Goal: Task Accomplishment & Management: Complete application form

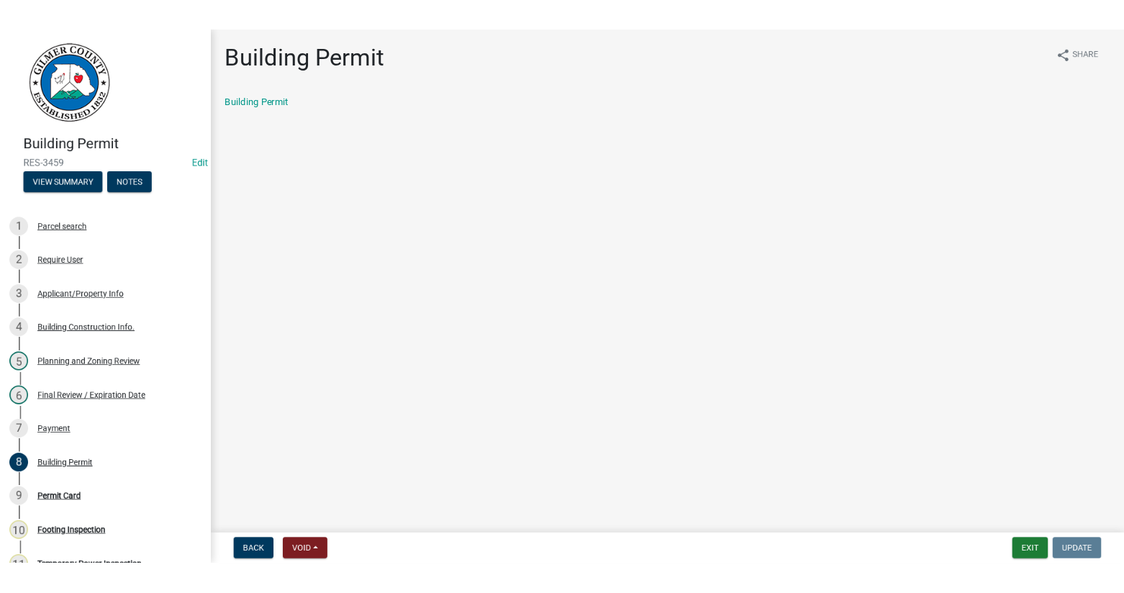
scroll to position [288, 0]
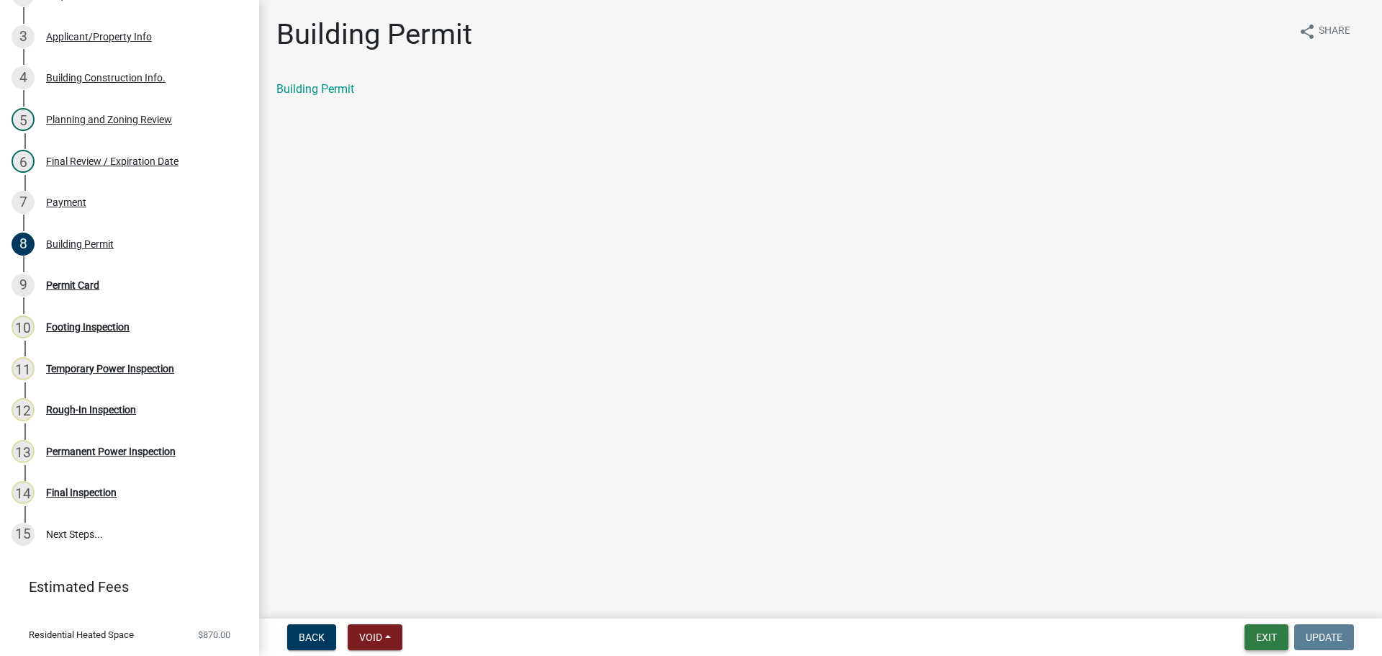
click at [1259, 631] on button "Exit" at bounding box center [1266, 637] width 44 height 26
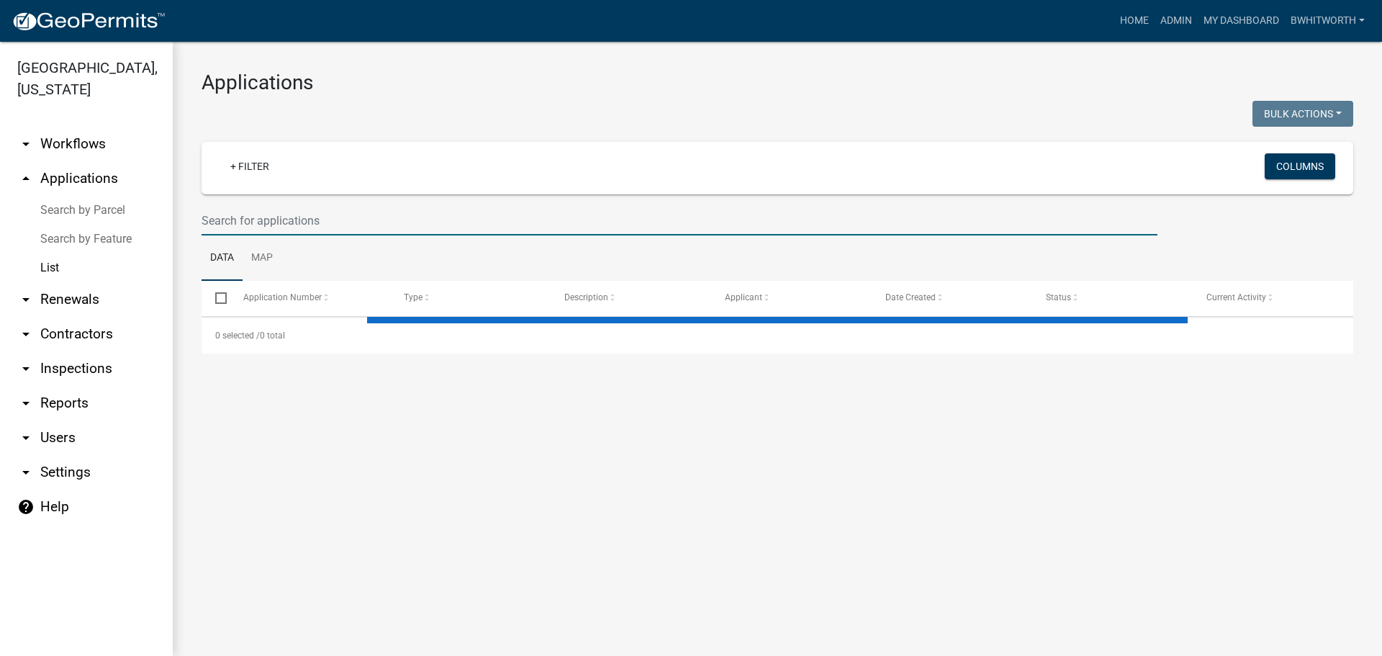
click at [353, 222] on input "text" at bounding box center [680, 221] width 956 height 30
select select "3: 100"
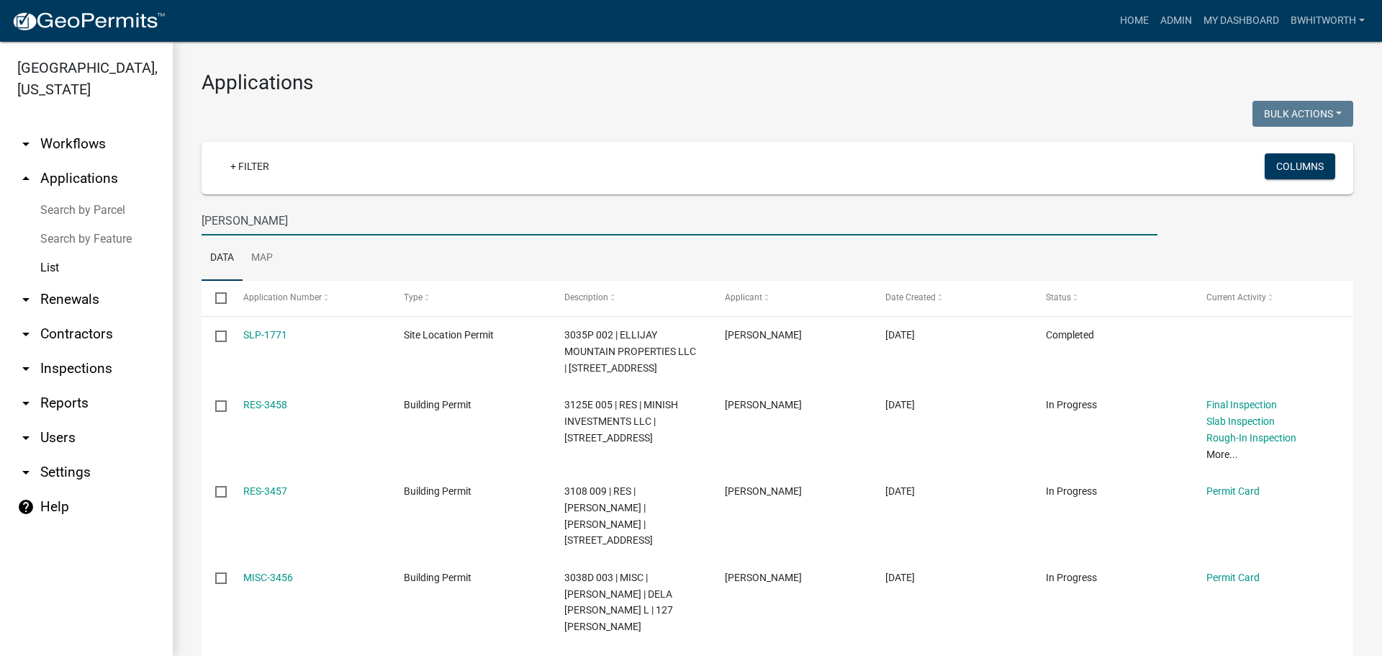
type input "[PERSON_NAME]"
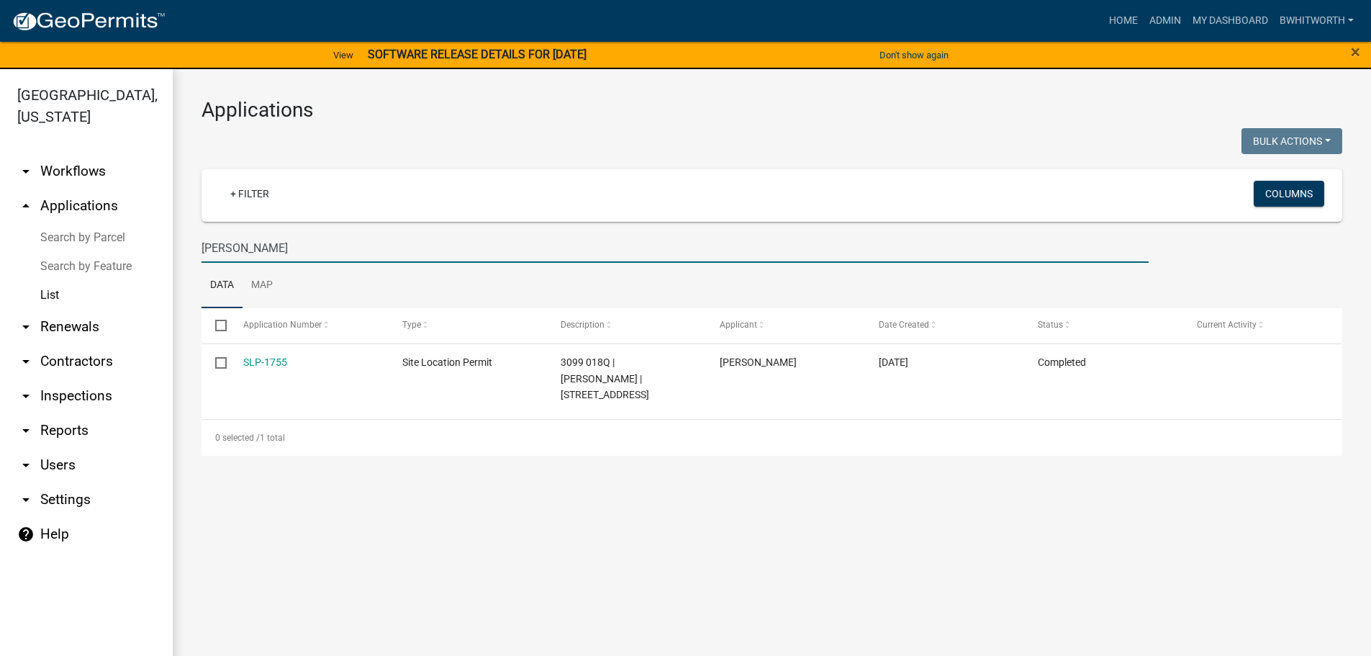
drag, startPoint x: 268, startPoint y: 252, endPoint x: 50, endPoint y: 237, distance: 218.6
click at [50, 237] on div "[GEOGRAPHIC_DATA], [US_STATE] arrow_drop_down Workflows List arrow_drop_up Appl…" at bounding box center [685, 371] width 1371 height 604
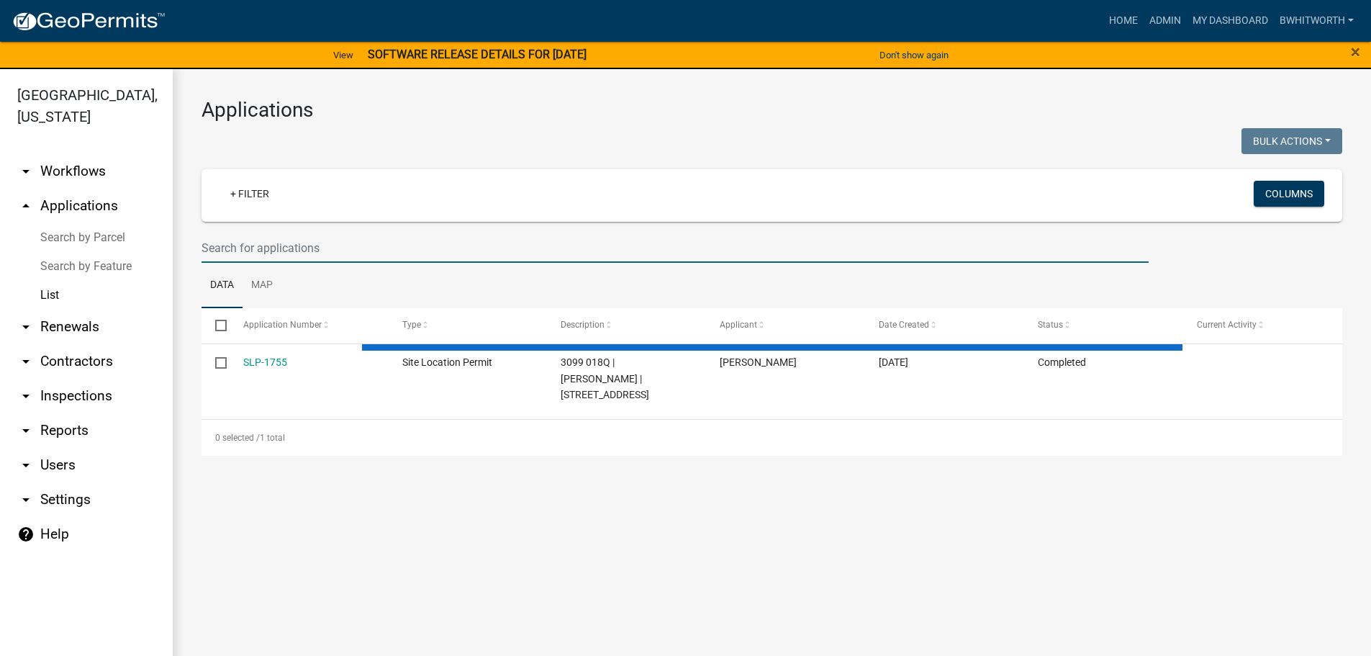
select select "3: 100"
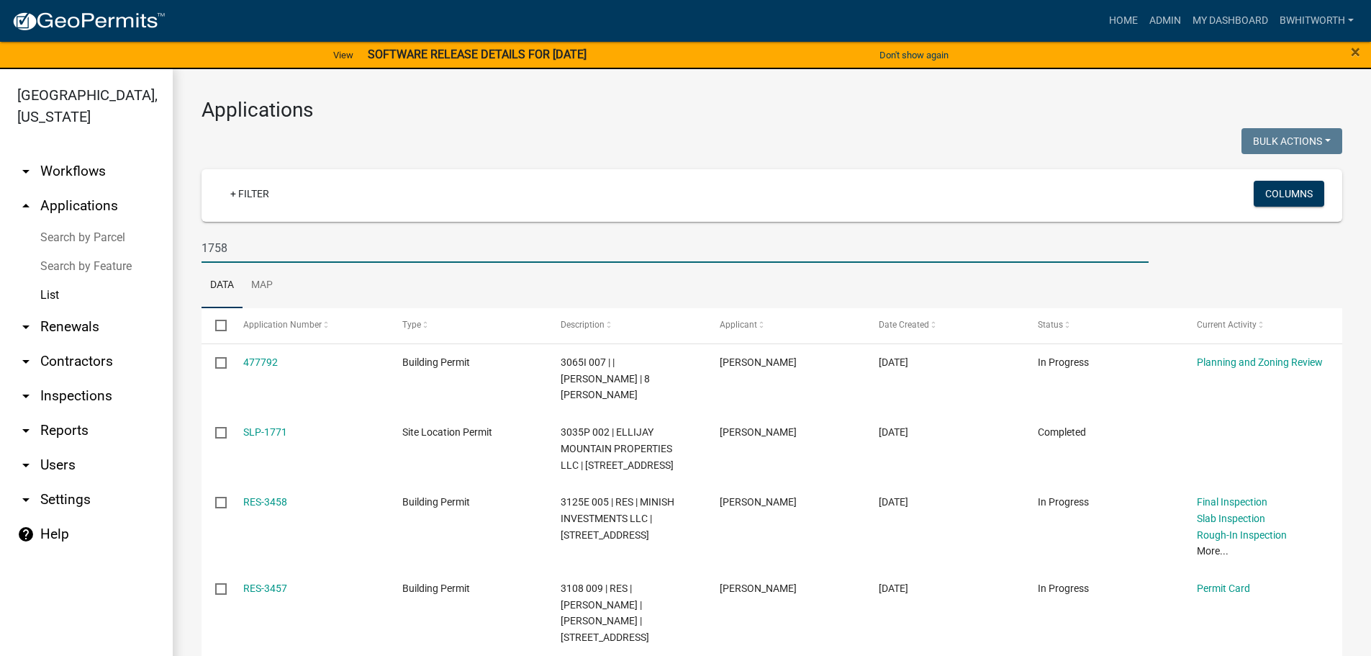
type input "1758"
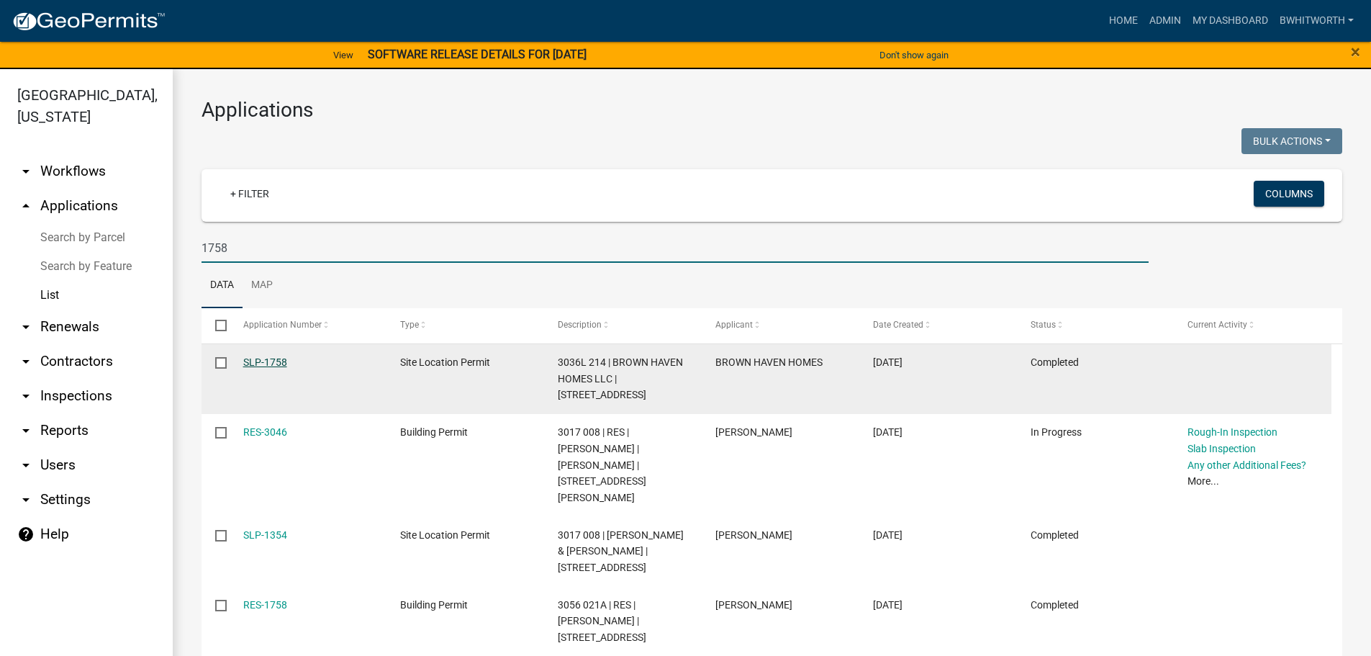
click at [263, 358] on link "SLP-1758" at bounding box center [265, 362] width 44 height 12
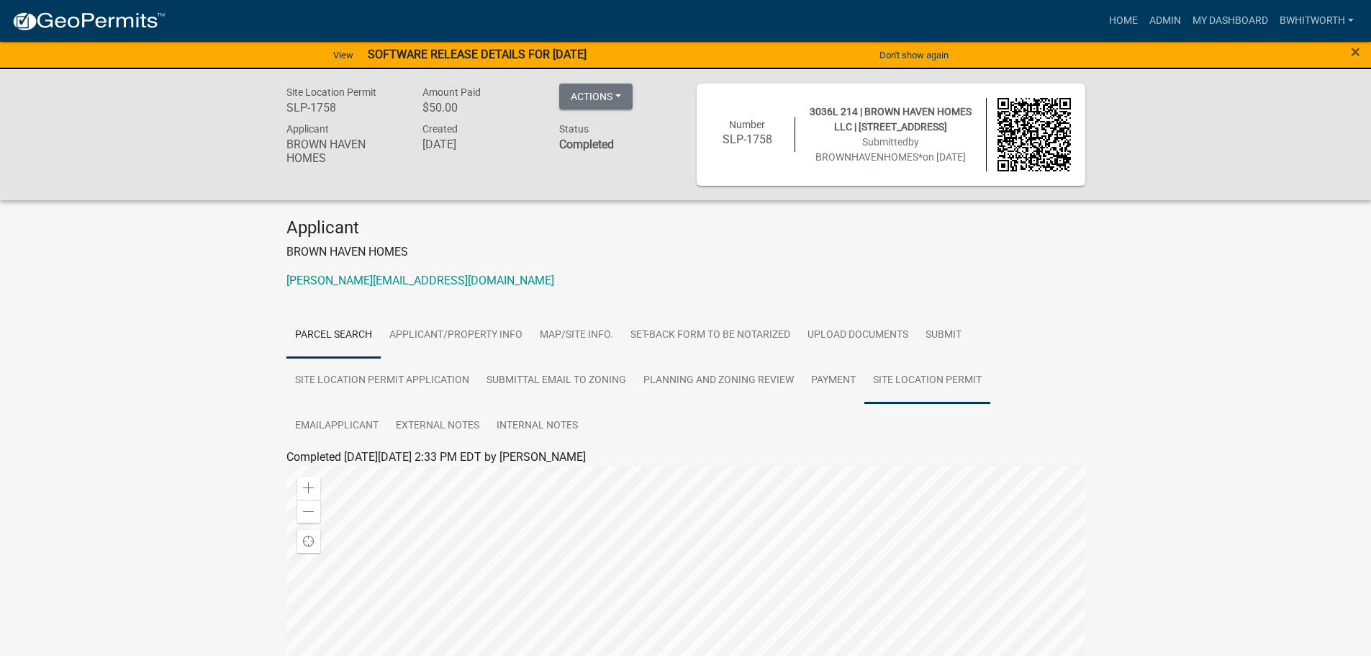
click at [939, 384] on link "Site Location Permit" at bounding box center [927, 381] width 126 height 46
click at [382, 479] on link "Site Location Permit" at bounding box center [343, 474] width 103 height 14
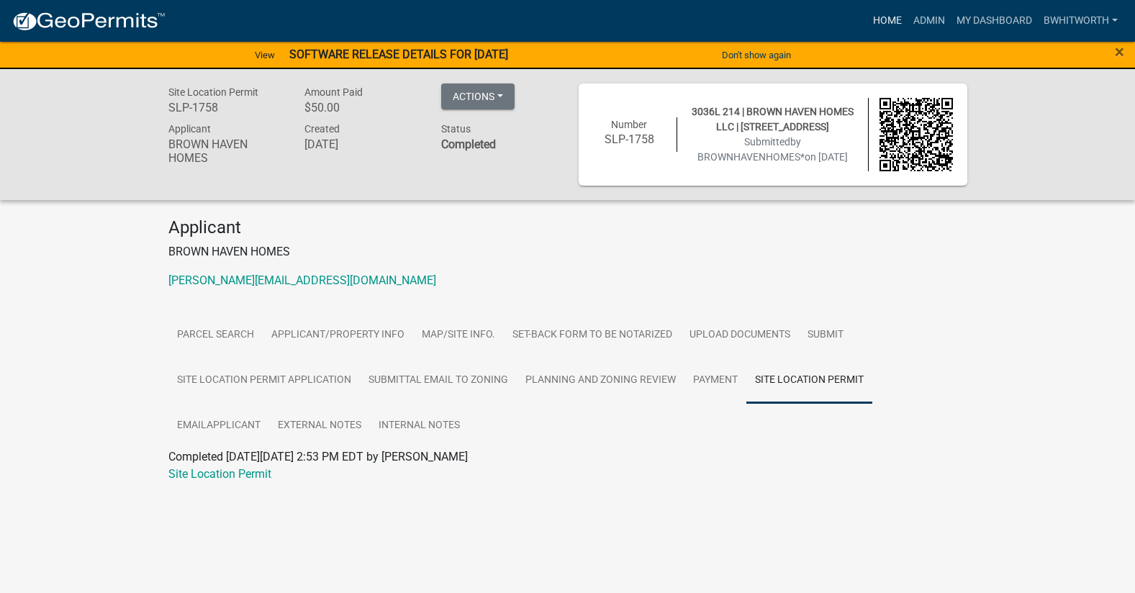
click at [882, 22] on link "Home" at bounding box center [887, 20] width 40 height 27
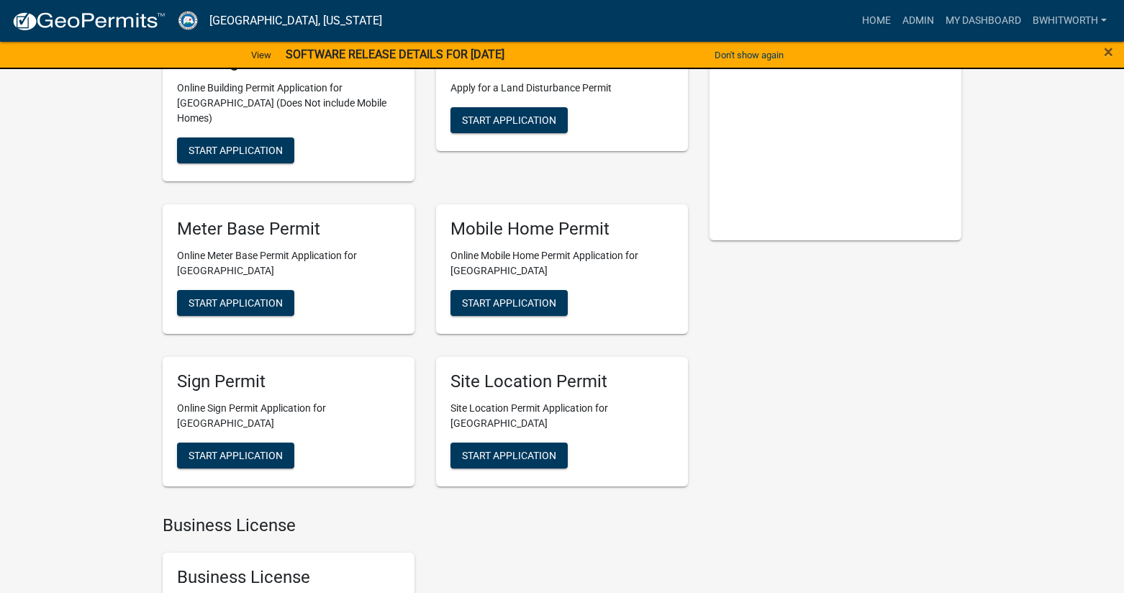
scroll to position [288, 0]
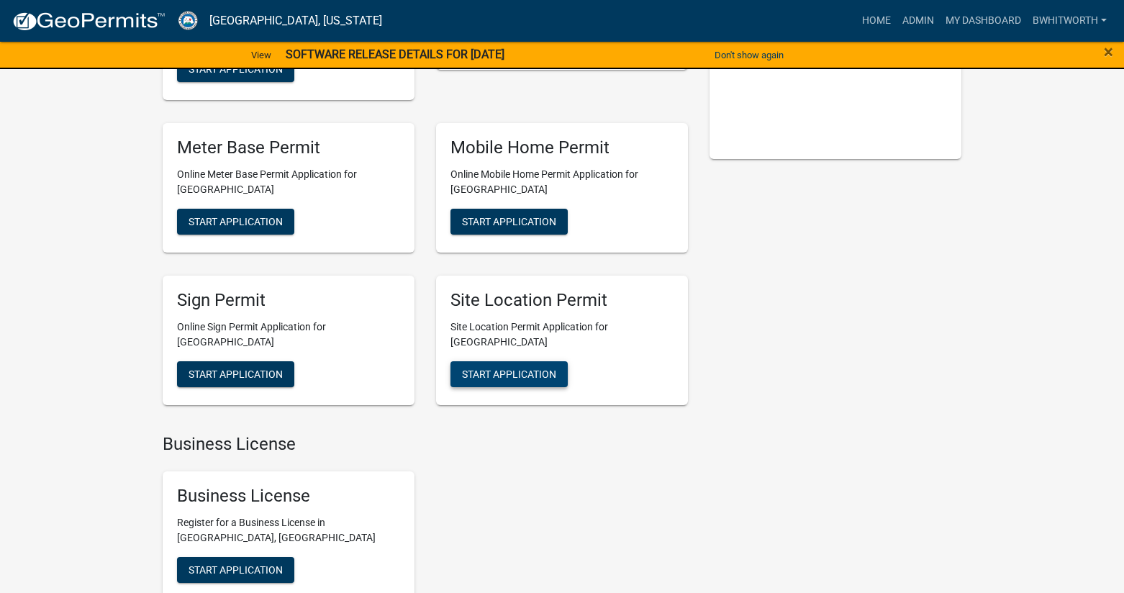
click at [538, 368] on span "Start Application" at bounding box center [509, 374] width 94 height 12
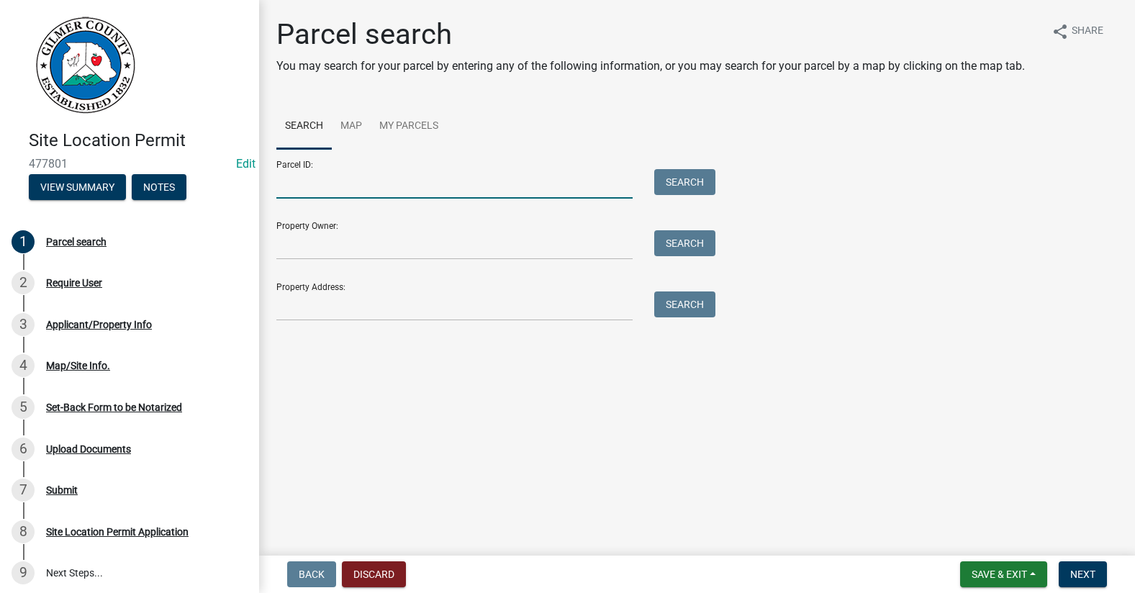
click at [384, 174] on input "Parcel ID:" at bounding box center [454, 184] width 356 height 30
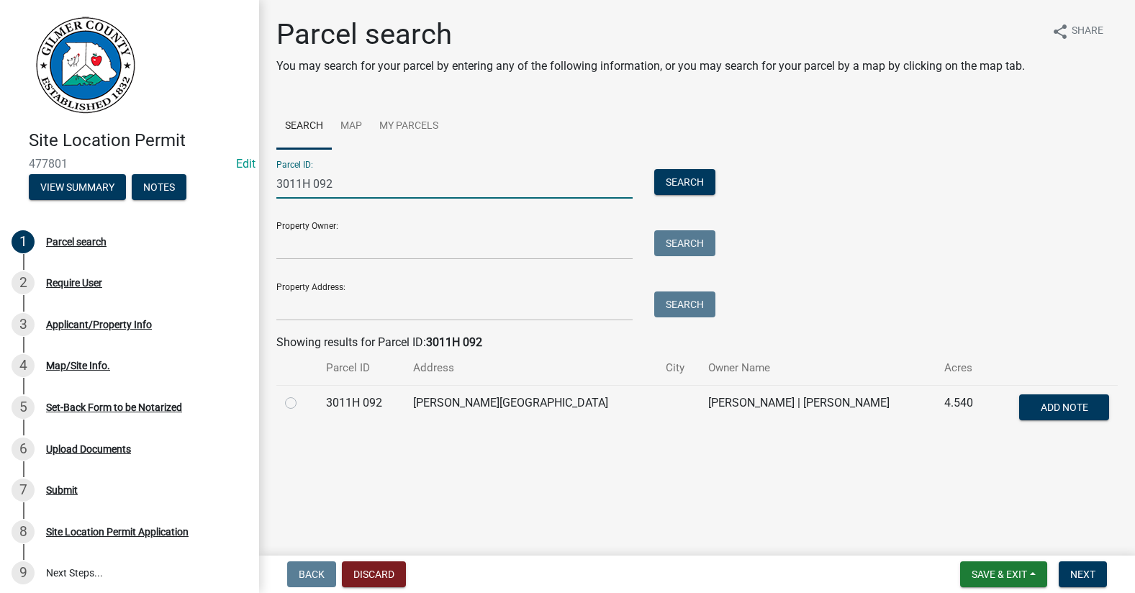
type input "3011H 092"
click at [302, 394] on label at bounding box center [302, 394] width 0 height 0
click at [302, 404] on 092 "radio" at bounding box center [306, 398] width 9 height 9
radio 092 "true"
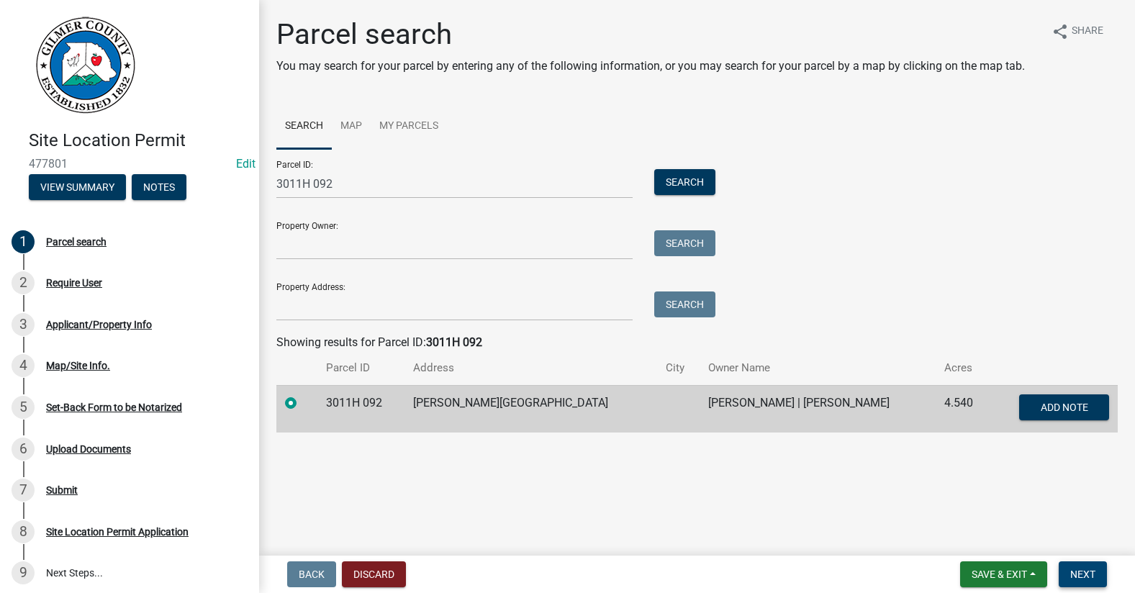
click at [1091, 573] on span "Next" at bounding box center [1082, 575] width 25 height 12
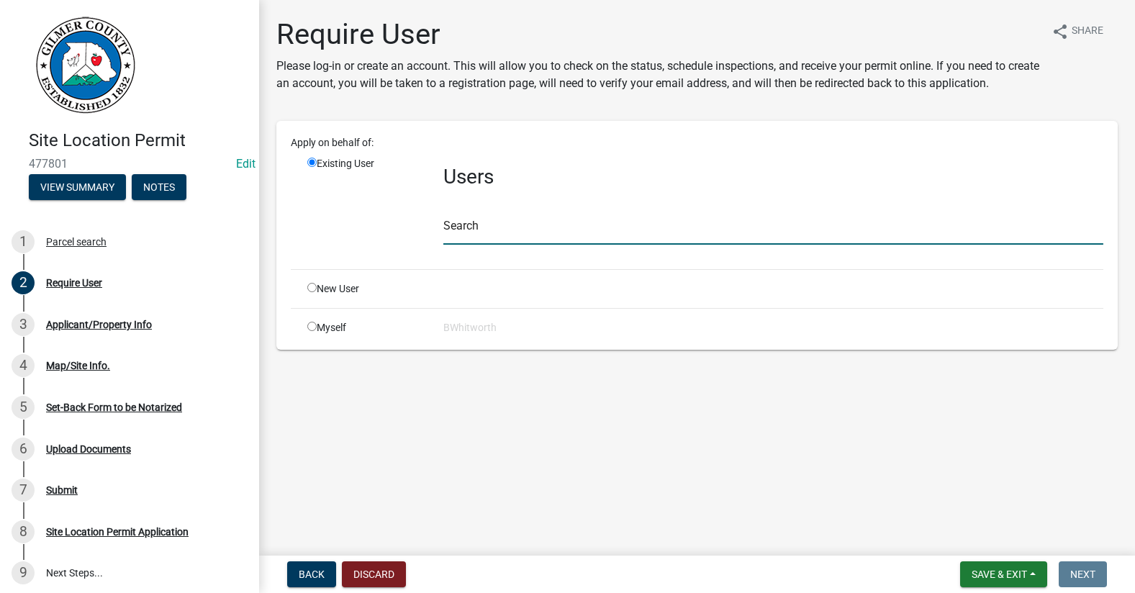
click at [475, 230] on input "text" at bounding box center [773, 230] width 660 height 30
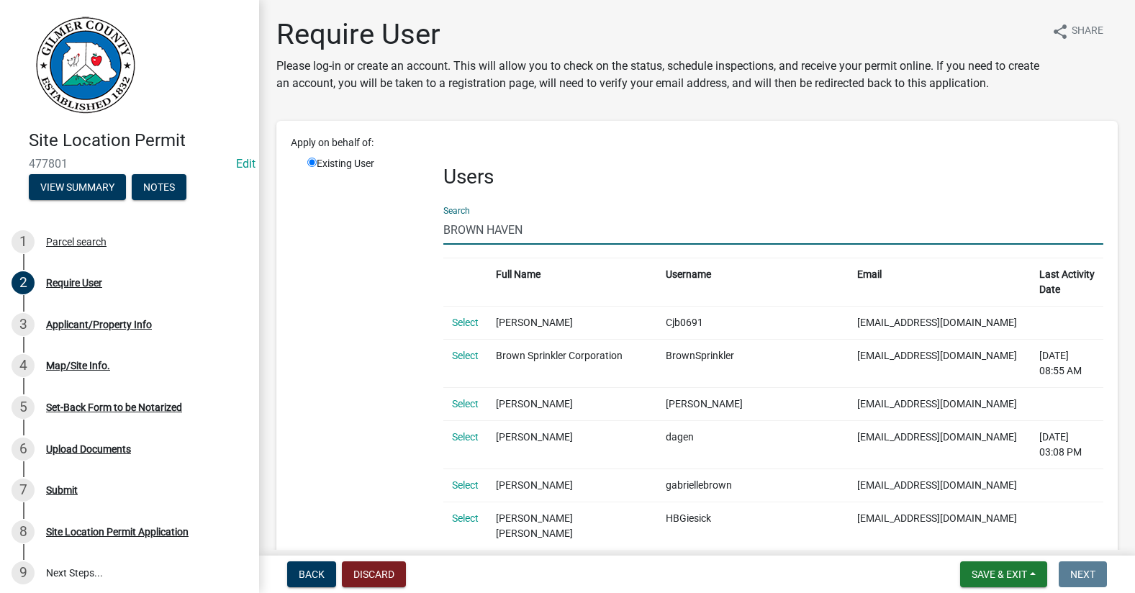
type input "BROWN HAVEN HOMES"
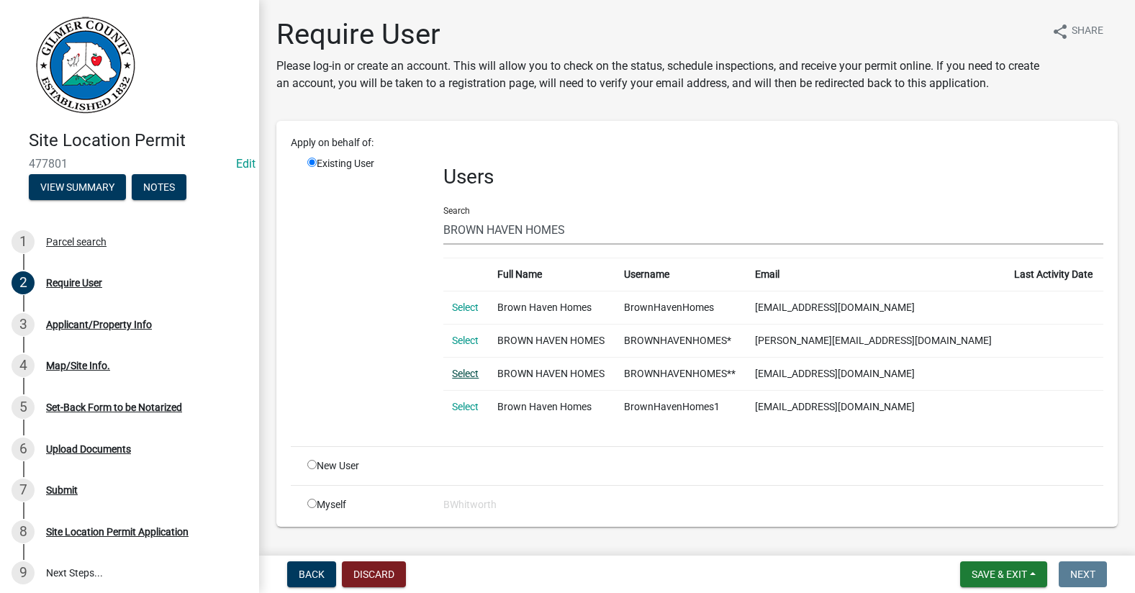
click at [469, 371] on link "Select" at bounding box center [465, 374] width 27 height 12
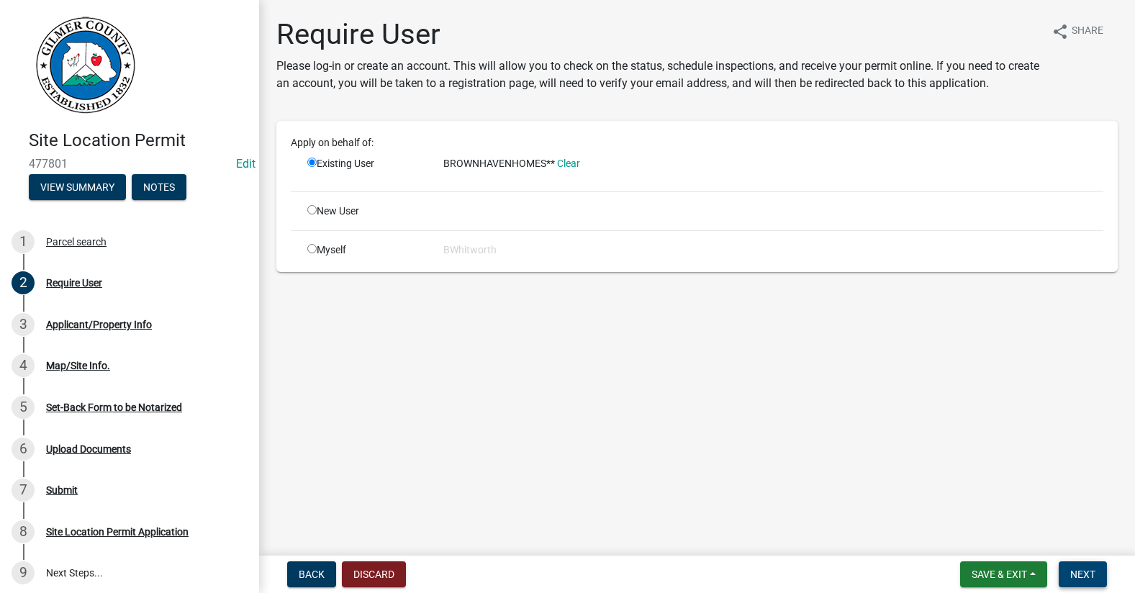
click at [1082, 576] on span "Next" at bounding box center [1082, 575] width 25 height 12
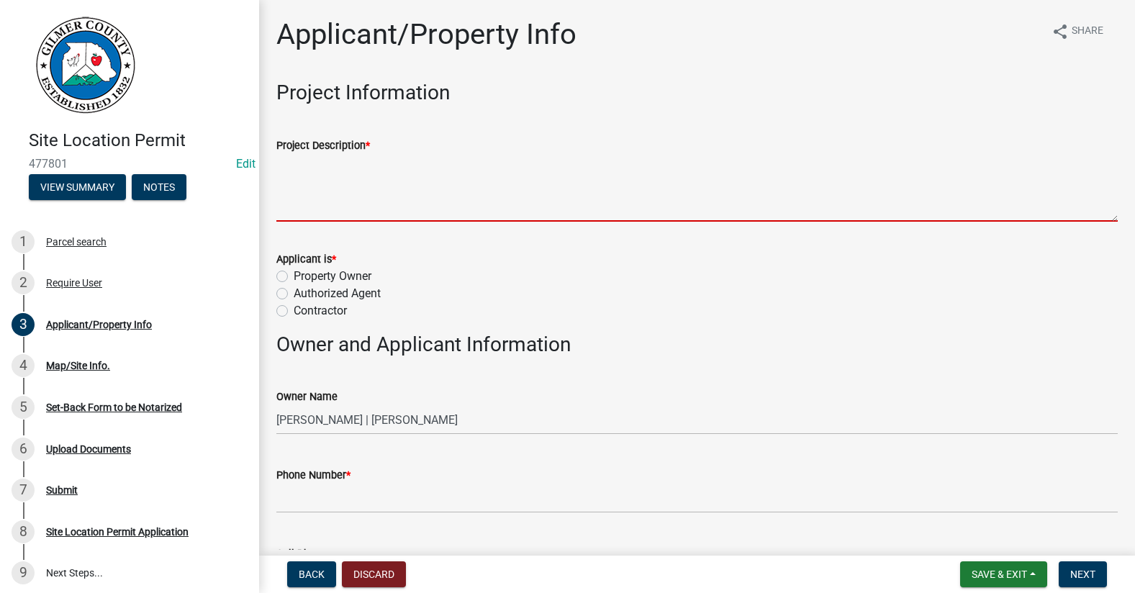
click at [487, 187] on textarea "Project Description *" at bounding box center [696, 188] width 841 height 68
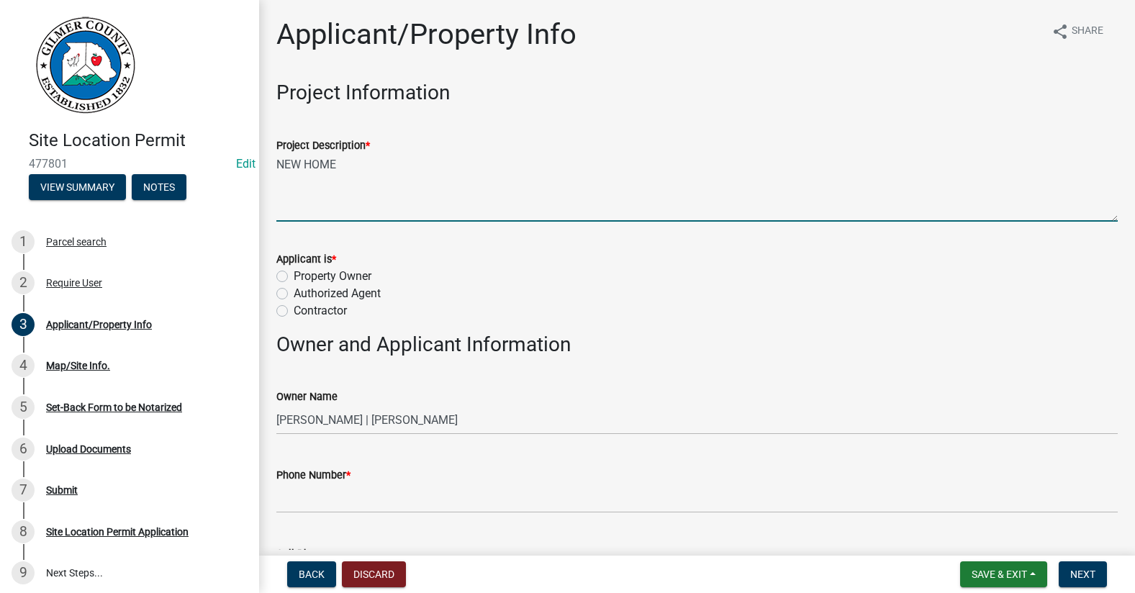
type textarea "NEW HOME"
click at [294, 295] on label "Authorized Agent" at bounding box center [337, 293] width 87 height 17
click at [294, 294] on input "Authorized Agent" at bounding box center [298, 289] width 9 height 9
radio input "true"
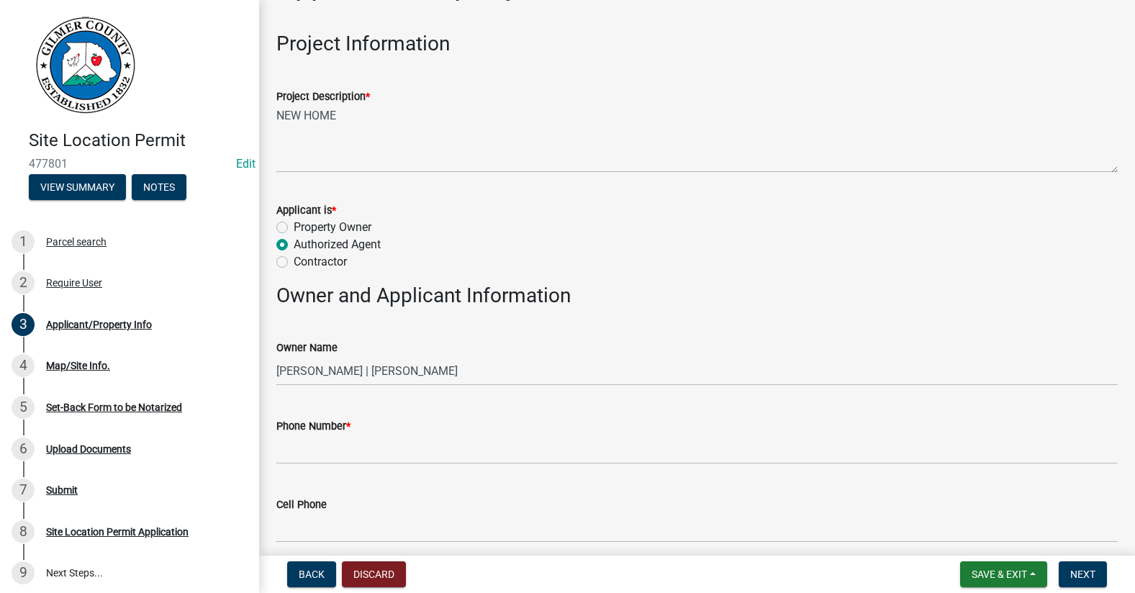
scroll to position [144, 0]
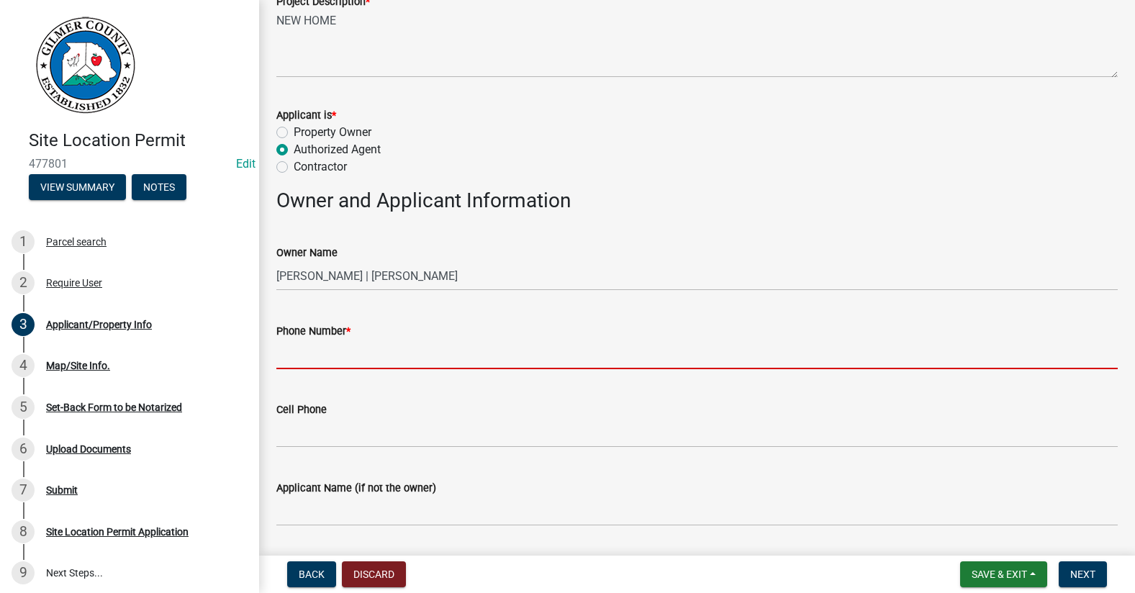
click at [348, 355] on input "Phone Number *" at bounding box center [696, 355] width 841 height 30
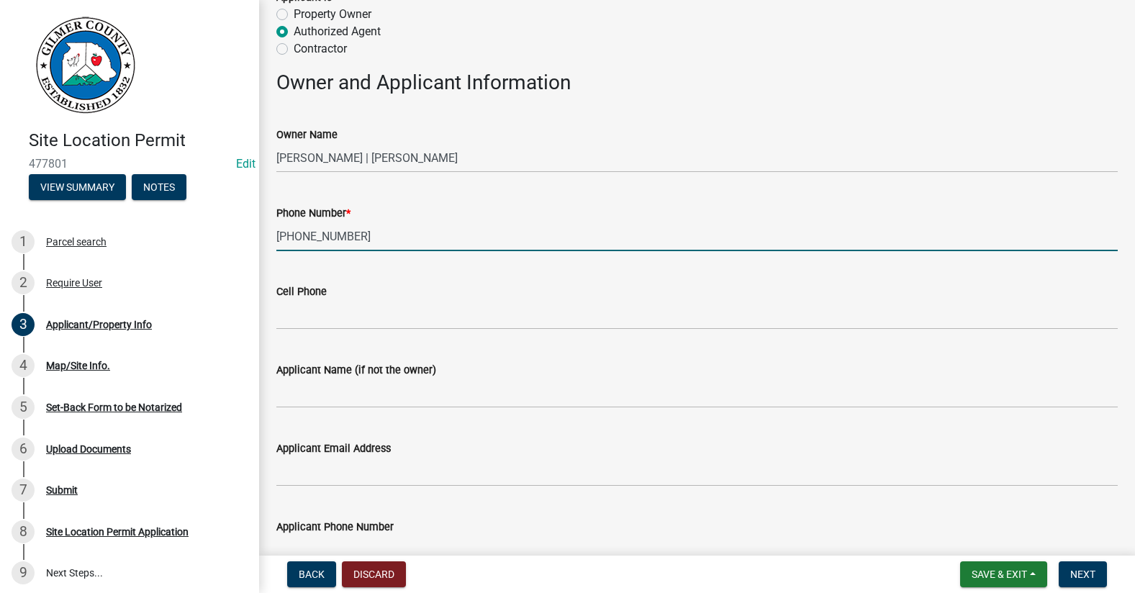
scroll to position [360, 0]
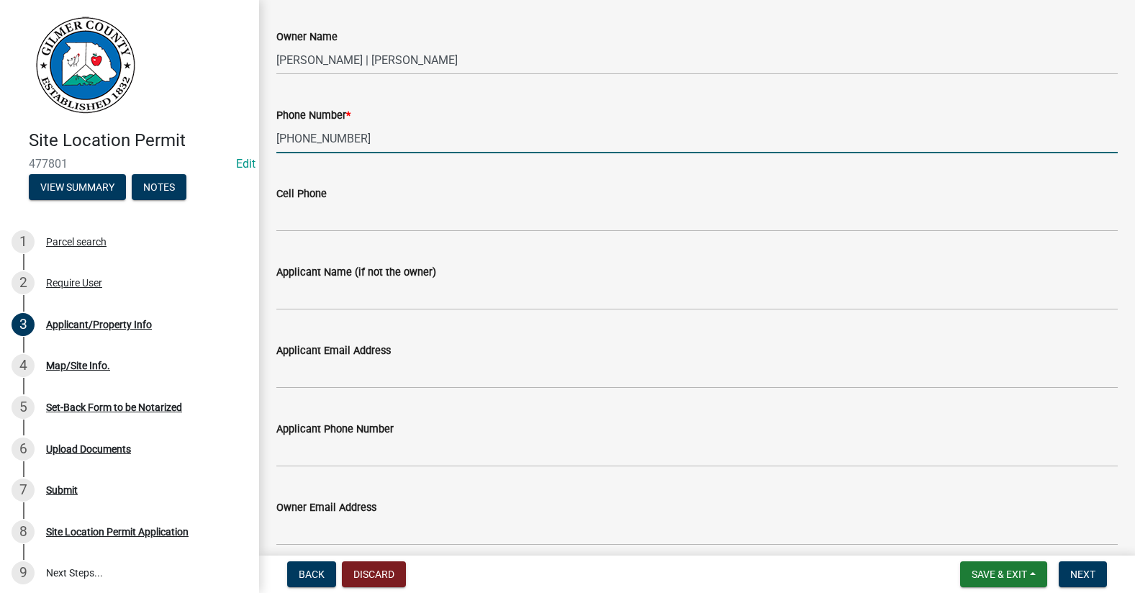
type input "[PHONE_NUMBER]"
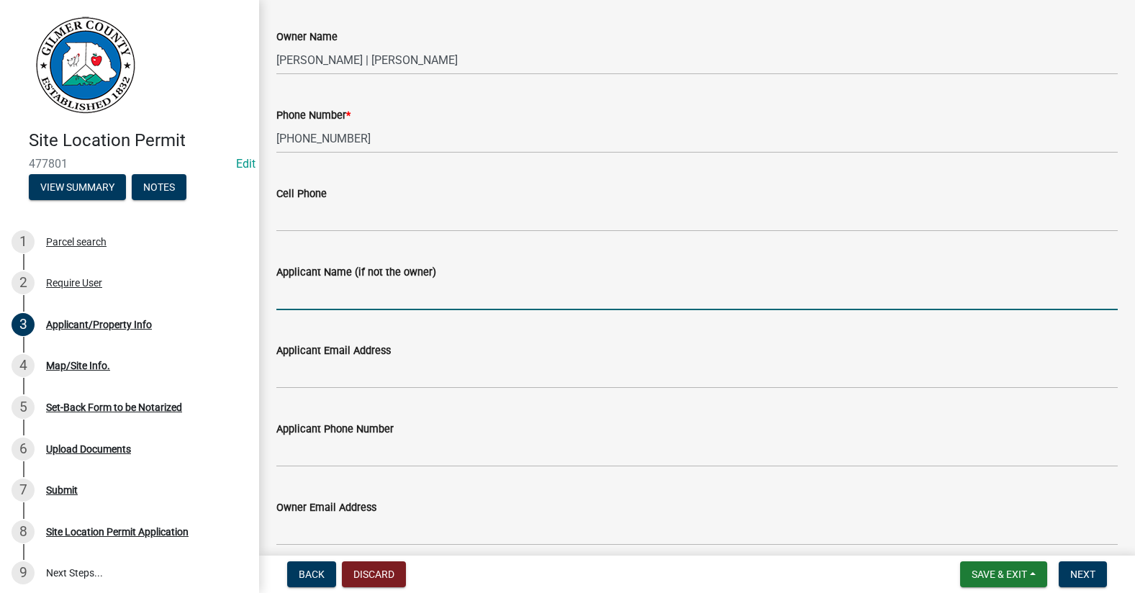
click at [386, 292] on input "Applicant Name (if not the owner)" at bounding box center [696, 296] width 841 height 30
type input "[PERSON_NAME]"
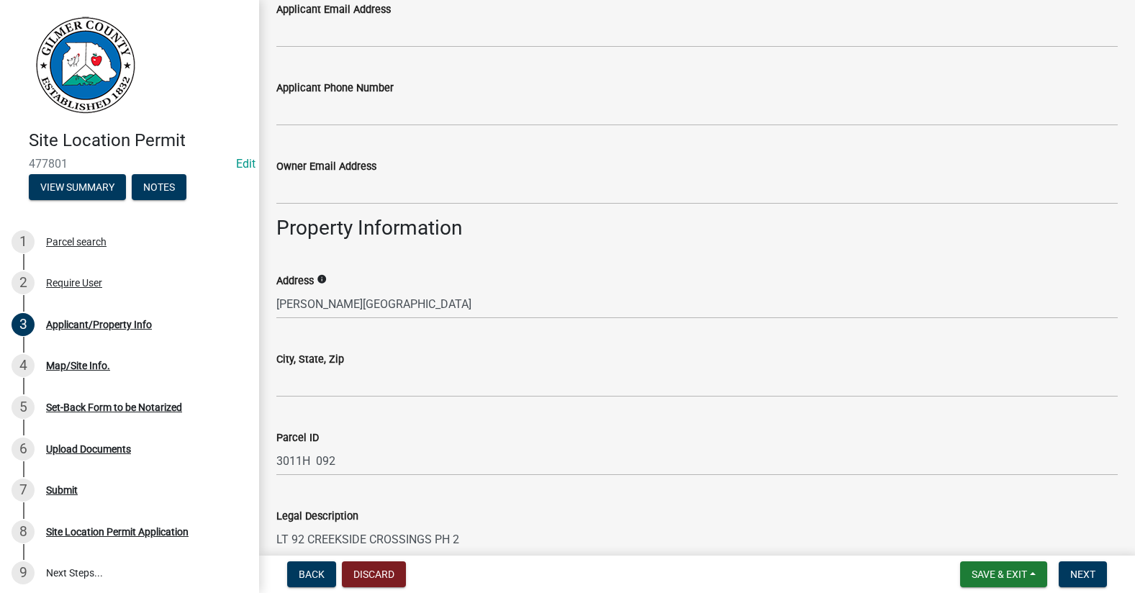
scroll to position [792, 0]
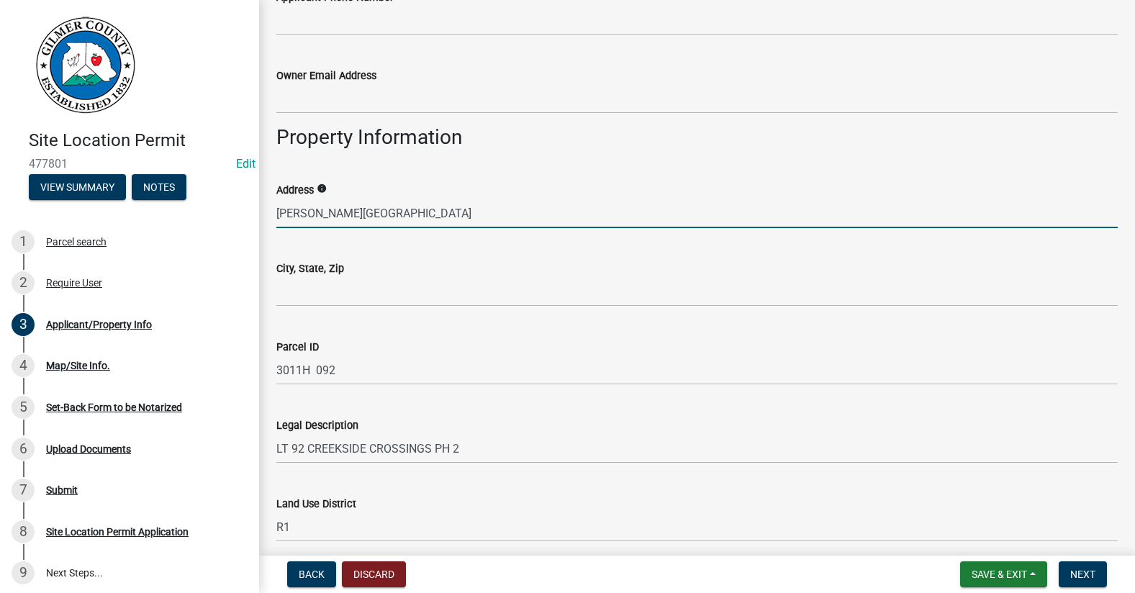
click at [278, 209] on input "[PERSON_NAME][GEOGRAPHIC_DATA]" at bounding box center [696, 214] width 841 height 30
type input "[STREET_ADDRESS][PERSON_NAME]"
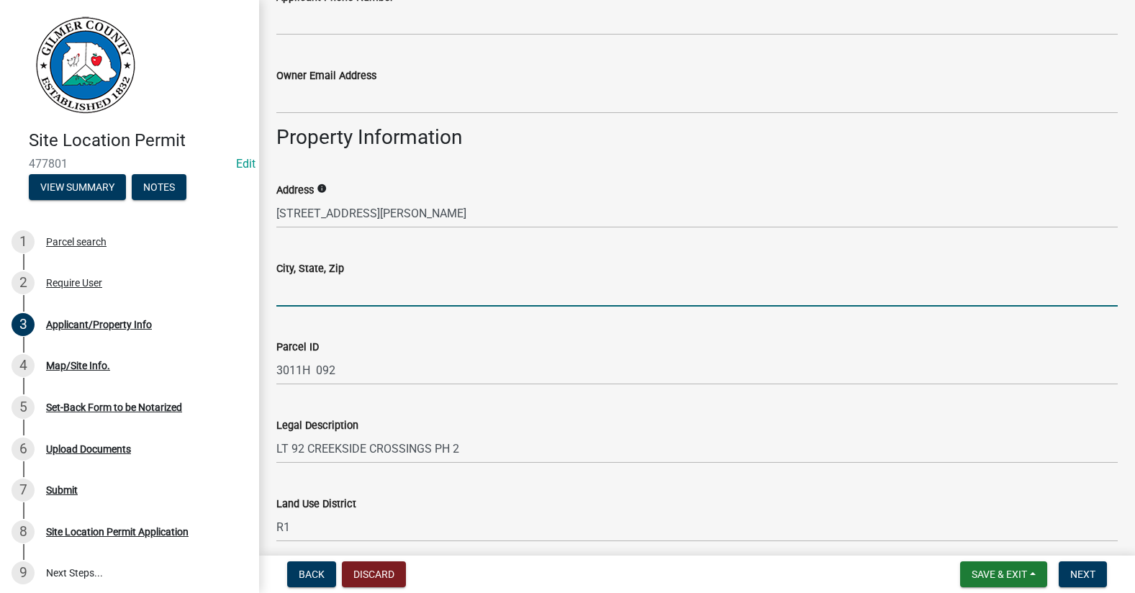
click at [343, 283] on input "City, State, Zip" at bounding box center [696, 292] width 841 height 30
type input "TALKING ROCK 30175"
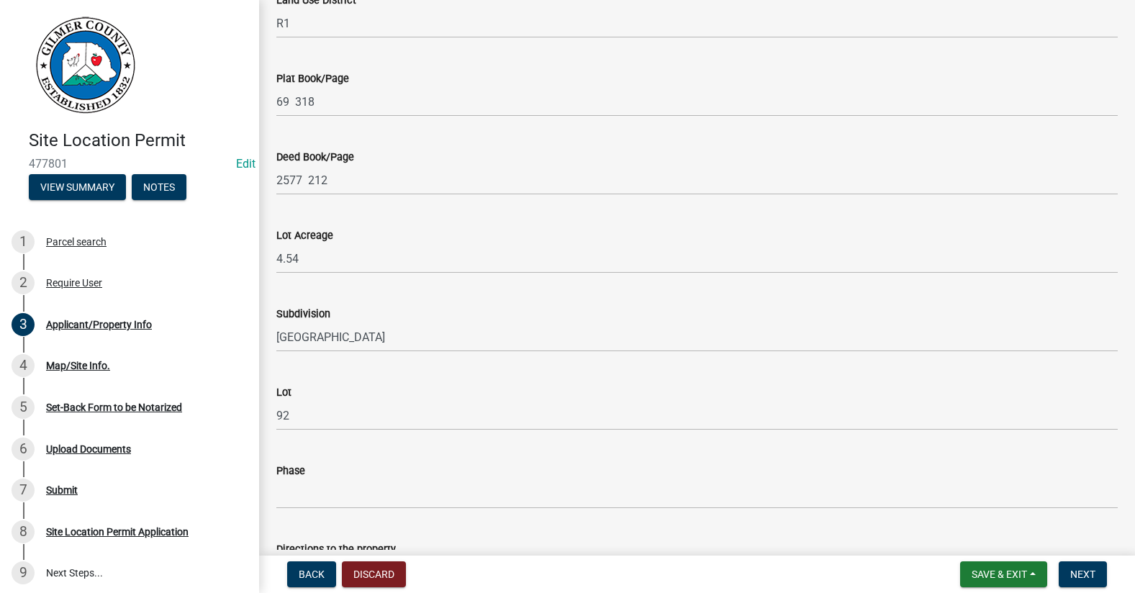
scroll to position [1439, 0]
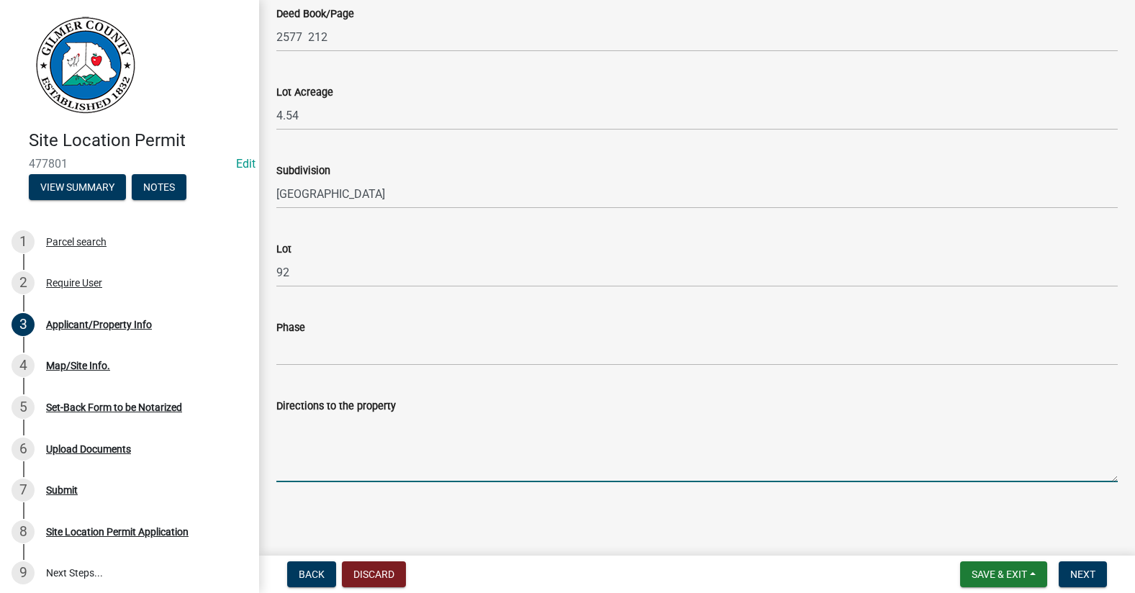
click at [366, 440] on textarea "Directions to the property" at bounding box center [696, 449] width 841 height 68
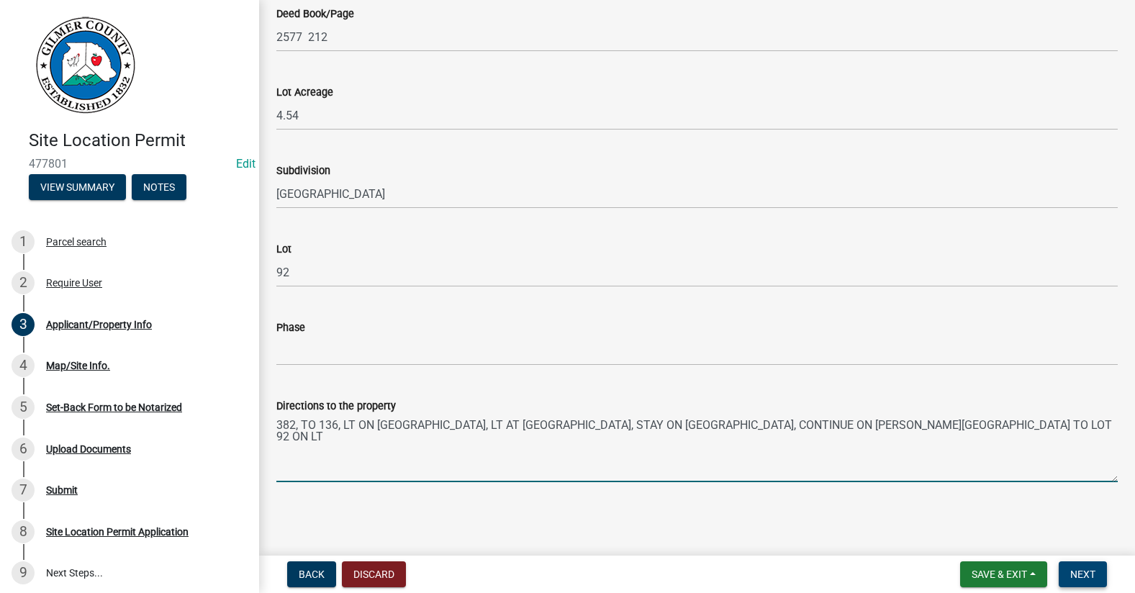
type textarea "382, TO 136, LT ON [GEOGRAPHIC_DATA], LT AT [GEOGRAPHIC_DATA], STAY ON [GEOGRAP…"
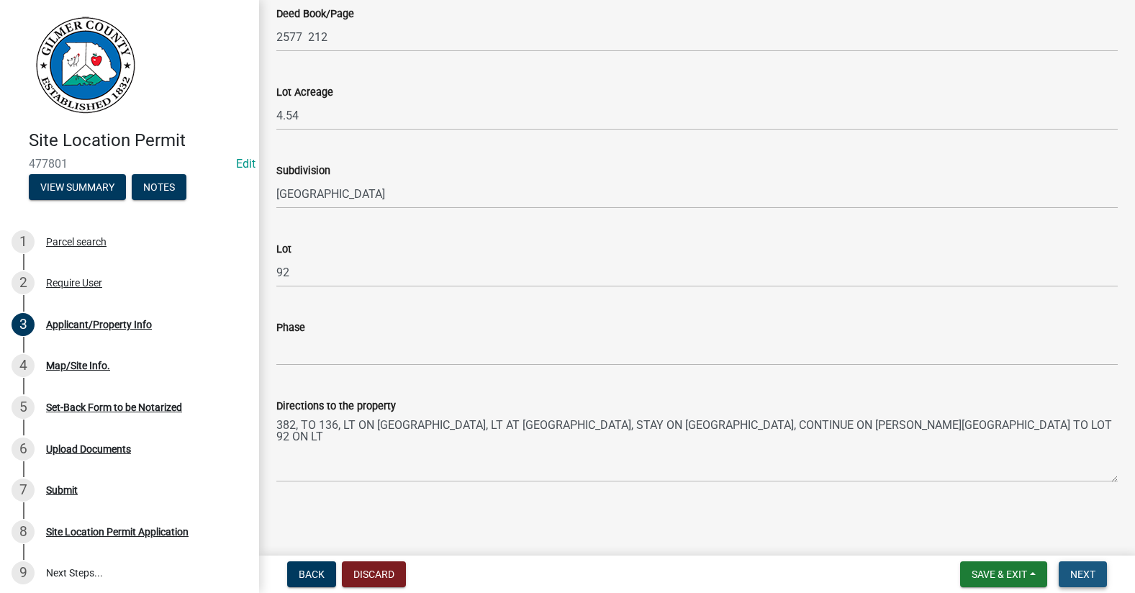
click at [1081, 569] on span "Next" at bounding box center [1082, 575] width 25 height 12
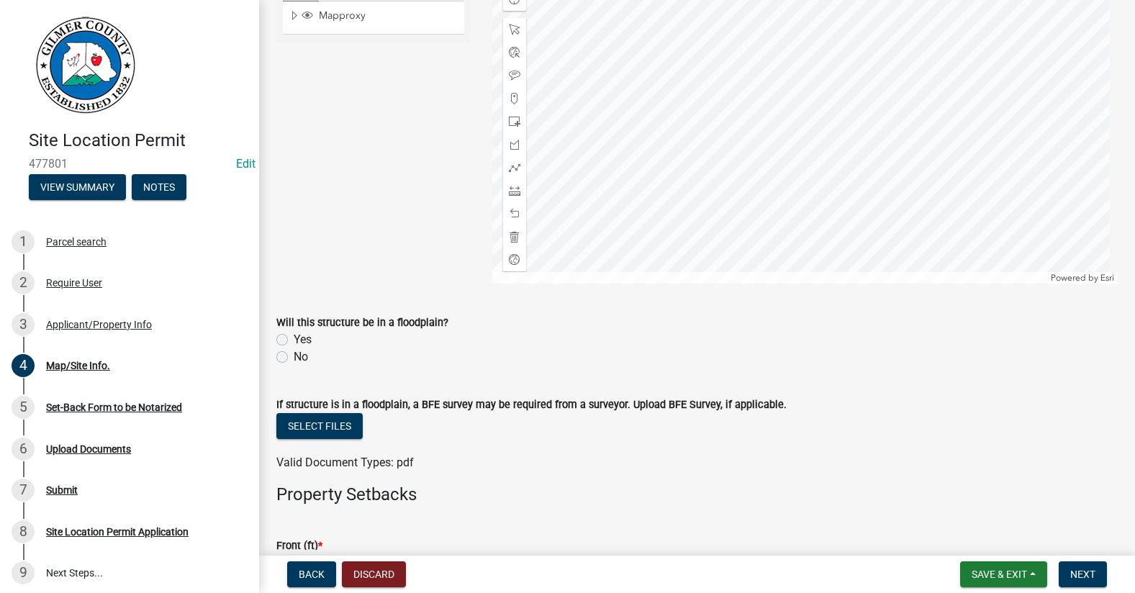
scroll to position [360, 0]
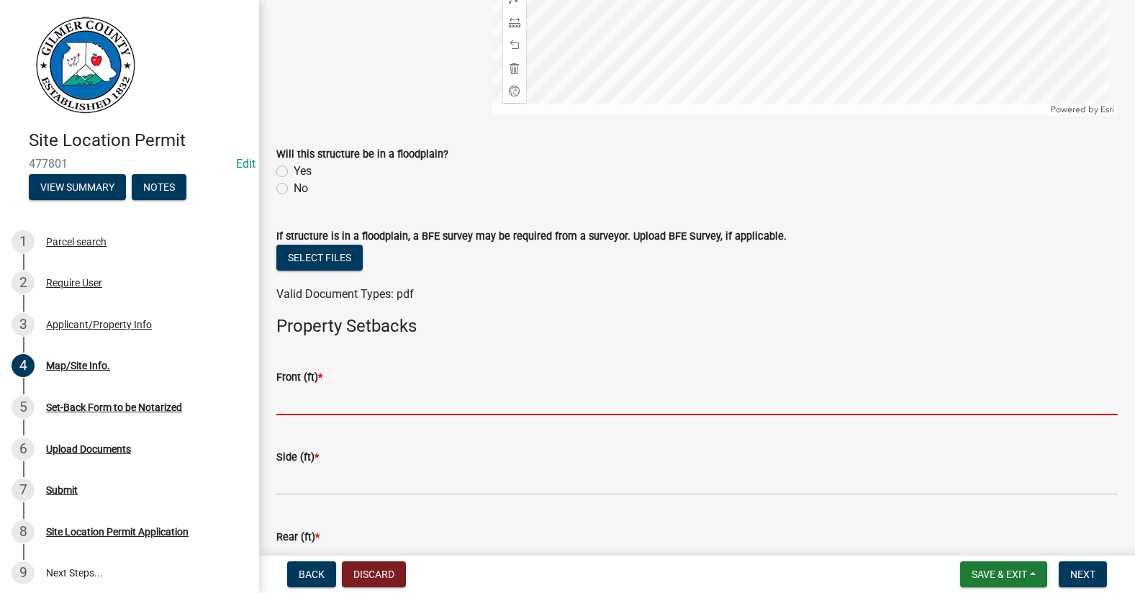
click at [311, 403] on input "text" at bounding box center [696, 401] width 841 height 30
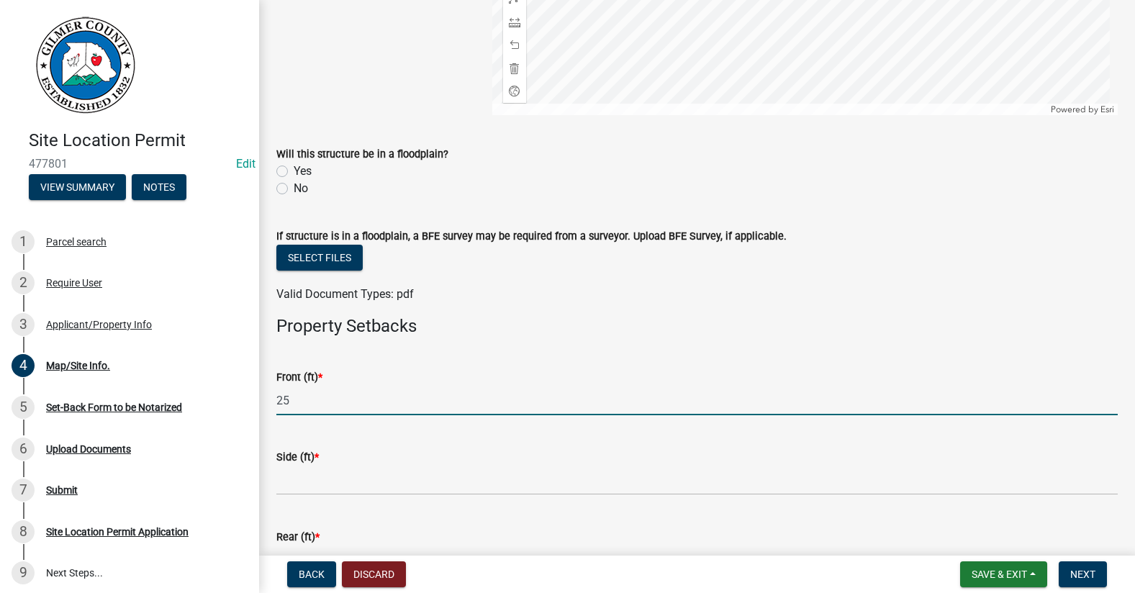
type input "25"
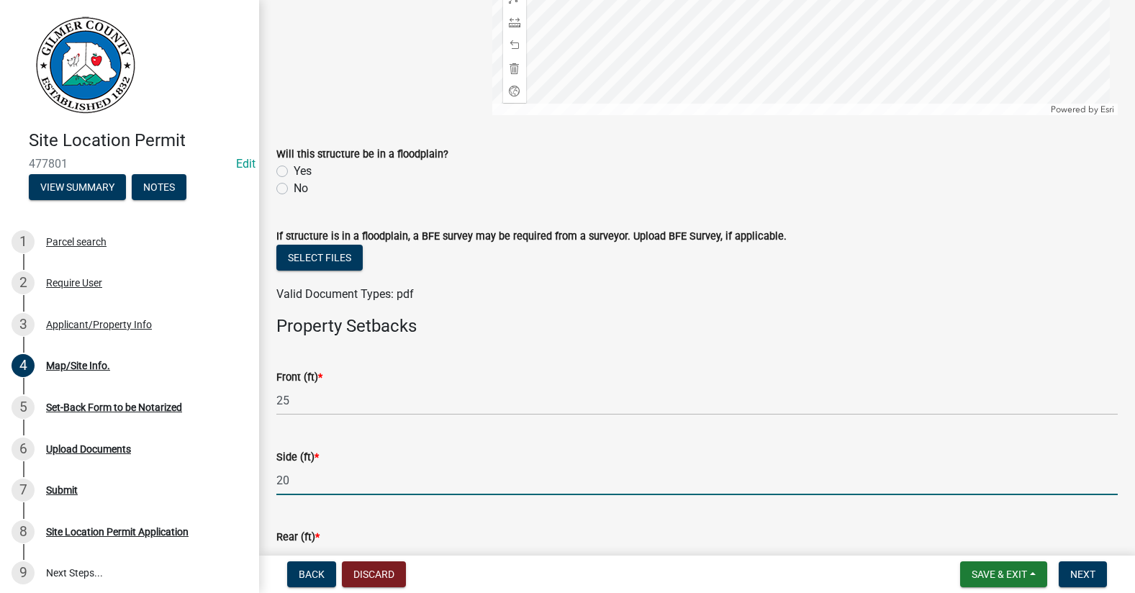
type input "20"
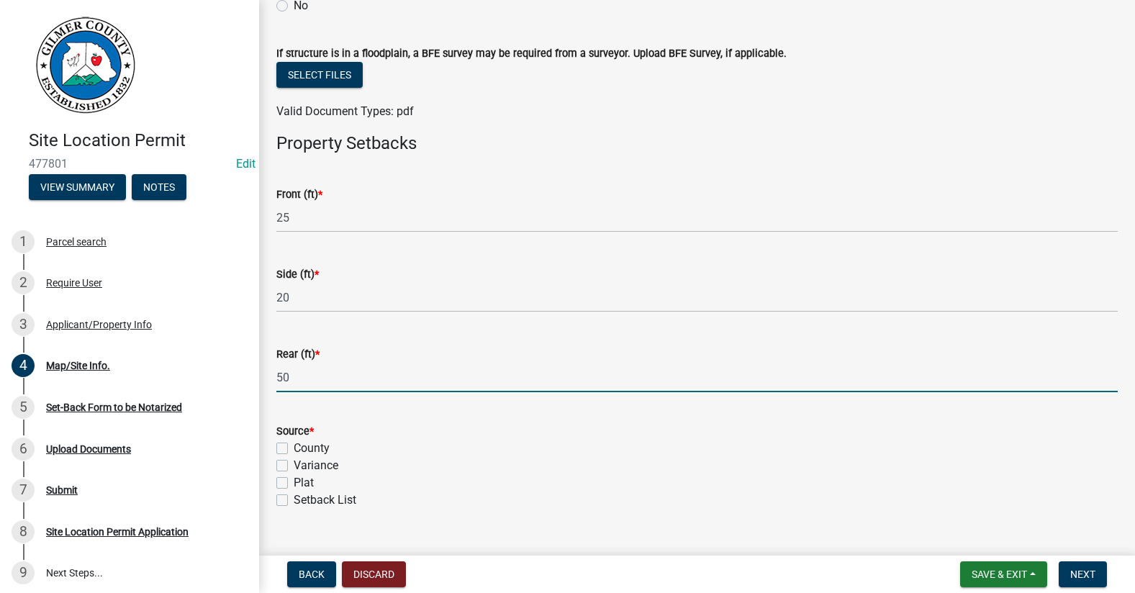
scroll to position [571, 0]
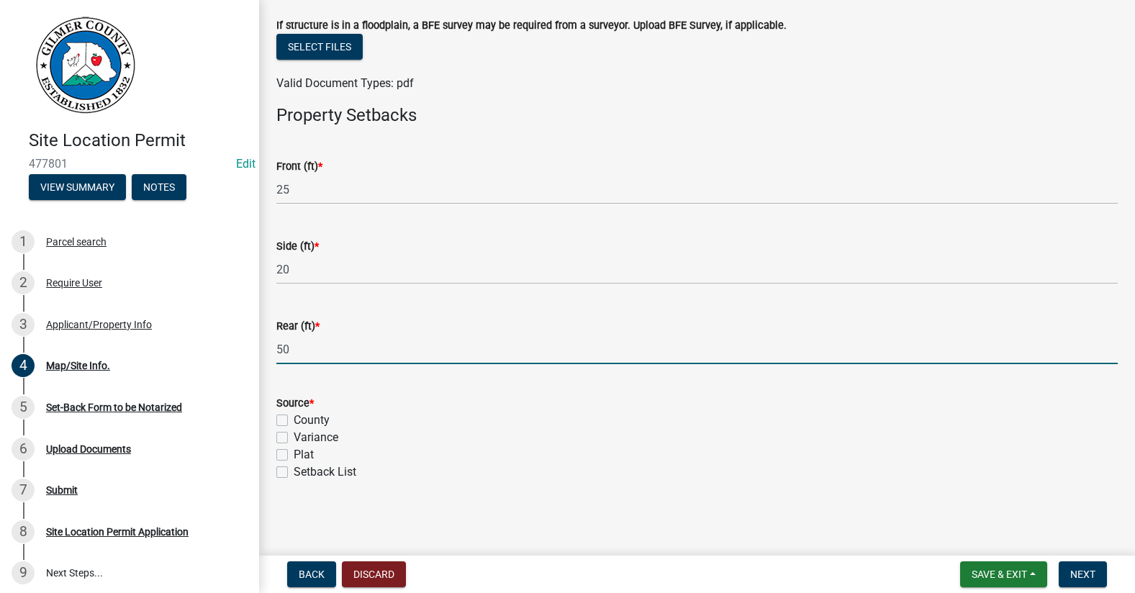
type input "50"
click at [294, 468] on label "Setback List" at bounding box center [325, 472] width 63 height 17
click at [294, 468] on input "Setback List" at bounding box center [298, 468] width 9 height 9
checkbox input "true"
checkbox input "false"
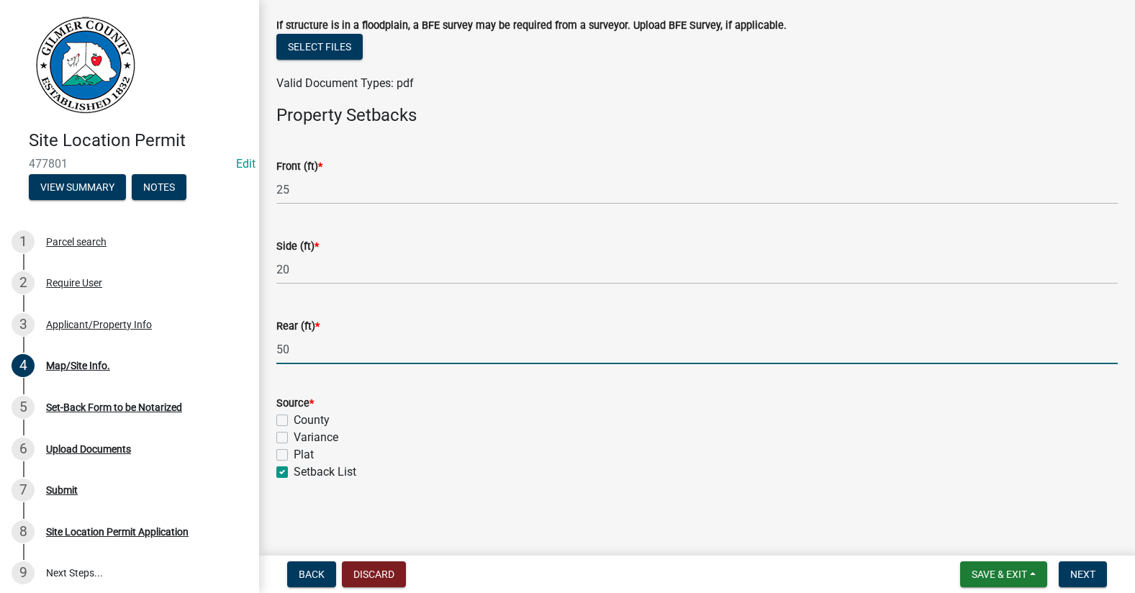
checkbox input "false"
checkbox input "true"
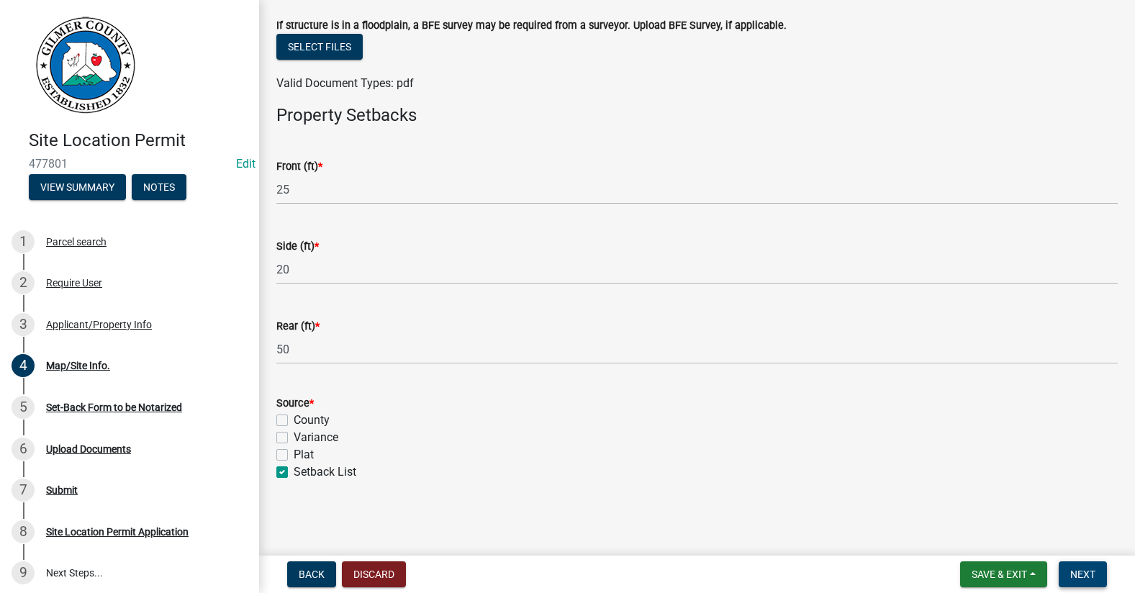
click at [1084, 577] on span "Next" at bounding box center [1082, 575] width 25 height 12
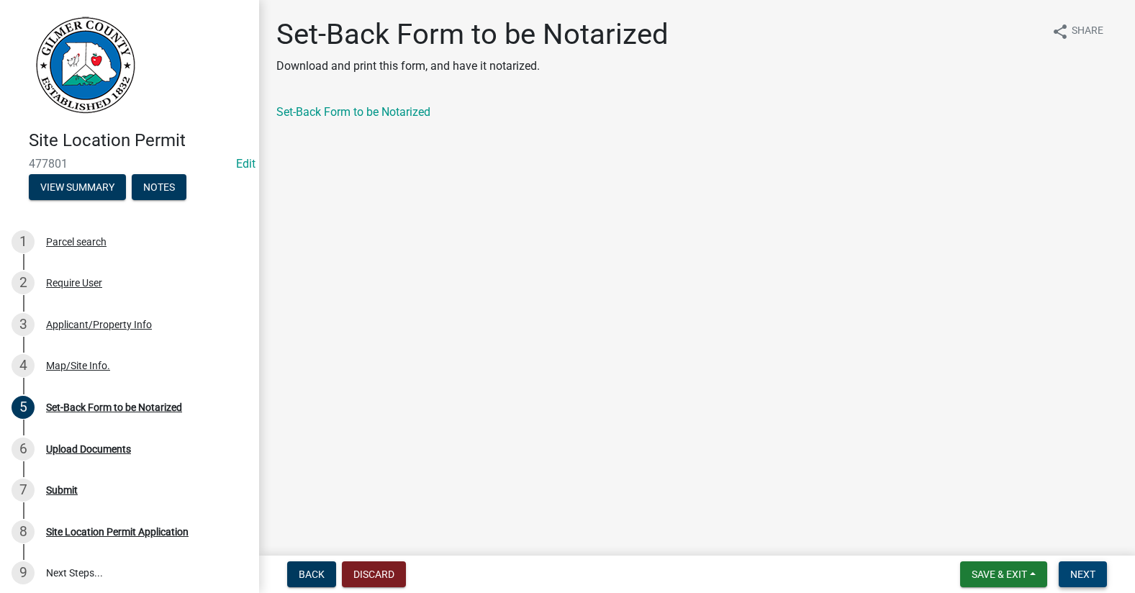
click at [1095, 569] on span "Next" at bounding box center [1082, 575] width 25 height 12
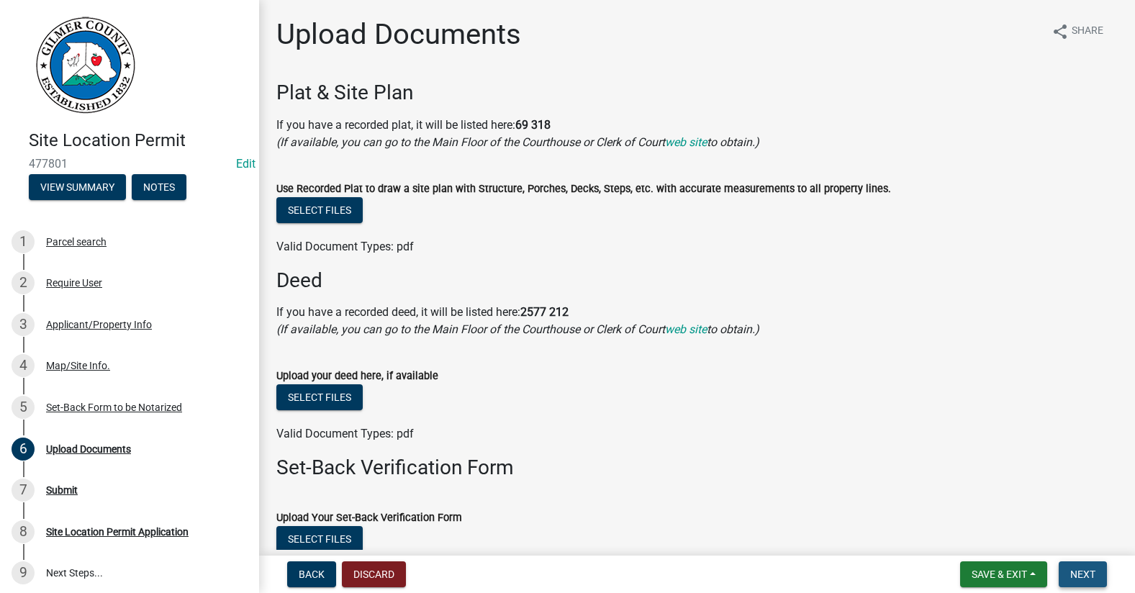
click at [1095, 569] on span "Next" at bounding box center [1082, 575] width 25 height 12
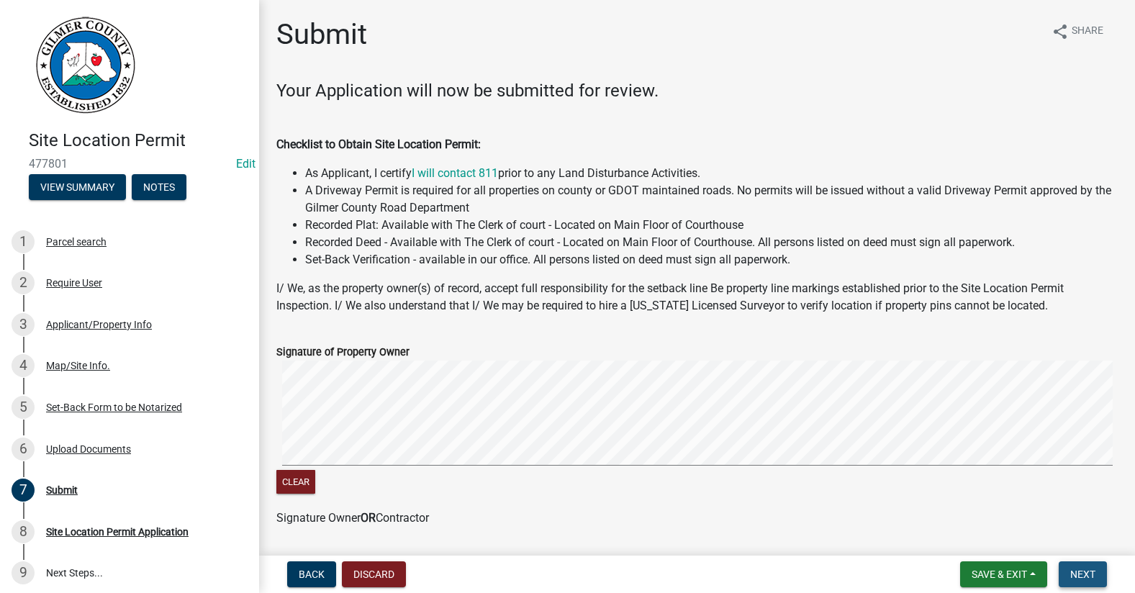
click at [1095, 569] on span "Next" at bounding box center [1082, 575] width 25 height 12
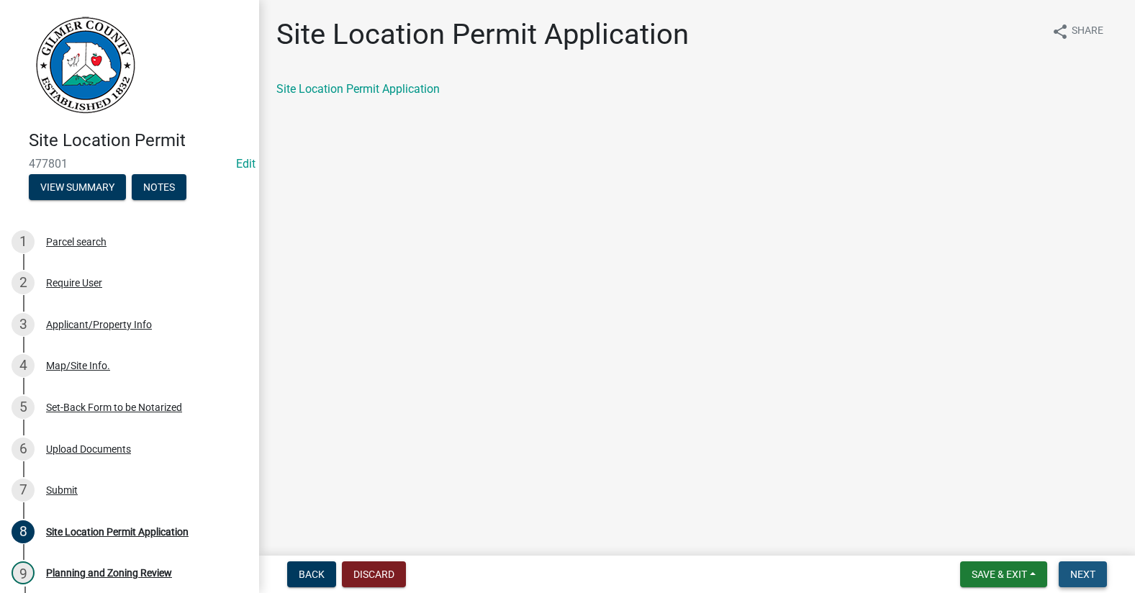
click at [1088, 574] on span "Next" at bounding box center [1082, 575] width 25 height 12
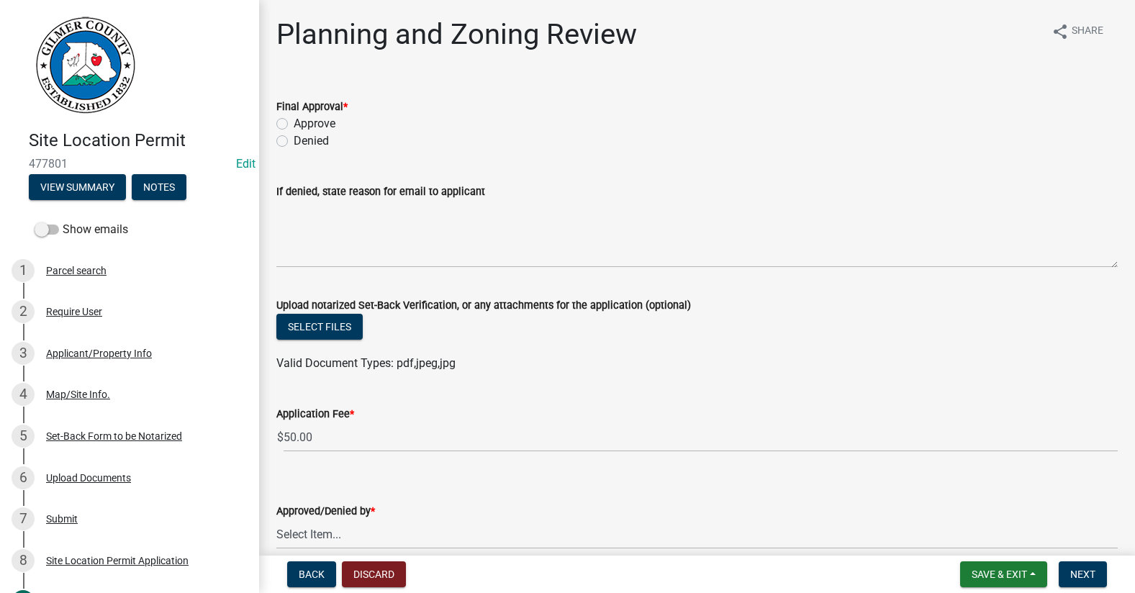
click at [294, 120] on label "Approve" at bounding box center [315, 123] width 42 height 17
click at [294, 120] on input "Approve" at bounding box center [298, 119] width 9 height 9
radio input "true"
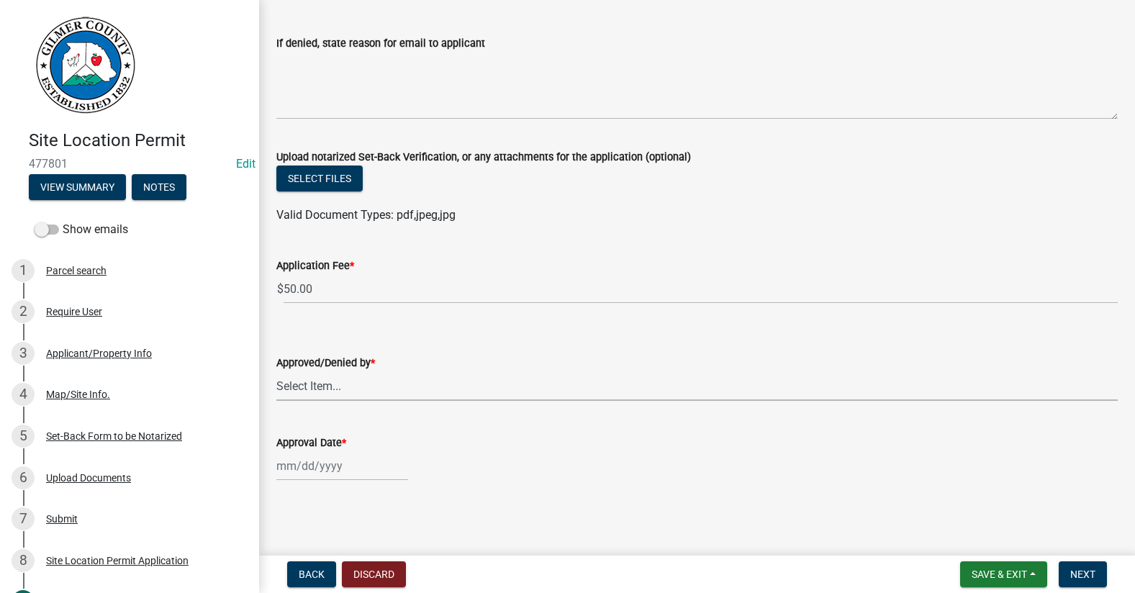
click at [339, 384] on select "Select Item... [PERSON_NAME] [PERSON_NAME] [PERSON_NAME] [PERSON_NAME] [PERSON_…" at bounding box center [696, 386] width 841 height 30
click at [276, 371] on select "Select Item... [PERSON_NAME] [PERSON_NAME] [PERSON_NAME] [PERSON_NAME] [PERSON_…" at bounding box center [696, 386] width 841 height 30
select select "f66b4cef-93c9-440c-84d8-a2c8d35cb7c1"
select select "9"
select select "2025"
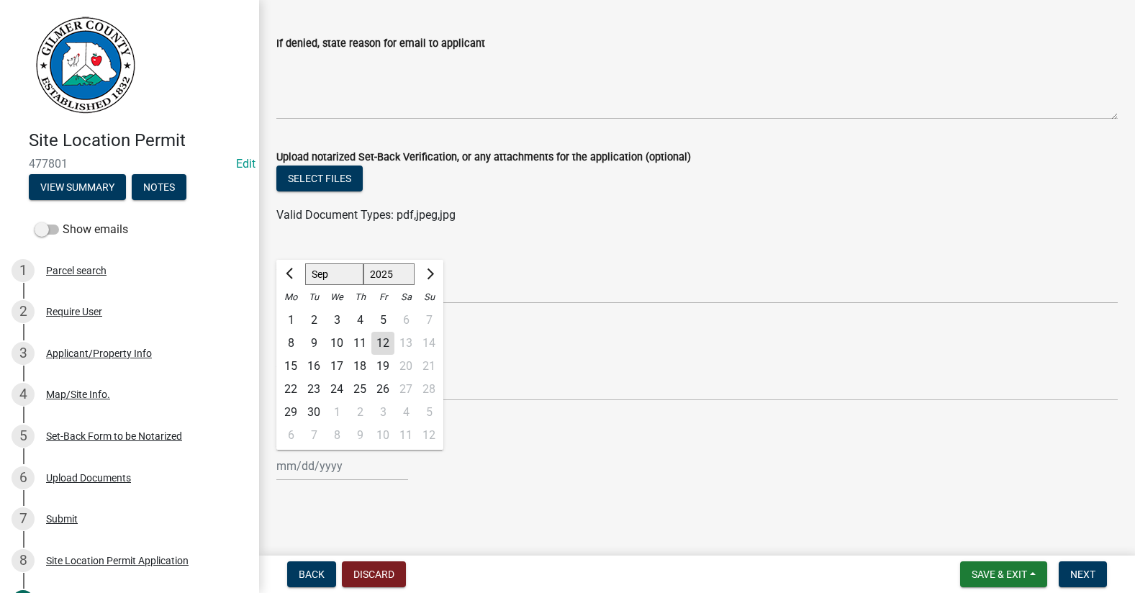
click at [327, 464] on div "[PERSON_NAME] Feb Mar Apr [PERSON_NAME][DATE] Oct Nov [DATE] 1526 1527 1528 152…" at bounding box center [342, 466] width 132 height 30
click at [382, 336] on div "12" at bounding box center [382, 343] width 23 height 23
type input "[DATE]"
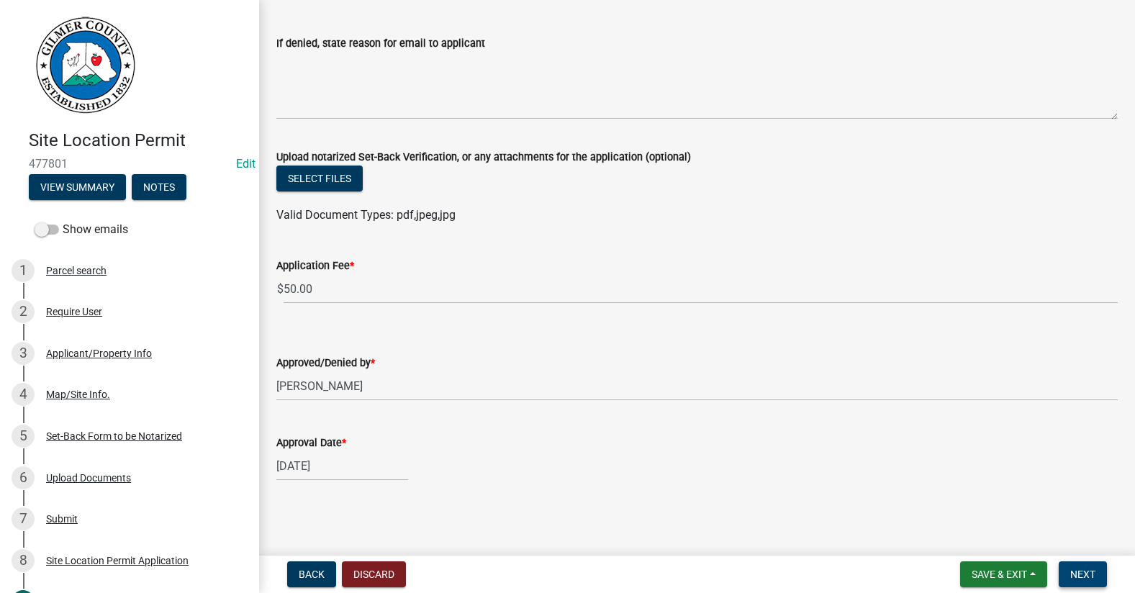
click at [1094, 575] on span "Next" at bounding box center [1082, 575] width 25 height 12
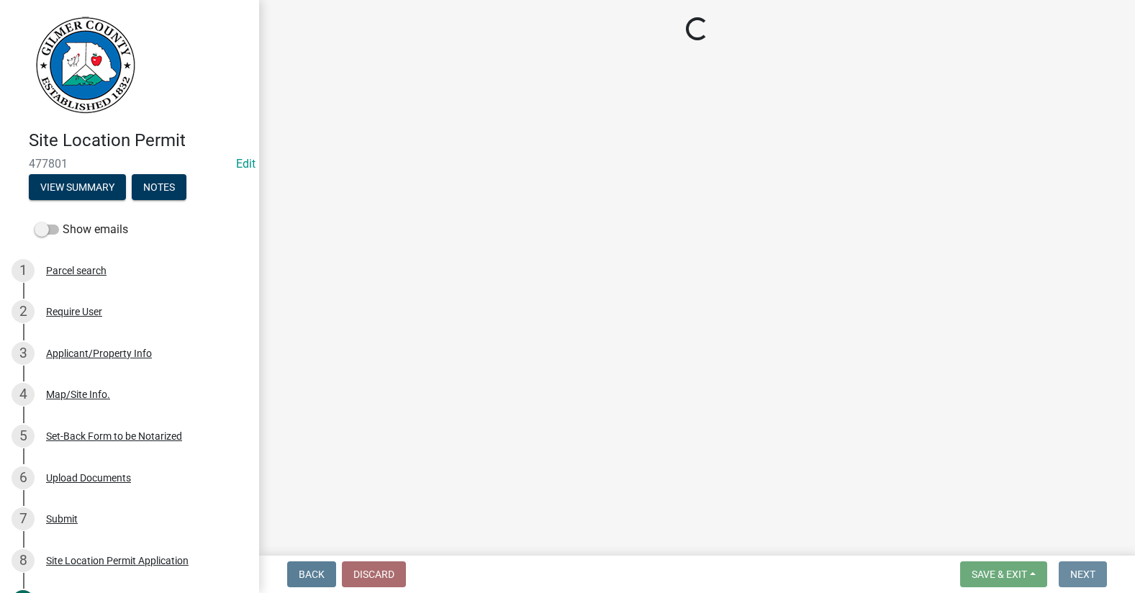
scroll to position [0, 0]
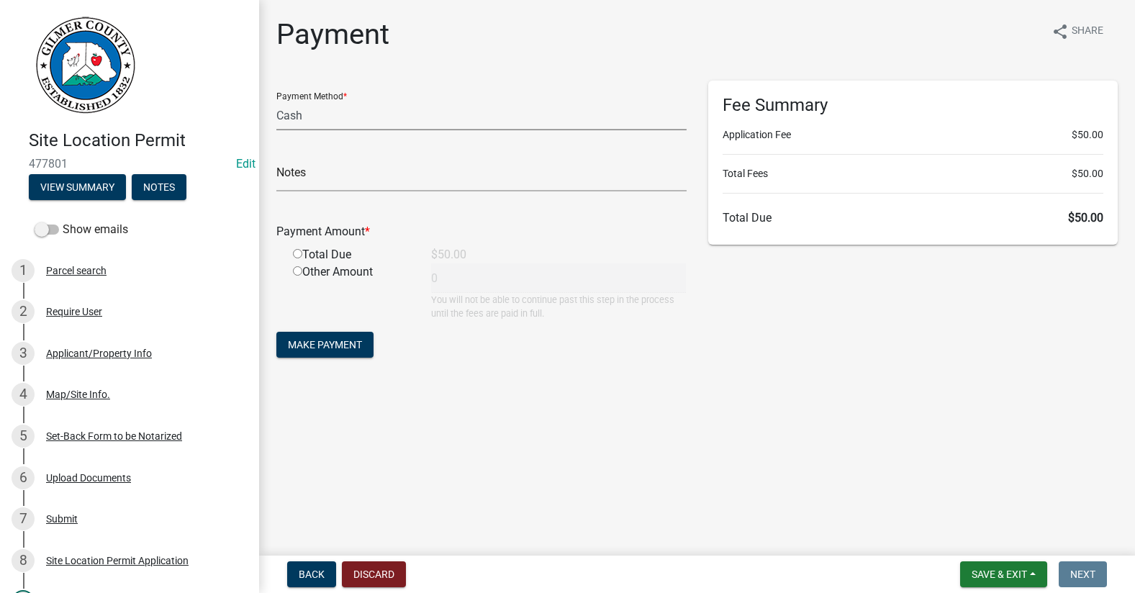
click at [404, 119] on select "Credit Card POS Check Cash" at bounding box center [481, 116] width 410 height 30
select select "1: 0"
click at [276, 101] on select "Credit Card POS Check Cash" at bounding box center [481, 116] width 410 height 30
click at [397, 172] on input "text" at bounding box center [481, 177] width 410 height 30
type input "0441"
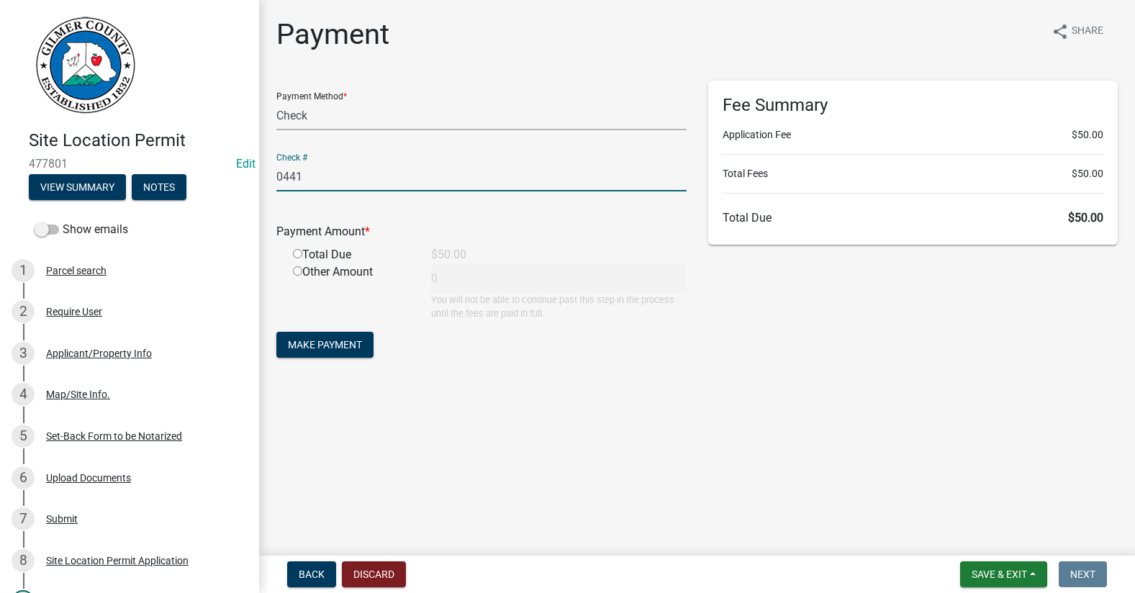
click at [299, 255] on input "radio" at bounding box center [297, 253] width 9 height 9
radio input "true"
type input "50"
click at [302, 351] on span "Make Payment" at bounding box center [325, 345] width 74 height 12
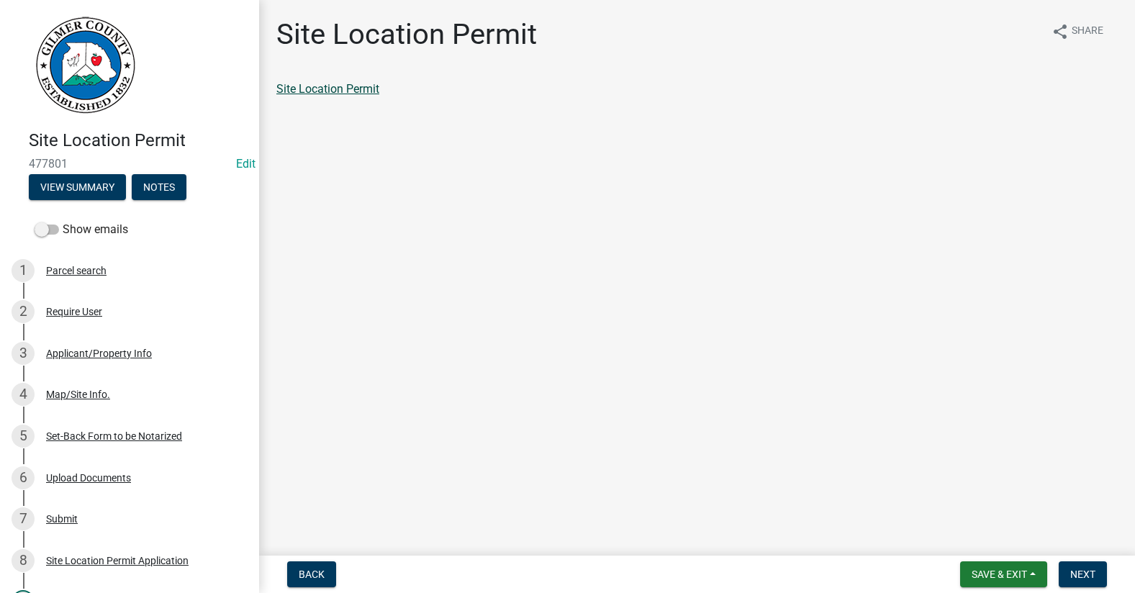
click at [345, 90] on link "Site Location Permit" at bounding box center [327, 89] width 103 height 14
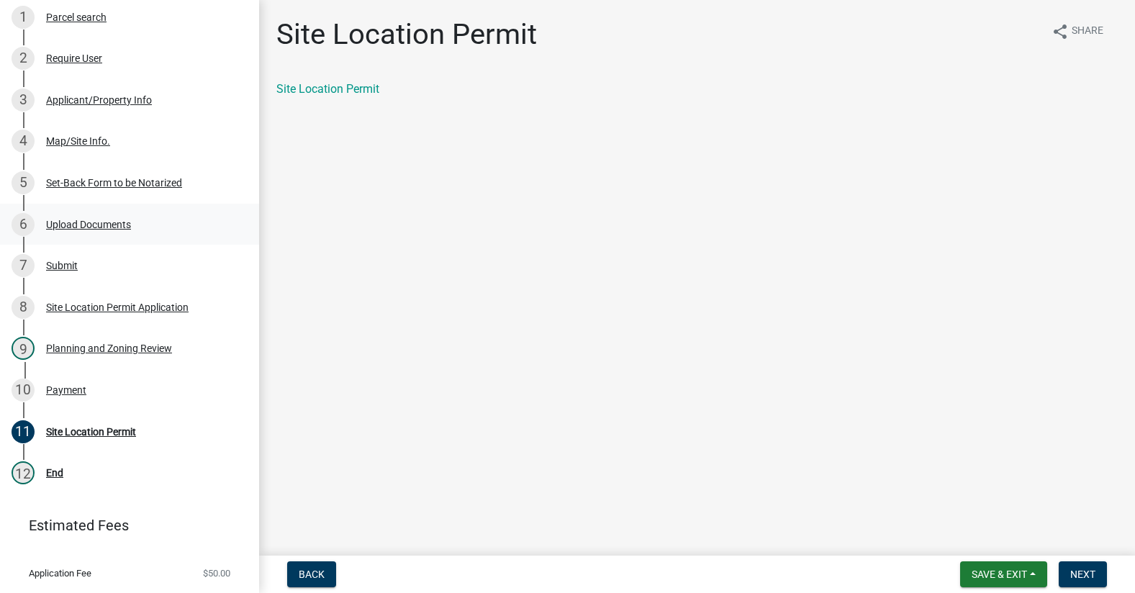
scroll to position [288, 0]
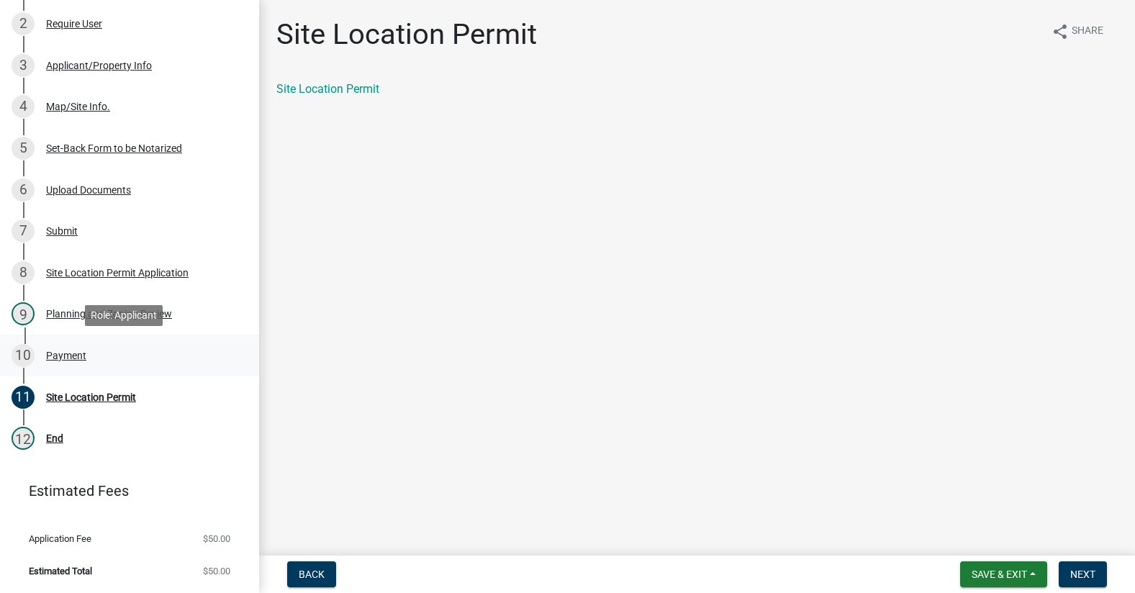
click at [67, 351] on div "Payment" at bounding box center [66, 356] width 40 height 10
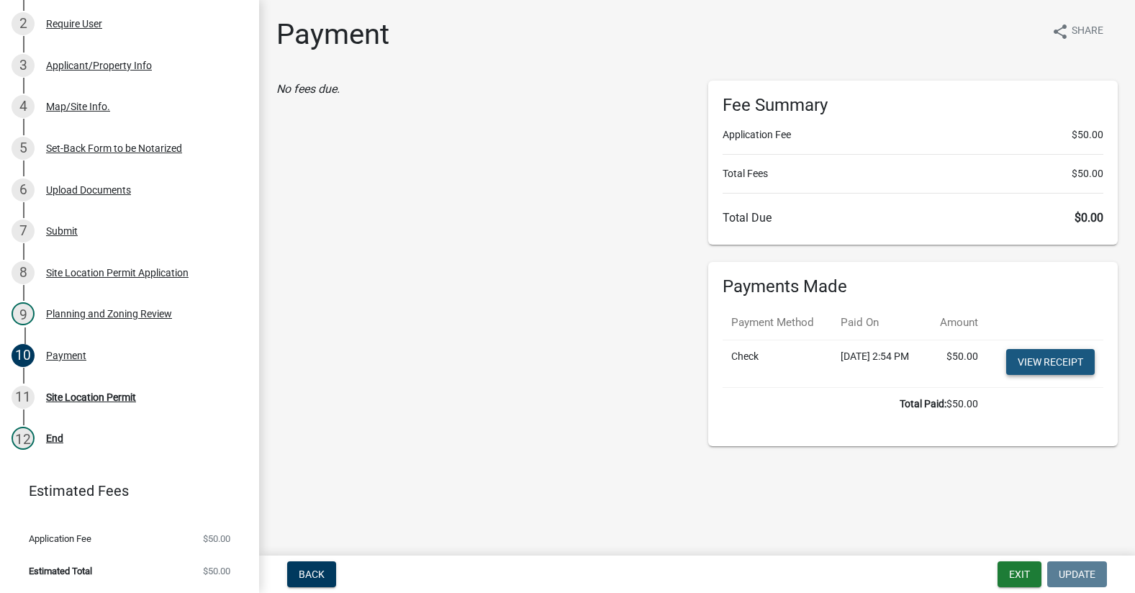
click at [1049, 375] on link "View receipt" at bounding box center [1050, 362] width 89 height 26
click at [477, 69] on div "Payment share Share No fees due. Fee Summary Application Fee $50.00 Total Fees …" at bounding box center [697, 238] width 863 height 442
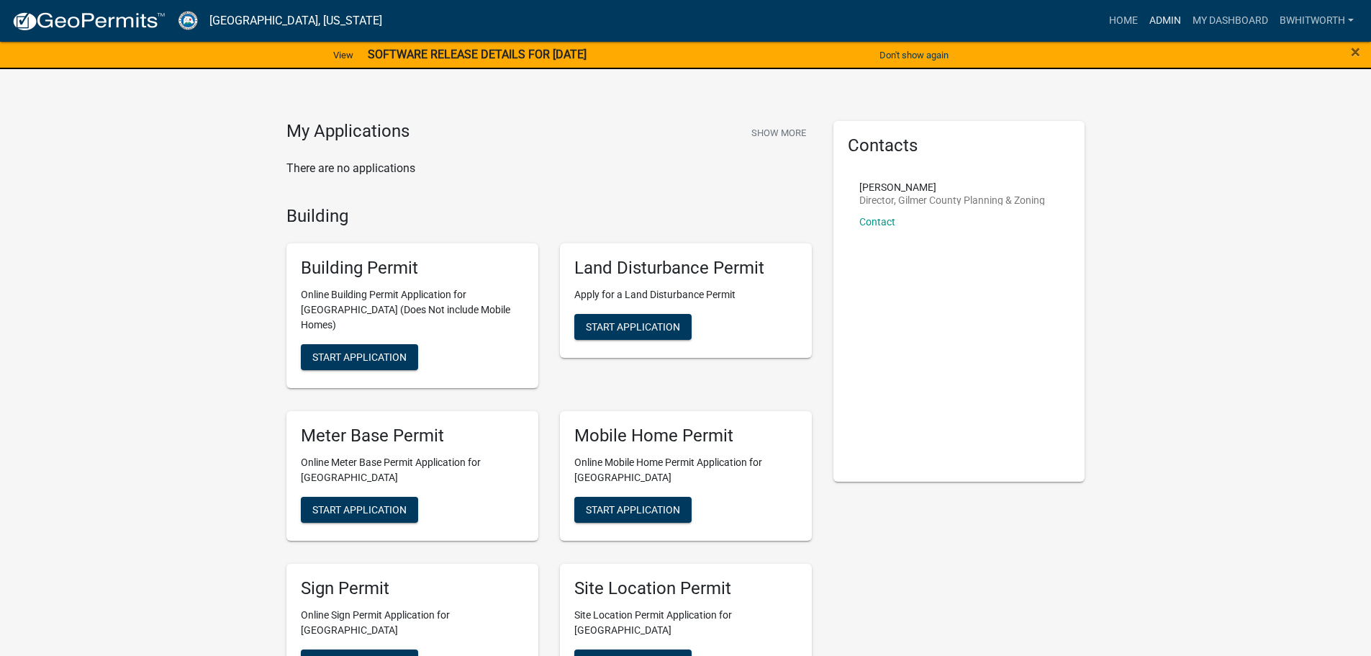
click at [1159, 20] on link "Admin" at bounding box center [1165, 20] width 43 height 27
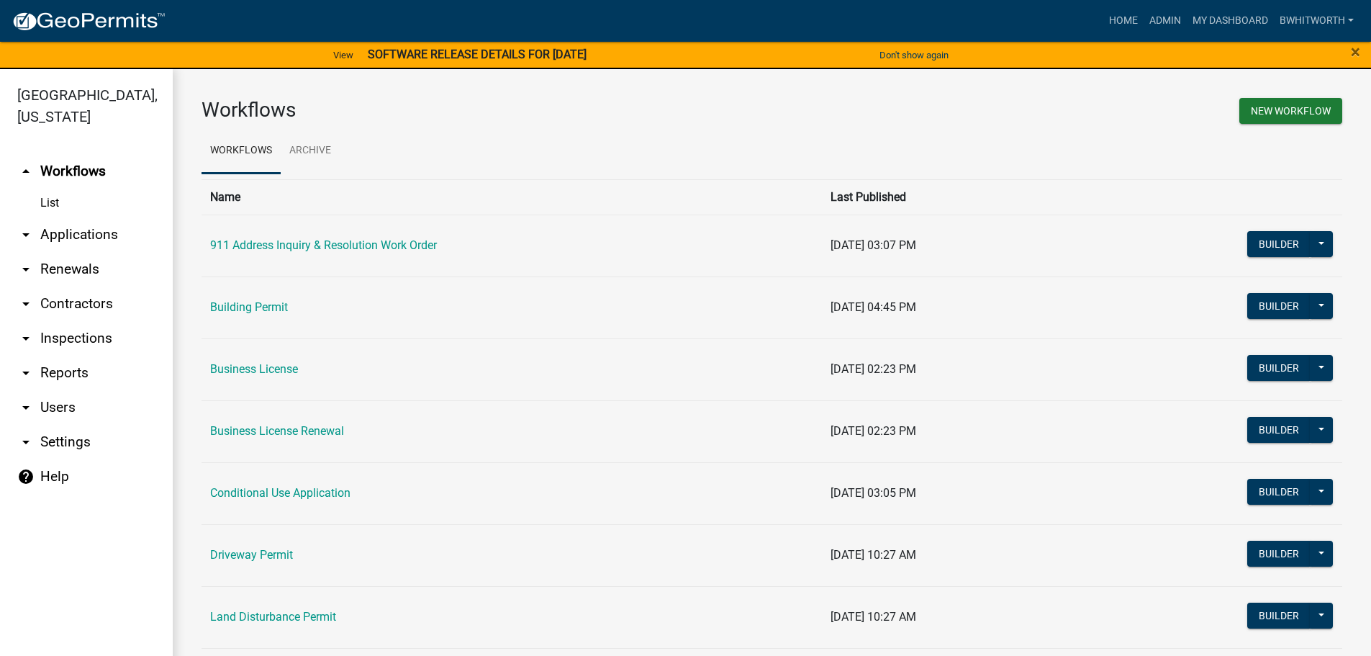
click at [73, 235] on link "arrow_drop_down Applications" at bounding box center [86, 234] width 173 height 35
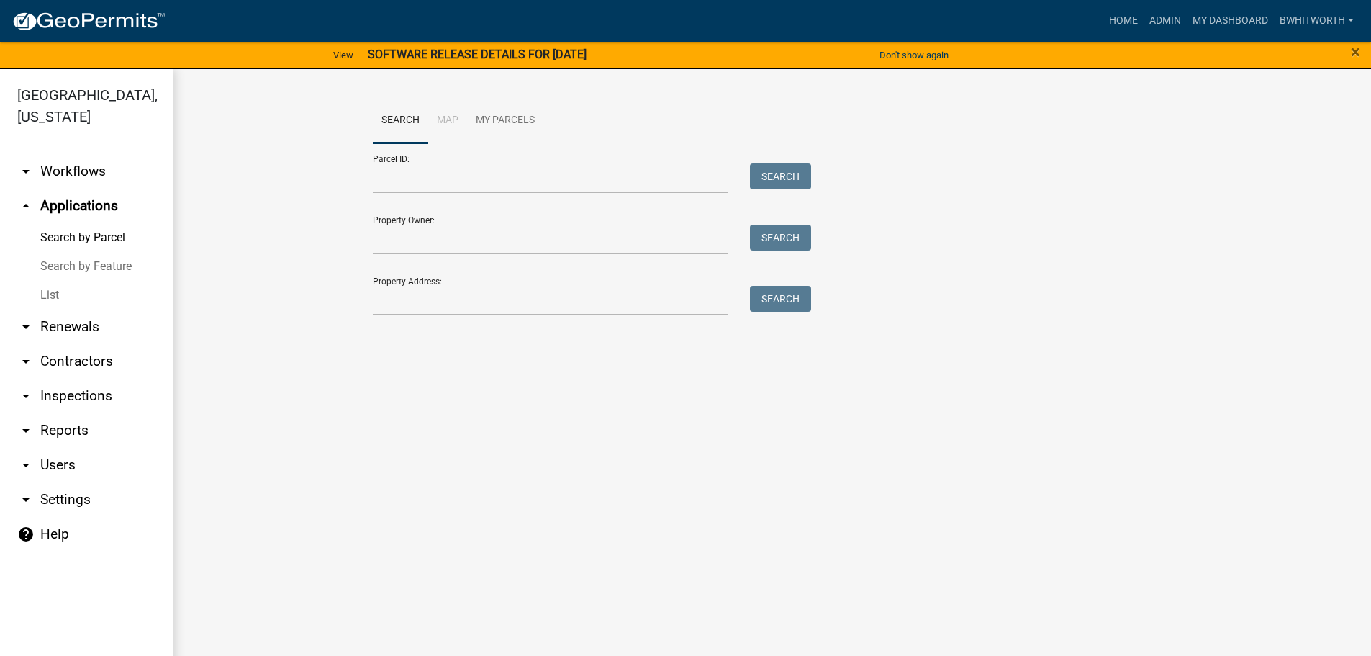
click at [50, 294] on link "List" at bounding box center [86, 295] width 173 height 29
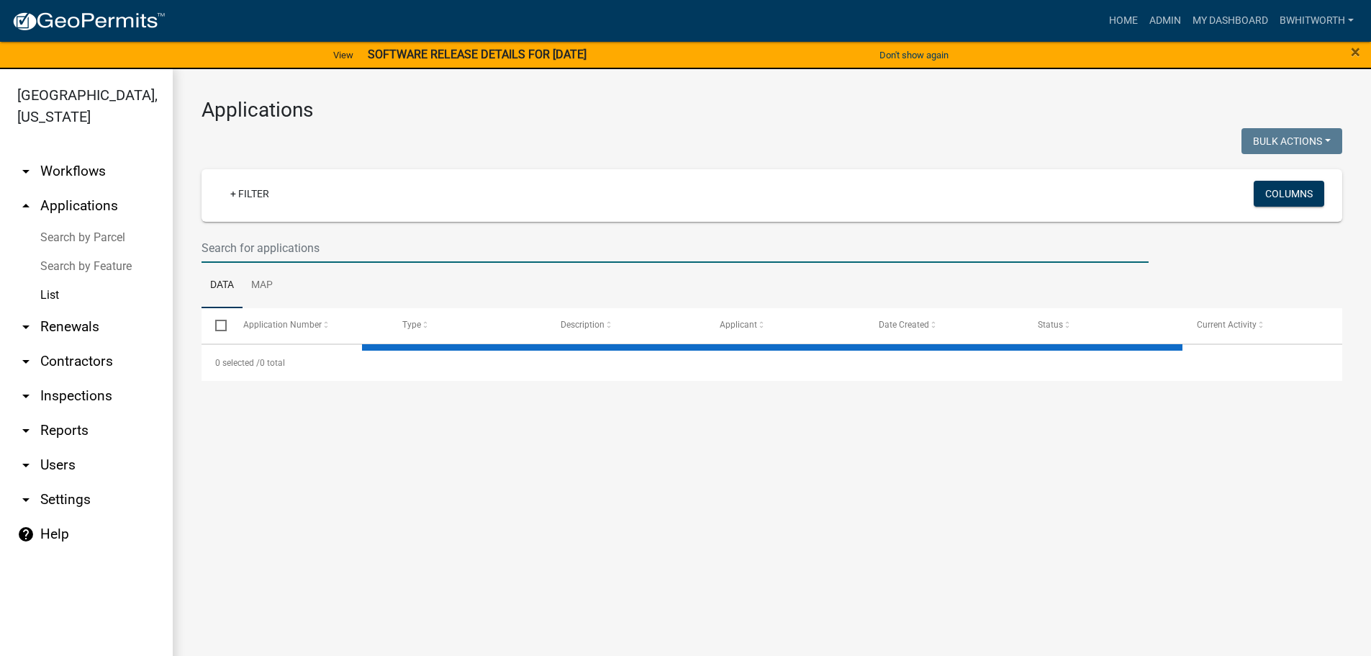
click at [238, 260] on input "text" at bounding box center [675, 248] width 947 height 30
select select "3: 100"
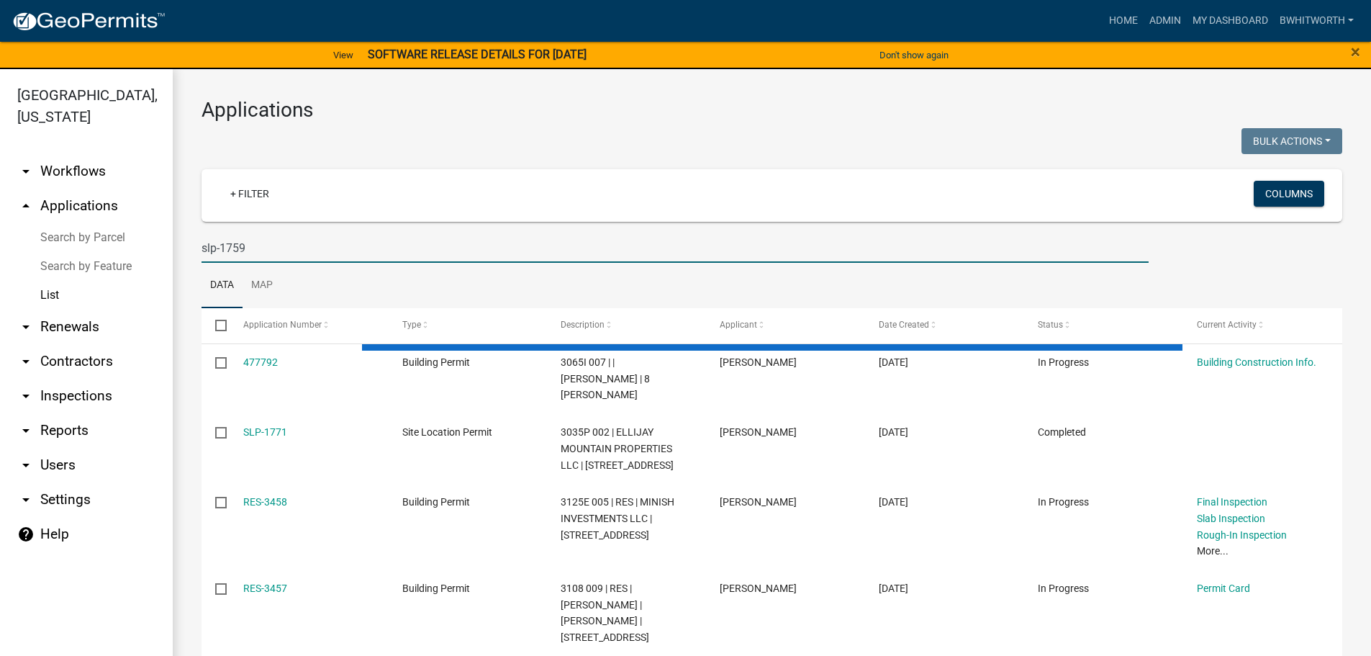
type input "slp-1759"
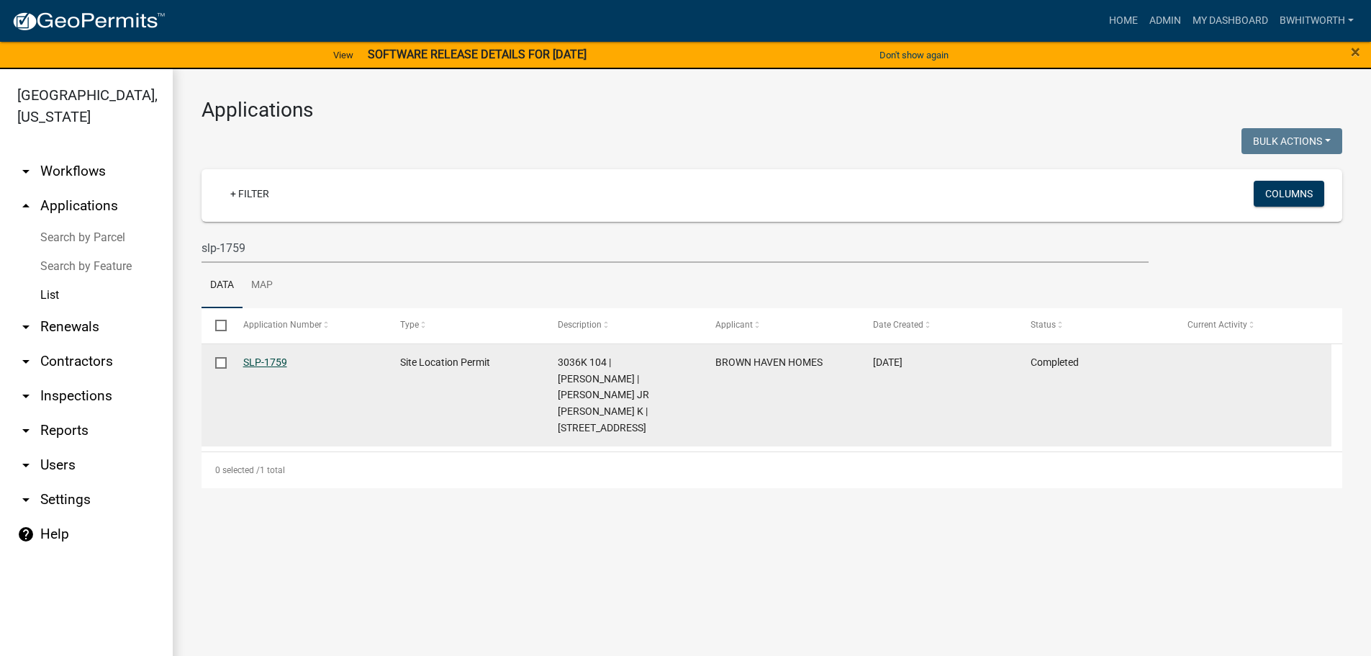
click at [271, 359] on link "SLP-1759" at bounding box center [265, 362] width 44 height 12
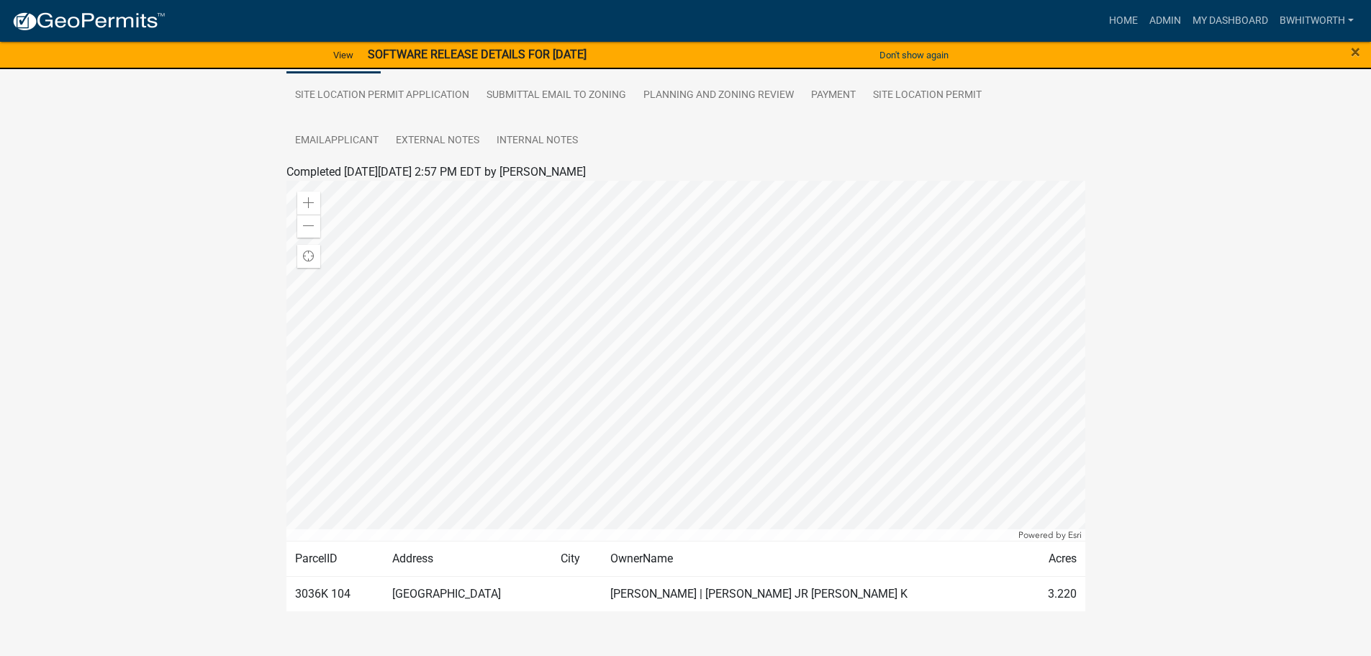
scroll to position [330, 0]
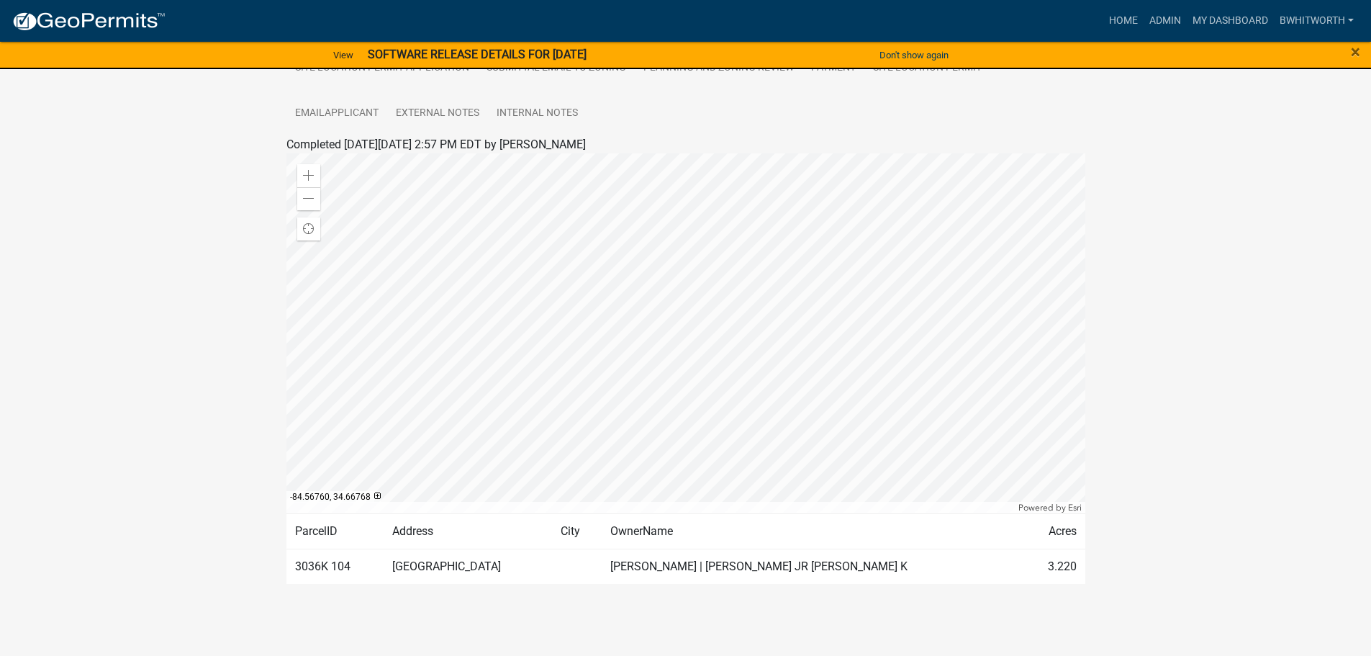
click at [1205, 352] on div "Site Location Permit SLP-1759 Amount Paid $50.00 Actions View receipt Printer F…" at bounding box center [685, 189] width 1371 height 900
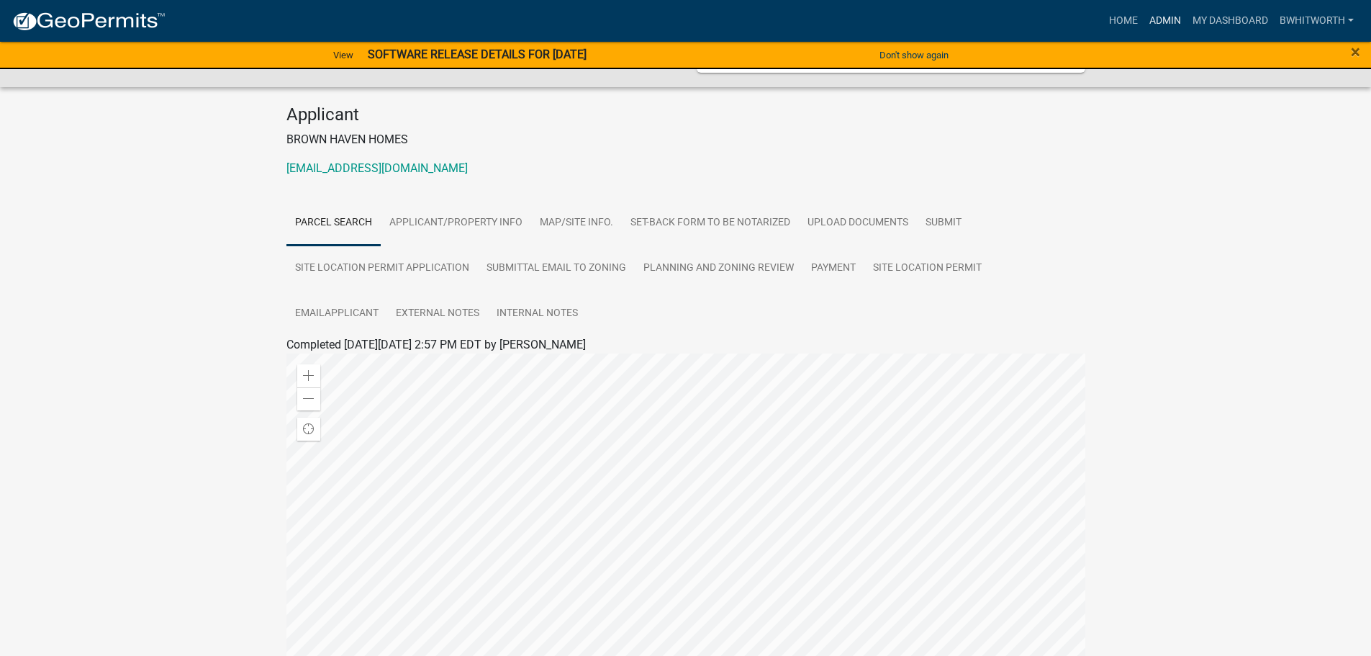
scroll to position [114, 0]
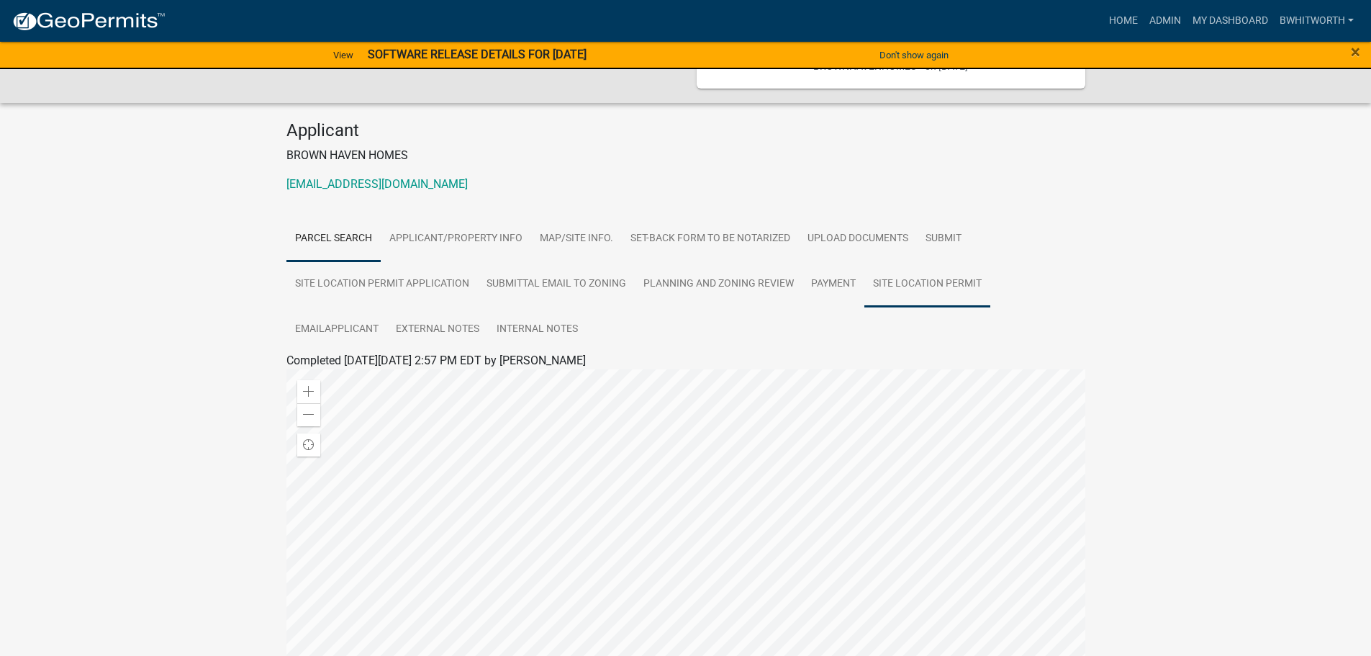
click at [921, 277] on link "Site Location Permit" at bounding box center [927, 284] width 126 height 46
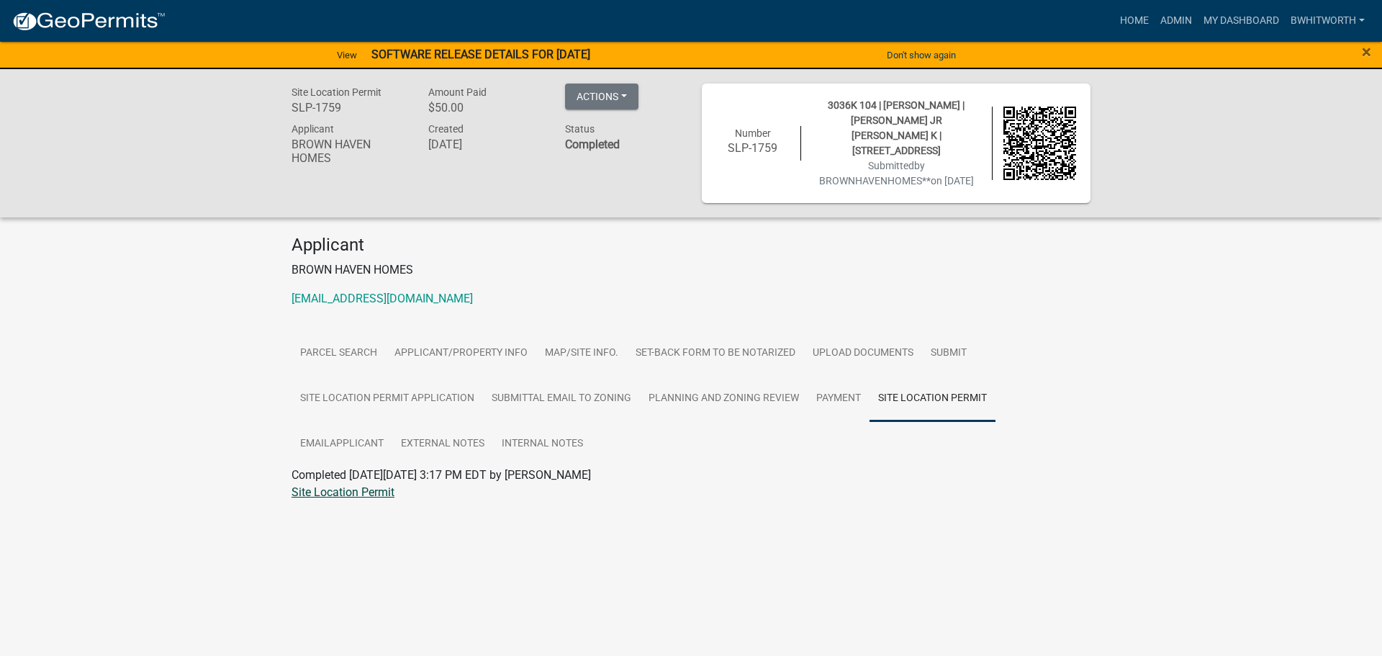
click at [339, 491] on link "Site Location Permit" at bounding box center [343, 492] width 103 height 14
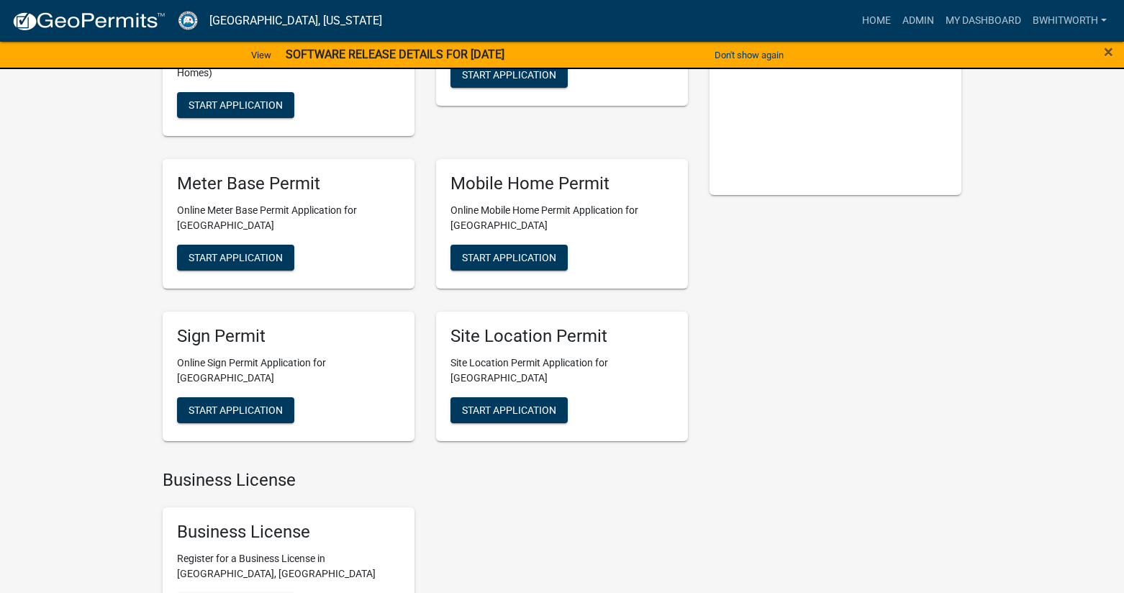
scroll to position [216, 0]
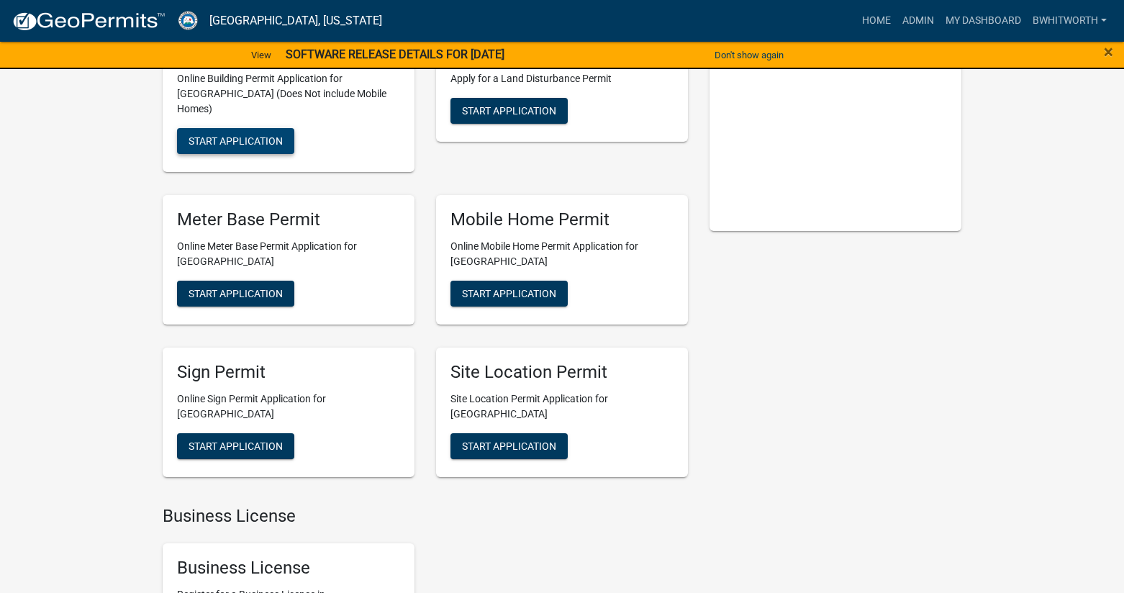
click at [263, 135] on span "Start Application" at bounding box center [236, 141] width 94 height 12
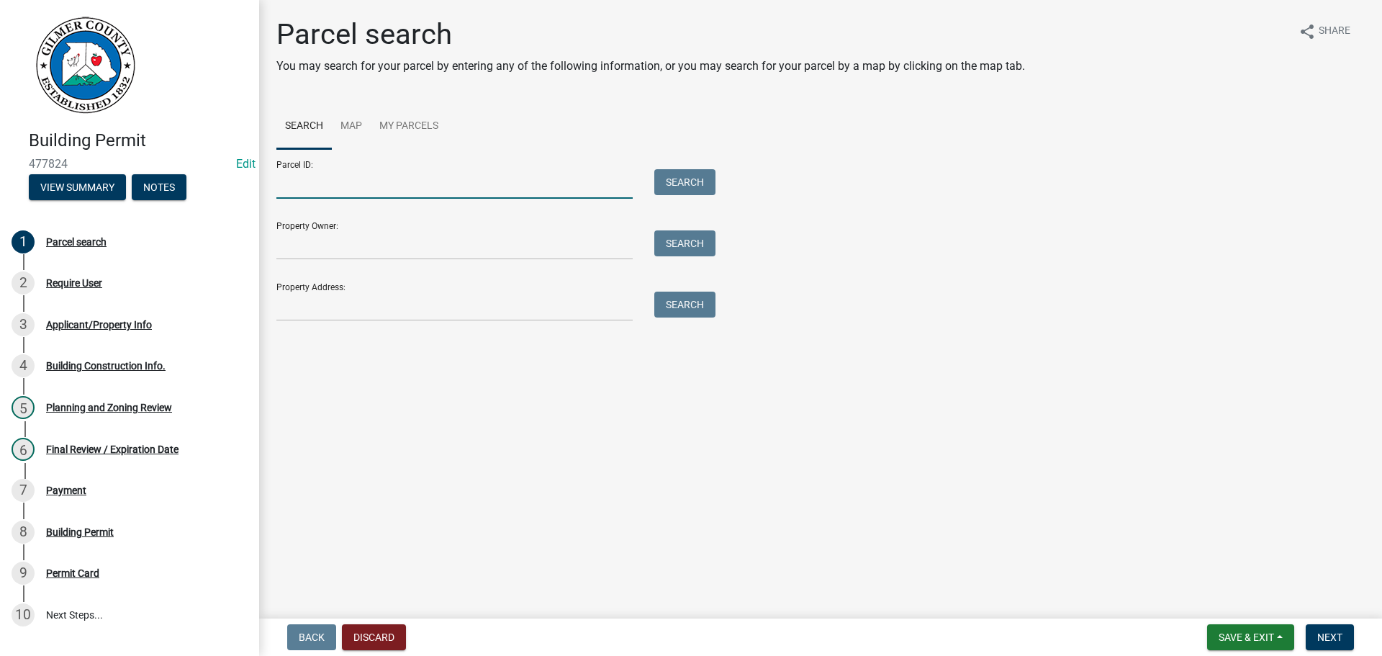
click at [316, 186] on input "Parcel ID:" at bounding box center [454, 184] width 356 height 30
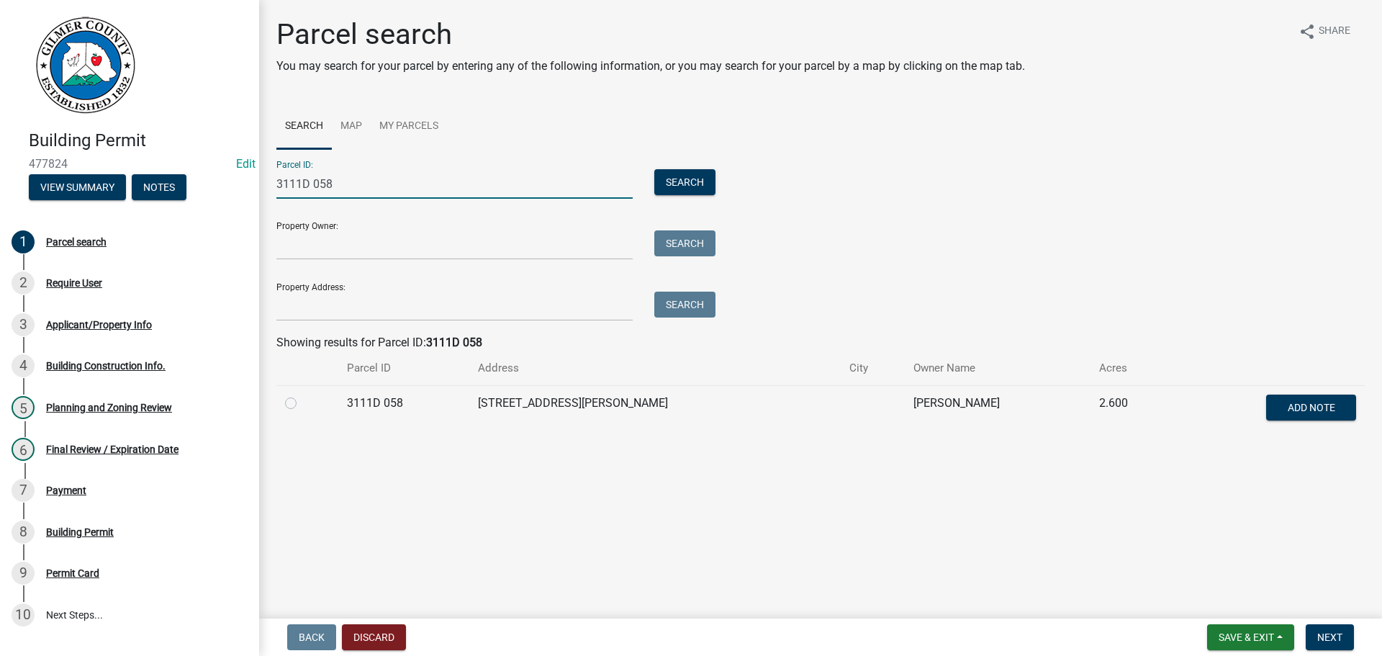
type input "3111D 058"
click at [302, 394] on label at bounding box center [302, 394] width 0 height 0
click at [302, 402] on 058 "radio" at bounding box center [306, 398] width 9 height 9
radio 058 "true"
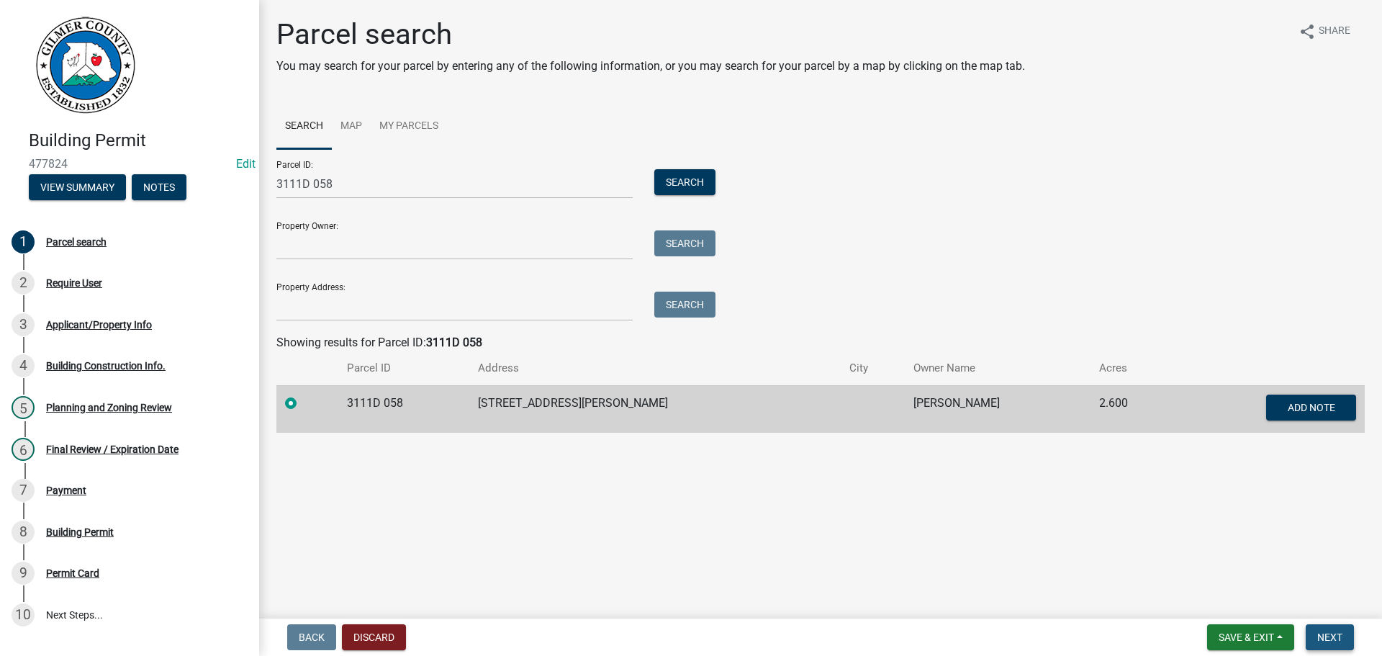
click at [1134, 592] on span "Next" at bounding box center [1329, 637] width 25 height 12
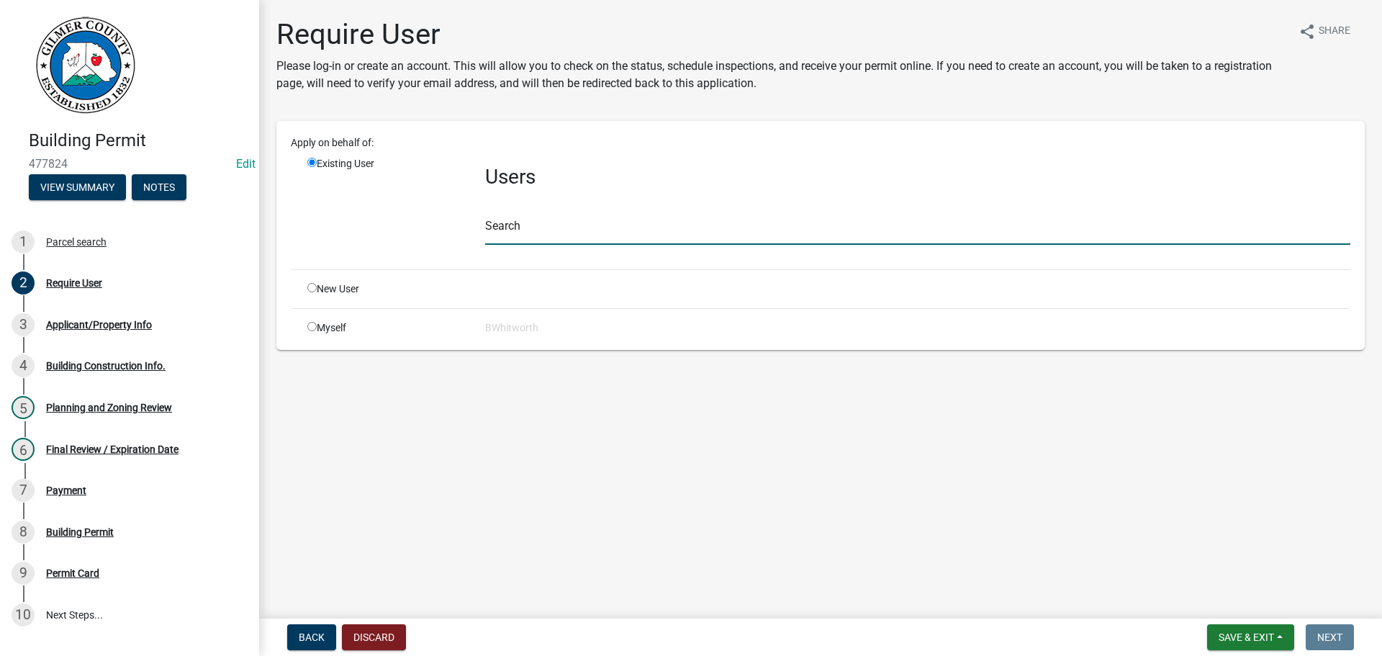
click at [553, 230] on input "text" at bounding box center [917, 230] width 865 height 30
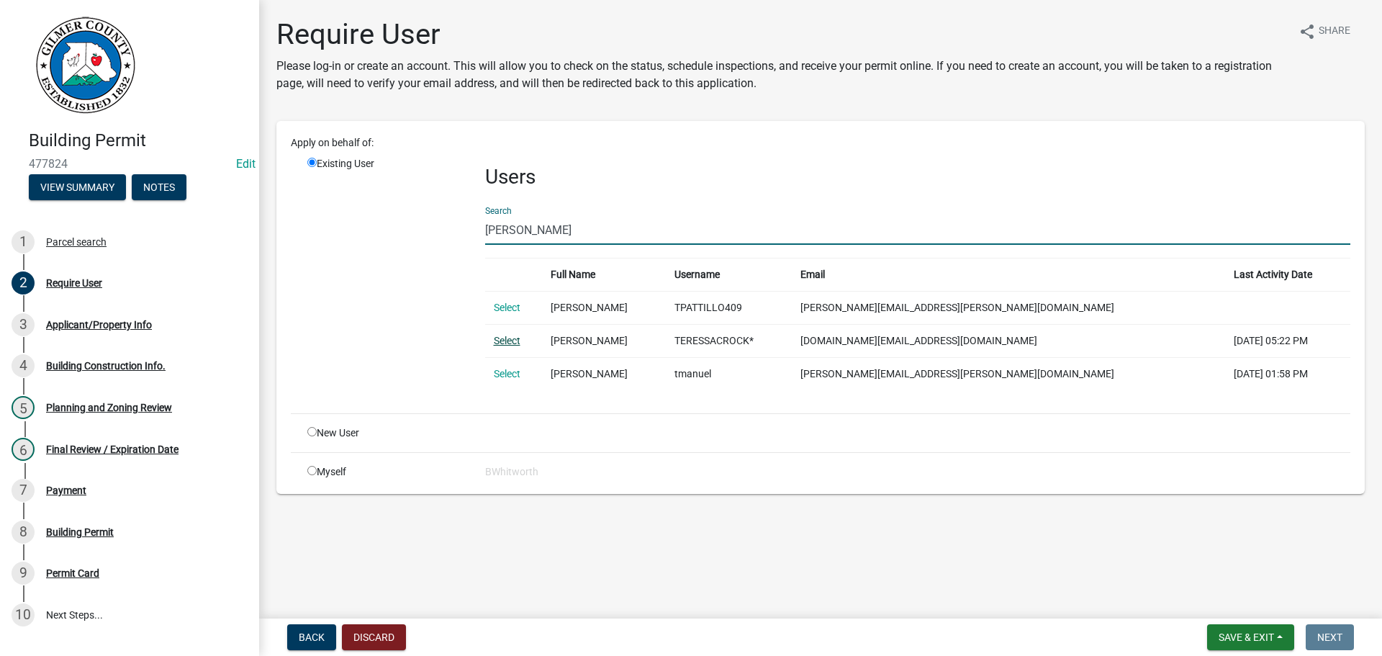
type input "TERESS"
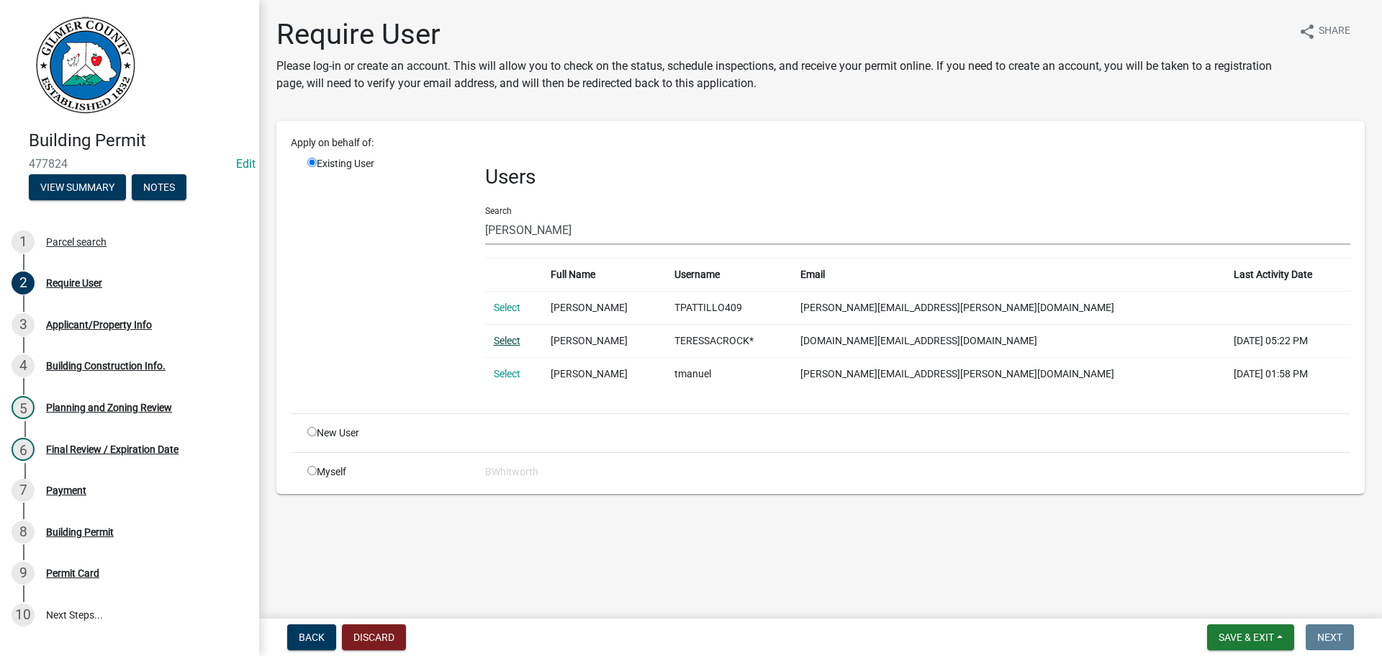
click at [515, 343] on link "Select" at bounding box center [507, 341] width 27 height 12
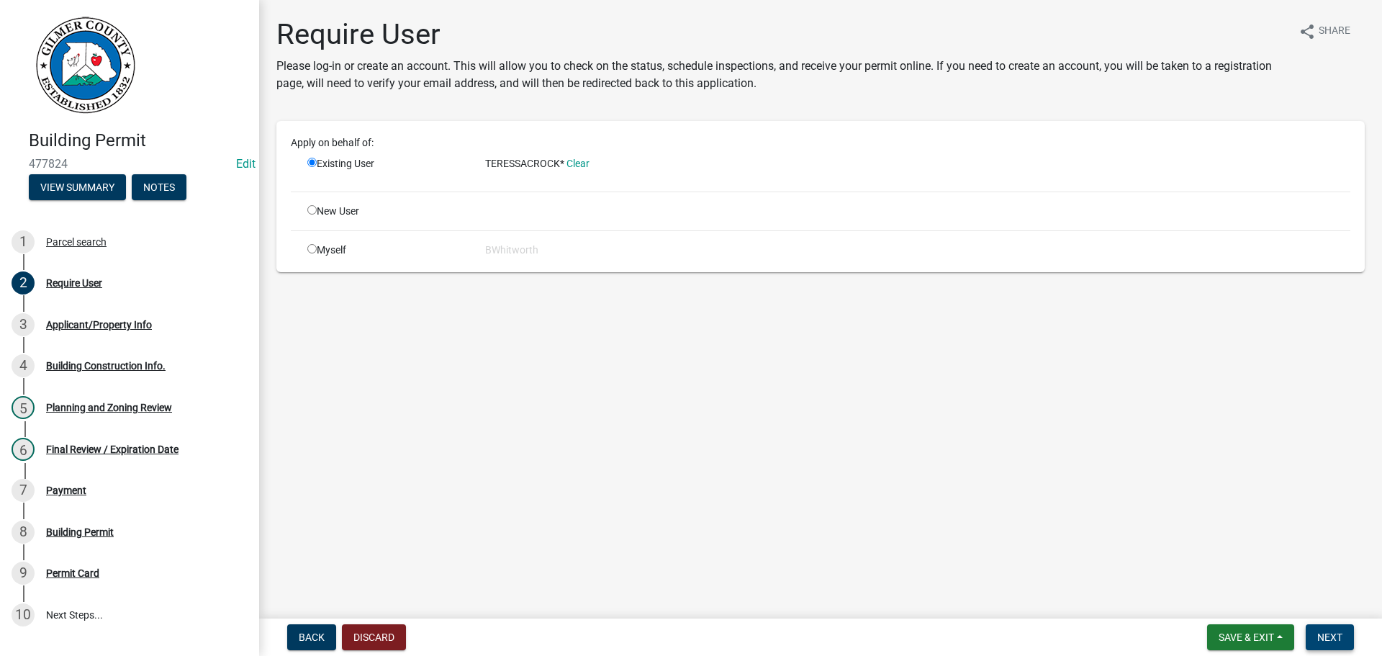
click at [1134, 592] on span "Next" at bounding box center [1329, 637] width 25 height 12
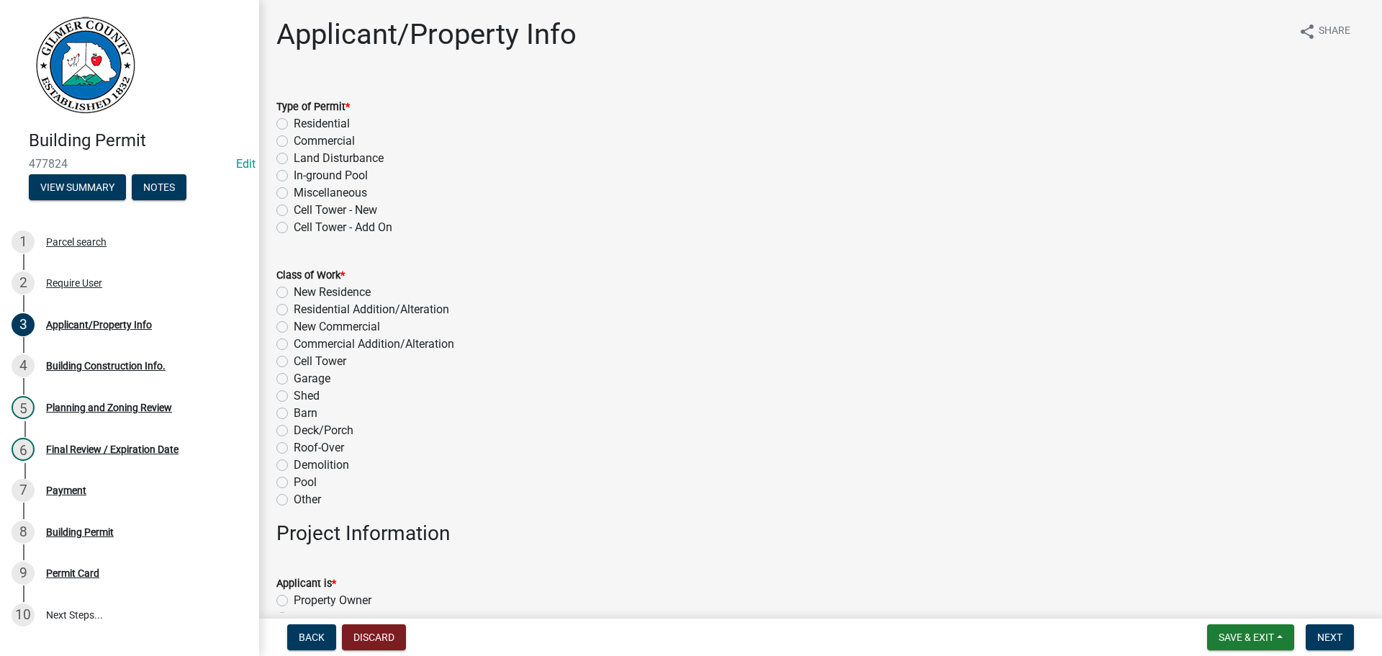
click at [294, 194] on label "Miscellaneous" at bounding box center [330, 192] width 73 height 17
click at [294, 194] on input "Miscellaneous" at bounding box center [298, 188] width 9 height 9
radio input "true"
click at [294, 415] on label "Barn" at bounding box center [306, 413] width 24 height 17
click at [294, 414] on input "Barn" at bounding box center [298, 409] width 9 height 9
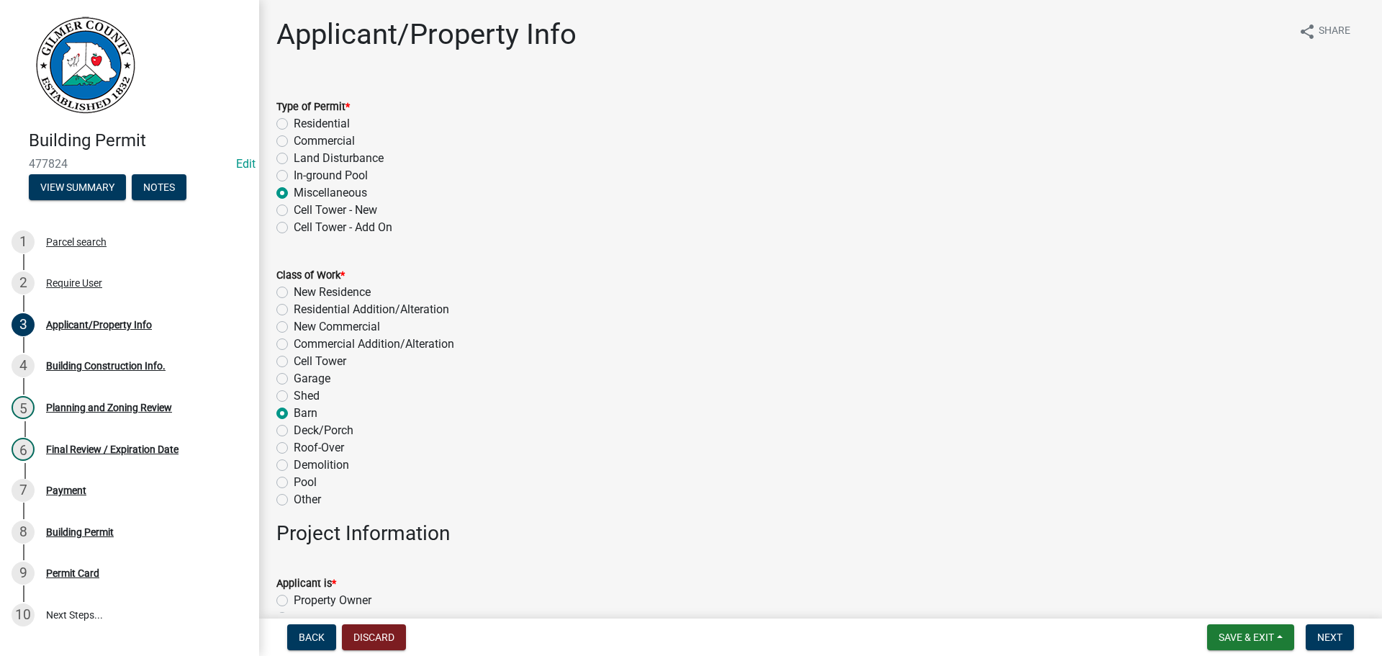
radio input "true"
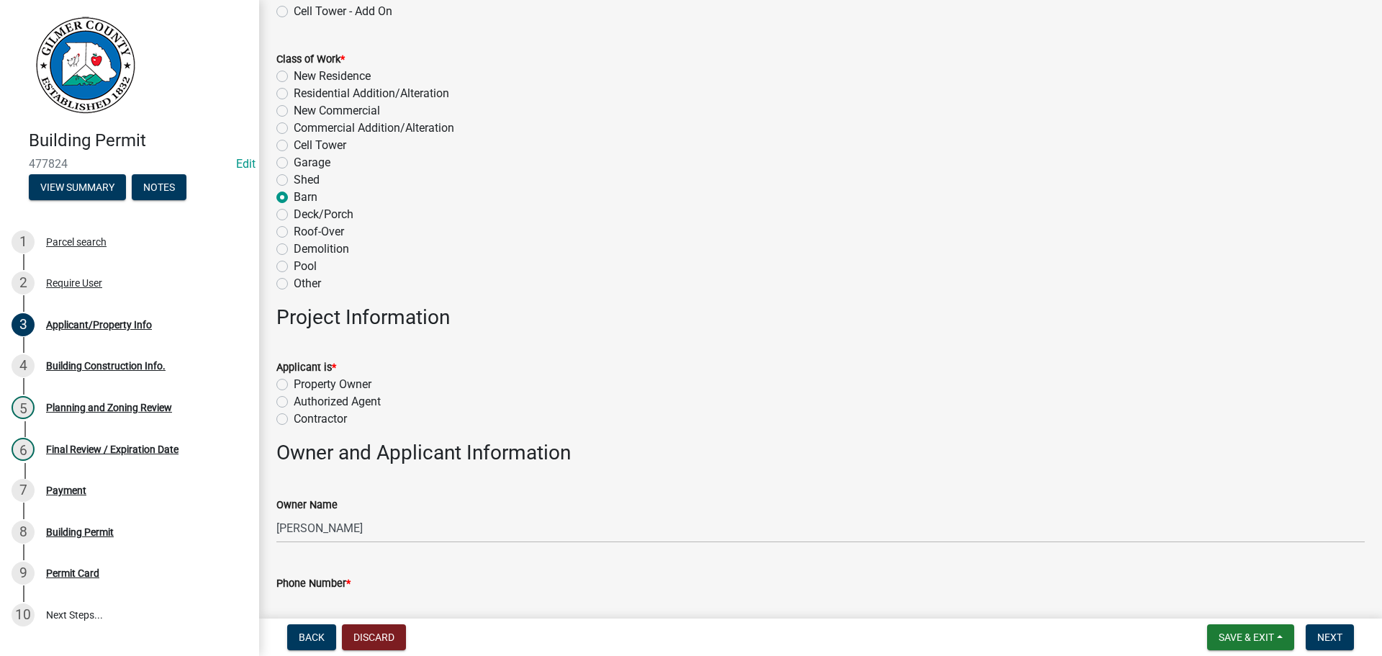
scroll to position [288, 0]
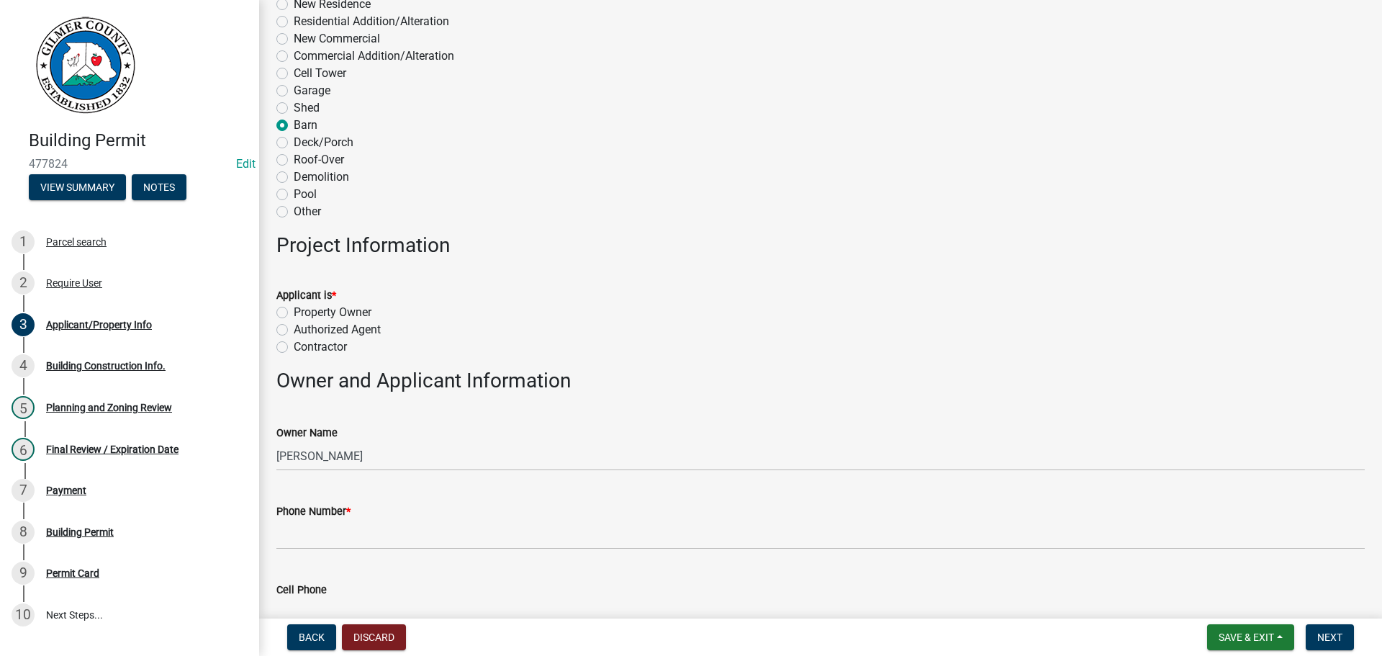
click at [294, 310] on label "Property Owner" at bounding box center [333, 312] width 78 height 17
click at [294, 310] on input "Property Owner" at bounding box center [298, 308] width 9 height 9
radio input "true"
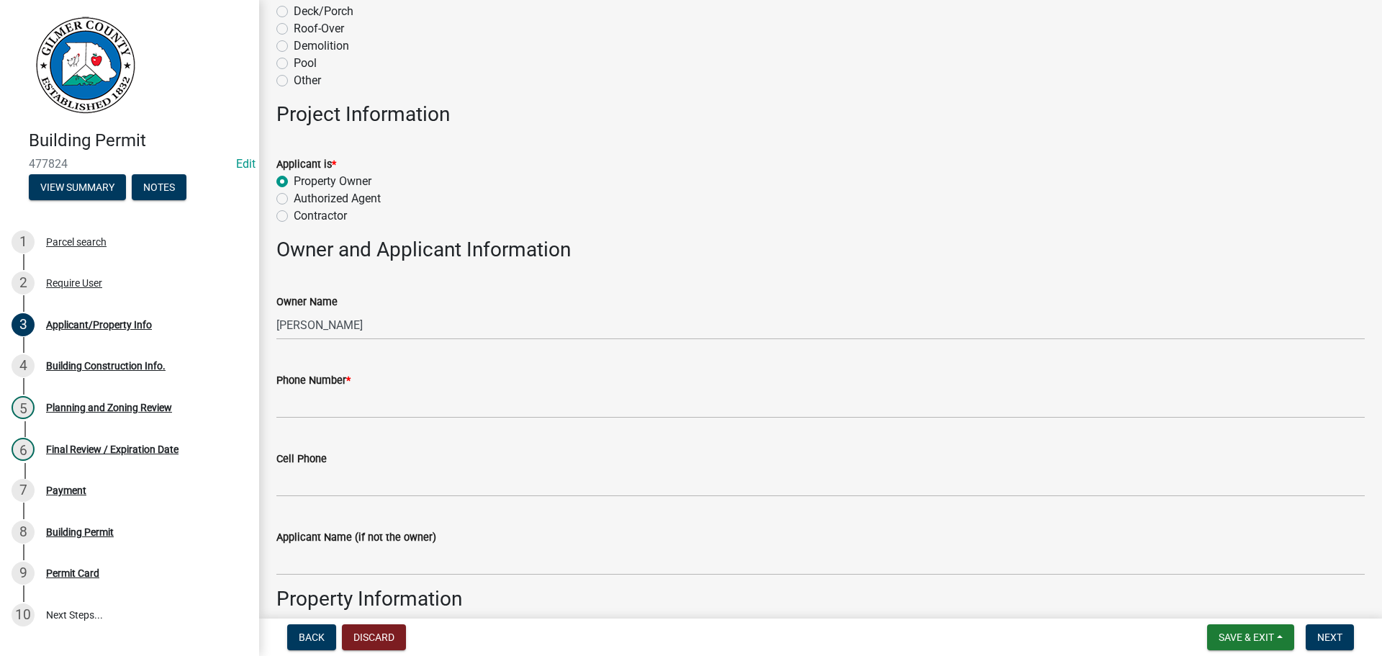
scroll to position [432, 0]
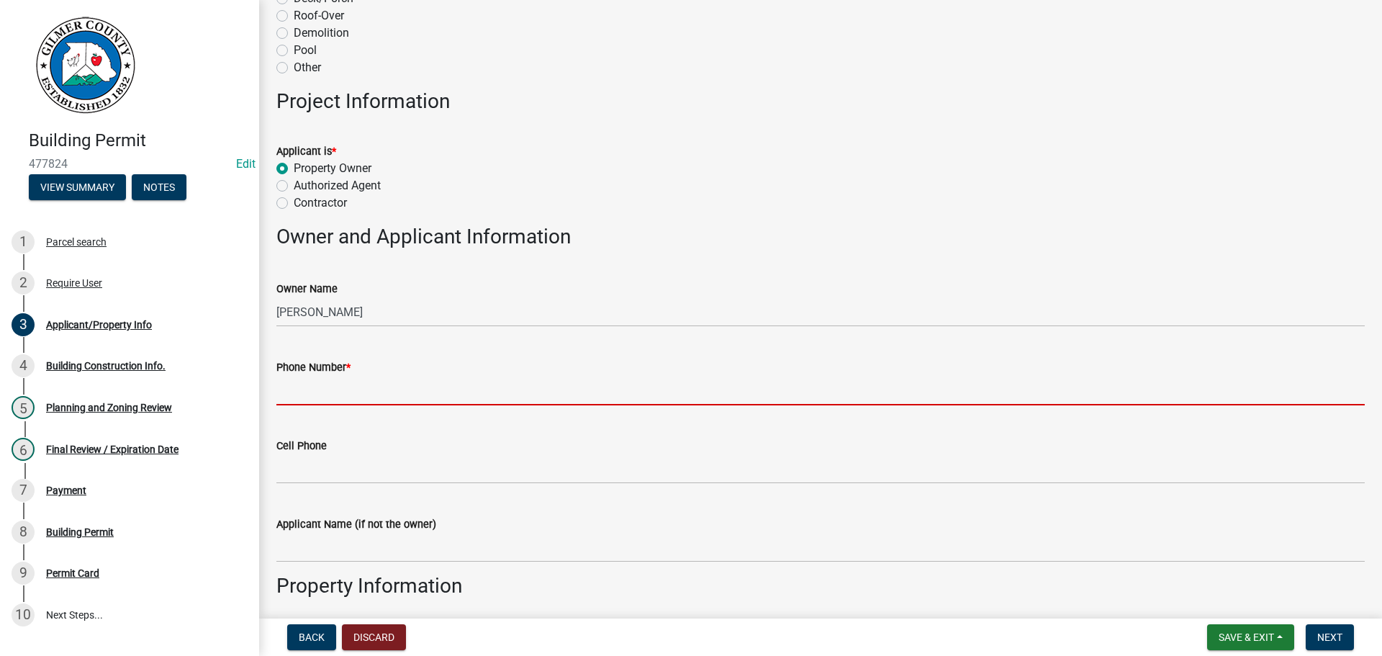
click at [339, 381] on input "Phone Number *" at bounding box center [820, 391] width 1088 height 30
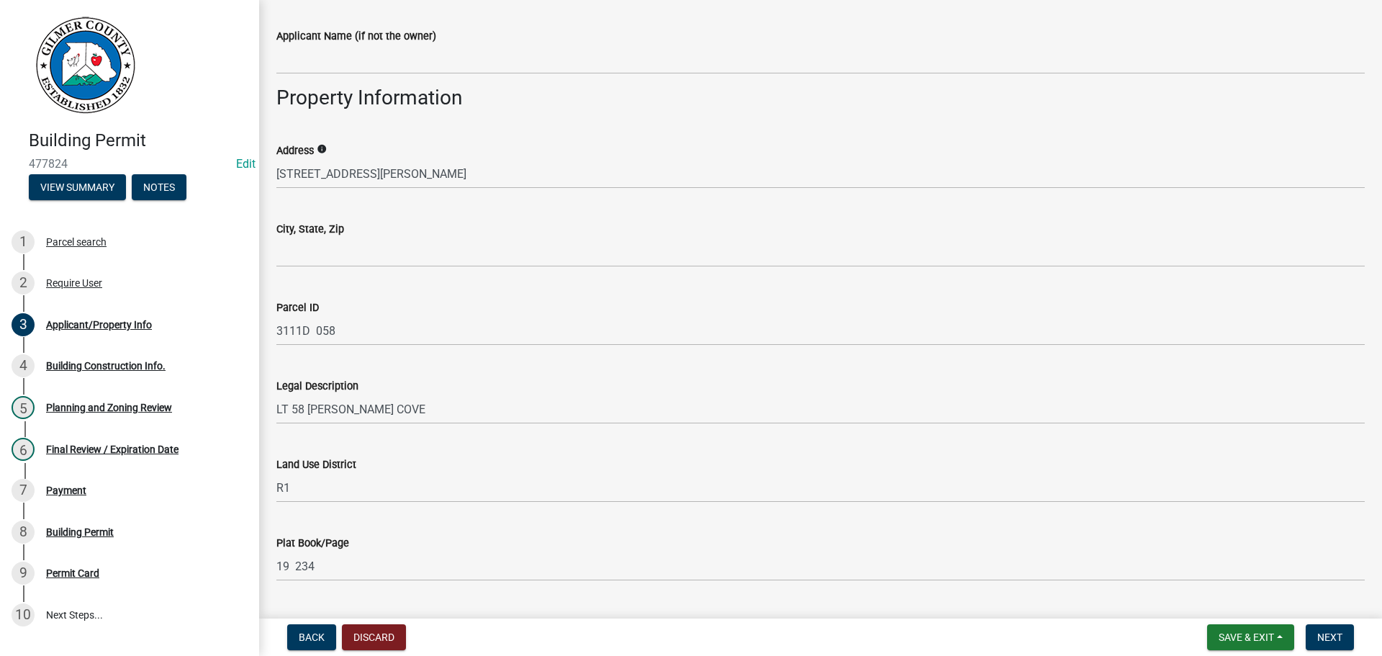
scroll to position [936, 0]
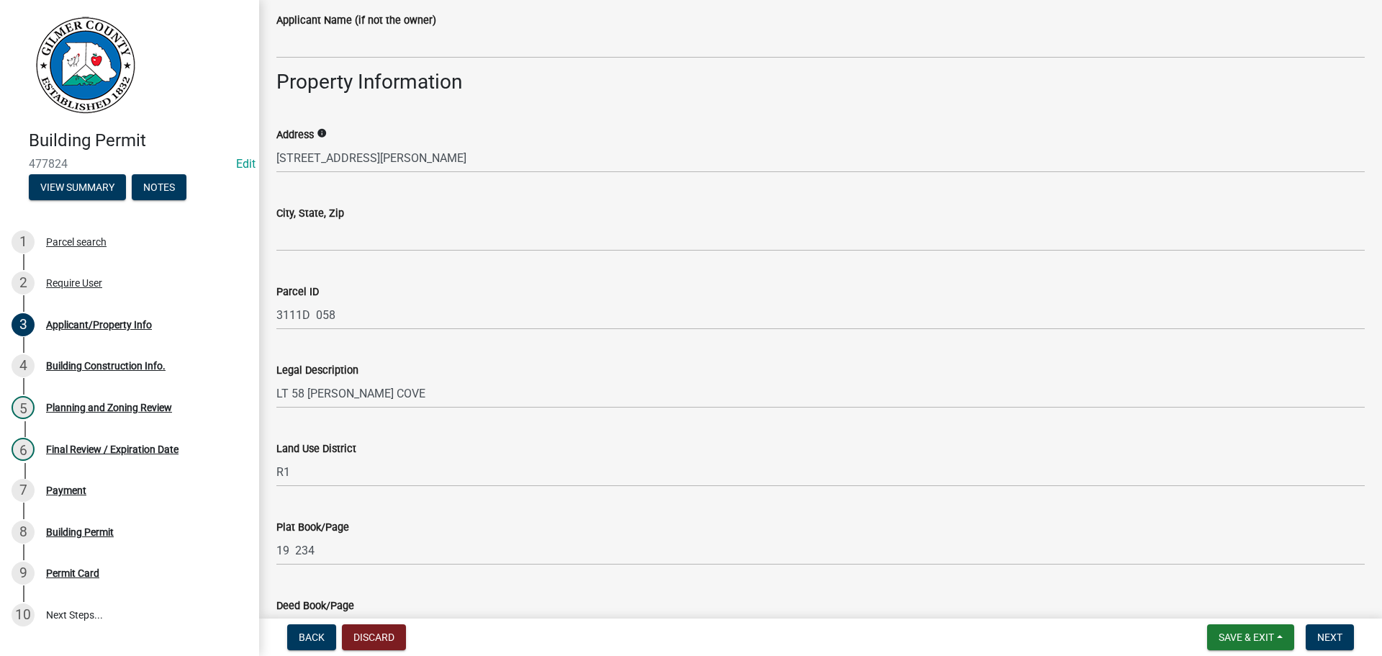
type input "863-581-5336"
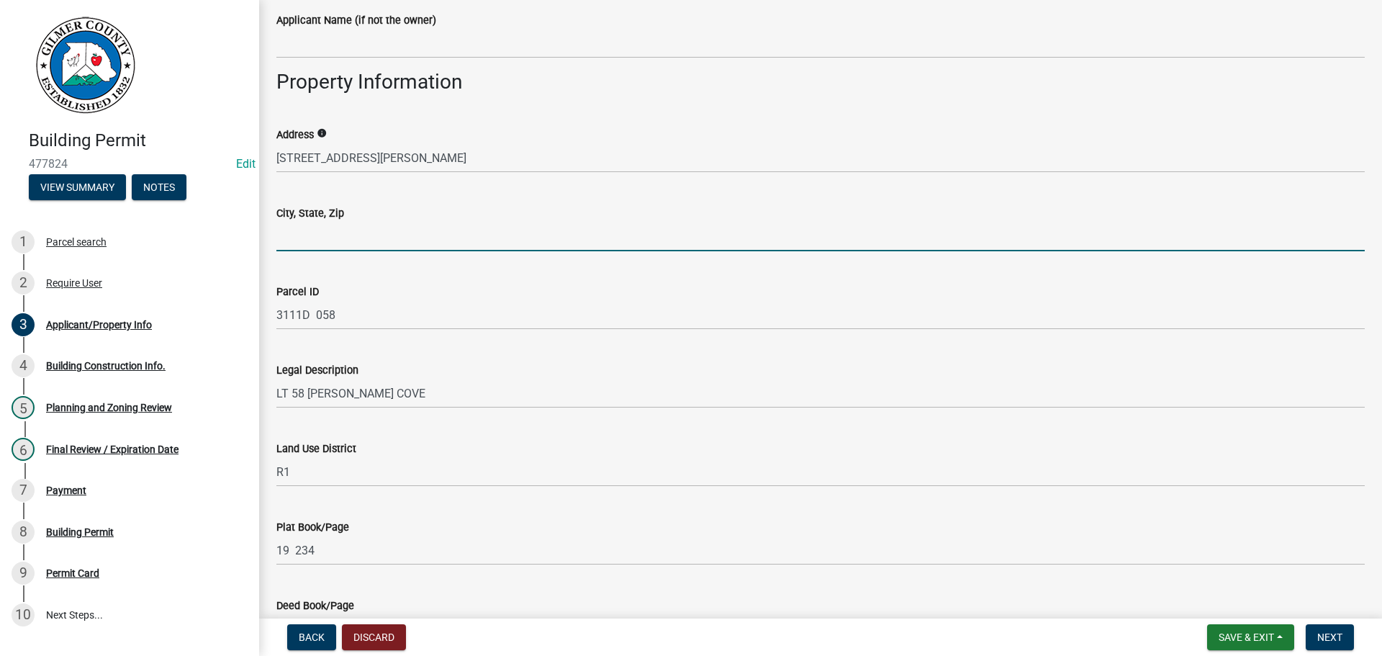
click at [330, 228] on input "City, State, Zip" at bounding box center [820, 237] width 1088 height 30
type input "ELLIJAY GA 30536"
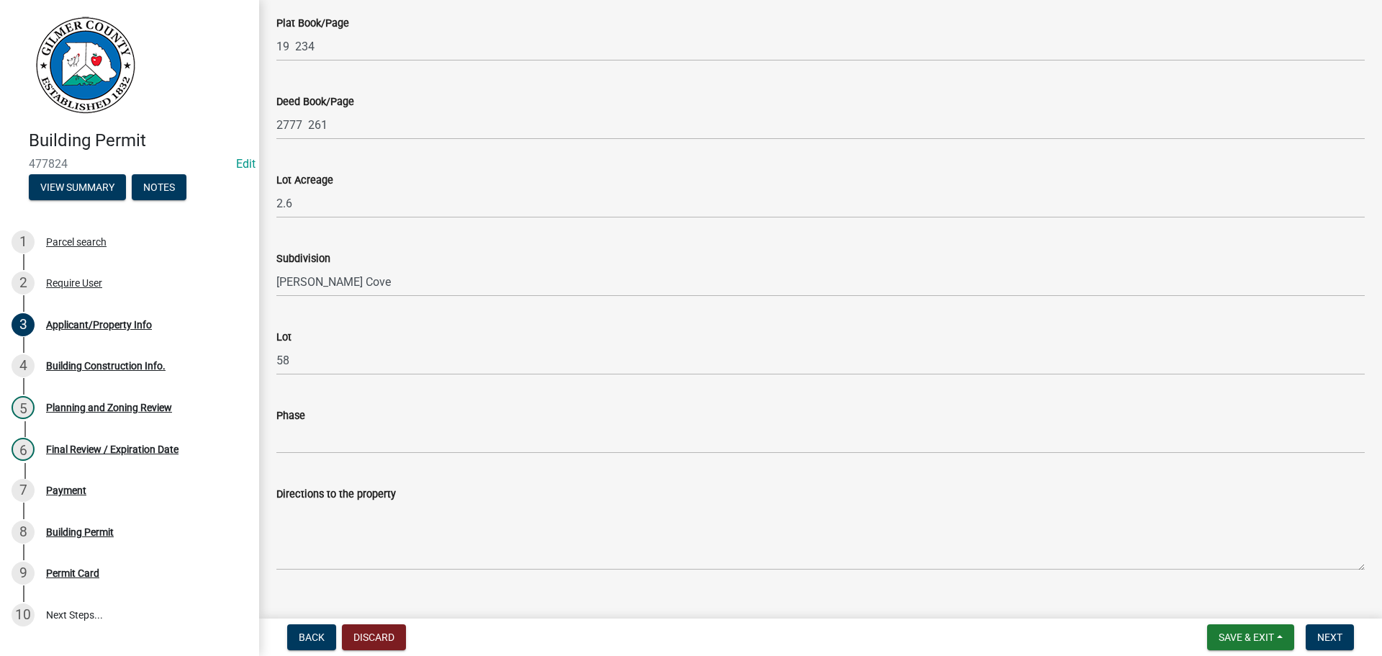
scroll to position [1871, 0]
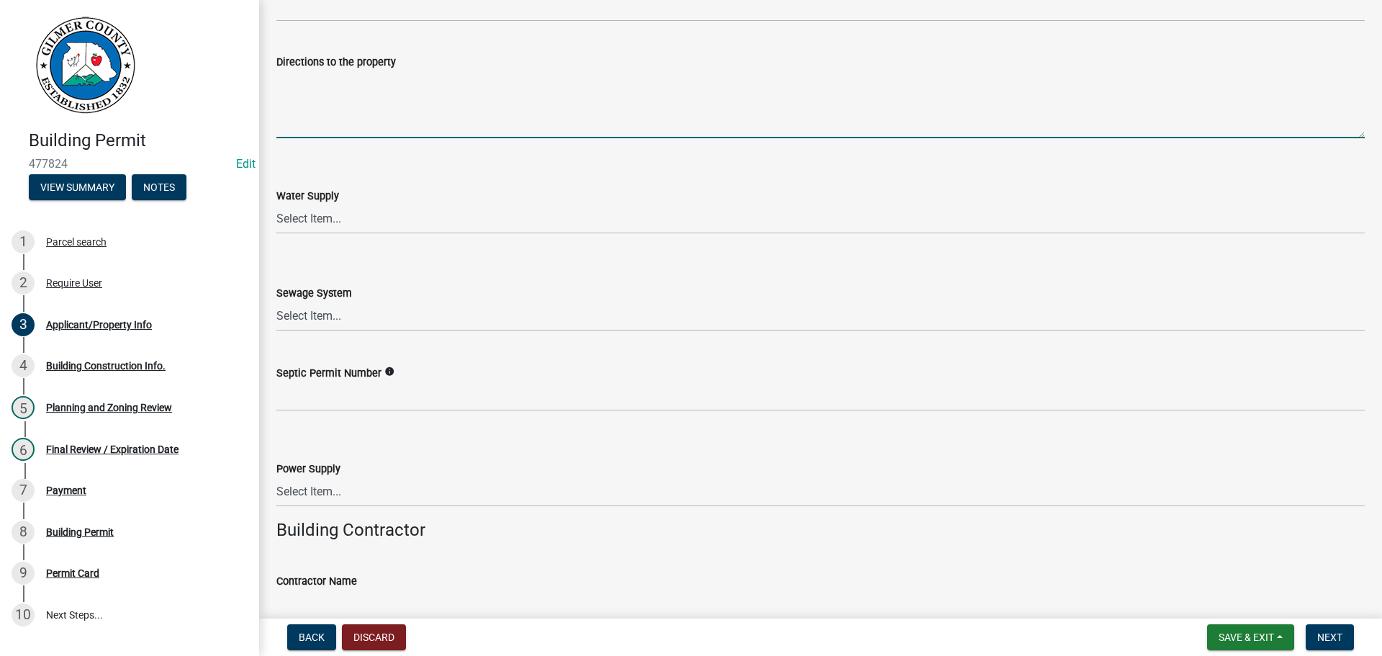
click at [356, 104] on textarea "Directions to the property" at bounding box center [820, 105] width 1088 height 68
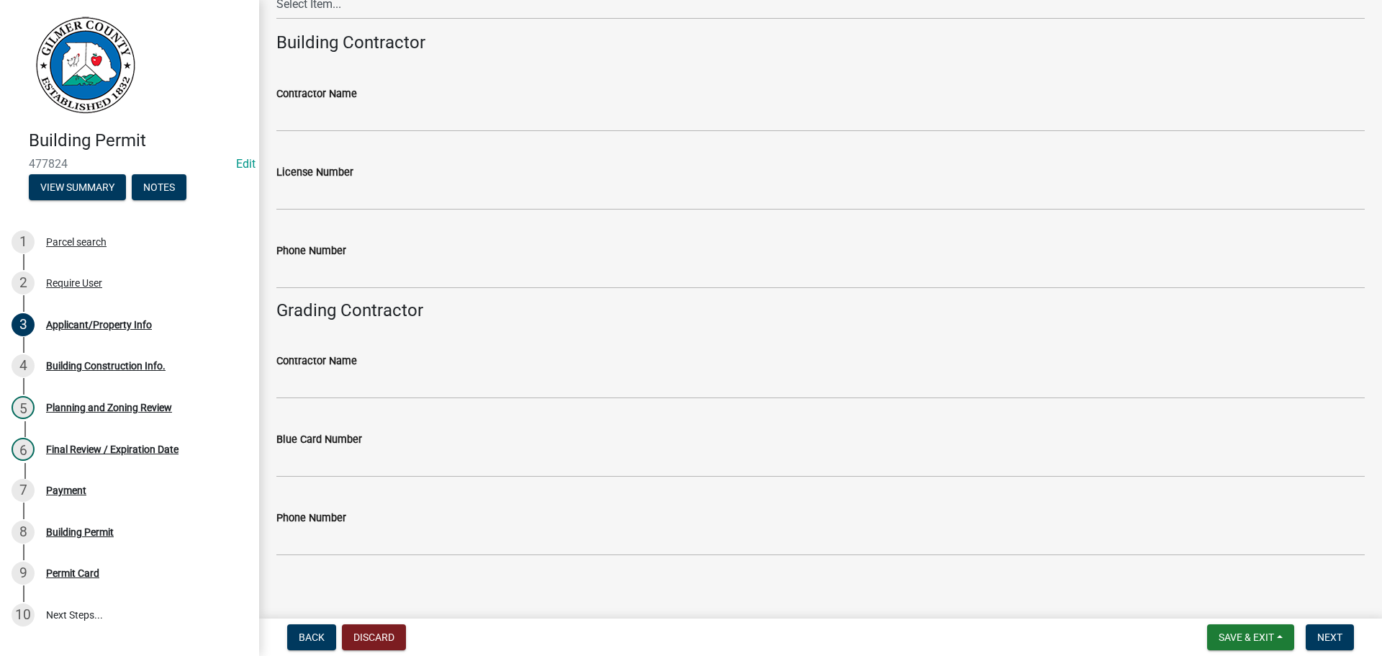
scroll to position [2369, 0]
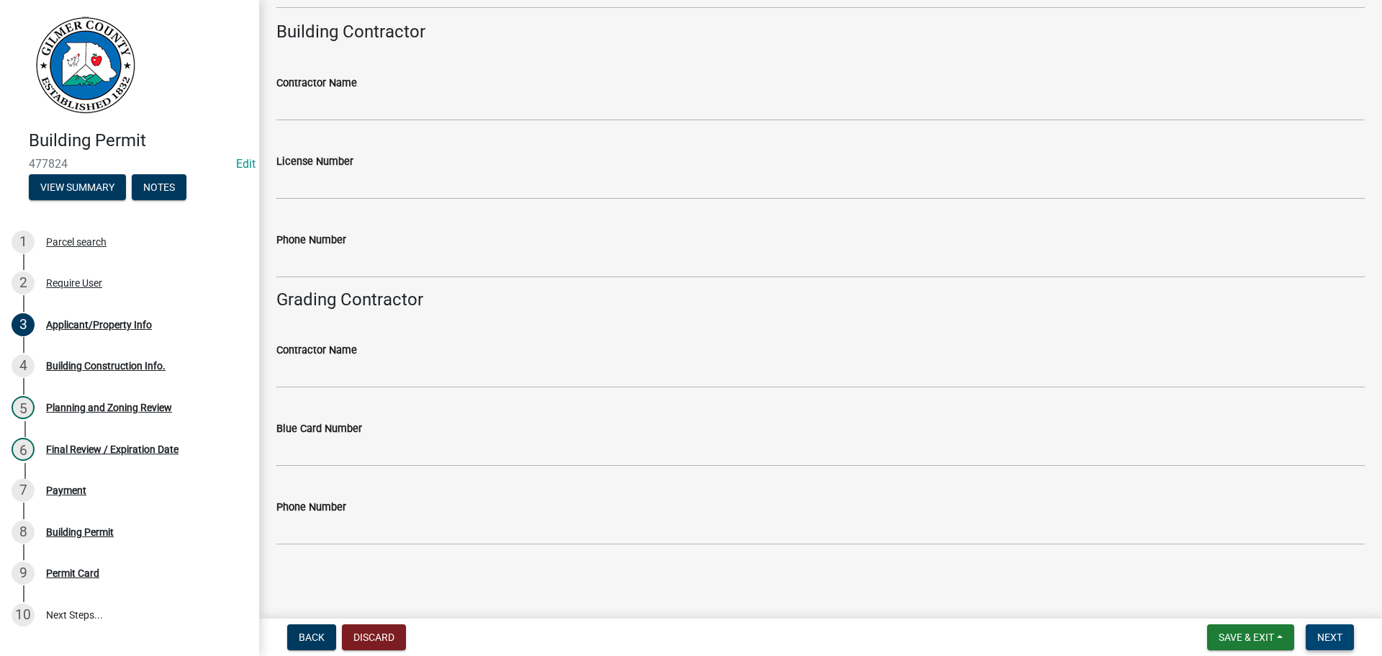
type textarea "BIG CREEK RD, LT ON BROOKS DR, SITE ON RT AT 88 BROOKS DR"
click at [1134, 592] on span "Next" at bounding box center [1329, 637] width 25 height 12
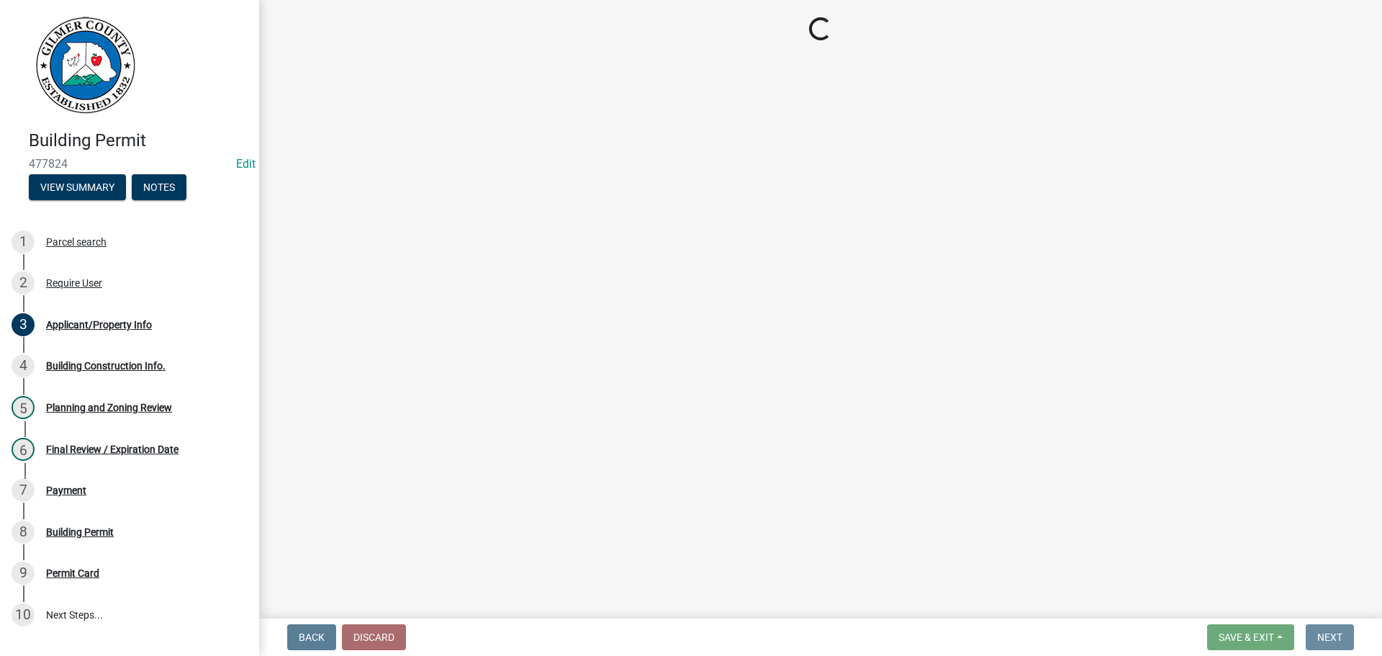
scroll to position [0, 0]
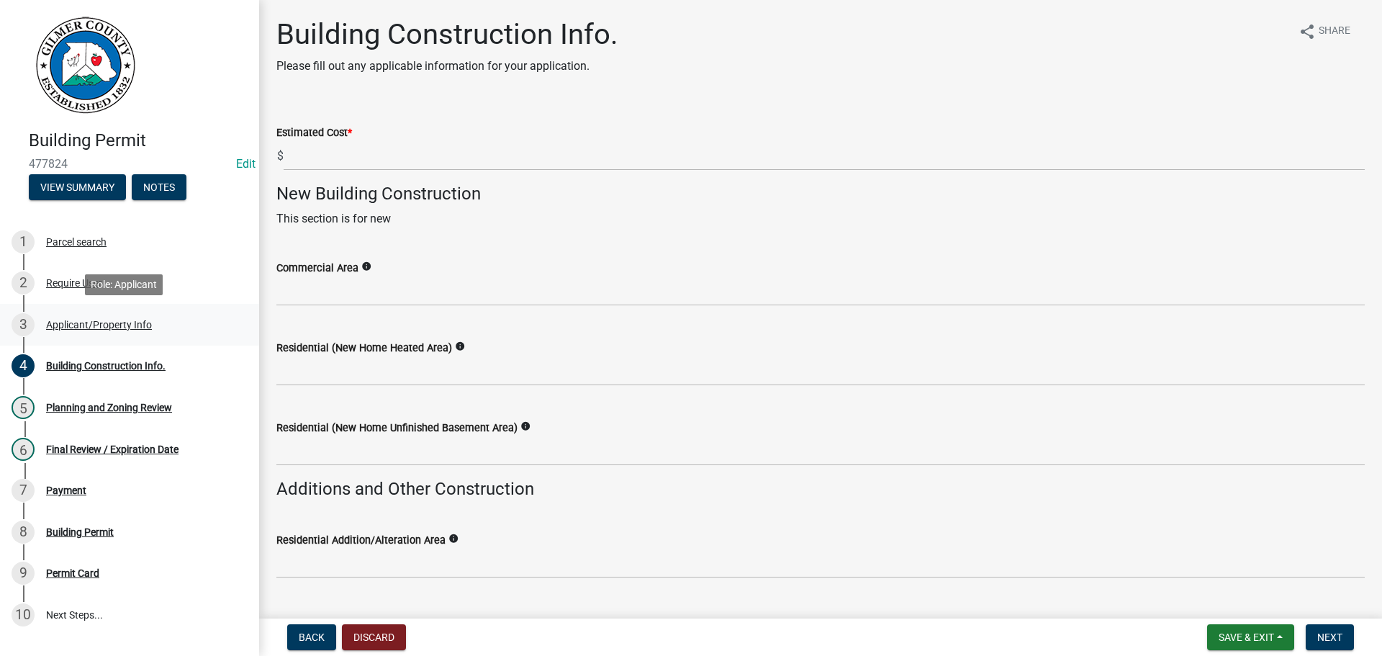
click at [71, 320] on div "Applicant/Property Info" at bounding box center [99, 325] width 106 height 10
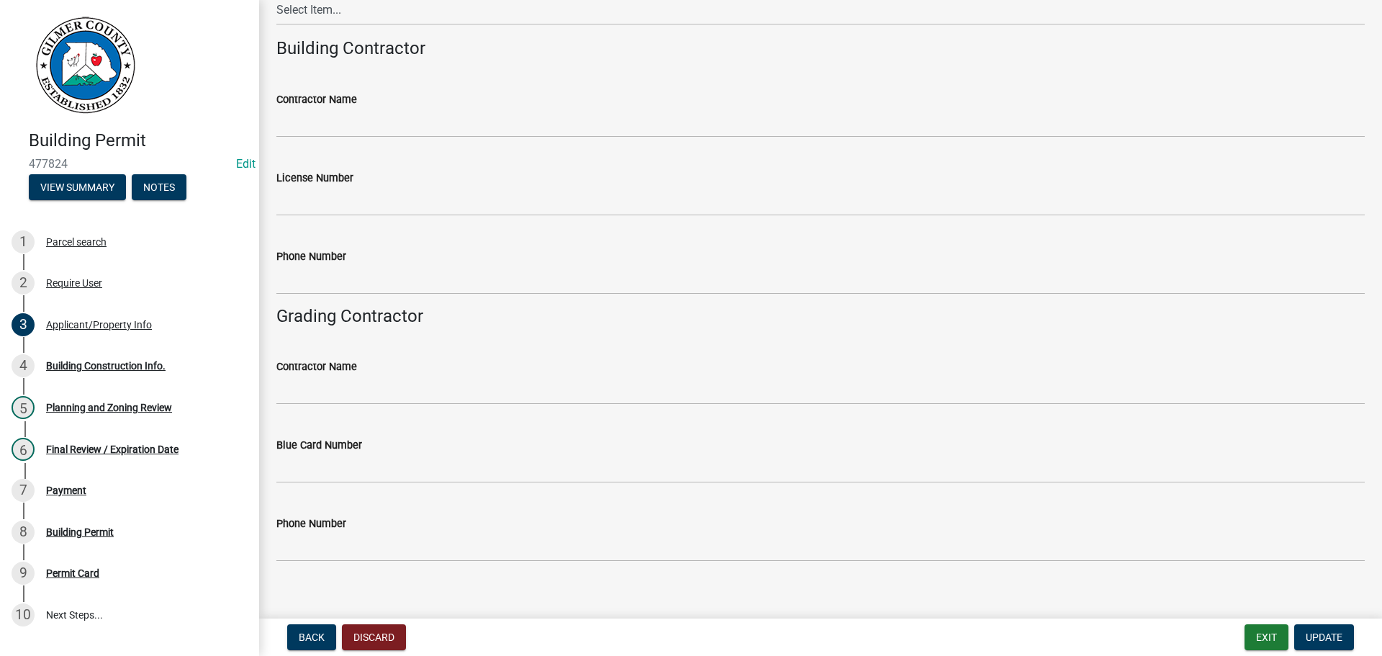
scroll to position [2369, 0]
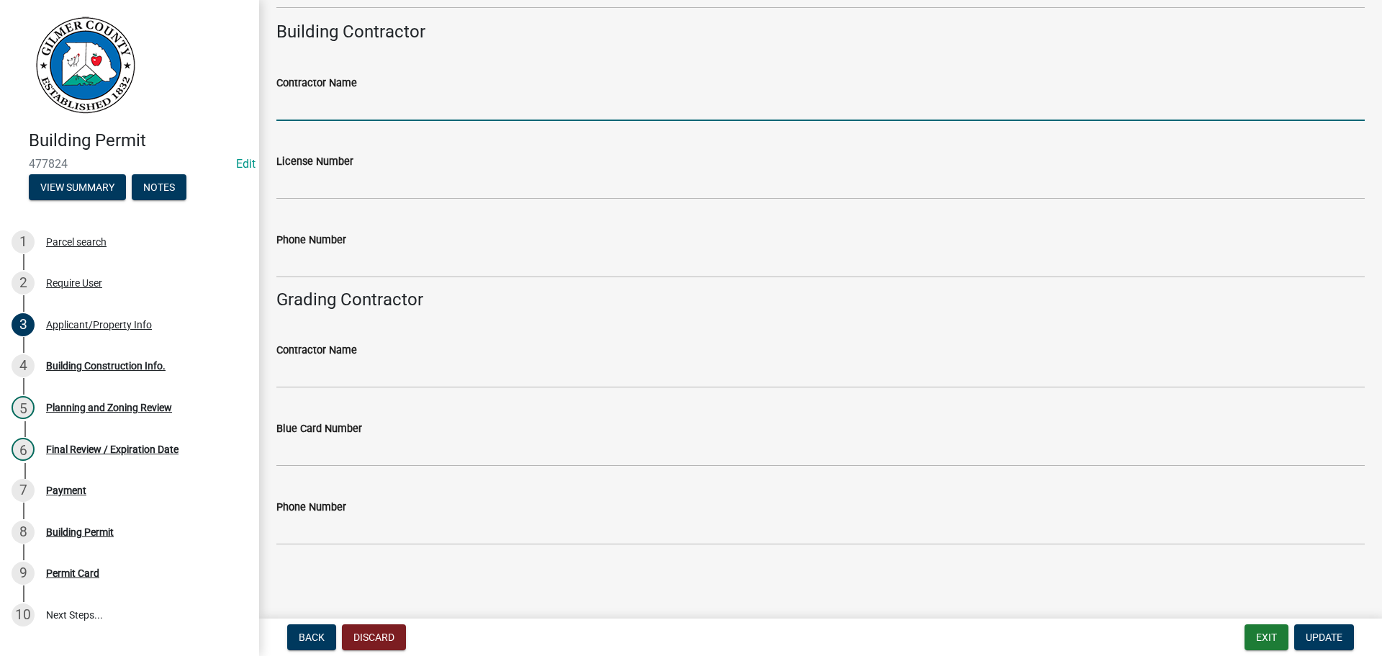
click at [395, 105] on input "Contractor Name" at bounding box center [820, 106] width 1088 height 30
type input "MYCA AUSTIN"
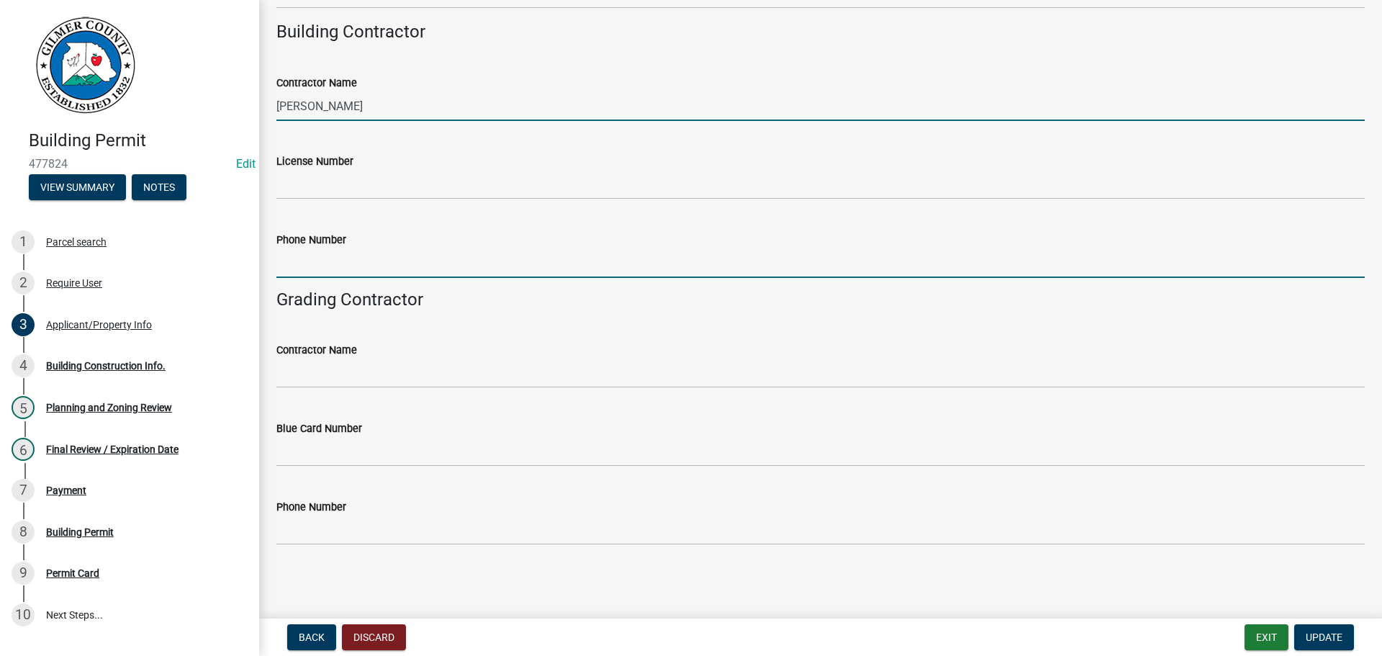
click at [386, 265] on input "Phone Number" at bounding box center [820, 263] width 1088 height 30
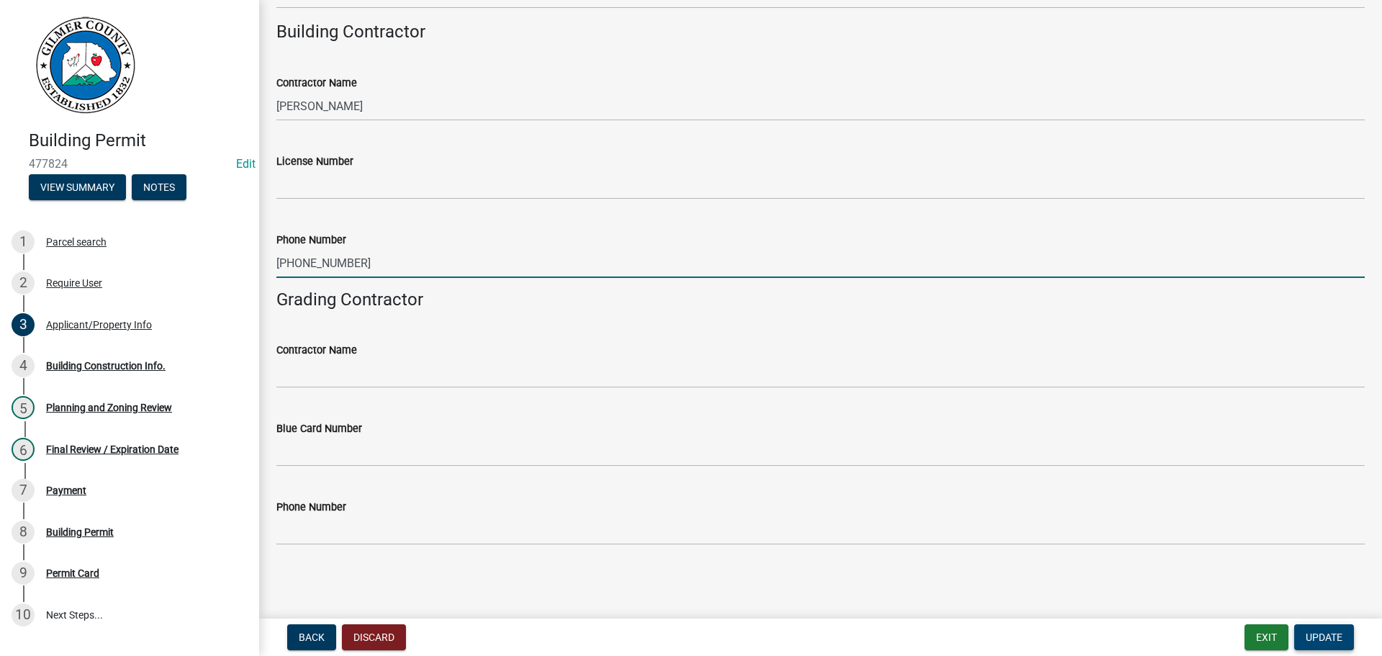
type input "877-272-8276"
click at [1134, 592] on span "Update" at bounding box center [1324, 637] width 37 height 12
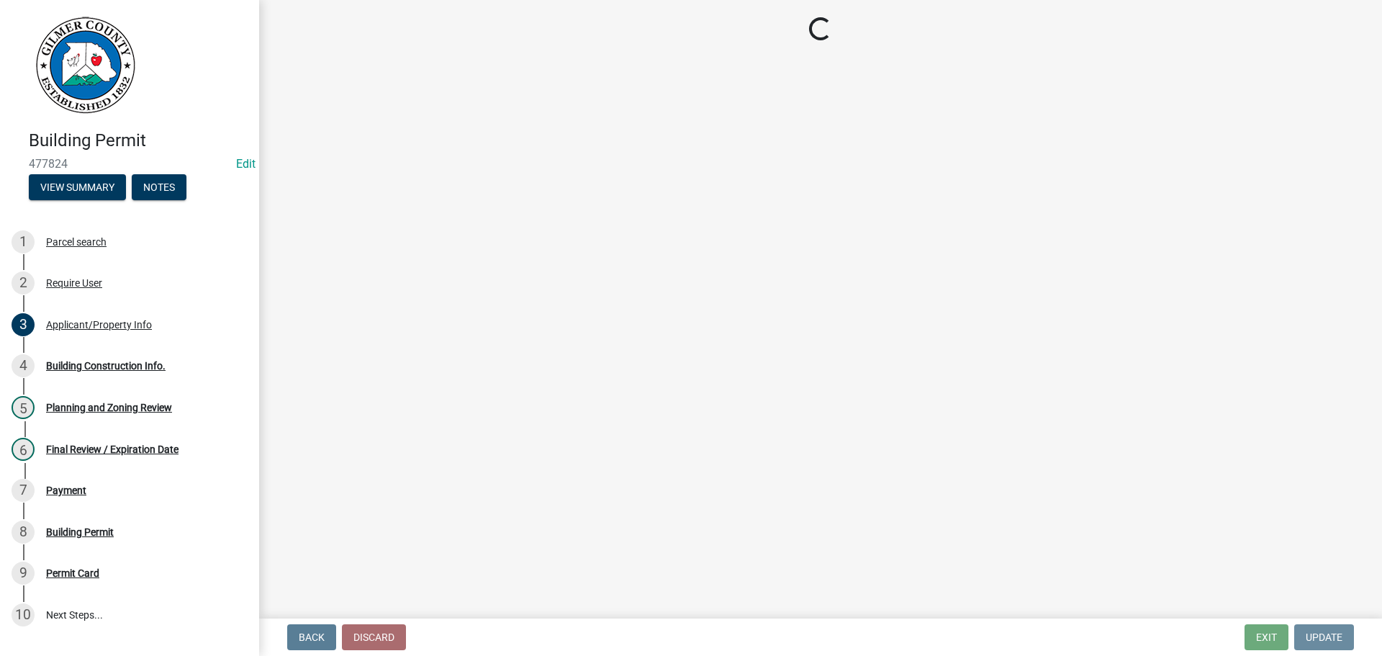
scroll to position [0, 0]
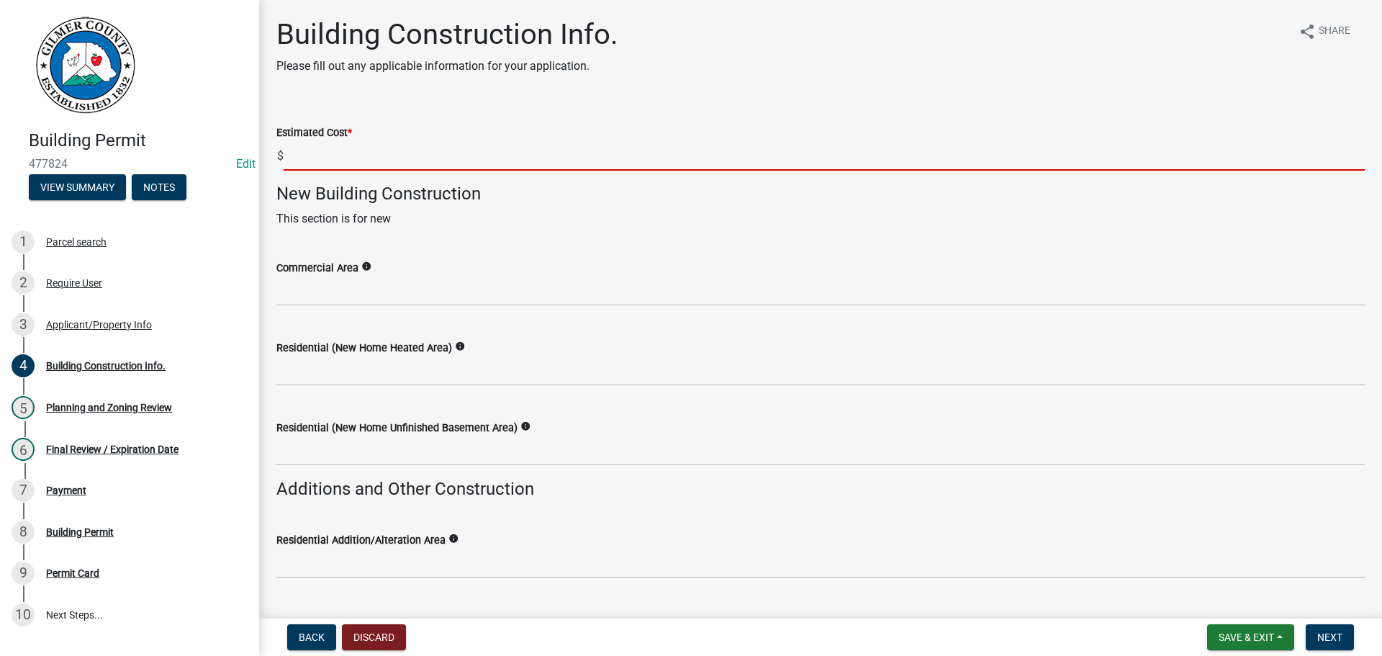
click at [325, 157] on input "text" at bounding box center [824, 156] width 1081 height 30
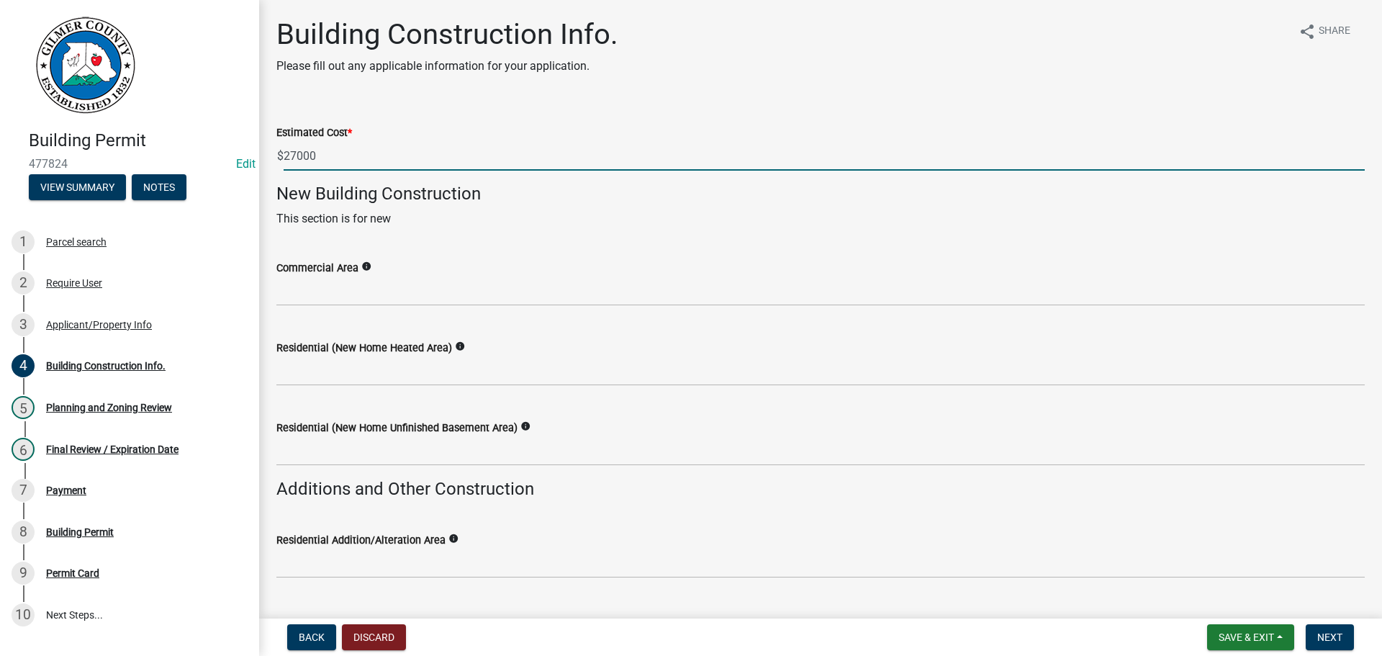
type input "27000"
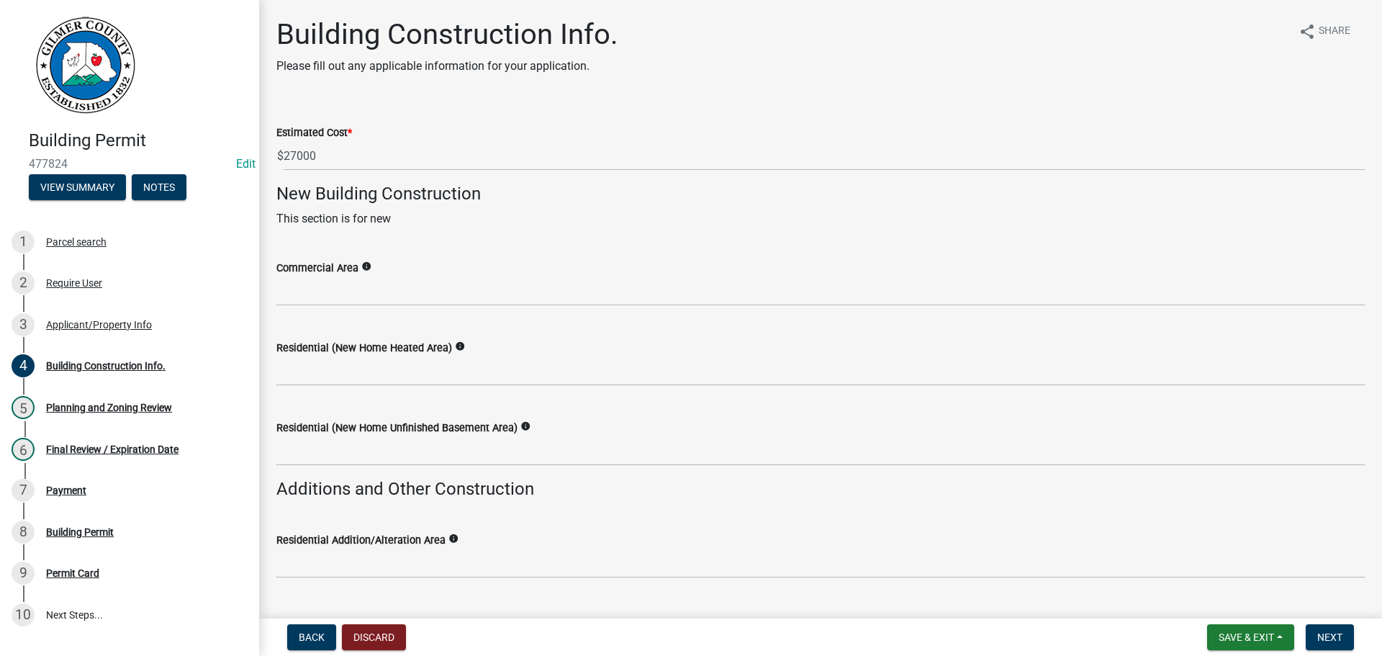
click at [706, 220] on p "This section is for new" at bounding box center [820, 218] width 1088 height 17
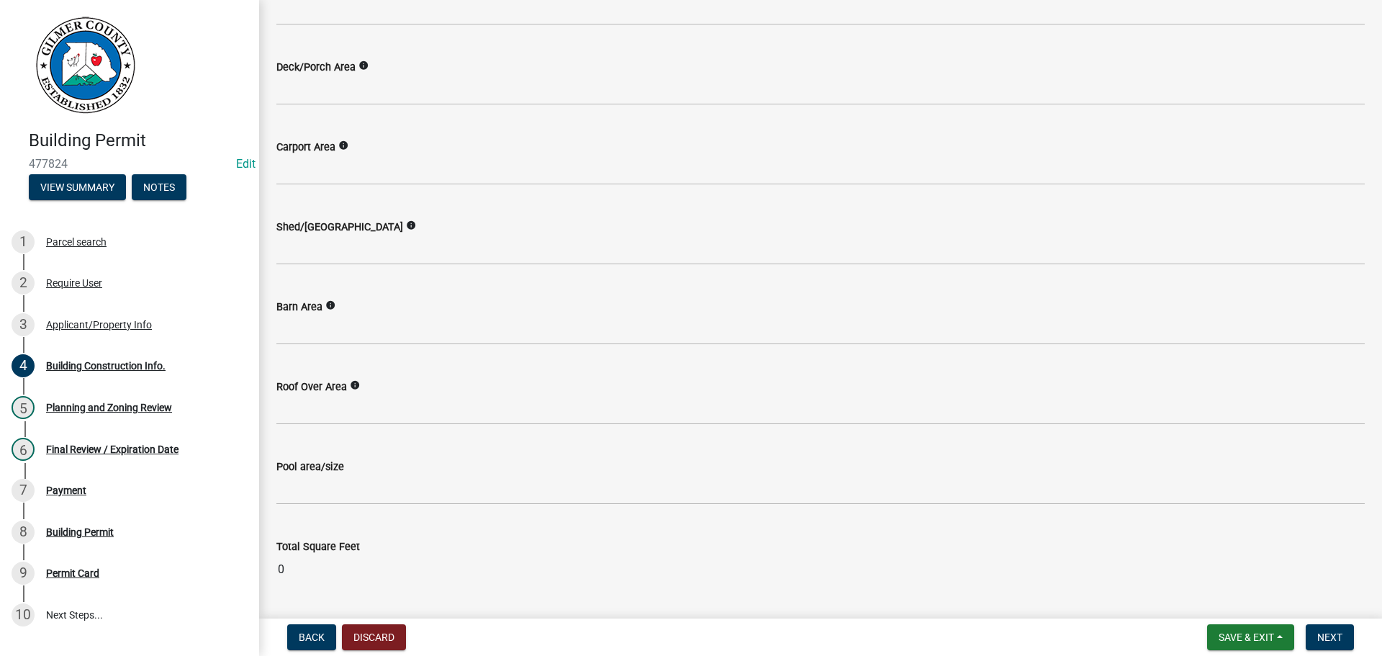
scroll to position [648, 0]
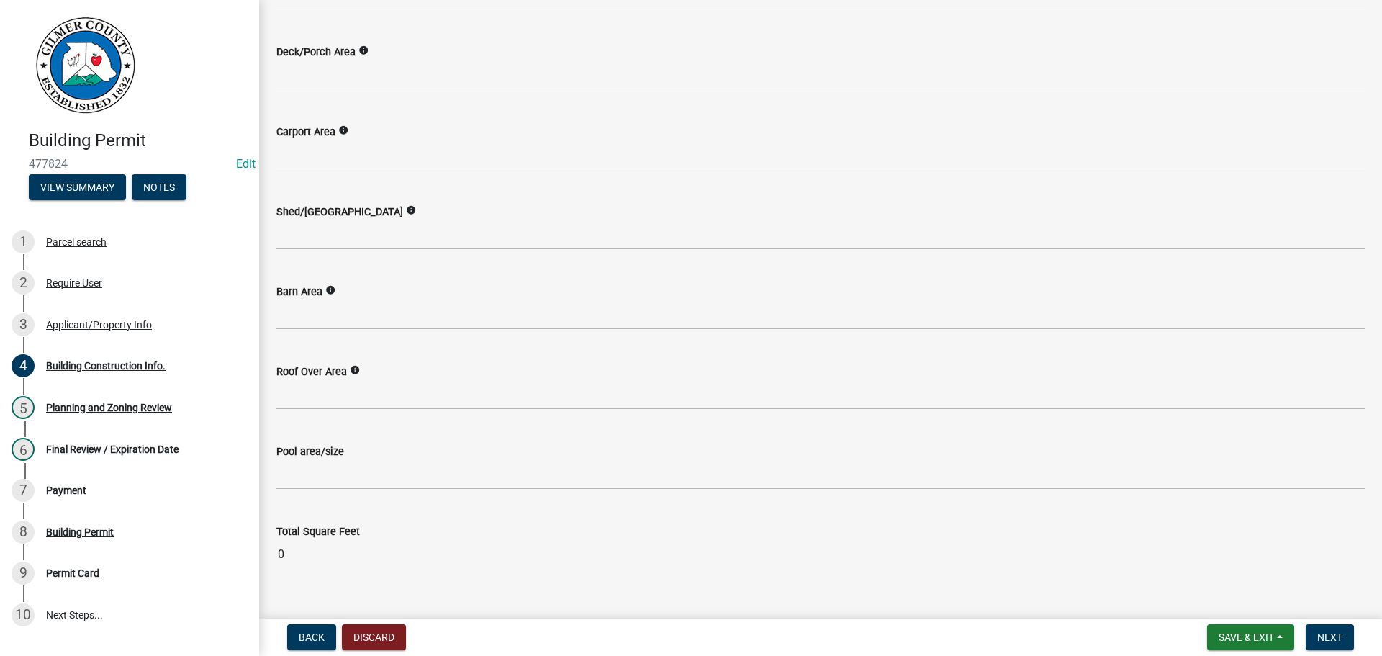
click at [325, 332] on wm-data-entity-input "Barn Area info" at bounding box center [820, 303] width 1088 height 80
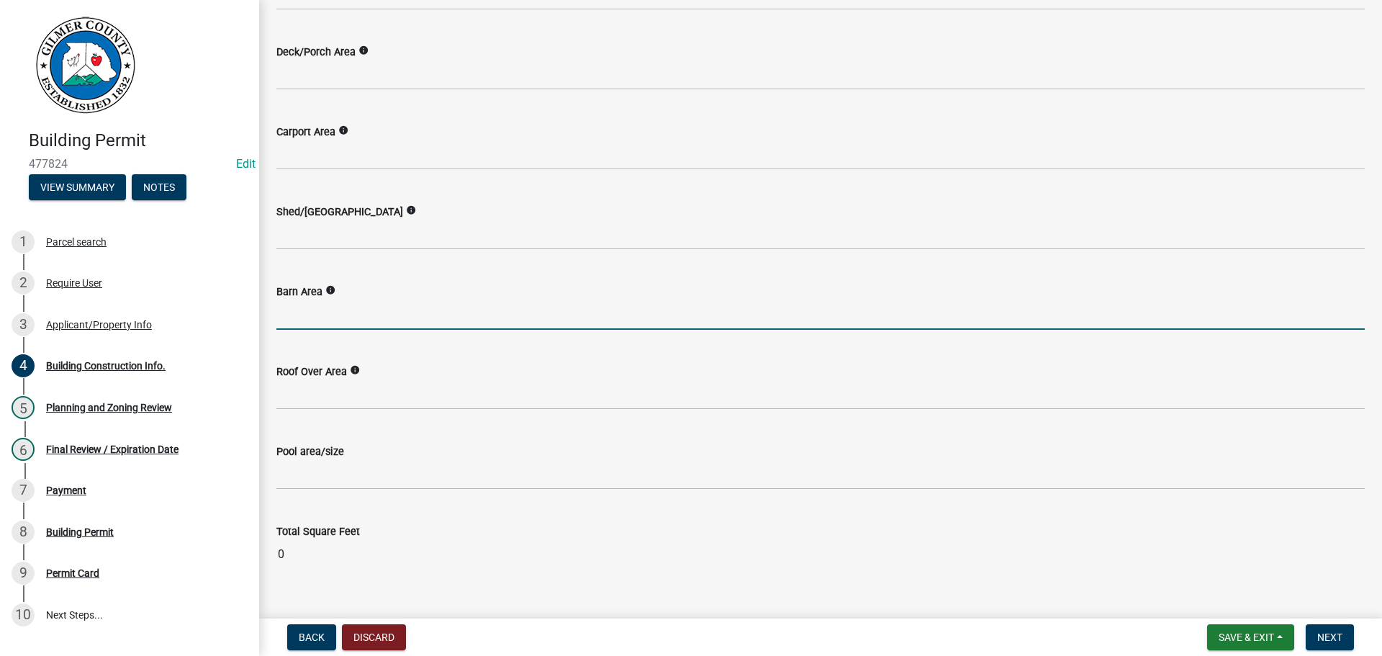
click at [329, 315] on input "text" at bounding box center [820, 315] width 1088 height 30
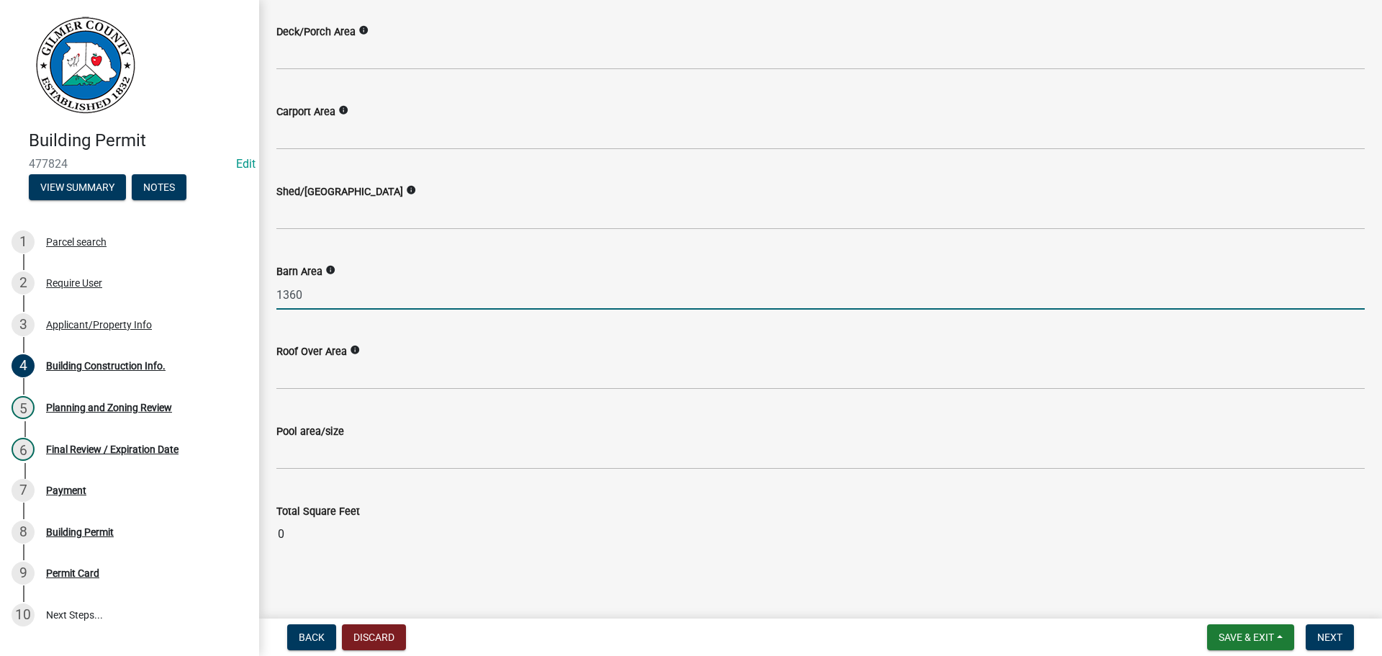
scroll to position [673, 0]
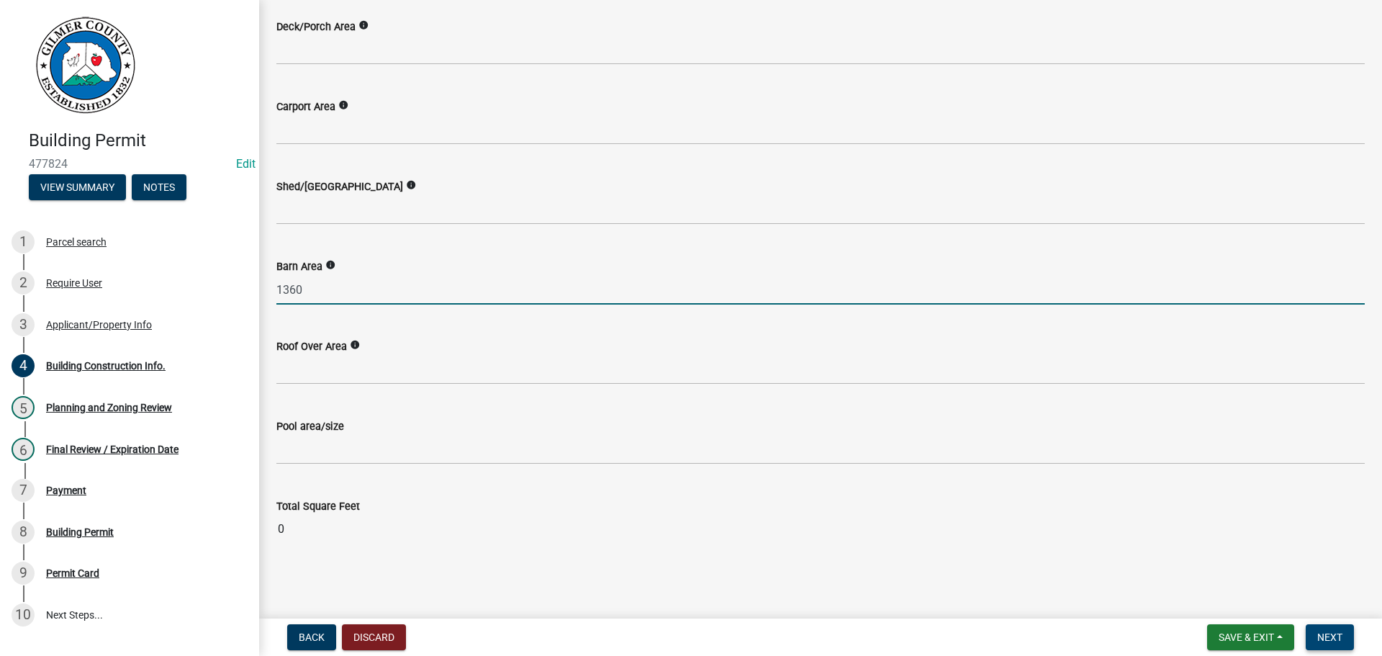
type input "1360"
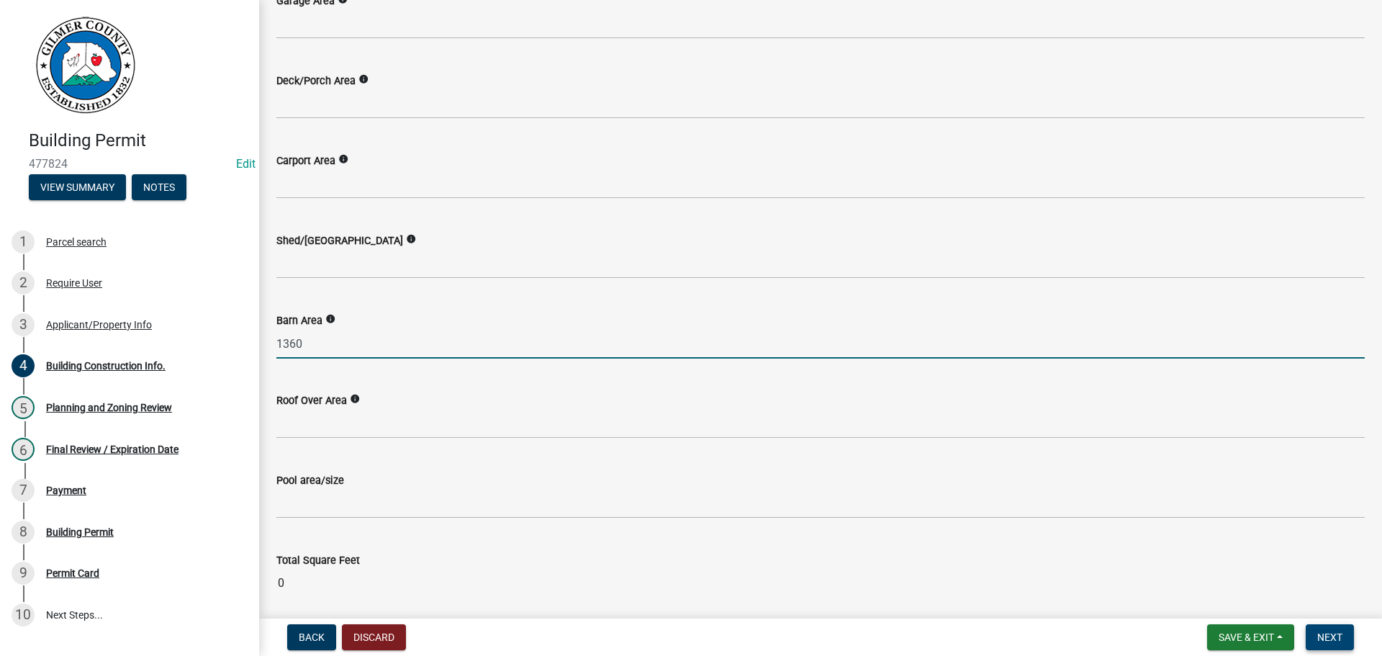
click at [1134, 592] on span "Next" at bounding box center [1329, 637] width 25 height 12
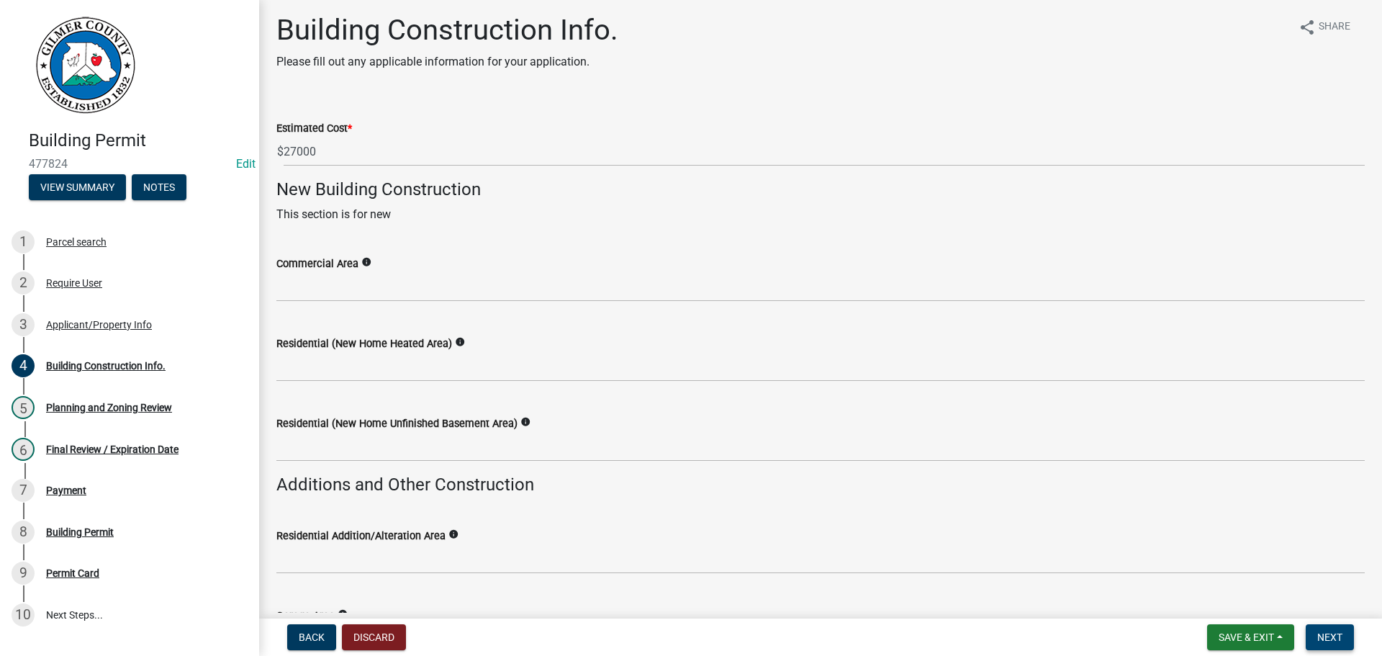
scroll to position [0, 0]
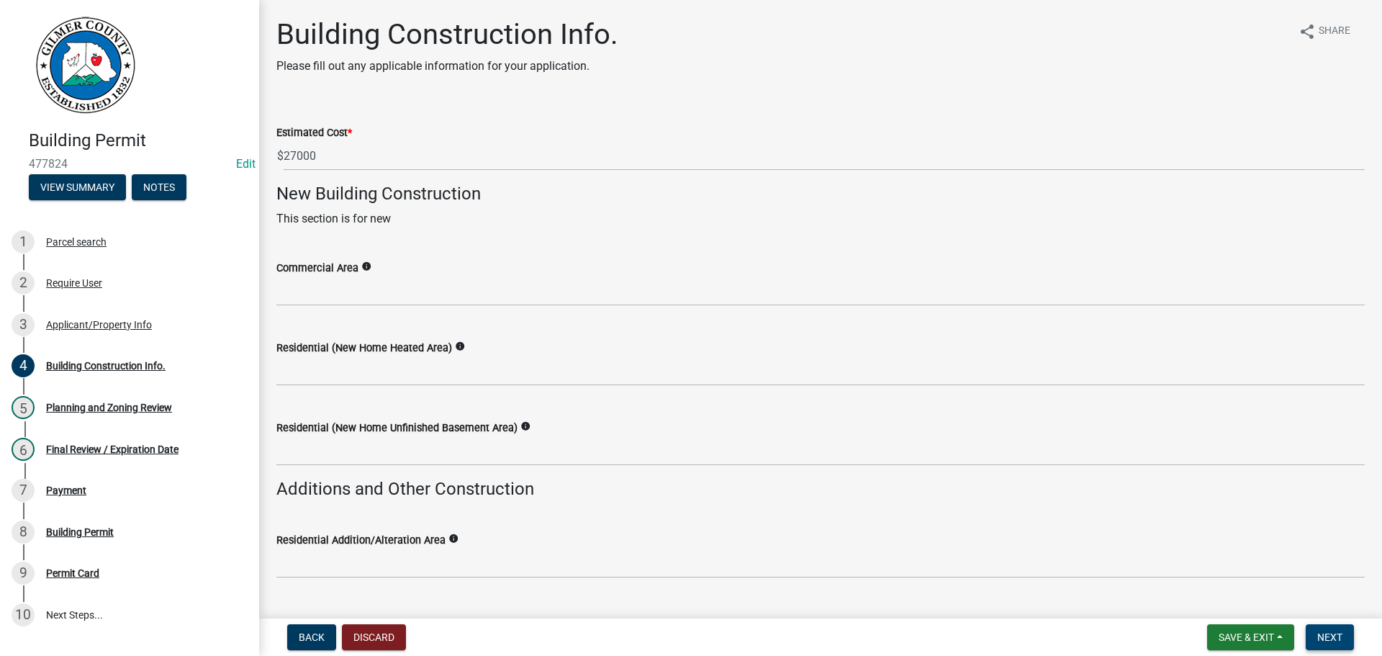
click at [1134, 592] on span "Next" at bounding box center [1329, 637] width 25 height 12
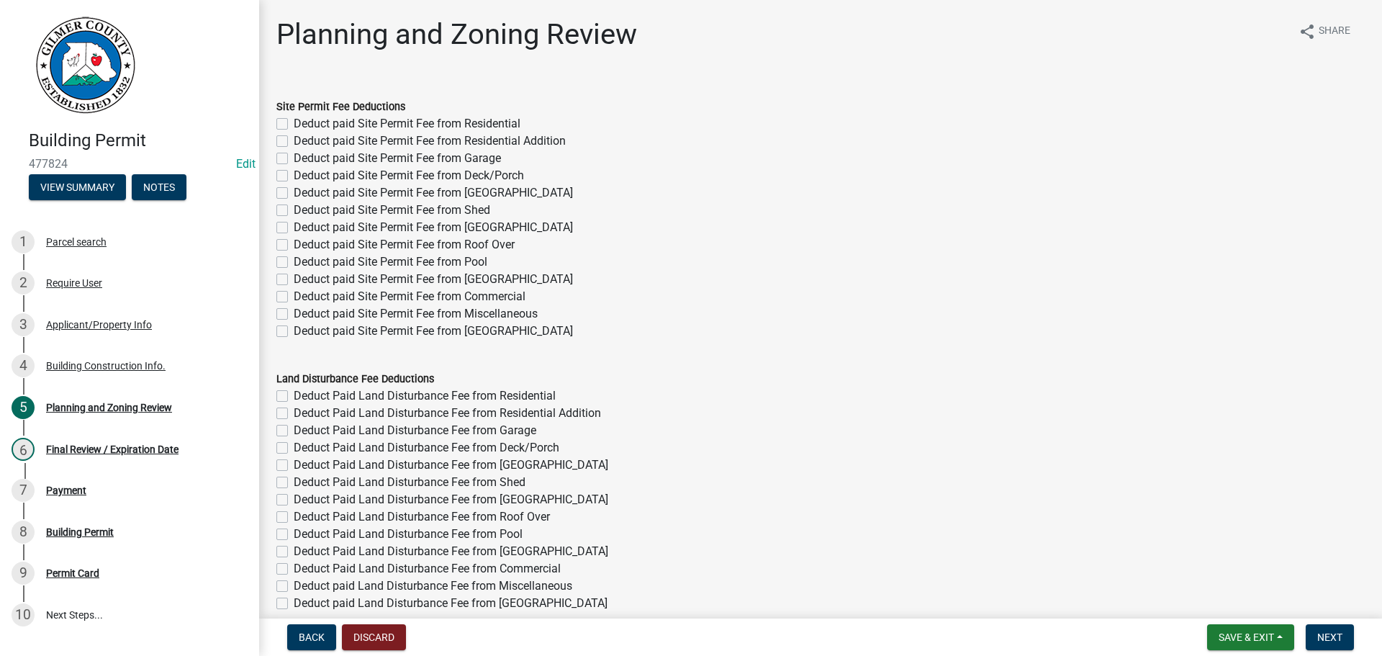
click at [294, 227] on label "Deduct paid Site Permit Fee from Barn" at bounding box center [433, 227] width 279 height 17
click at [294, 227] on input "Deduct paid Site Permit Fee from Barn" at bounding box center [298, 223] width 9 height 9
checkbox input "true"
checkbox input "false"
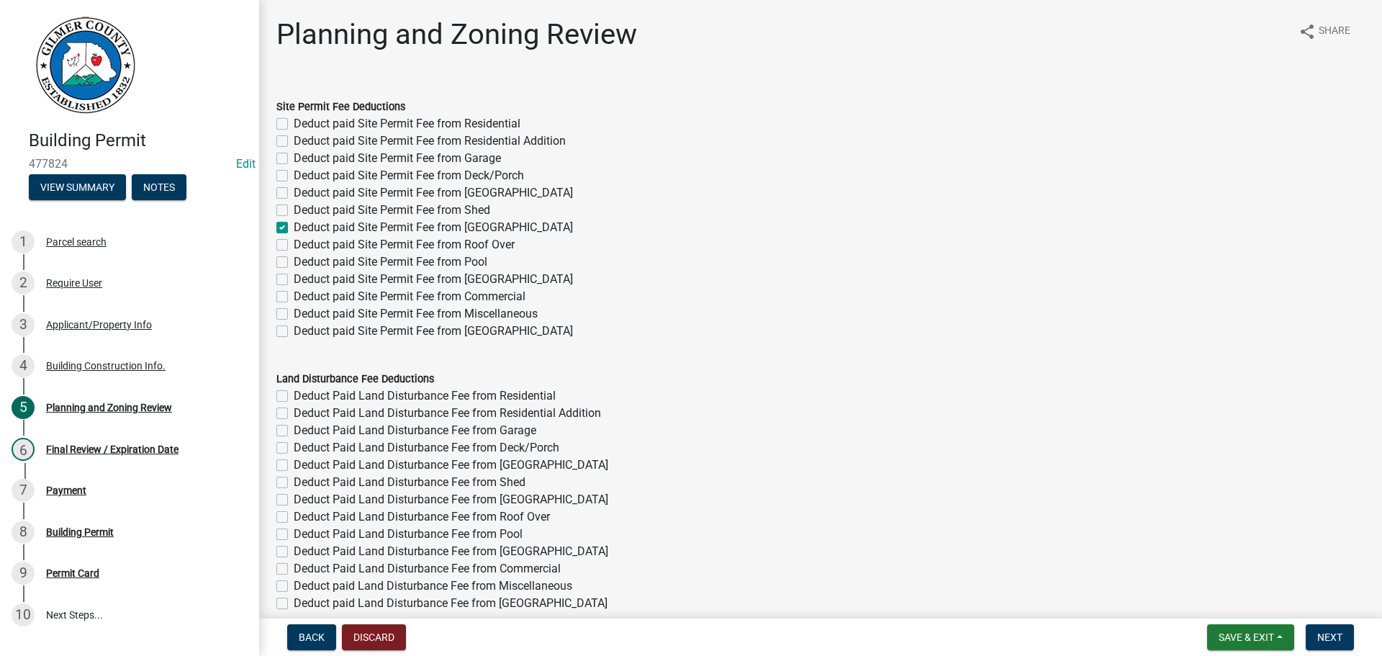
checkbox input "false"
checkbox input "true"
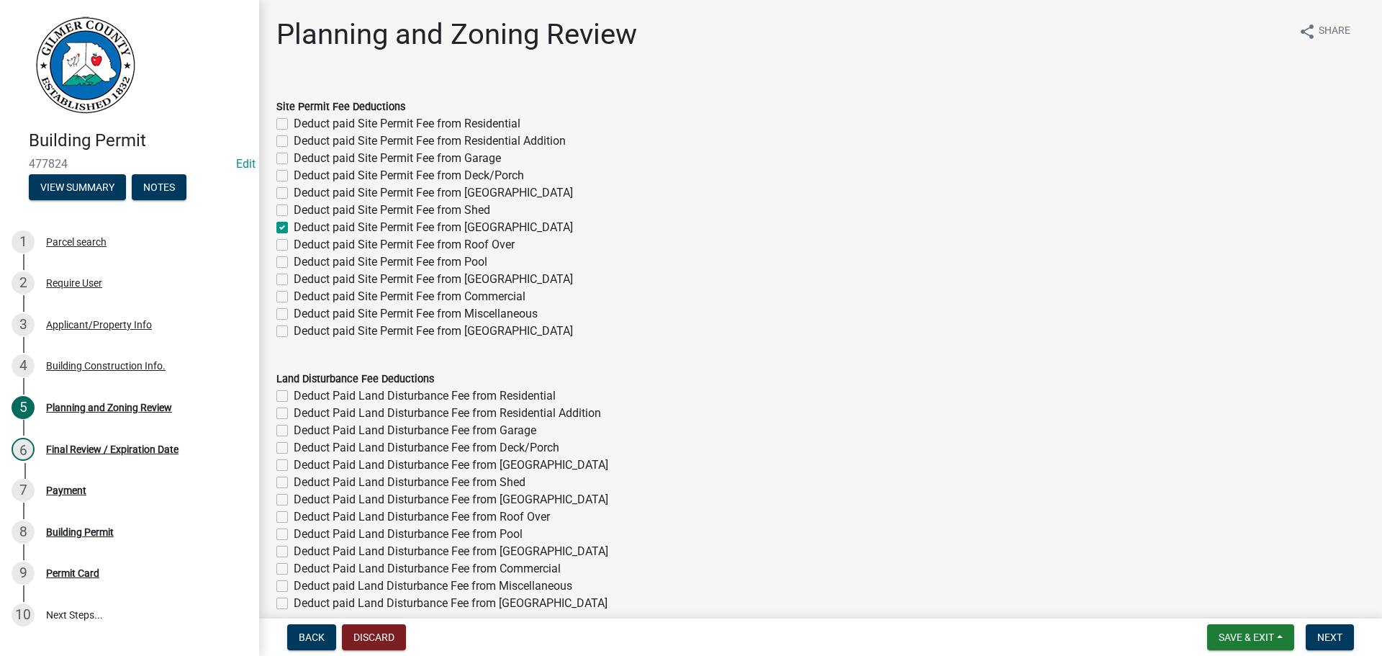
checkbox input "false"
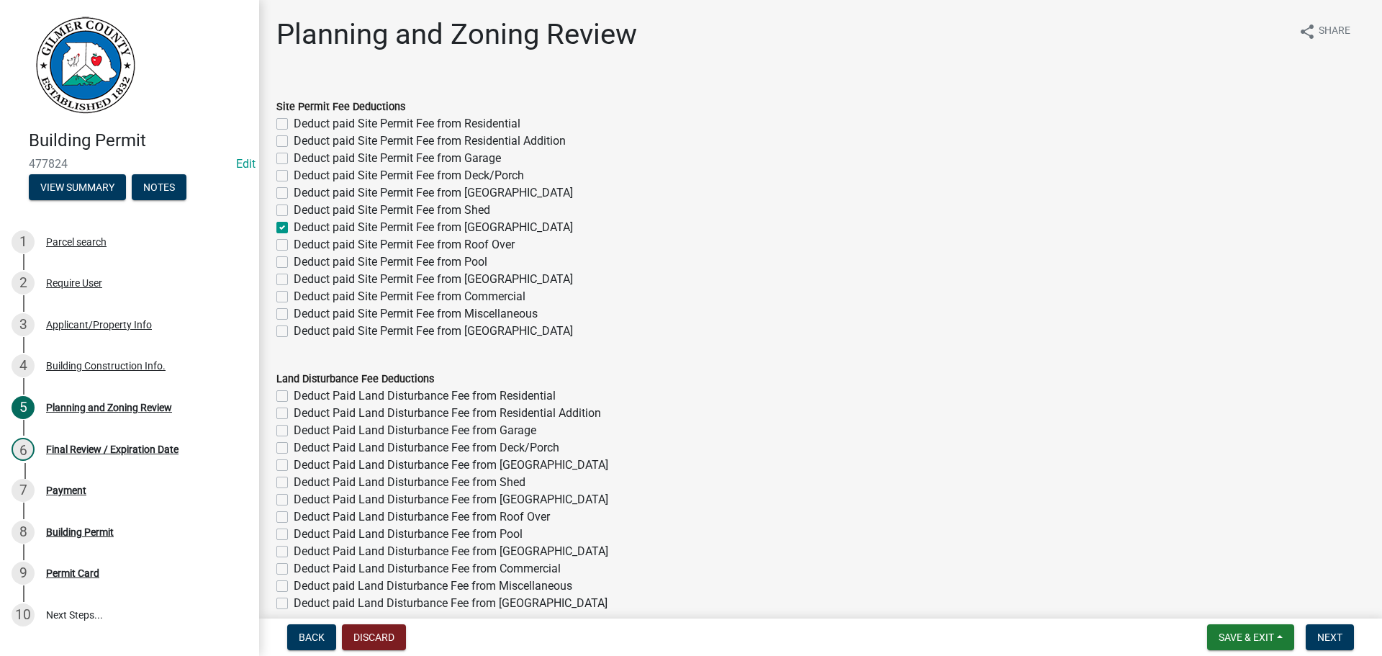
checkbox input "false"
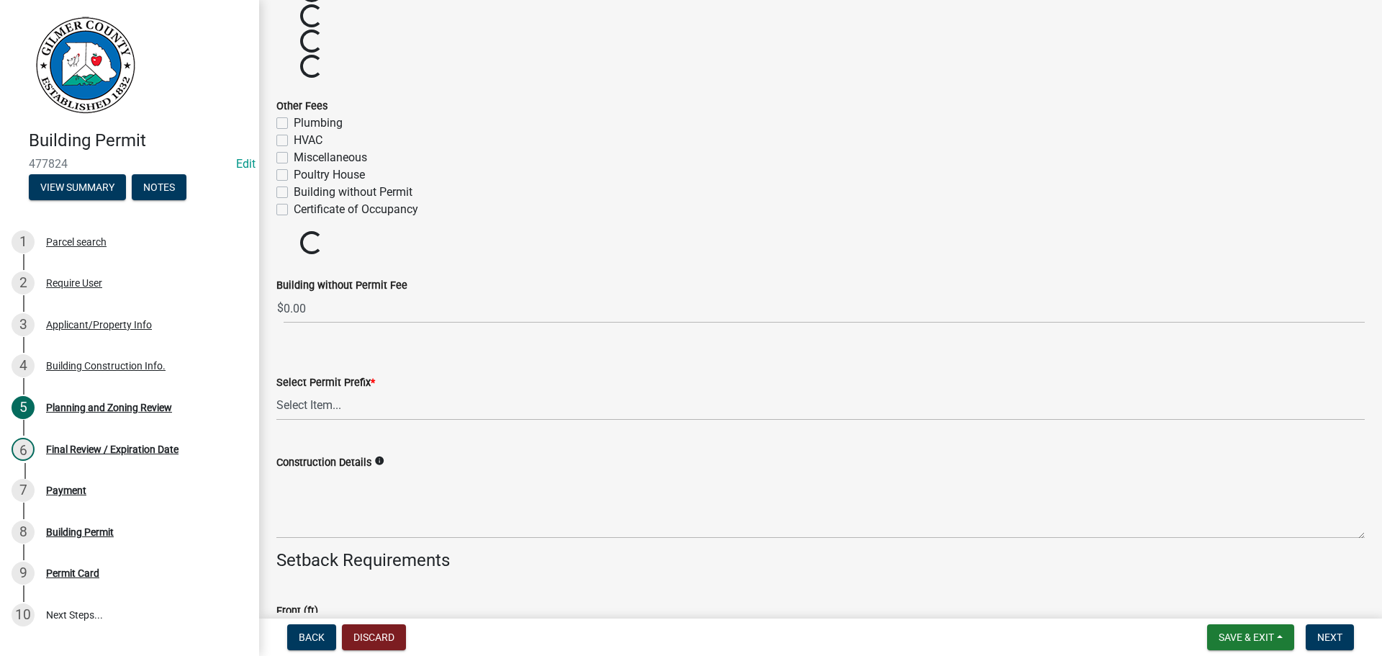
scroll to position [2096, 0]
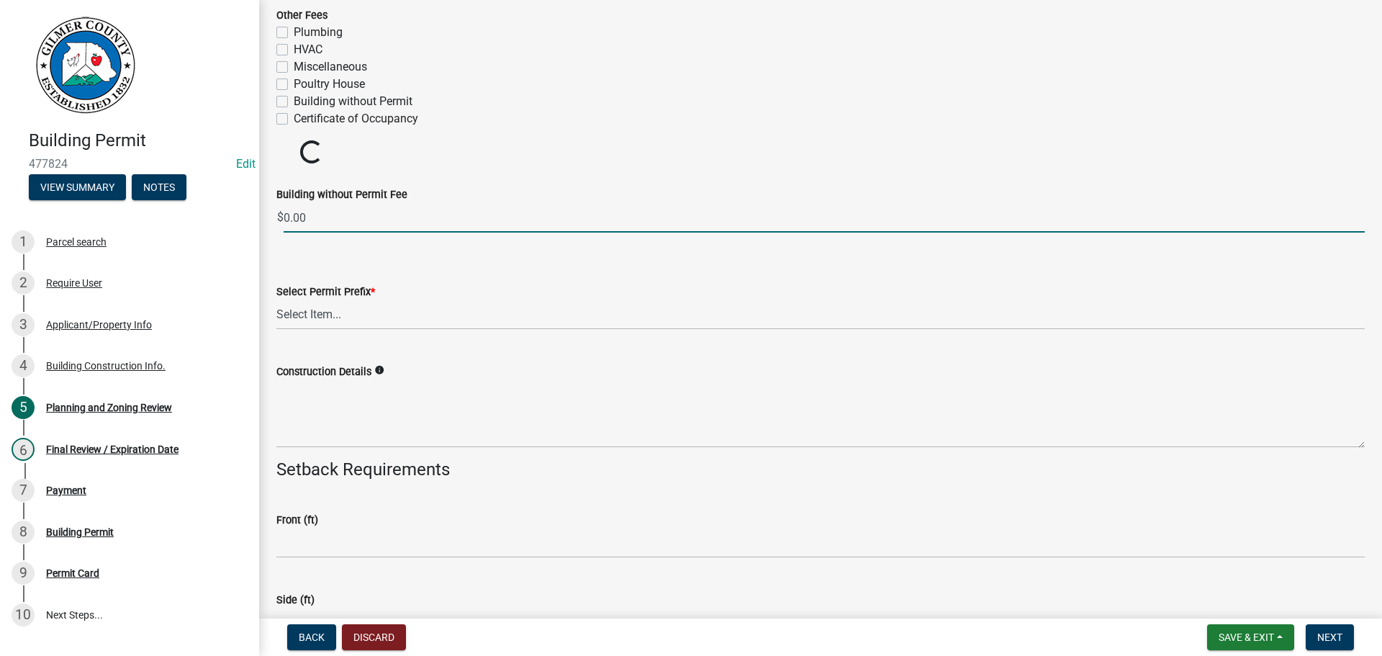
click at [438, 214] on input "0.00" at bounding box center [824, 218] width 1081 height 30
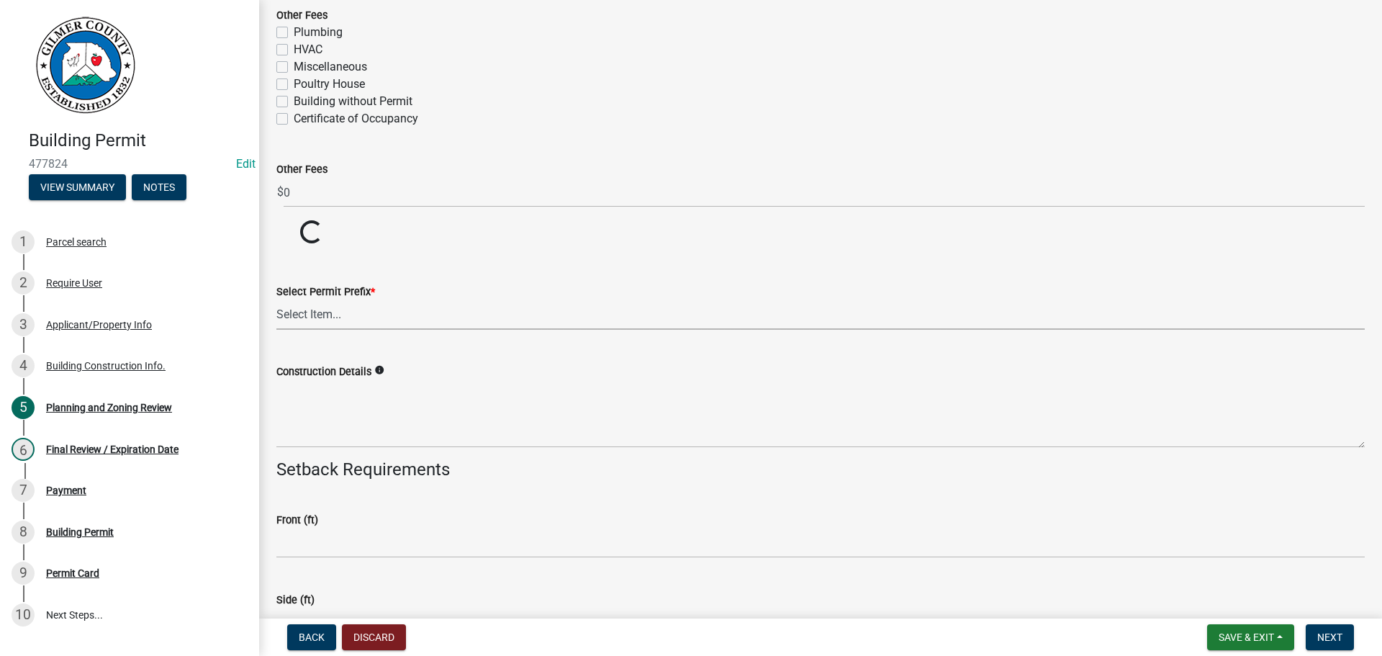
click at [366, 320] on select "Select Item... RES COMM MB LAND POOL MISC CELL TOWER - NEW CELL TOWER - ADD ON" at bounding box center [820, 315] width 1088 height 30
click at [276, 300] on select "Select Item... RES COMM MB LAND POOL MISC CELL TOWER - NEW CELL TOWER - ADD ON" at bounding box center [820, 315] width 1088 height 30
select select "d8142ddf-27f7-42b0-ba1e-04fee764576f"
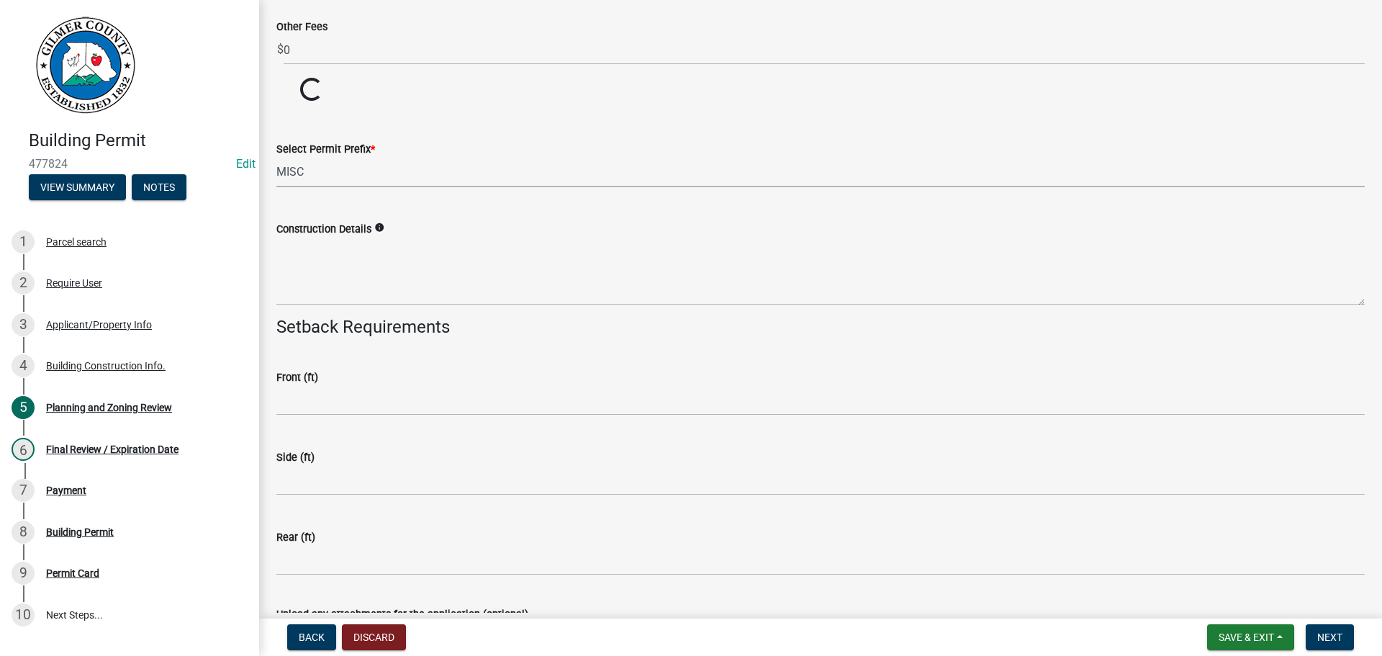
scroll to position [2842, 0]
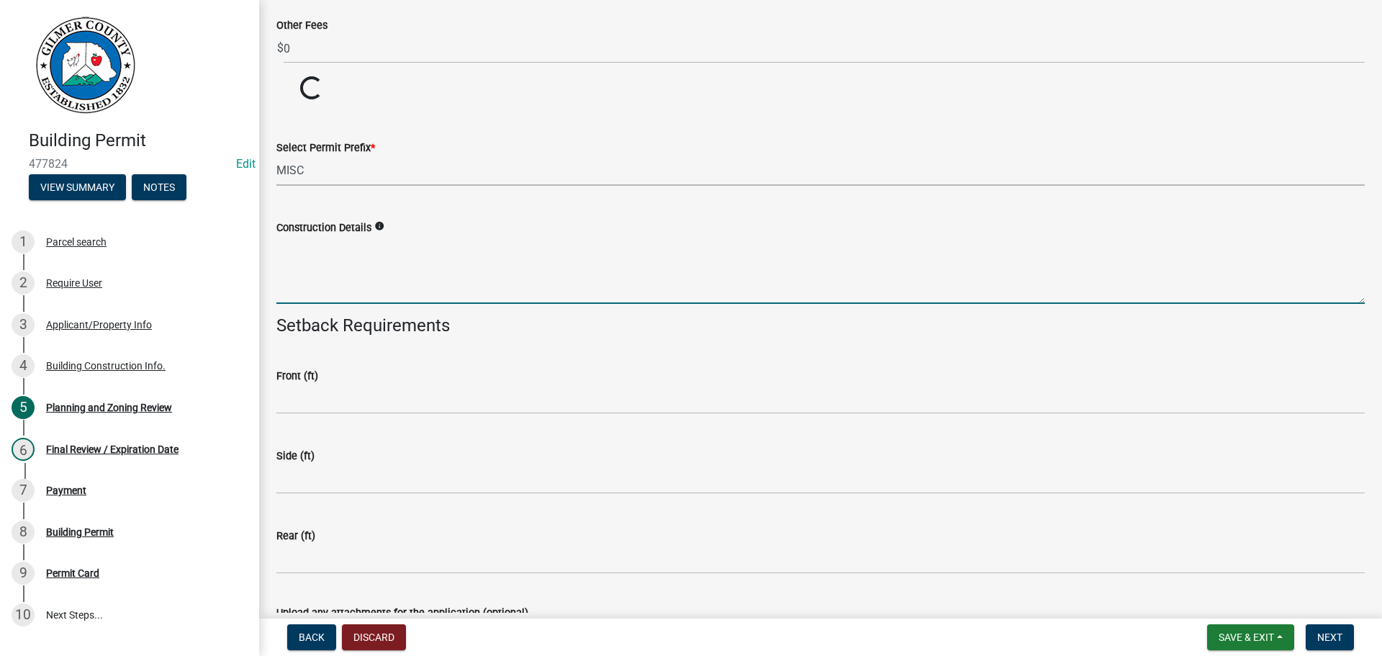
click at [374, 284] on form "Construction Details info" at bounding box center [820, 261] width 1088 height 85
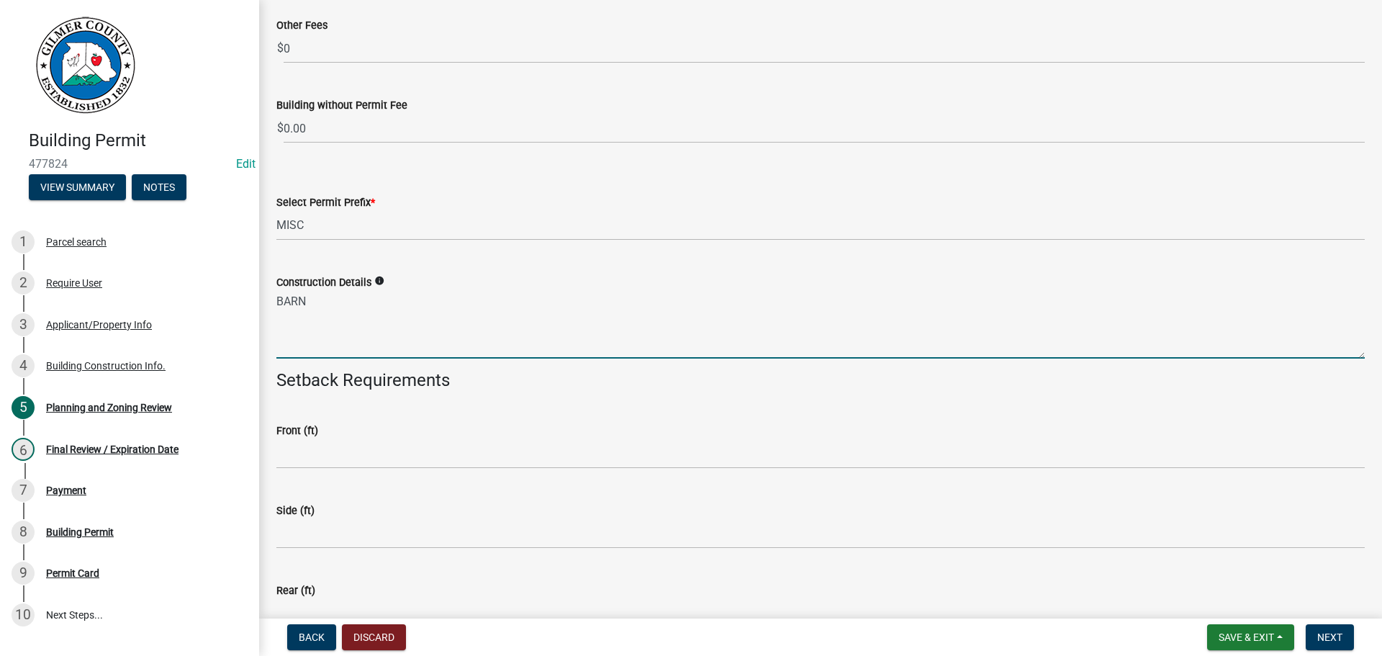
type textarea "BARN"
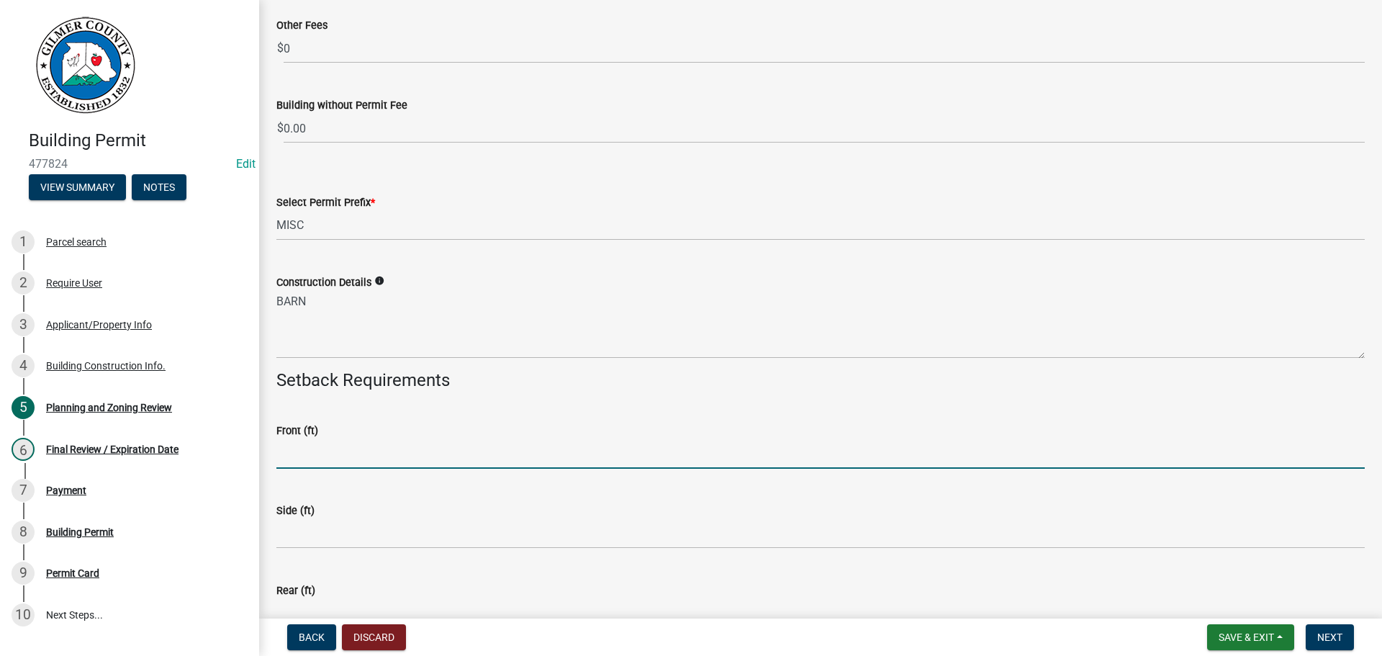
click at [332, 456] on input "text" at bounding box center [820, 454] width 1088 height 30
type input "40"
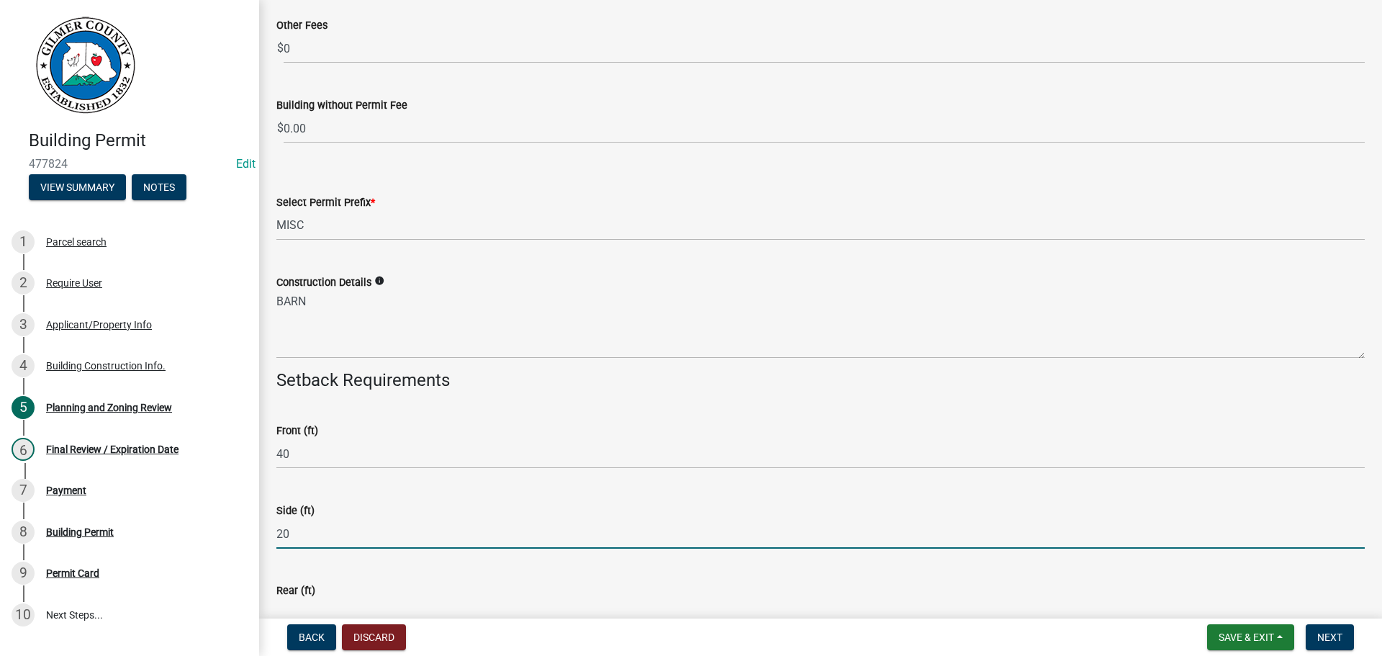
type input "20"
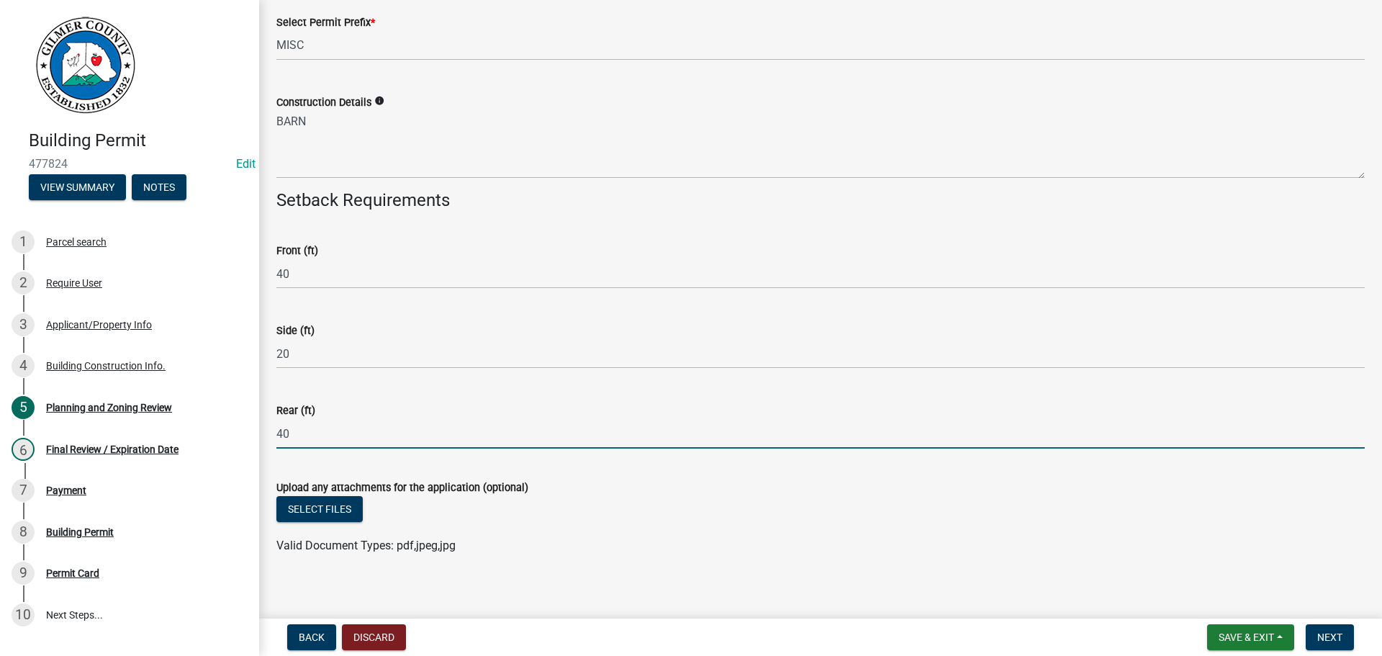
scroll to position [3032, 0]
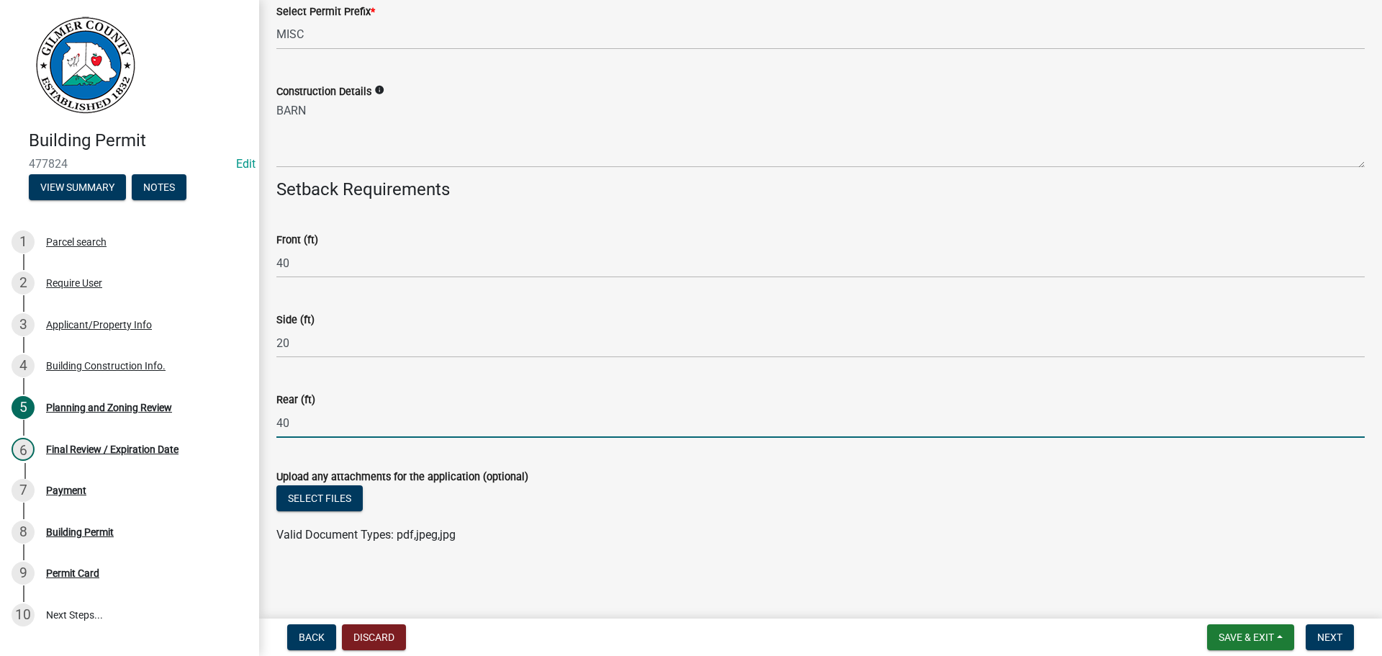
type input "40"
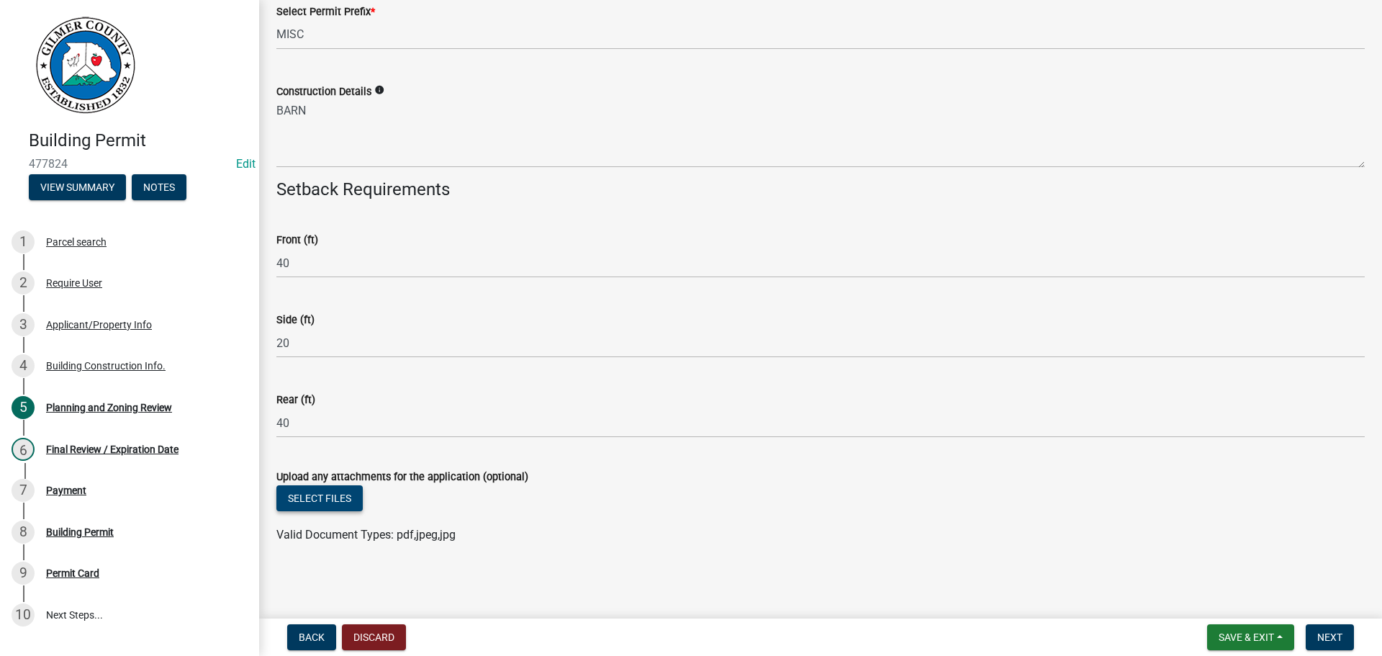
click at [319, 502] on button "Select files" at bounding box center [319, 498] width 86 height 26
click at [1134, 592] on span "Next" at bounding box center [1329, 637] width 25 height 12
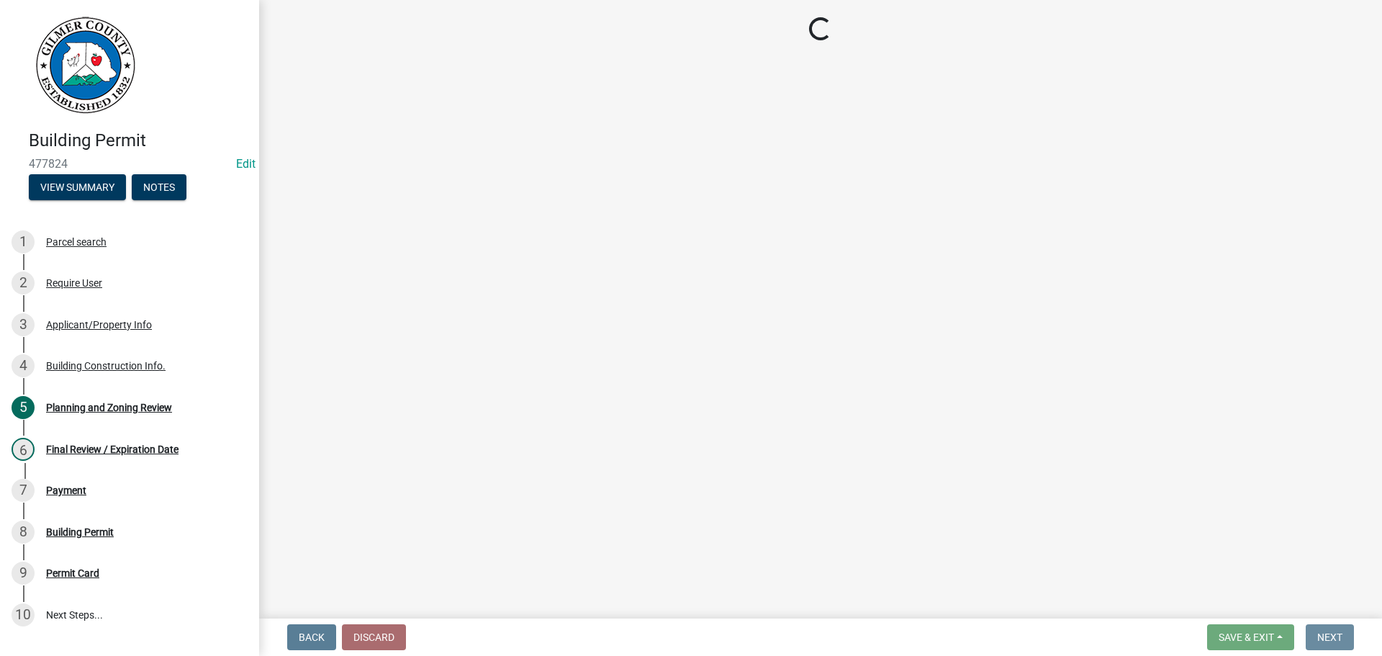
scroll to position [0, 0]
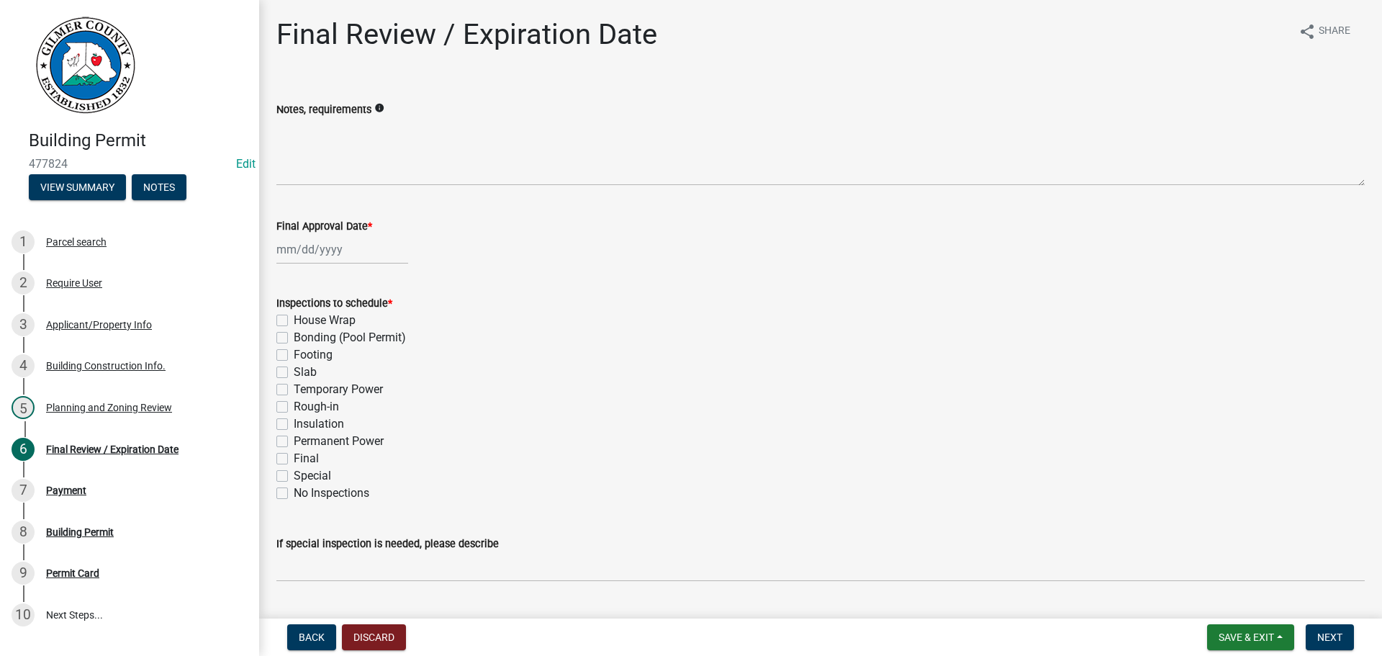
click at [286, 242] on div at bounding box center [342, 250] width 132 height 30
select select "9"
select select "2025"
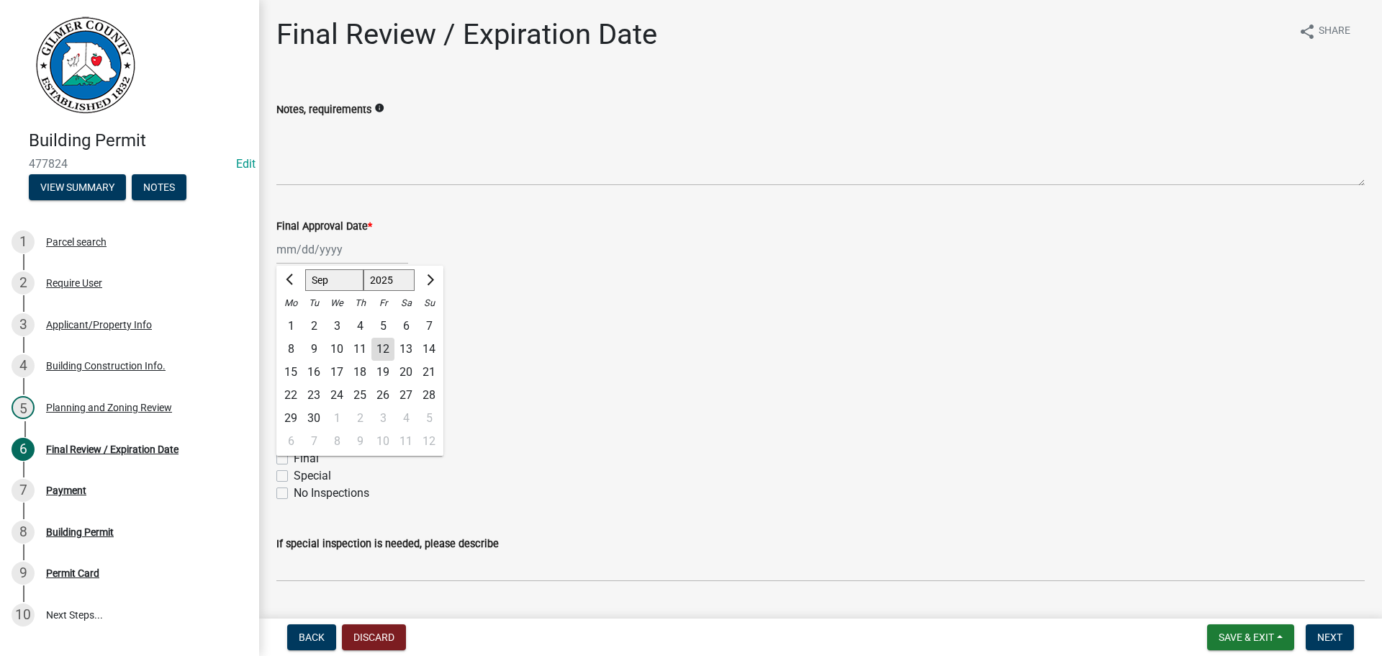
click at [378, 345] on div "12" at bounding box center [382, 349] width 23 height 23
type input "[DATE]"
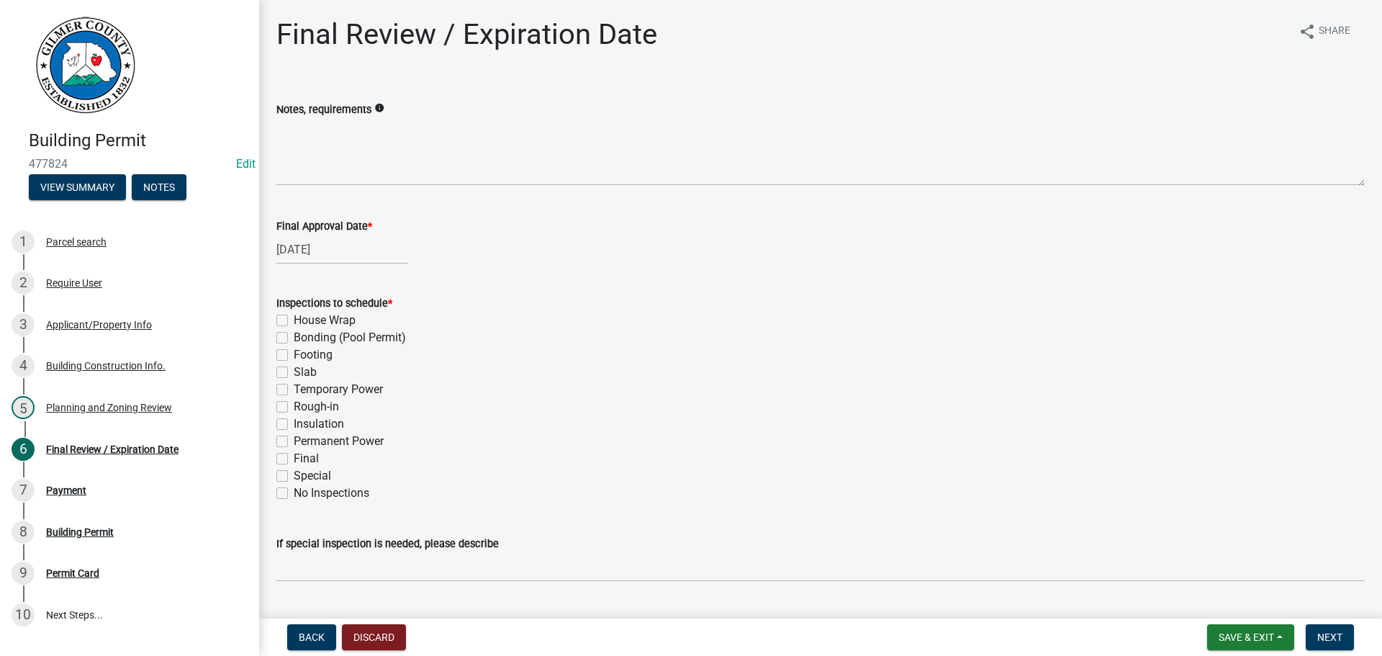
click at [294, 357] on label "Footing" at bounding box center [313, 354] width 39 height 17
click at [294, 356] on input "Footing" at bounding box center [298, 350] width 9 height 9
checkbox input "true"
checkbox input "false"
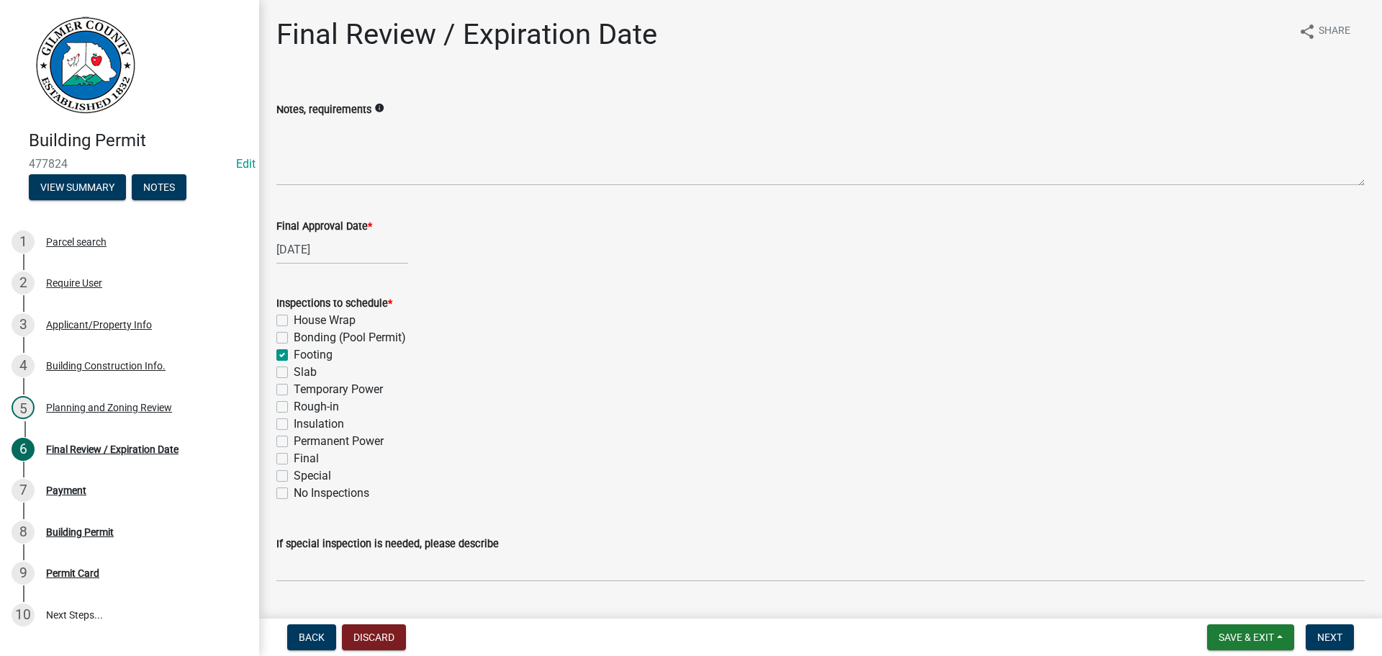
checkbox input "true"
checkbox input "false"
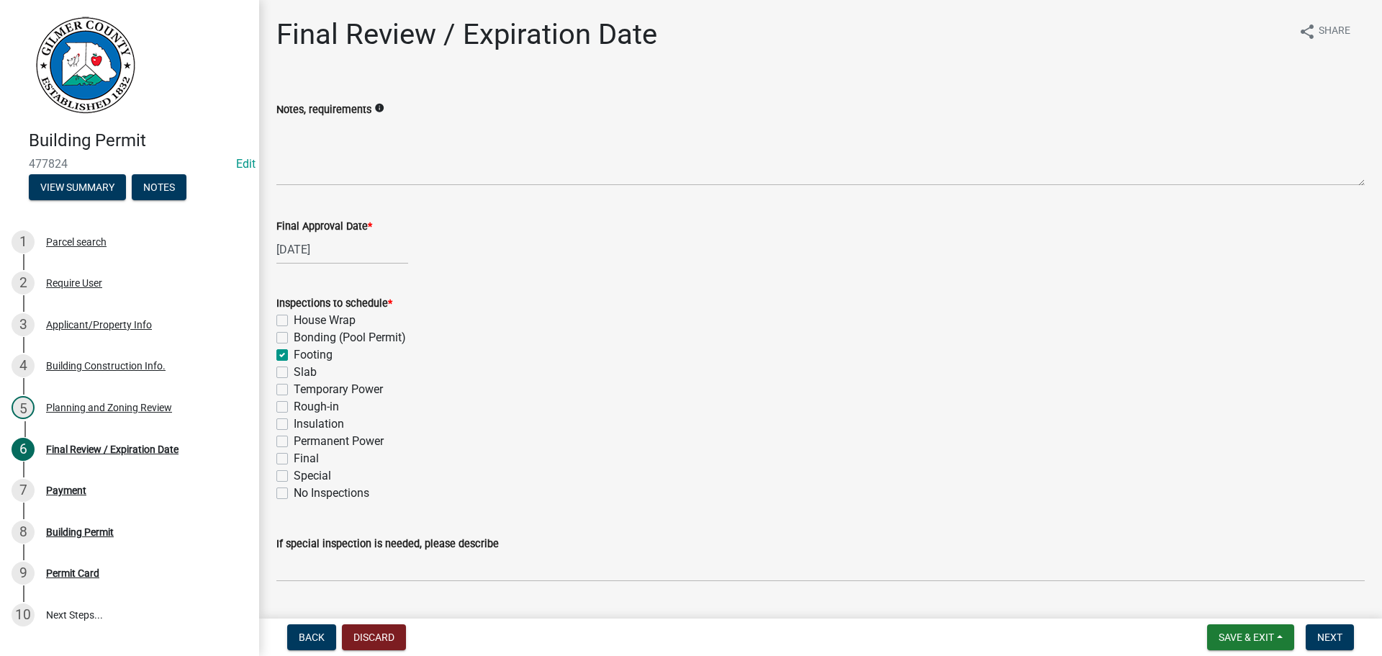
checkbox input "false"
click at [294, 374] on label "Slab" at bounding box center [305, 371] width 23 height 17
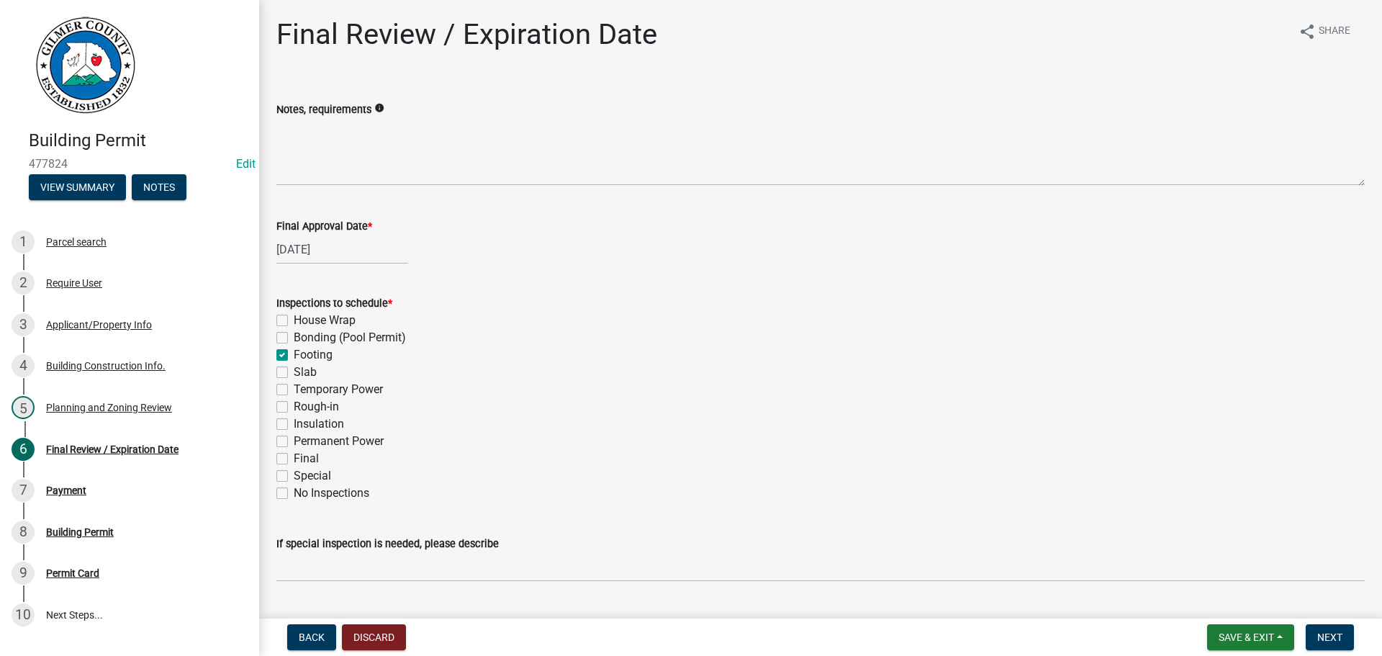
click at [294, 373] on input "Slab" at bounding box center [298, 367] width 9 height 9
checkbox input "true"
checkbox input "false"
checkbox input "true"
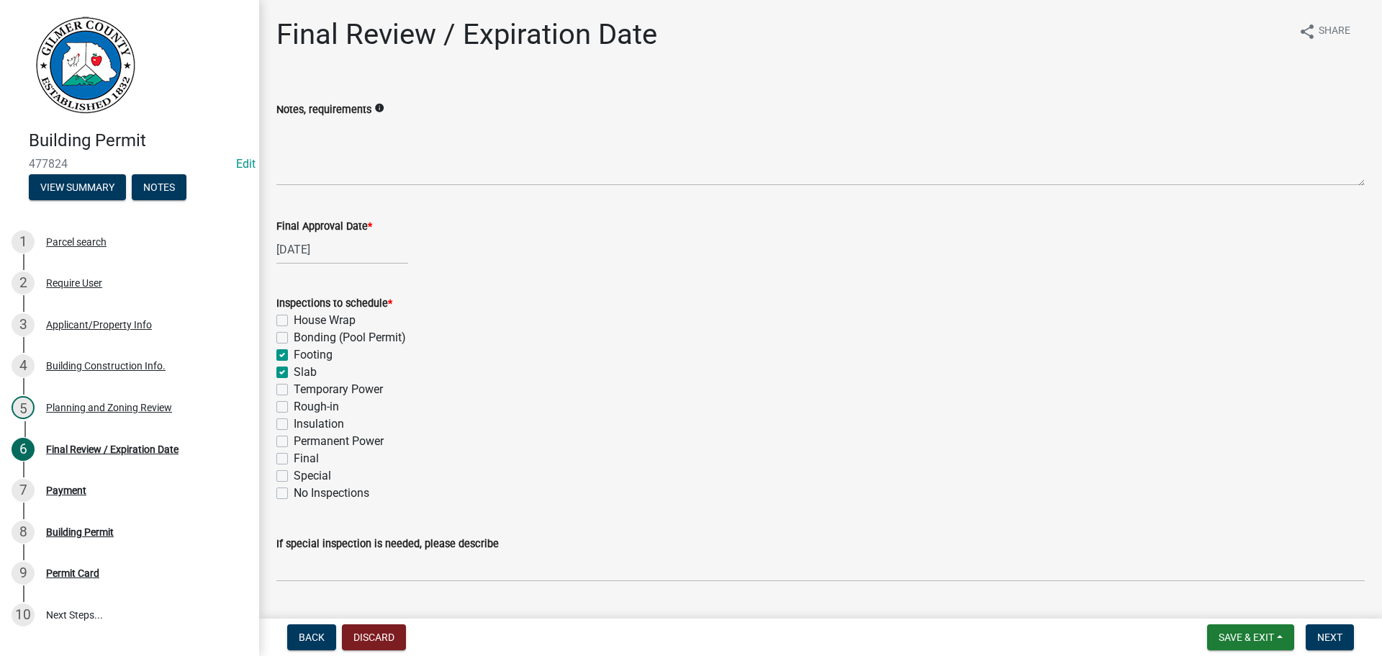
checkbox input "true"
checkbox input "false"
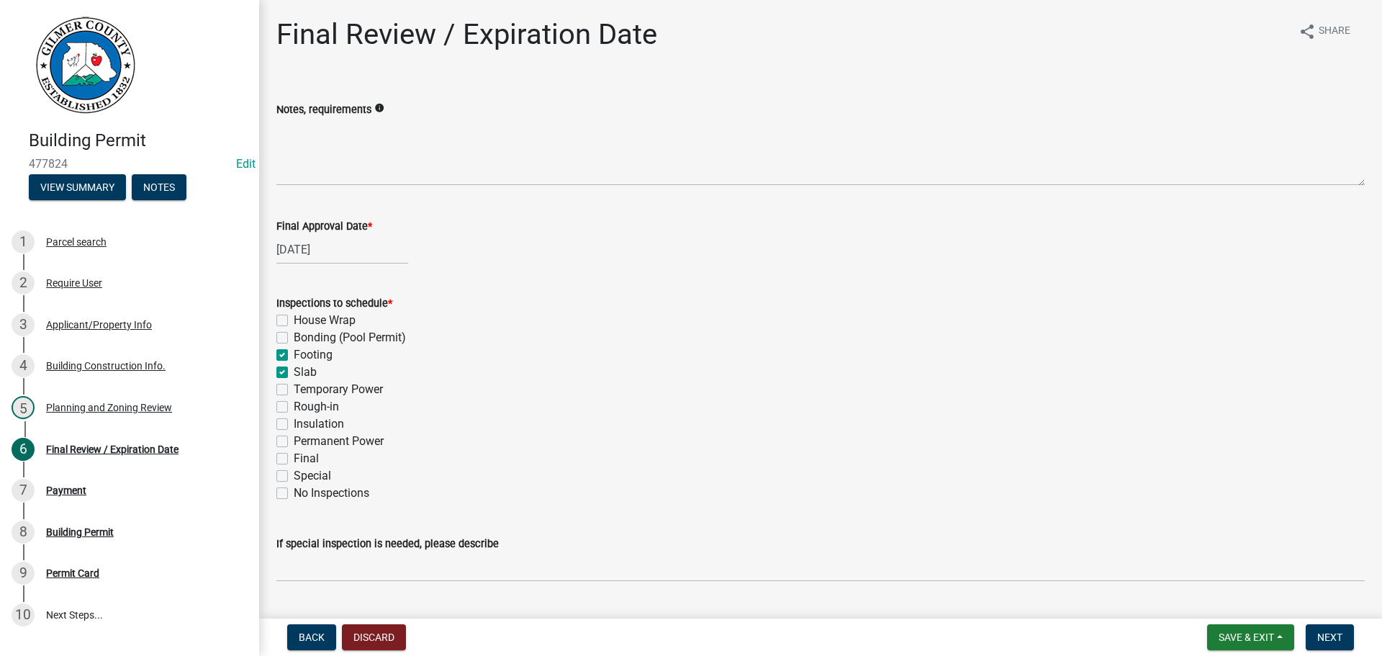
checkbox input "false"
click at [294, 440] on label "Permanent Power" at bounding box center [339, 441] width 90 height 17
click at [294, 440] on input "Permanent Power" at bounding box center [298, 437] width 9 height 9
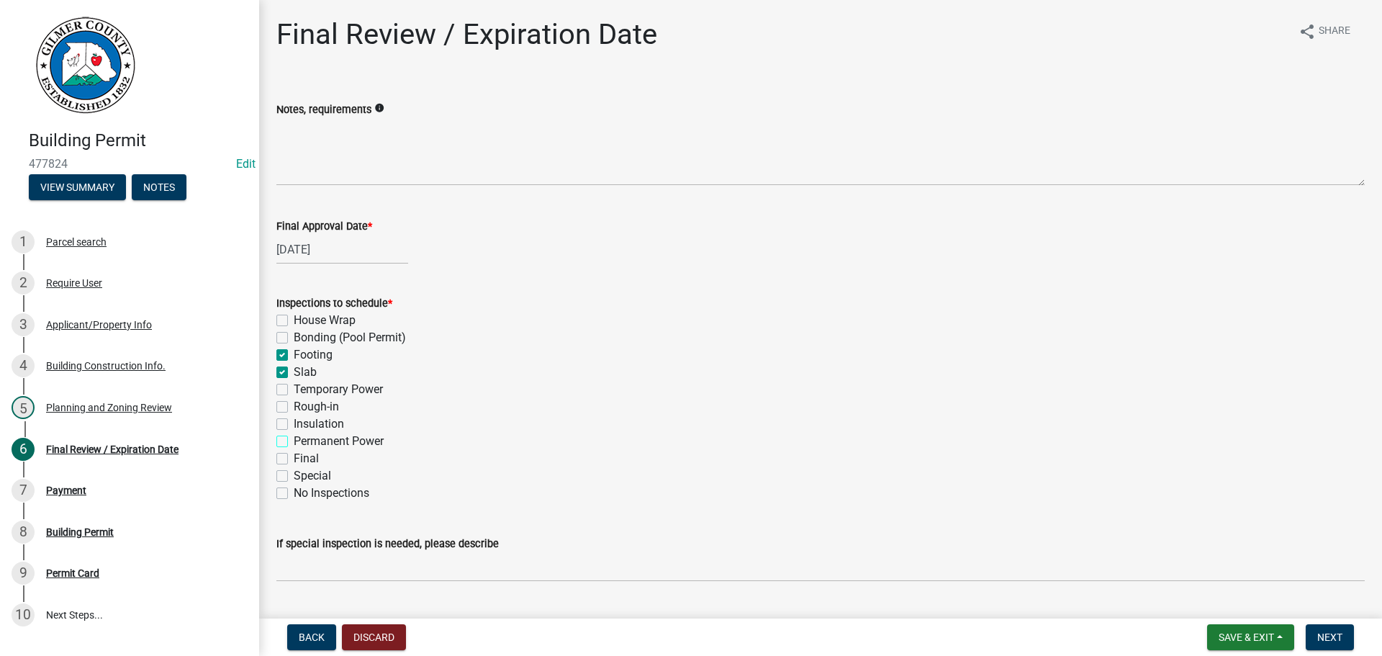
checkbox input "true"
checkbox input "false"
checkbox input "true"
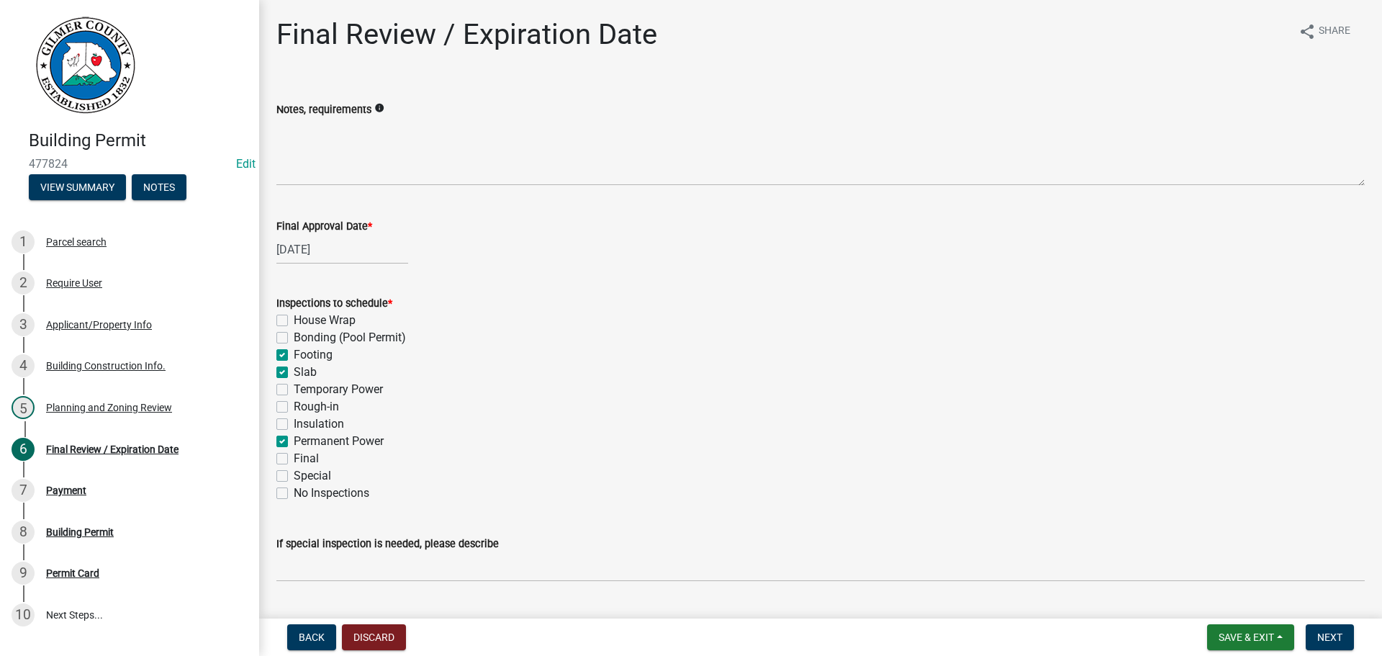
checkbox input "false"
checkbox input "true"
checkbox input "false"
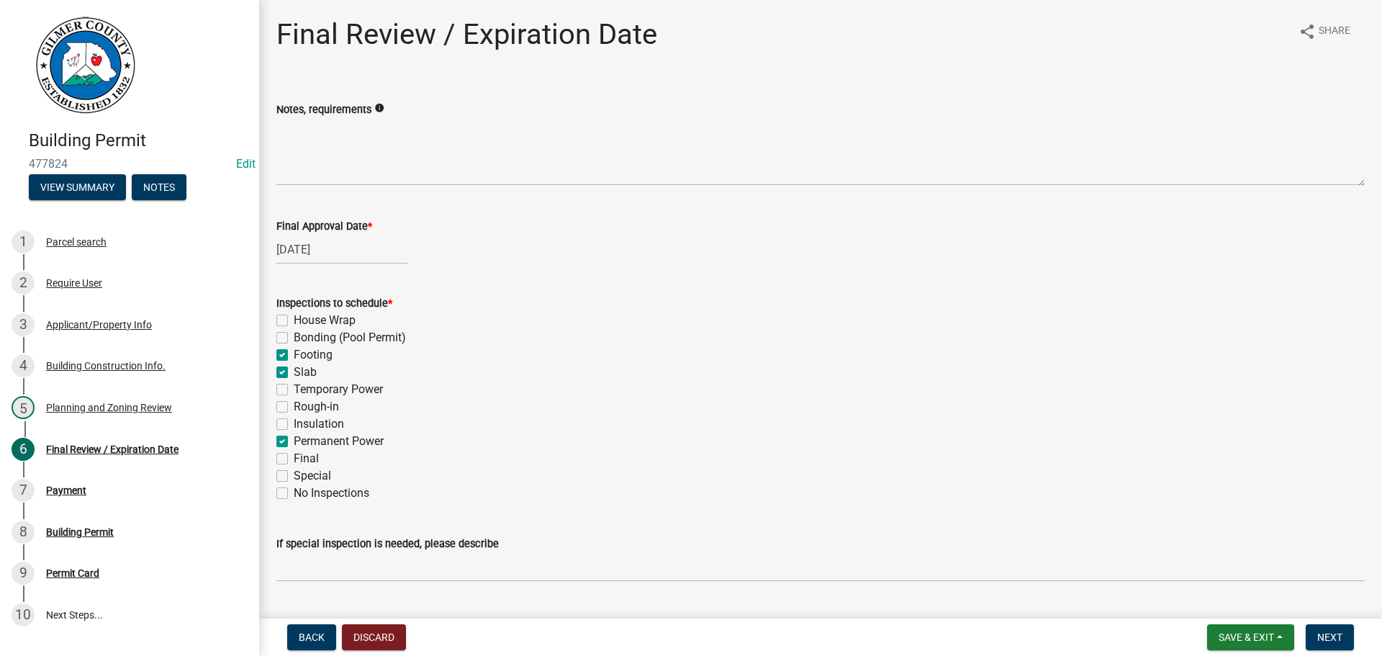
checkbox input "false"
click at [294, 462] on label "Final" at bounding box center [306, 458] width 25 height 17
click at [294, 459] on input "Final" at bounding box center [298, 454] width 9 height 9
checkbox input "true"
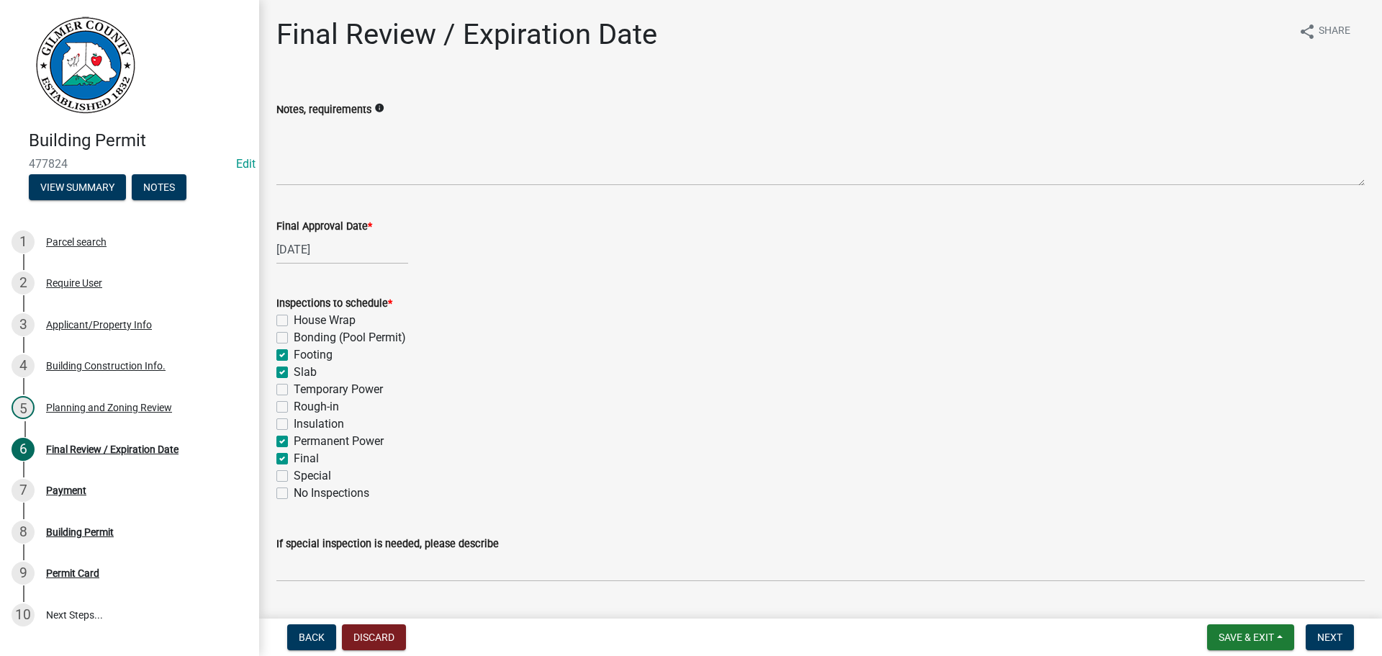
checkbox input "false"
checkbox input "true"
checkbox input "false"
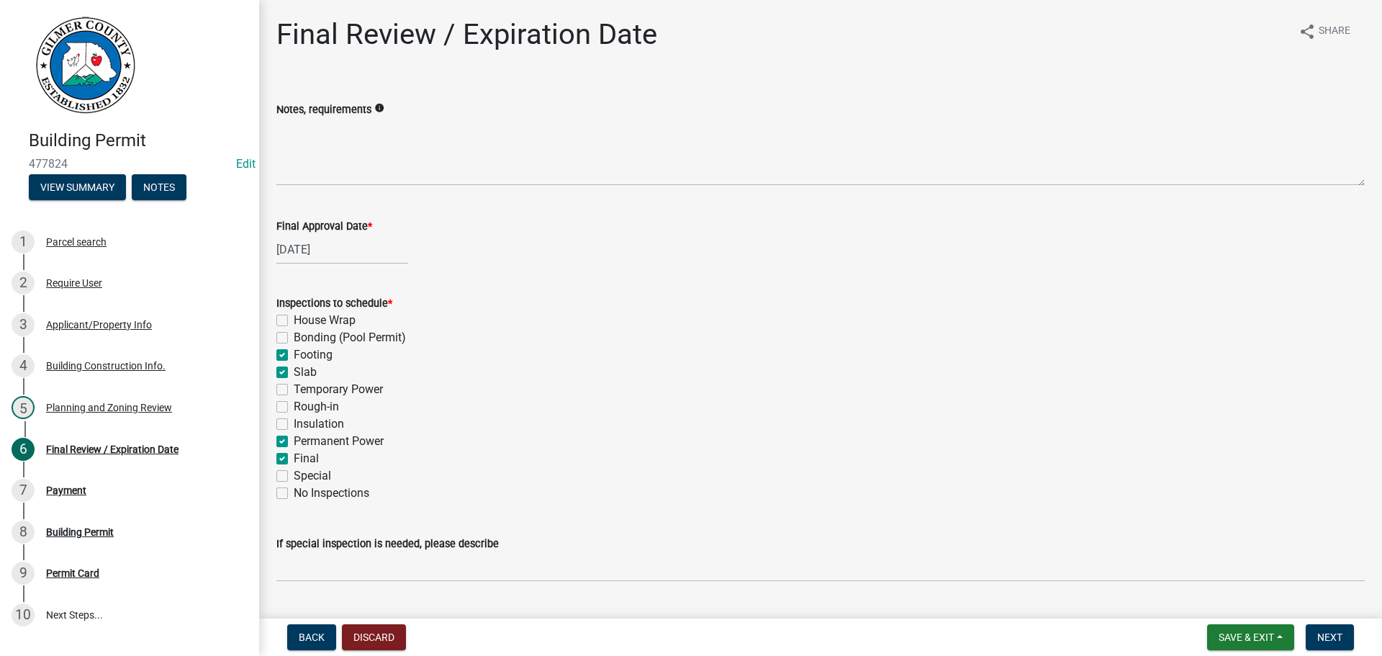
checkbox input "false"
checkbox input "true"
checkbox input "false"
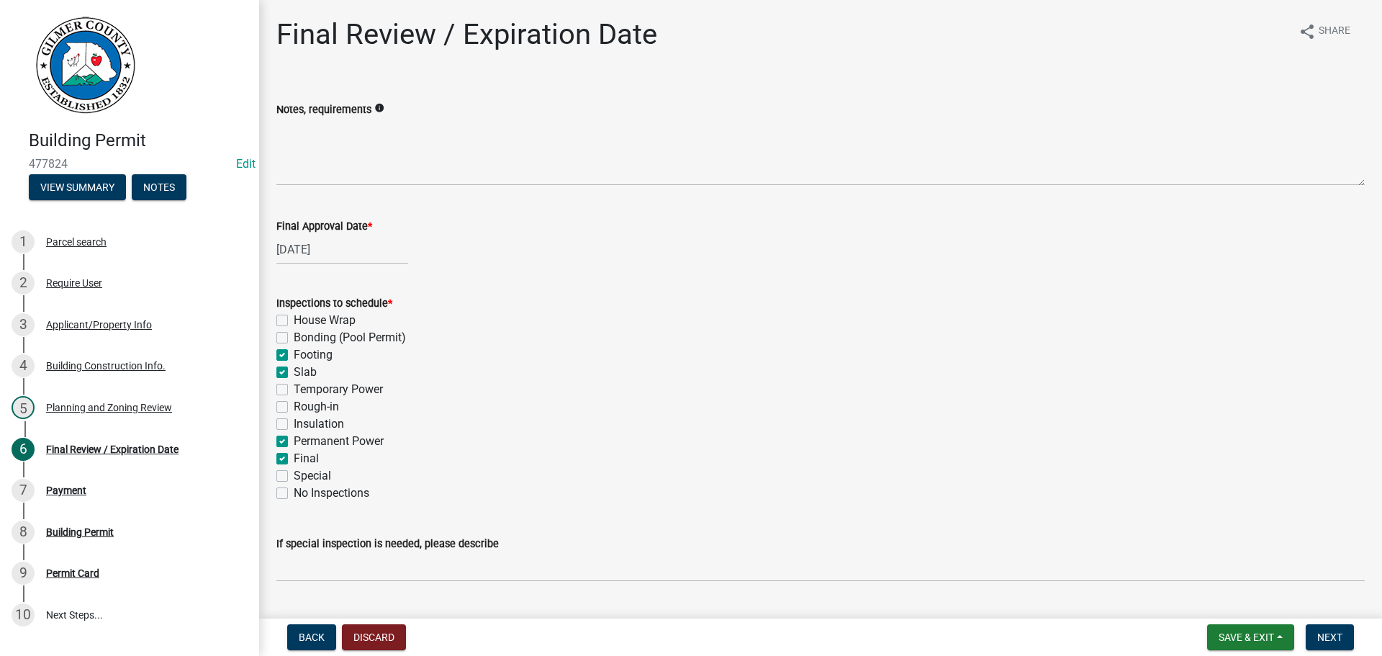
checkbox input "false"
click at [294, 407] on label "Rough-in" at bounding box center [316, 406] width 45 height 17
click at [294, 407] on input "Rough-in" at bounding box center [298, 402] width 9 height 9
checkbox input "true"
checkbox input "false"
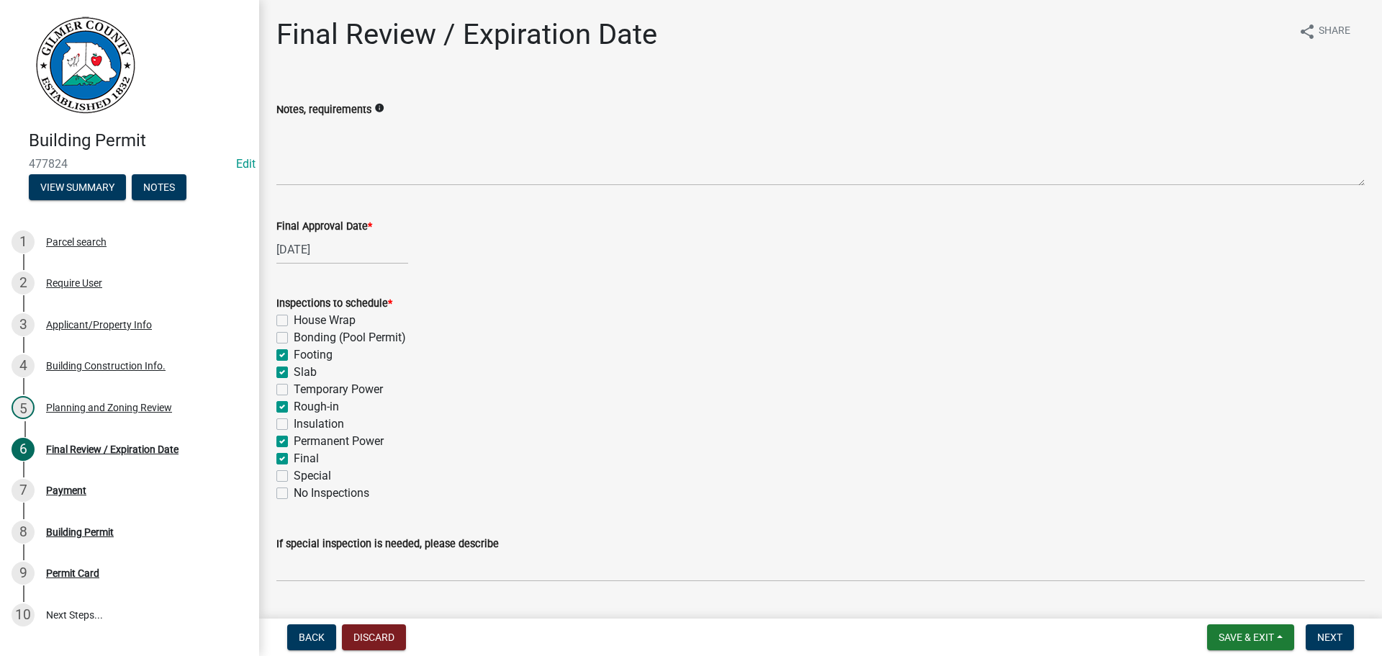
checkbox input "false"
checkbox input "true"
checkbox input "false"
checkbox input "true"
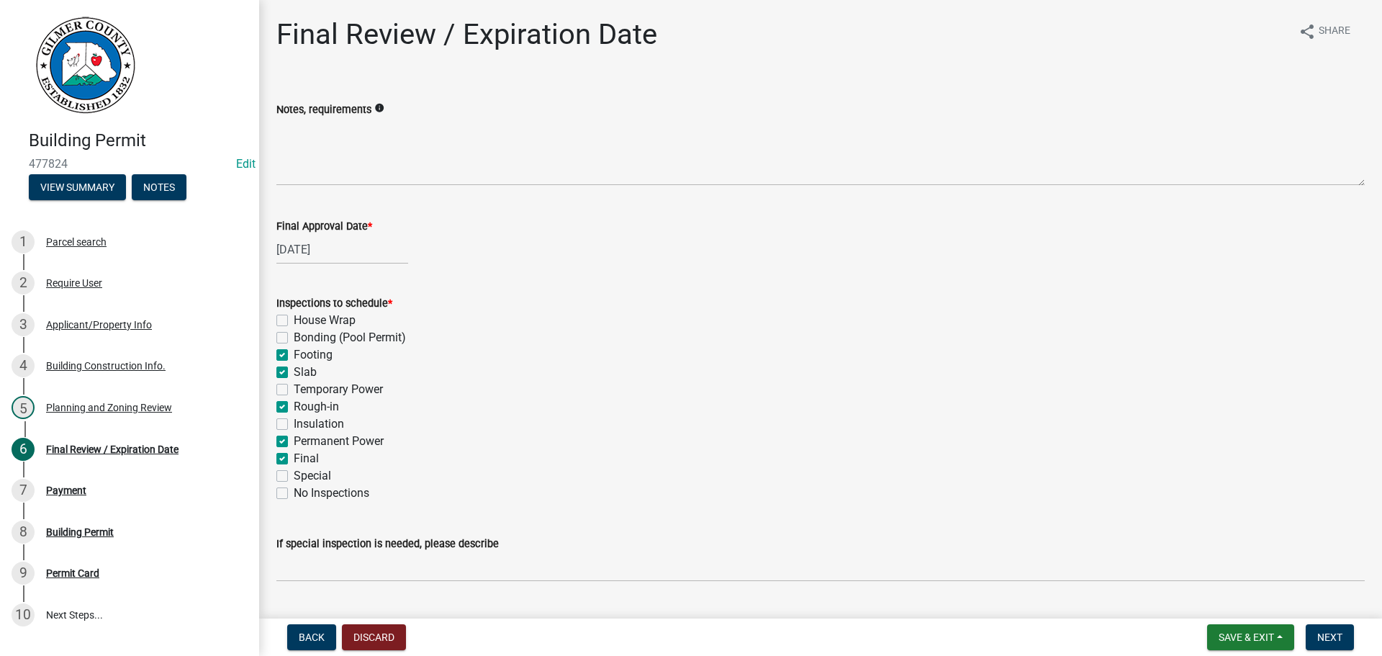
checkbox input "false"
checkbox input "true"
checkbox input "false"
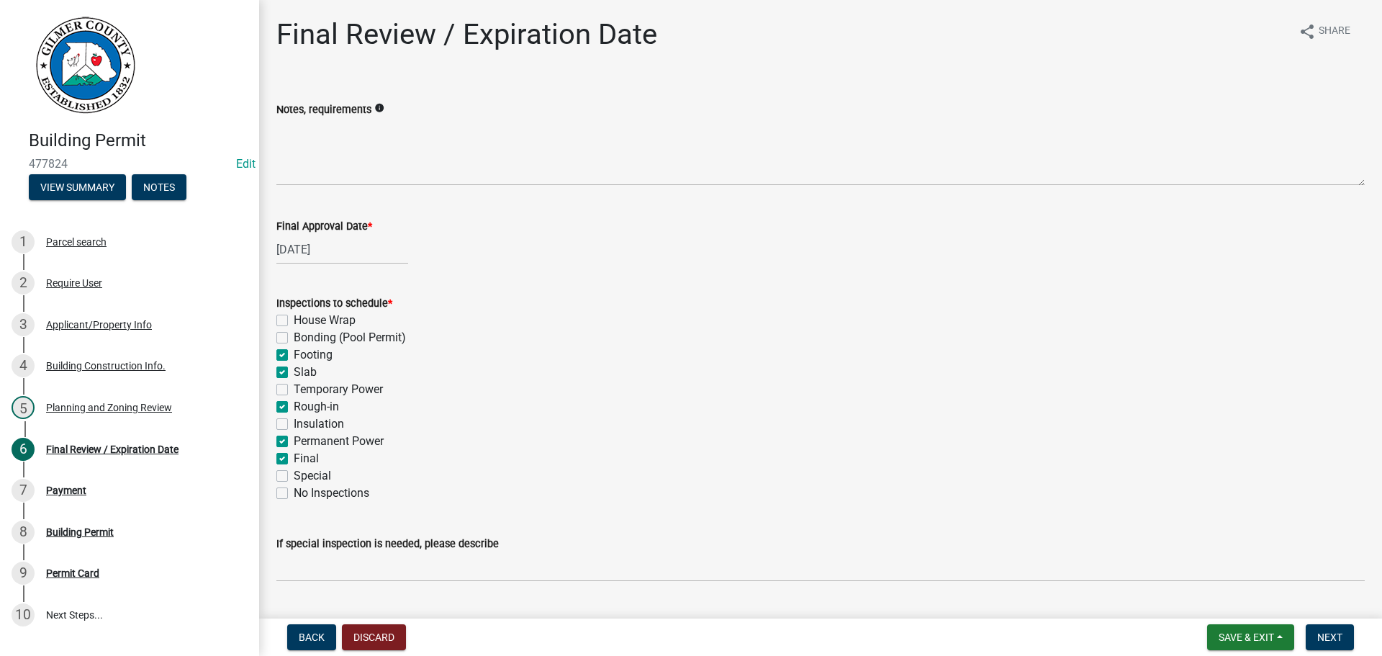
click at [294, 440] on label "Permanent Power" at bounding box center [339, 441] width 90 height 17
click at [294, 440] on input "Permanent Power" at bounding box center [298, 437] width 9 height 9
checkbox input "false"
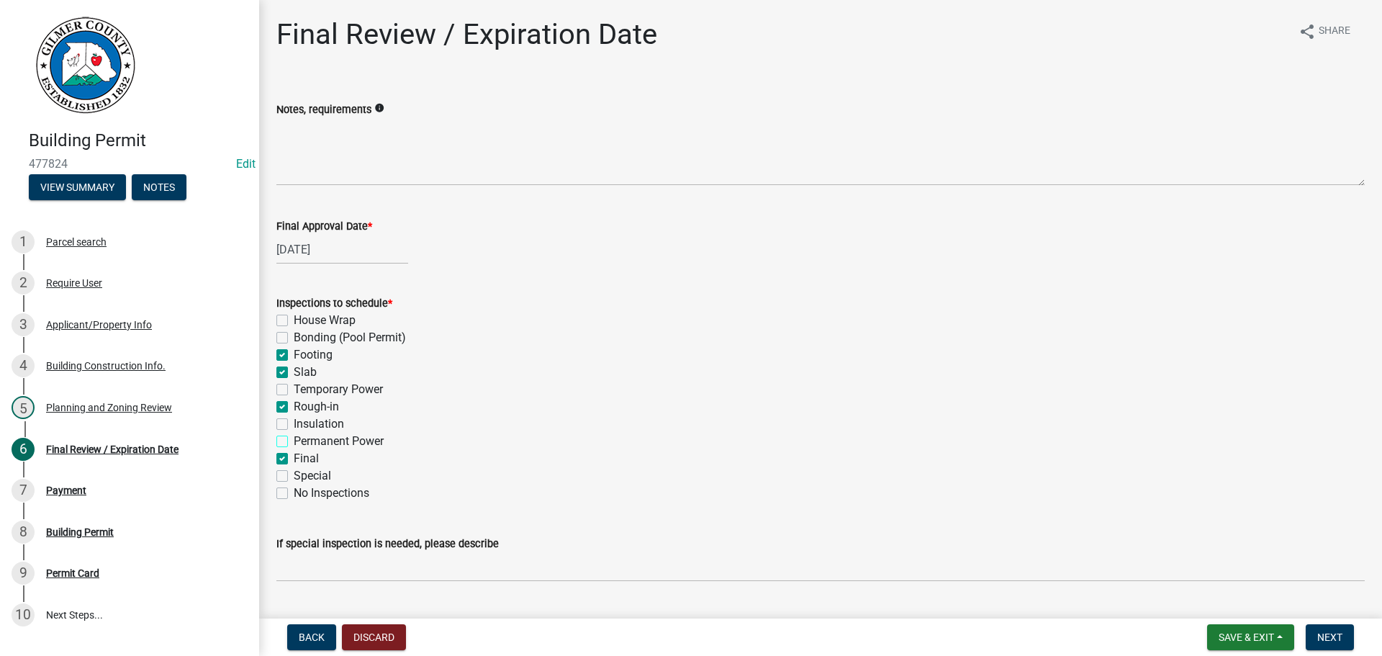
checkbox input "true"
checkbox input "false"
checkbox input "true"
checkbox input "false"
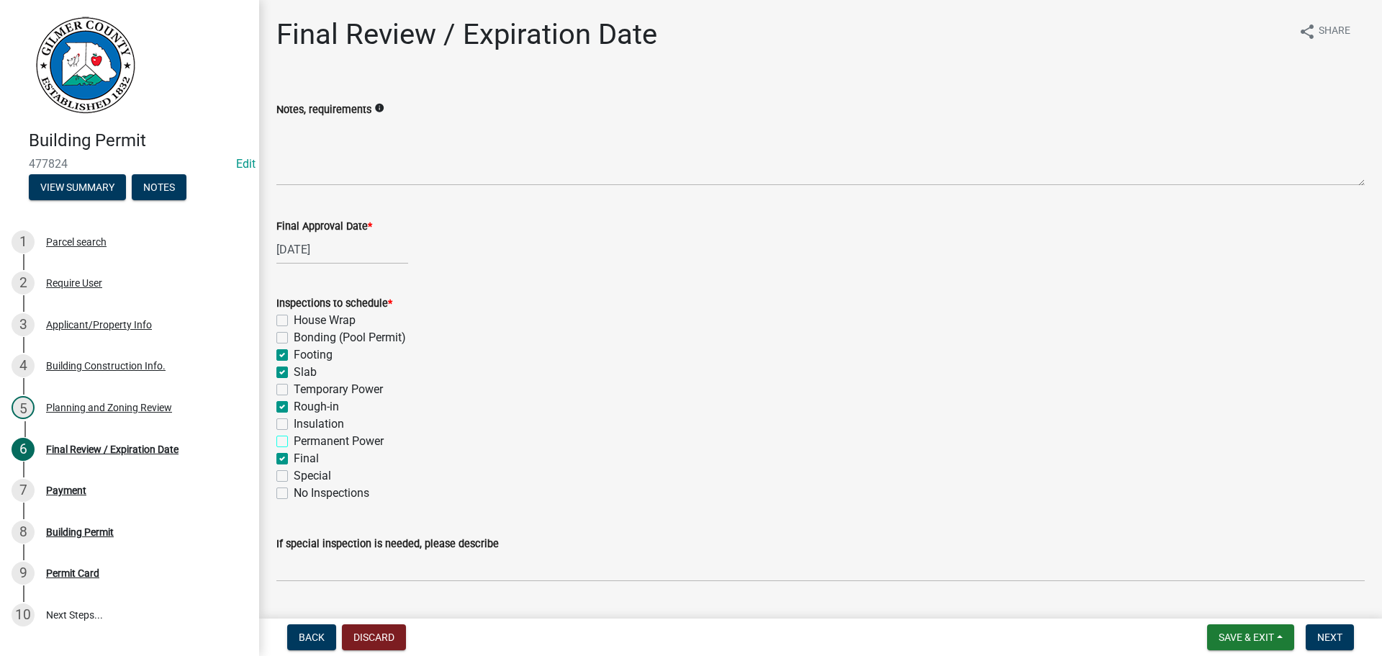
checkbox input "false"
checkbox input "true"
checkbox input "false"
click at [294, 358] on label "Footing" at bounding box center [313, 354] width 39 height 17
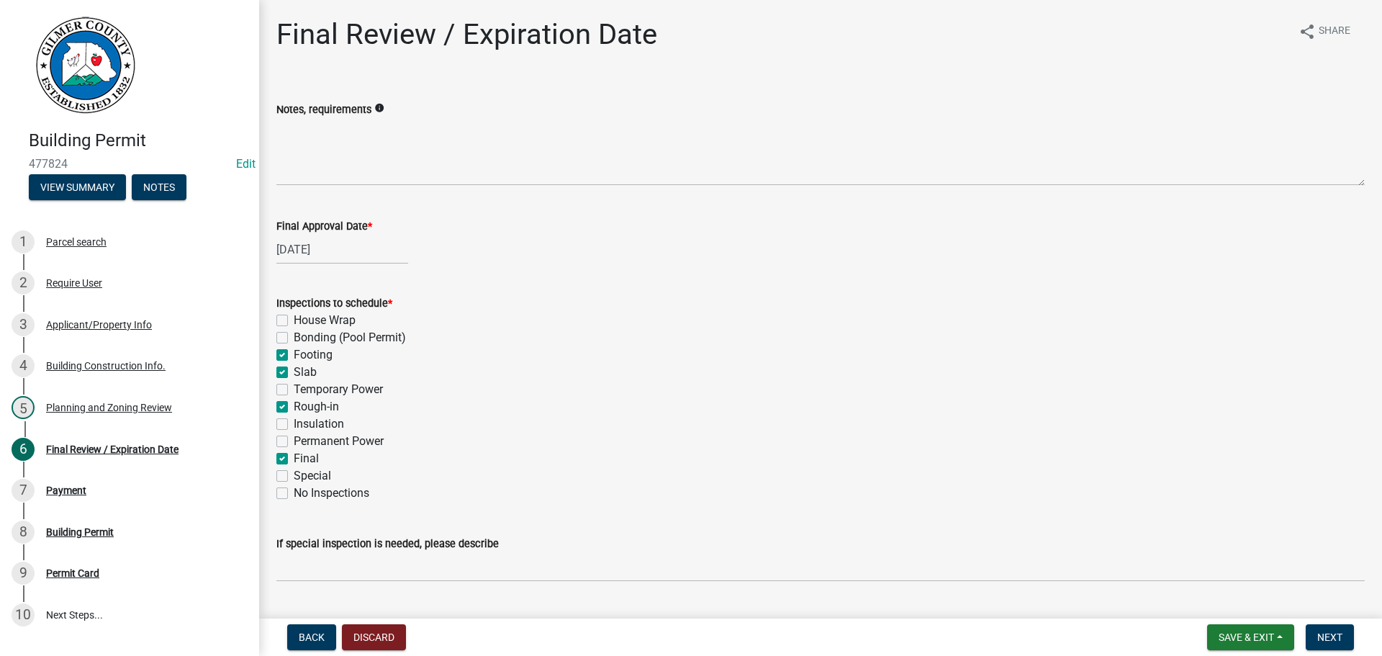
click at [294, 356] on input "Footing" at bounding box center [298, 350] width 9 height 9
checkbox input "false"
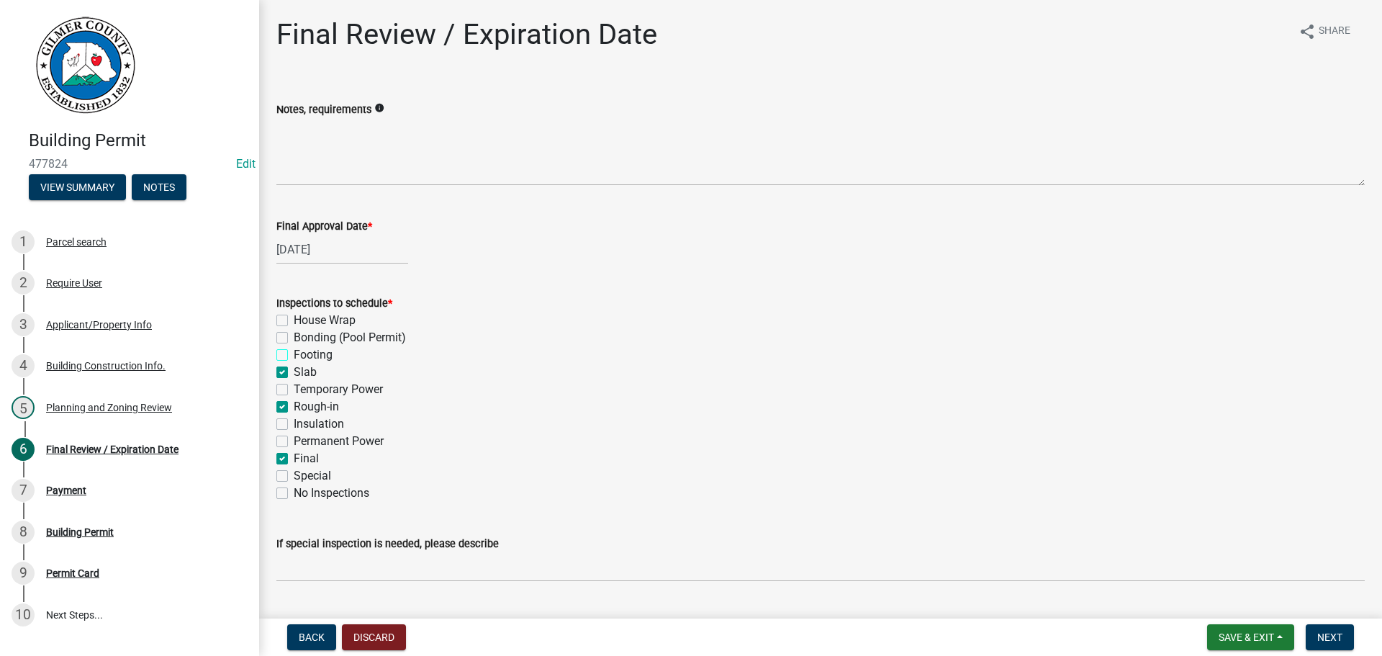
checkbox input "true"
checkbox input "false"
checkbox input "true"
checkbox input "false"
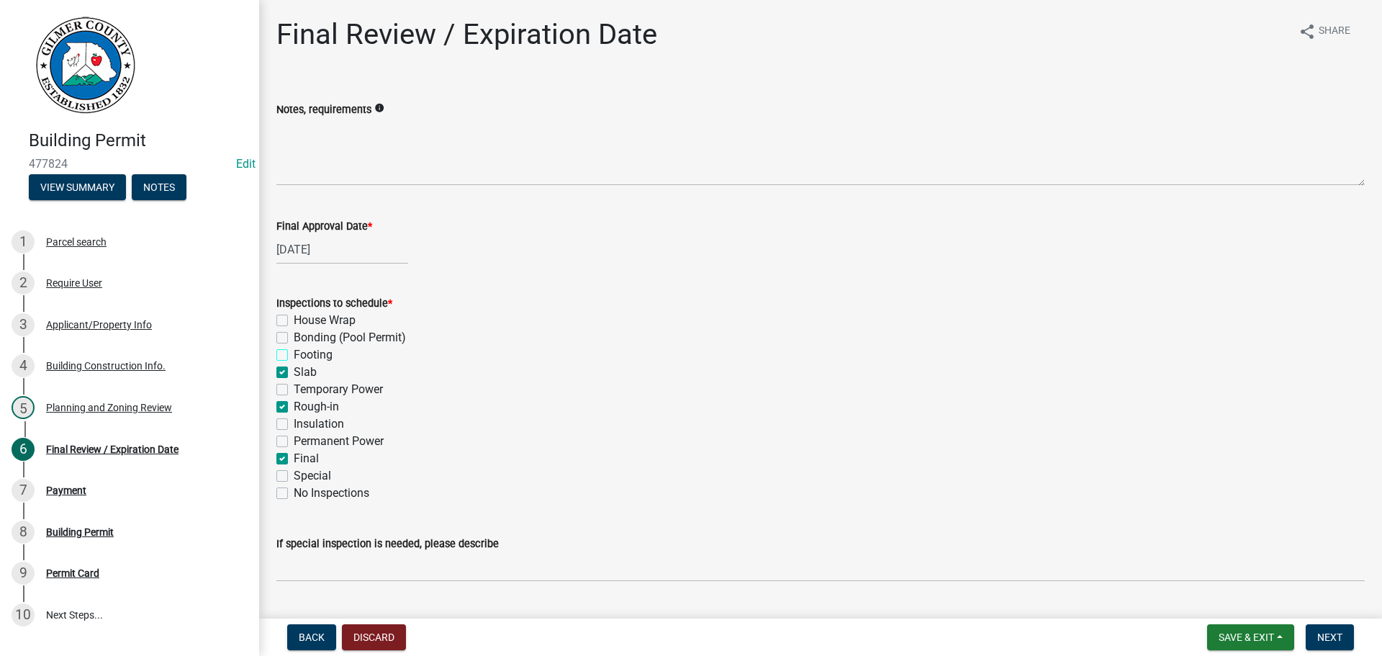
checkbox input "true"
checkbox input "false"
click at [294, 353] on label "Footing" at bounding box center [313, 354] width 39 height 17
click at [294, 353] on input "Footing" at bounding box center [298, 350] width 9 height 9
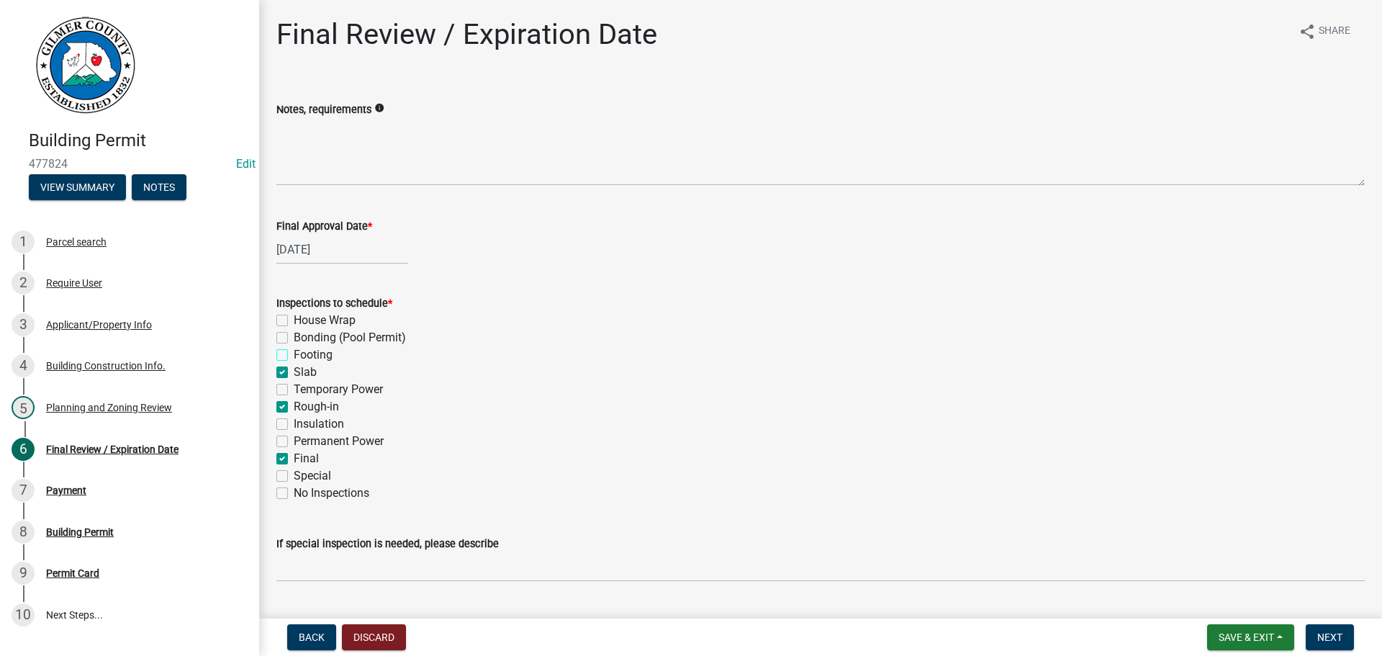
checkbox input "true"
checkbox input "false"
checkbox input "true"
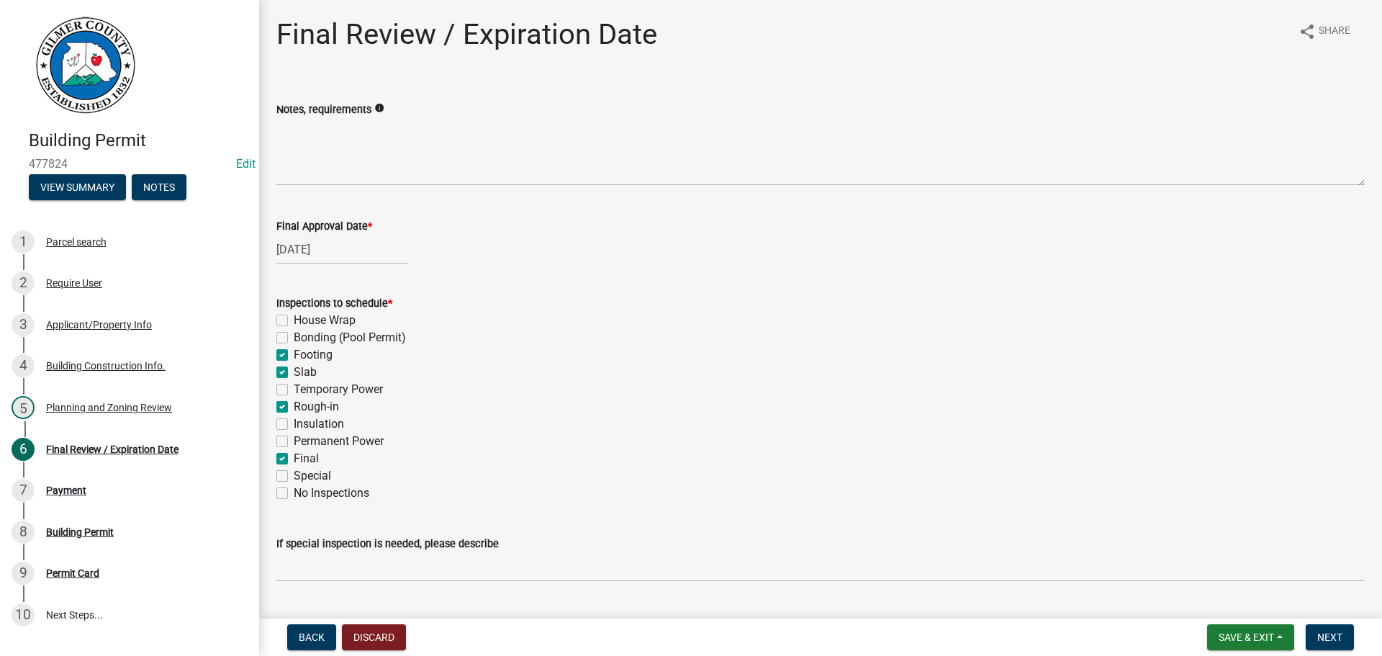
checkbox input "false"
checkbox input "true"
checkbox input "false"
checkbox input "true"
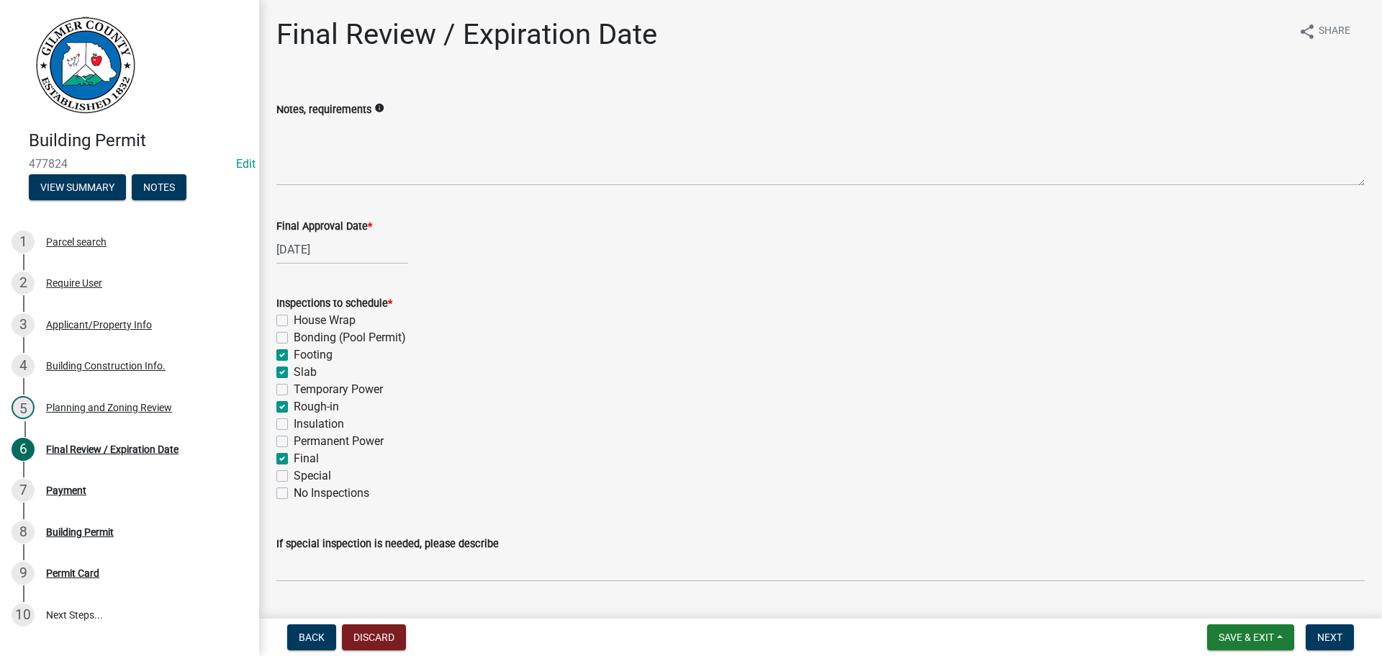
checkbox input "false"
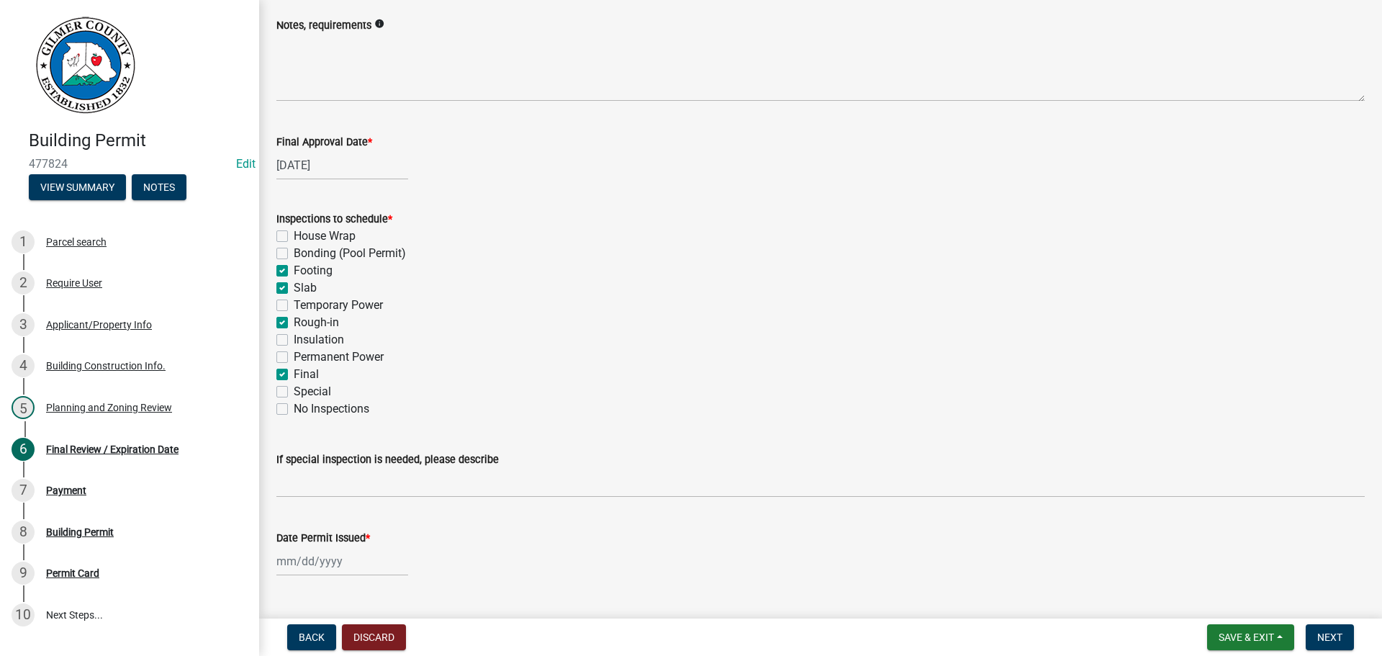
scroll to position [216, 0]
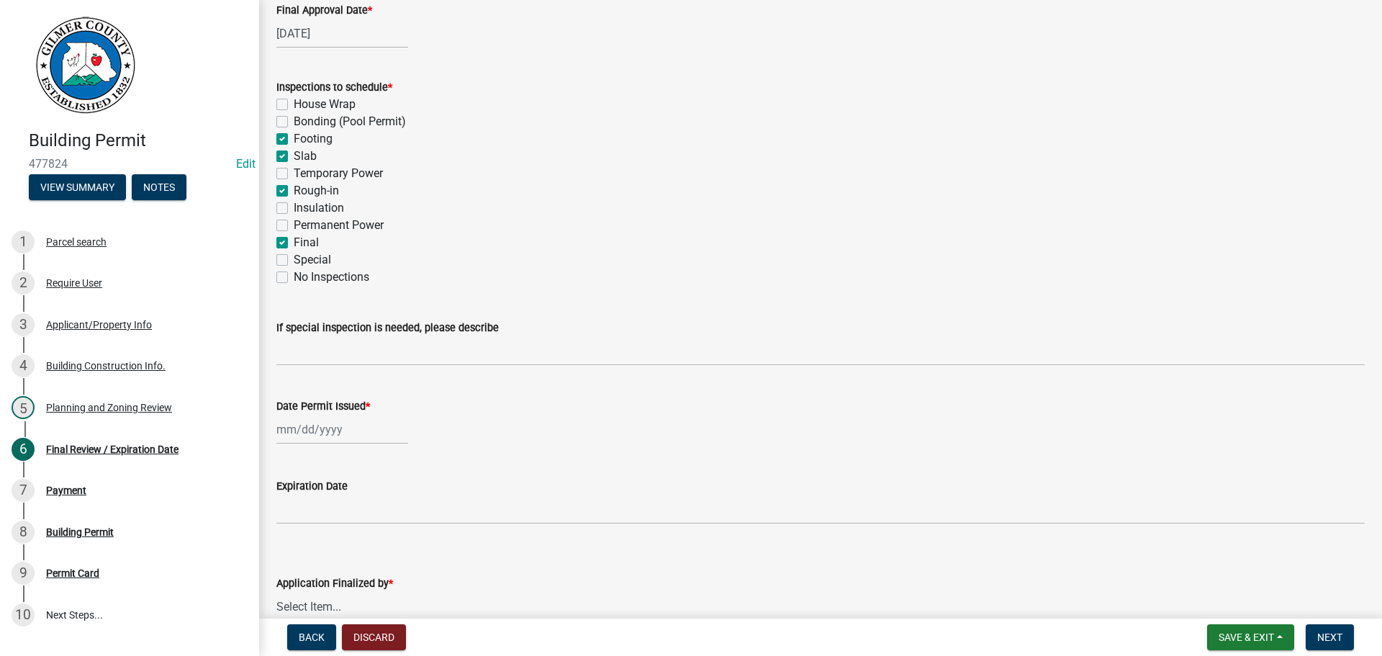
click at [312, 442] on div at bounding box center [342, 430] width 132 height 30
select select "9"
select select "2025"
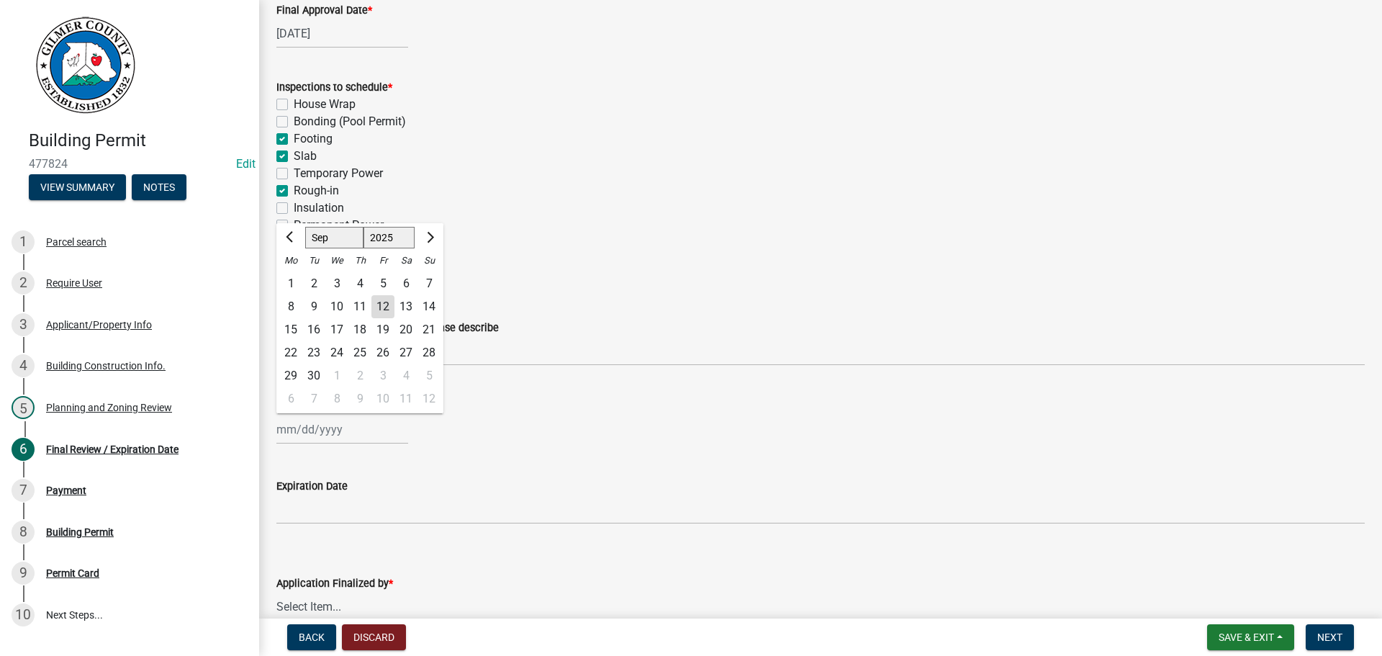
click at [380, 302] on div "12" at bounding box center [382, 306] width 23 height 23
type input "[DATE]"
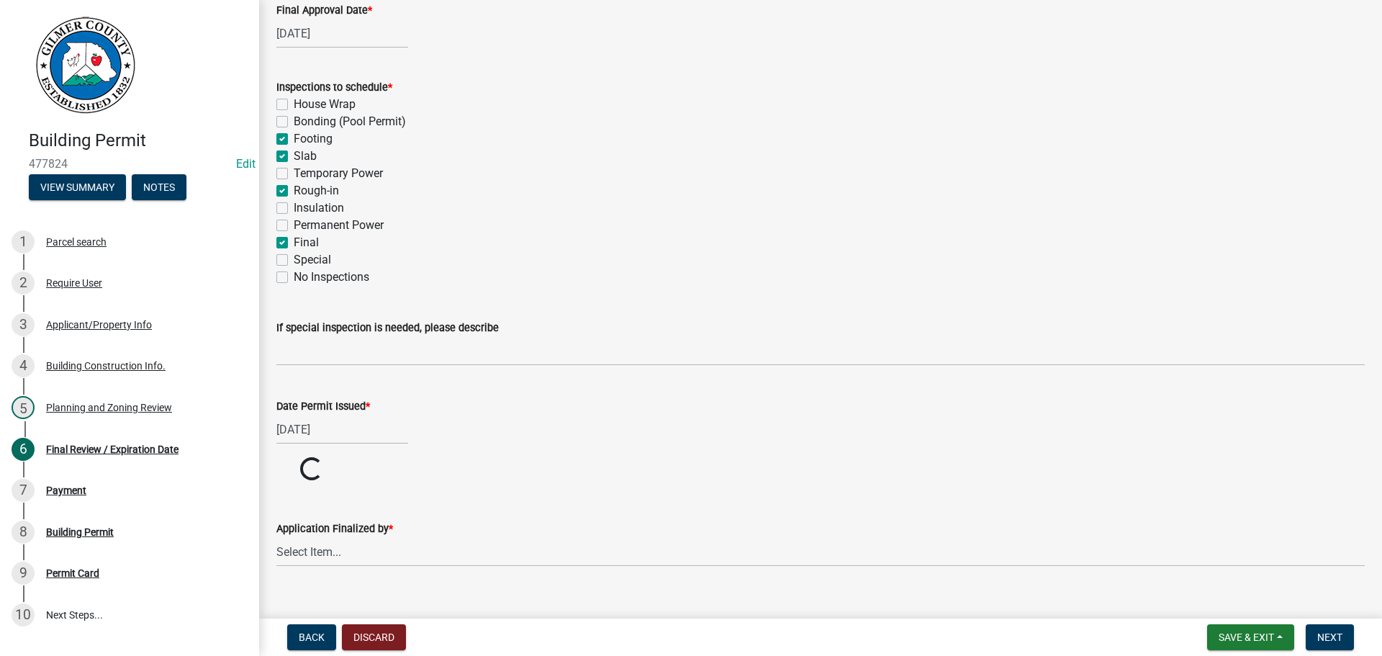
scroll to position [239, 0]
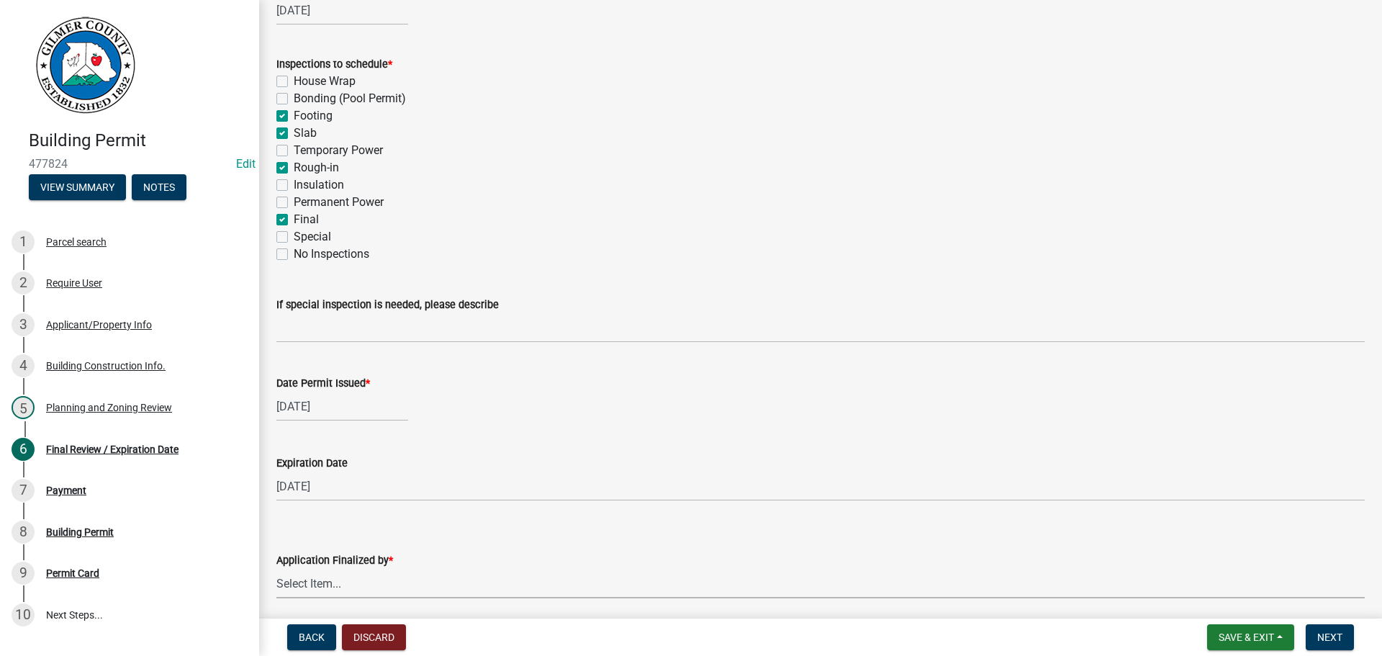
click at [315, 587] on select "Select Item... [PERSON_NAME] [PERSON_NAME] [PERSON_NAME] [PERSON_NAME] [PERSON_…" at bounding box center [820, 584] width 1088 height 30
click at [276, 569] on select "Select Item... [PERSON_NAME] [PERSON_NAME] [PERSON_NAME] [PERSON_NAME] [PERSON_…" at bounding box center [820, 584] width 1088 height 30
select select "f66b4cef-93c9-440c-84d8-a2c8d35cb7c1"
click at [1134, 592] on span "Next" at bounding box center [1329, 637] width 25 height 12
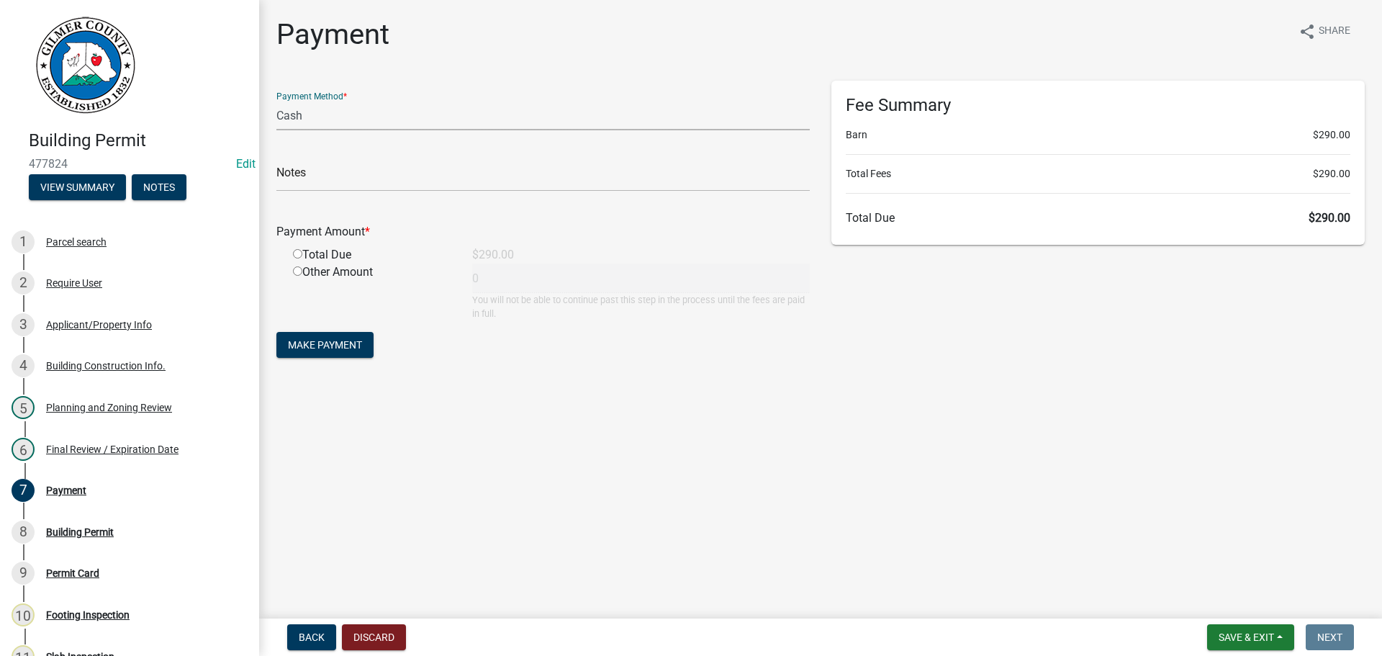
drag, startPoint x: 326, startPoint y: 119, endPoint x: 327, endPoint y: 128, distance: 8.8
click at [326, 119] on select "Credit Card POS Check Cash" at bounding box center [542, 116] width 533 height 30
select select "1: 0"
click at [276, 101] on select "Credit Card POS Check Cash" at bounding box center [542, 116] width 533 height 30
click at [338, 186] on input "text" at bounding box center [542, 177] width 533 height 30
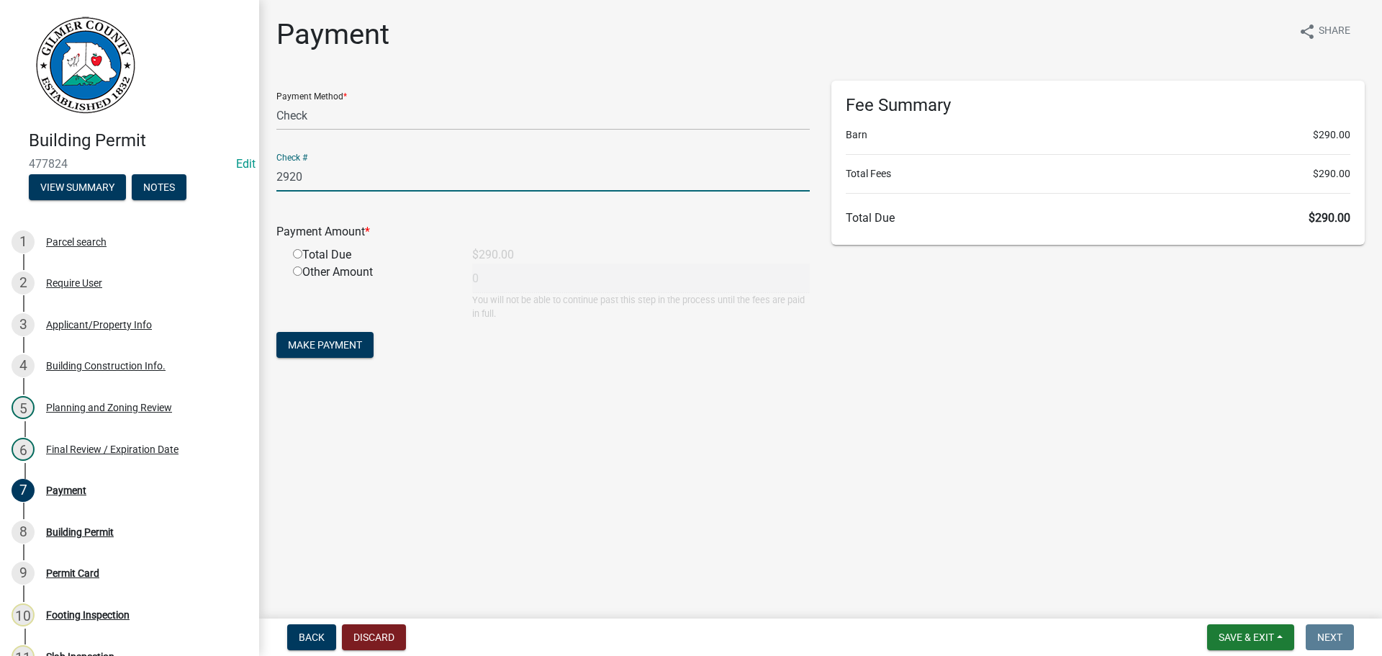
type input "2920"
click at [295, 253] on input "radio" at bounding box center [297, 253] width 9 height 9
radio input "true"
type input "290"
click at [307, 352] on button "Make Payment" at bounding box center [324, 345] width 97 height 26
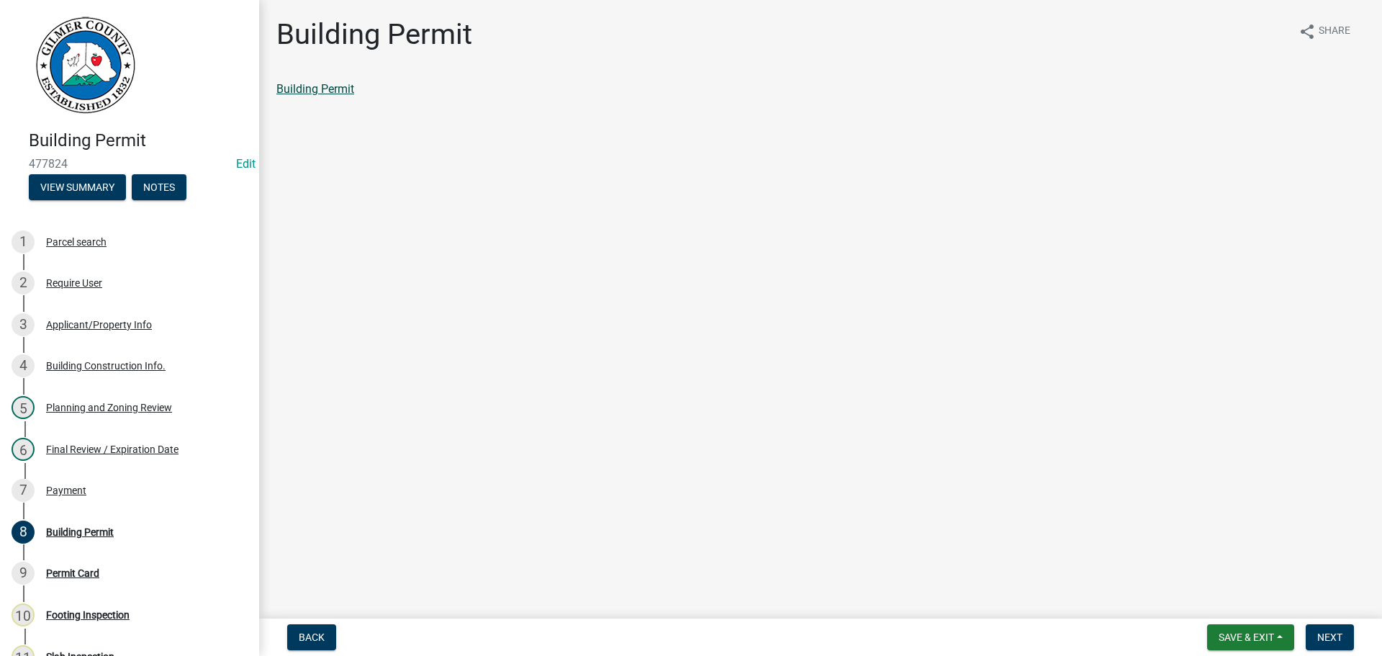
click at [340, 87] on link "Building Permit" at bounding box center [315, 89] width 78 height 14
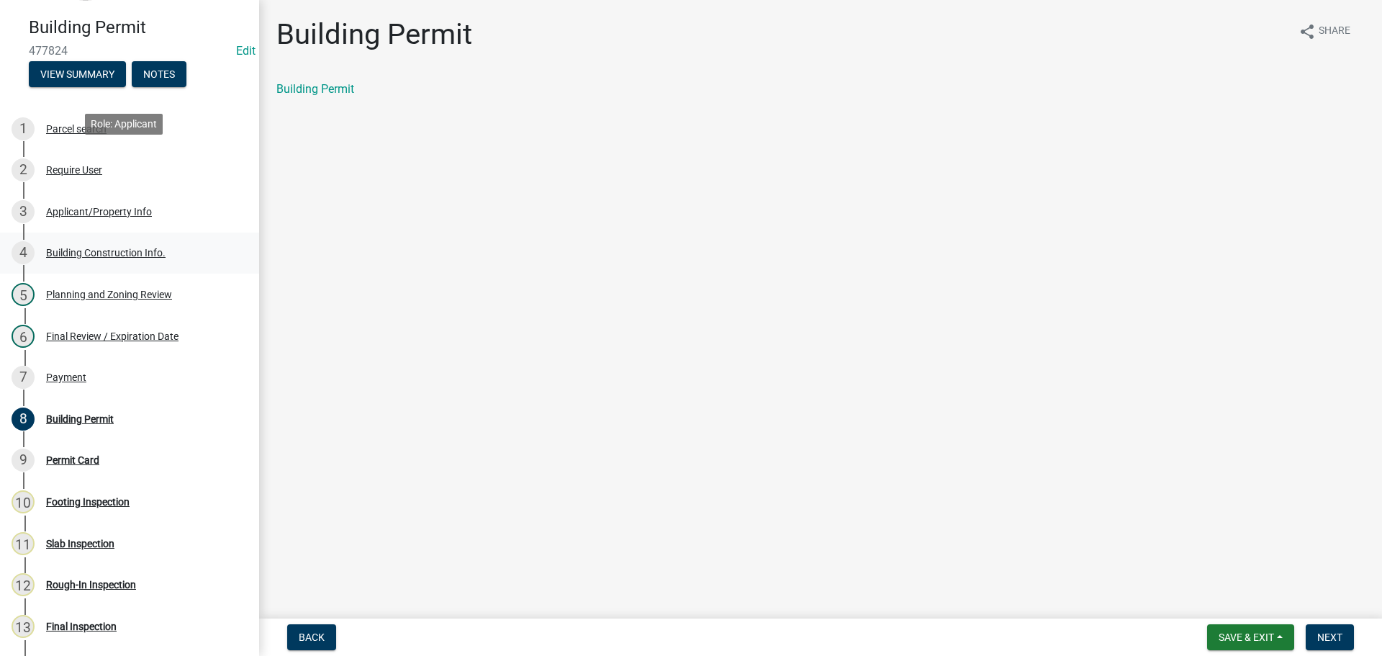
scroll to position [279, 0]
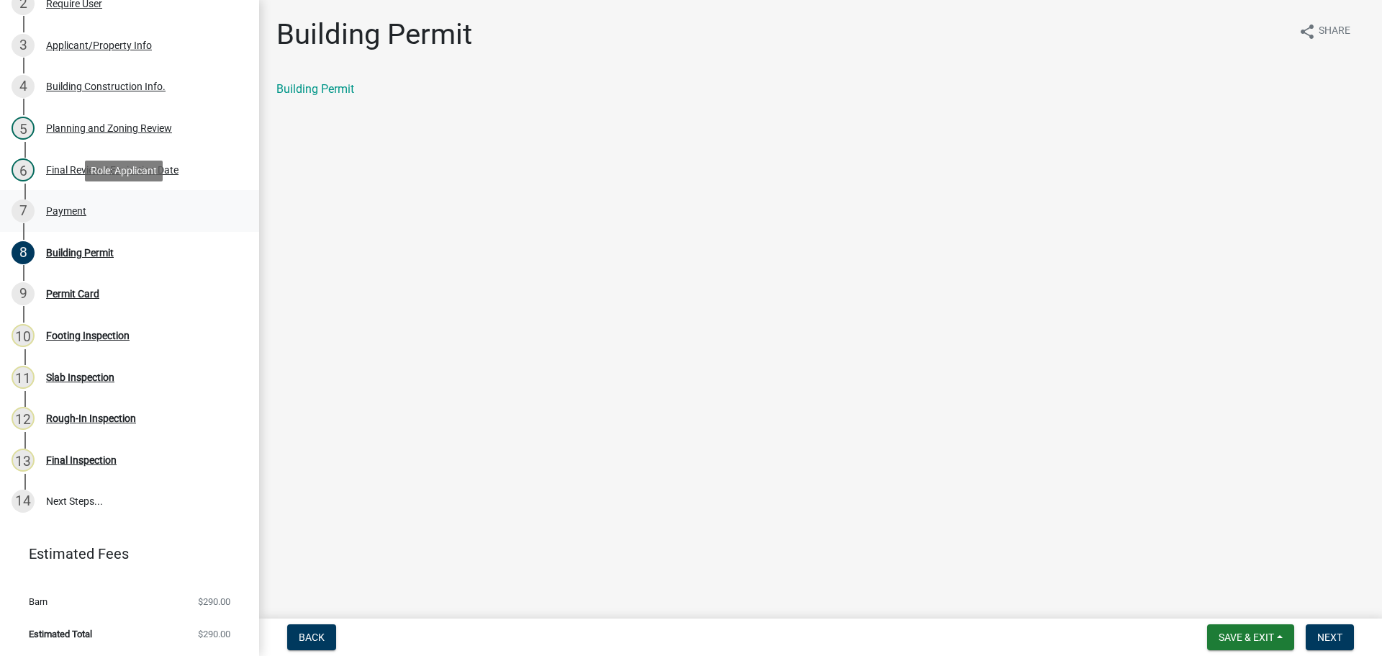
click at [73, 207] on div "Payment" at bounding box center [66, 211] width 40 height 10
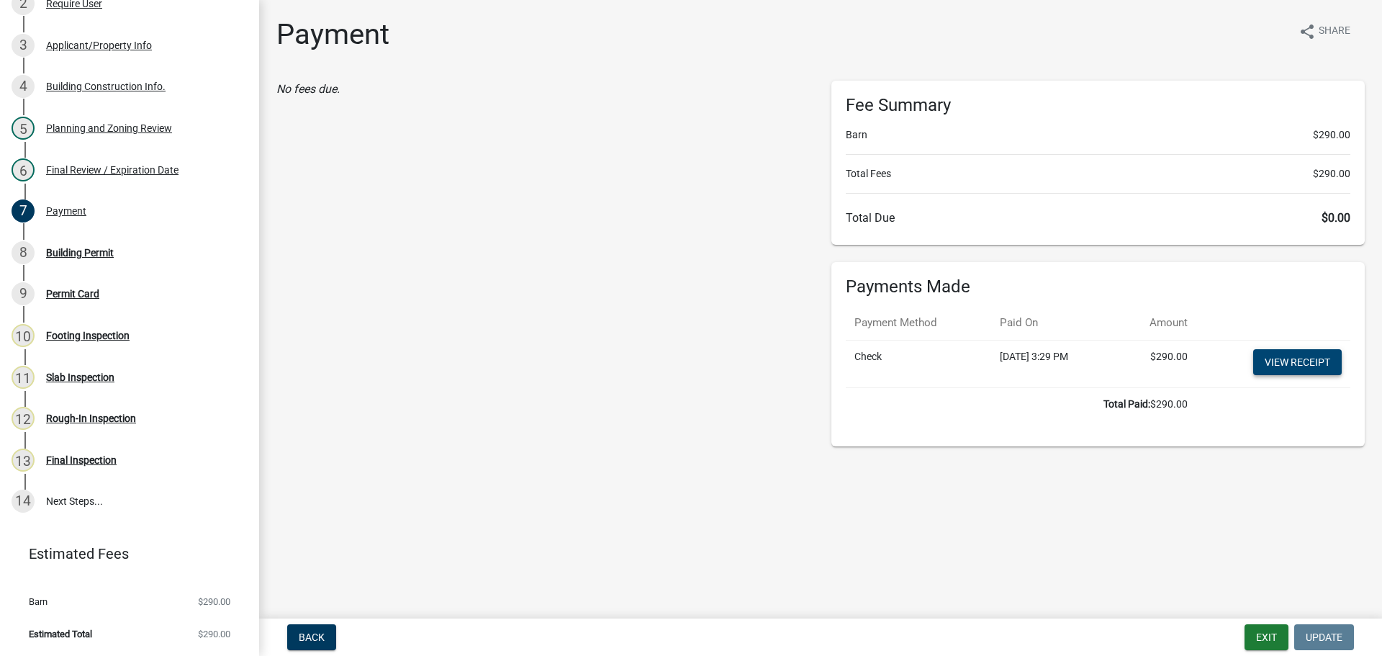
click at [1134, 361] on link "View receipt" at bounding box center [1297, 362] width 89 height 26
click at [76, 245] on div "8 Building Permit" at bounding box center [124, 252] width 225 height 23
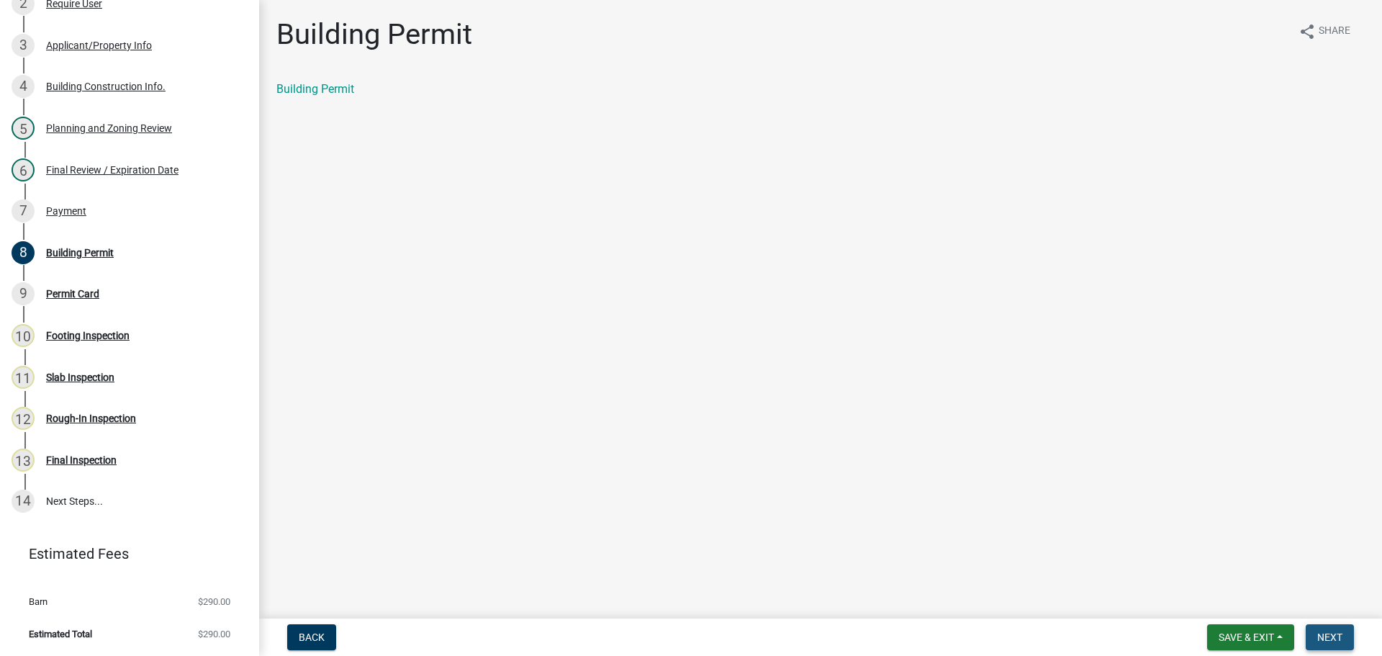
click at [1134, 592] on button "Next" at bounding box center [1330, 637] width 48 height 26
click at [307, 88] on link "Permit Card" at bounding box center [306, 89] width 60 height 14
click at [1134, 592] on span "Next" at bounding box center [1329, 637] width 25 height 12
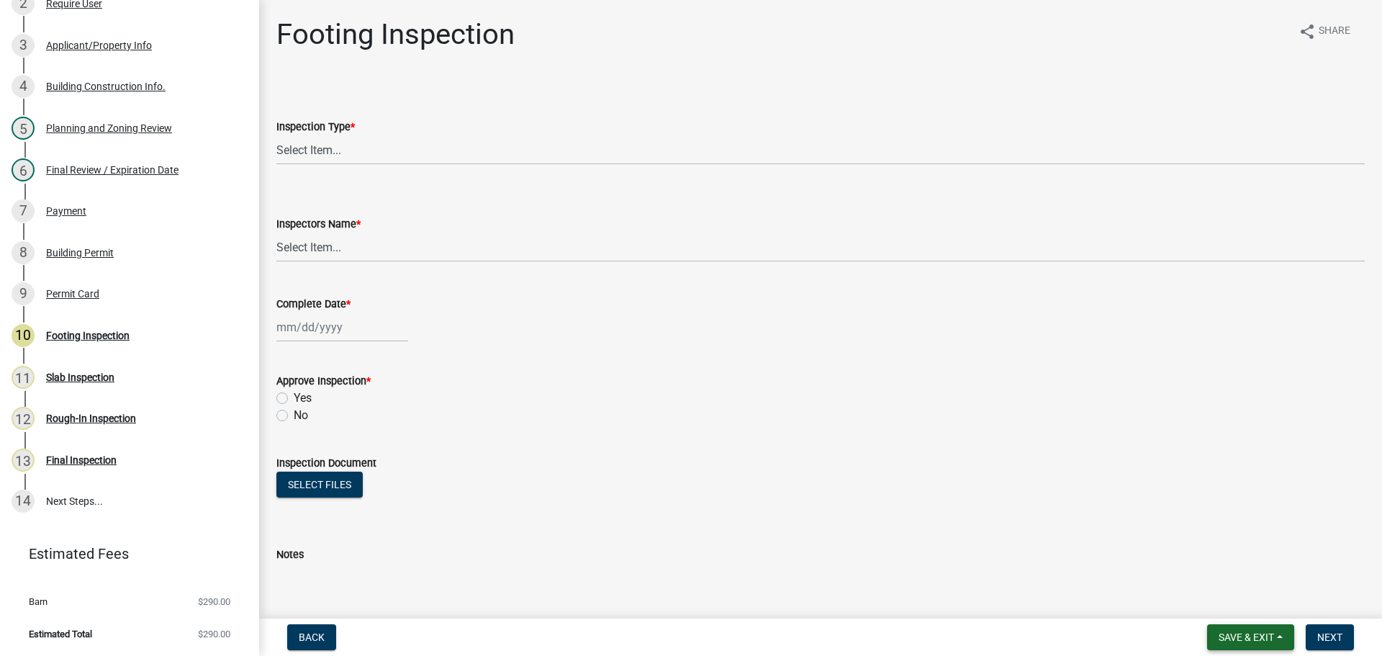
click at [1134, 592] on span "Save & Exit" at bounding box center [1246, 637] width 55 height 12
click at [1134, 592] on button "Save & Exit" at bounding box center [1236, 599] width 115 height 35
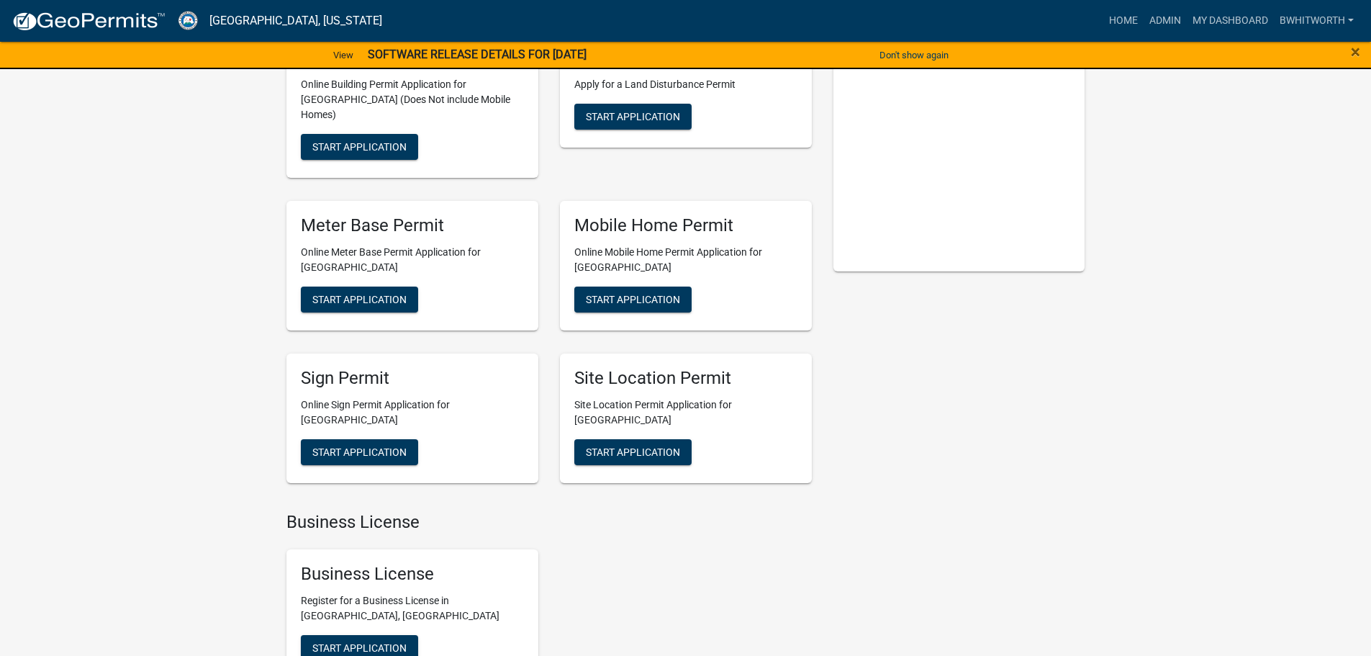
scroll to position [216, 0]
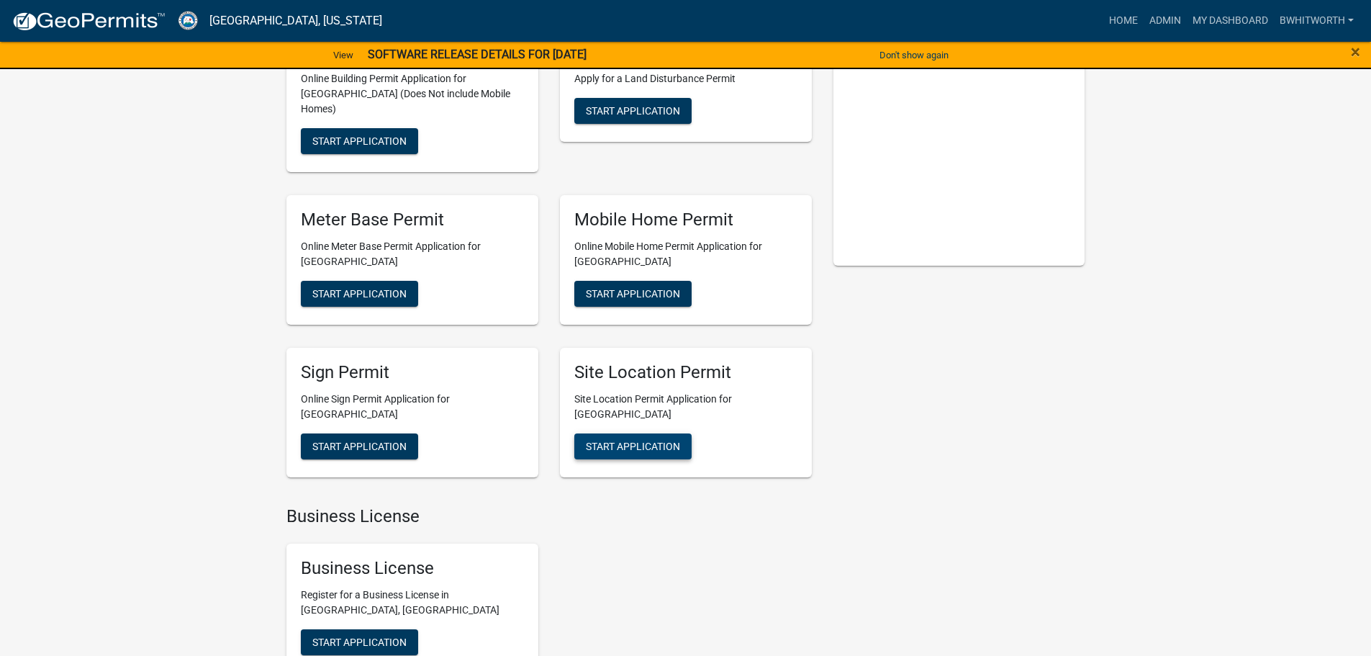
click at [611, 440] on span "Start Application" at bounding box center [633, 446] width 94 height 12
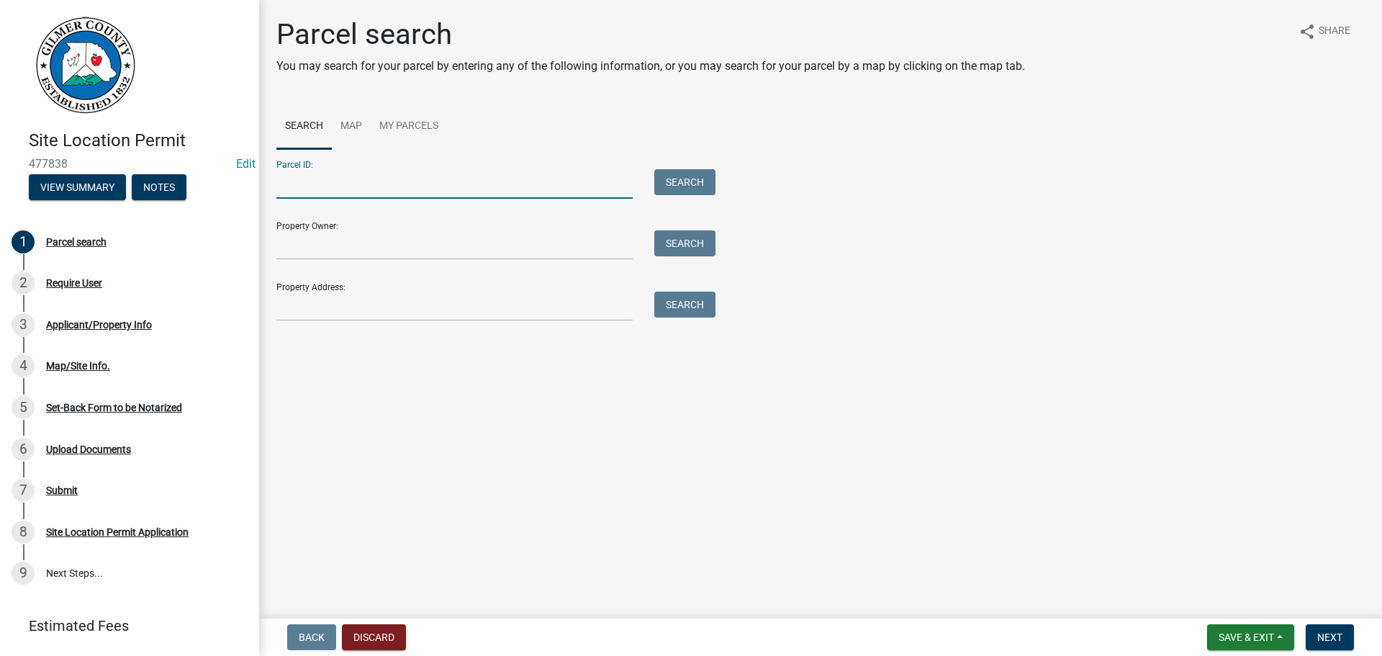
click at [351, 185] on input "Parcel ID:" at bounding box center [454, 184] width 356 height 30
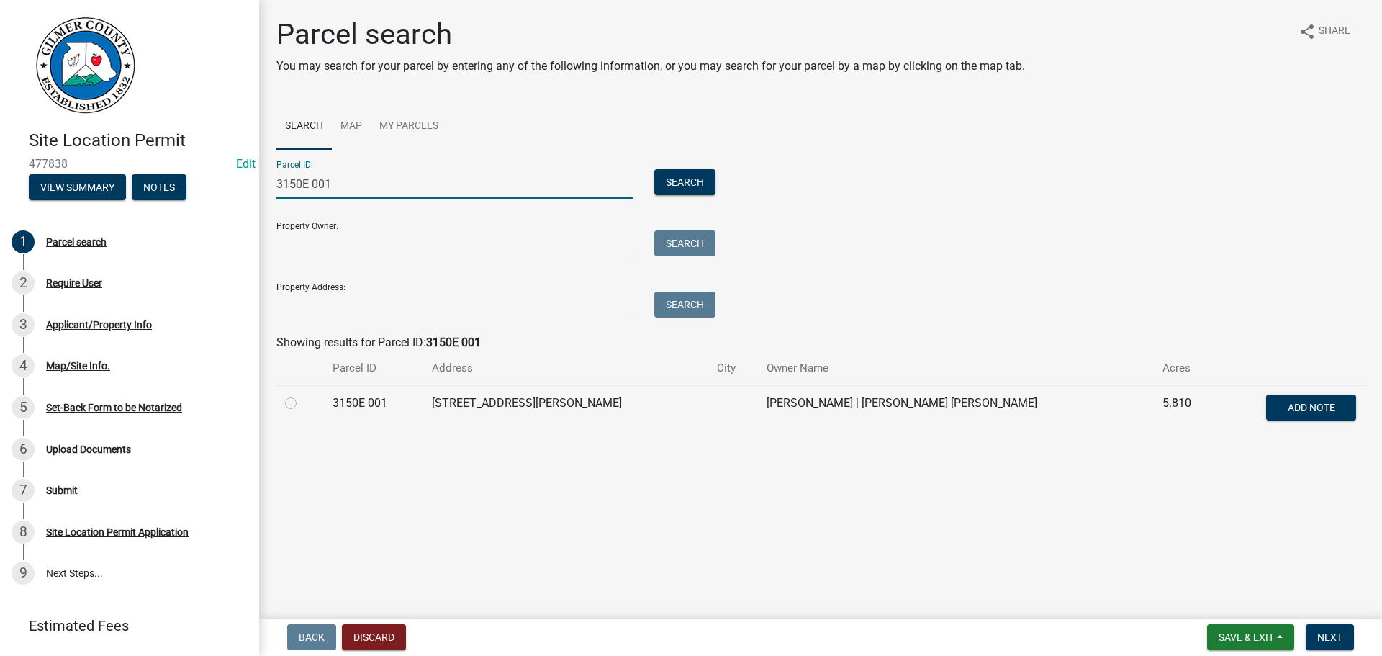
type input "3150E 001"
click at [302, 394] on label at bounding box center [302, 394] width 0 height 0
click at [302, 403] on 001 "radio" at bounding box center [306, 398] width 9 height 9
radio 001 "true"
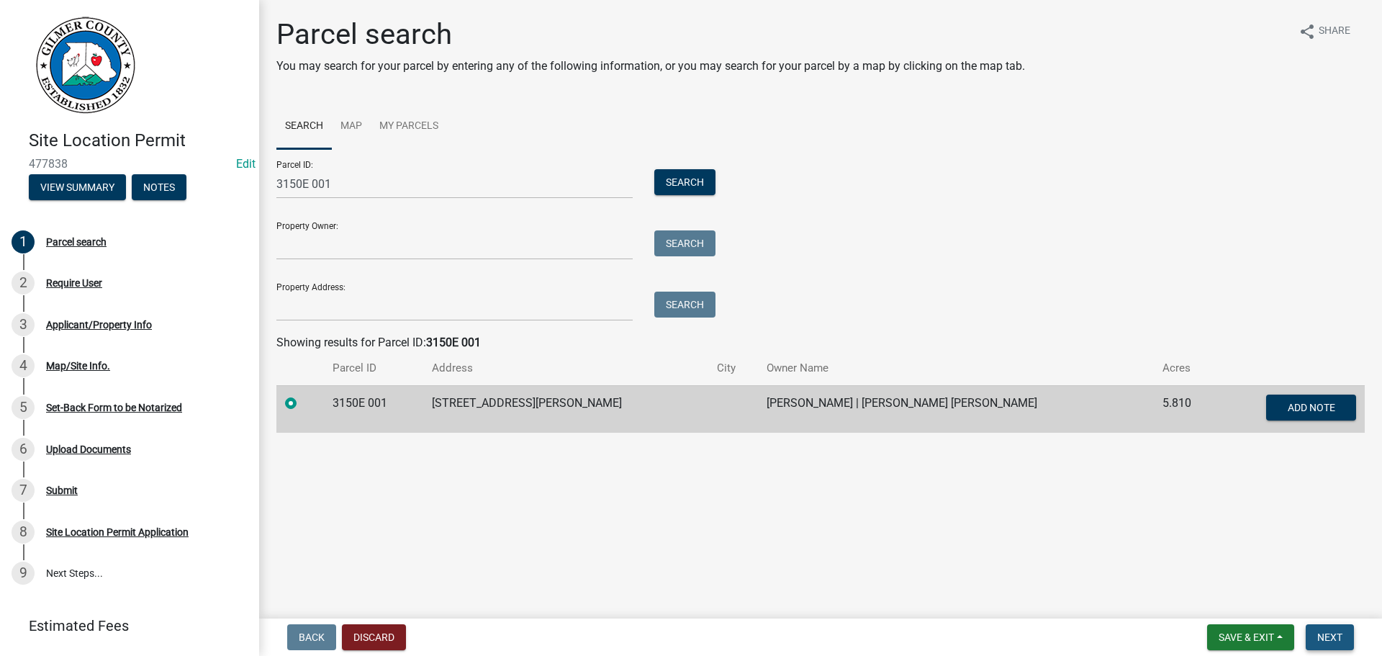
click at [1134, 592] on span "Next" at bounding box center [1329, 637] width 25 height 12
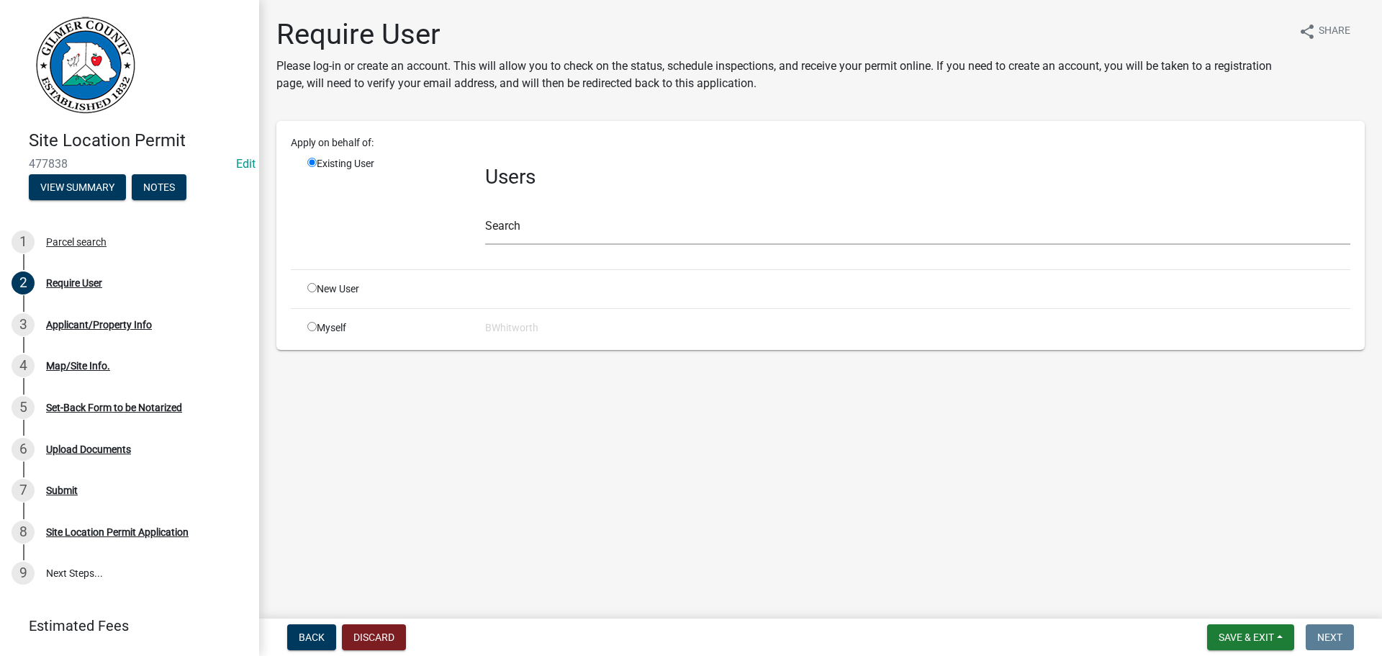
click at [315, 286] on input "radio" at bounding box center [311, 287] width 9 height 9
radio input "true"
radio input "false"
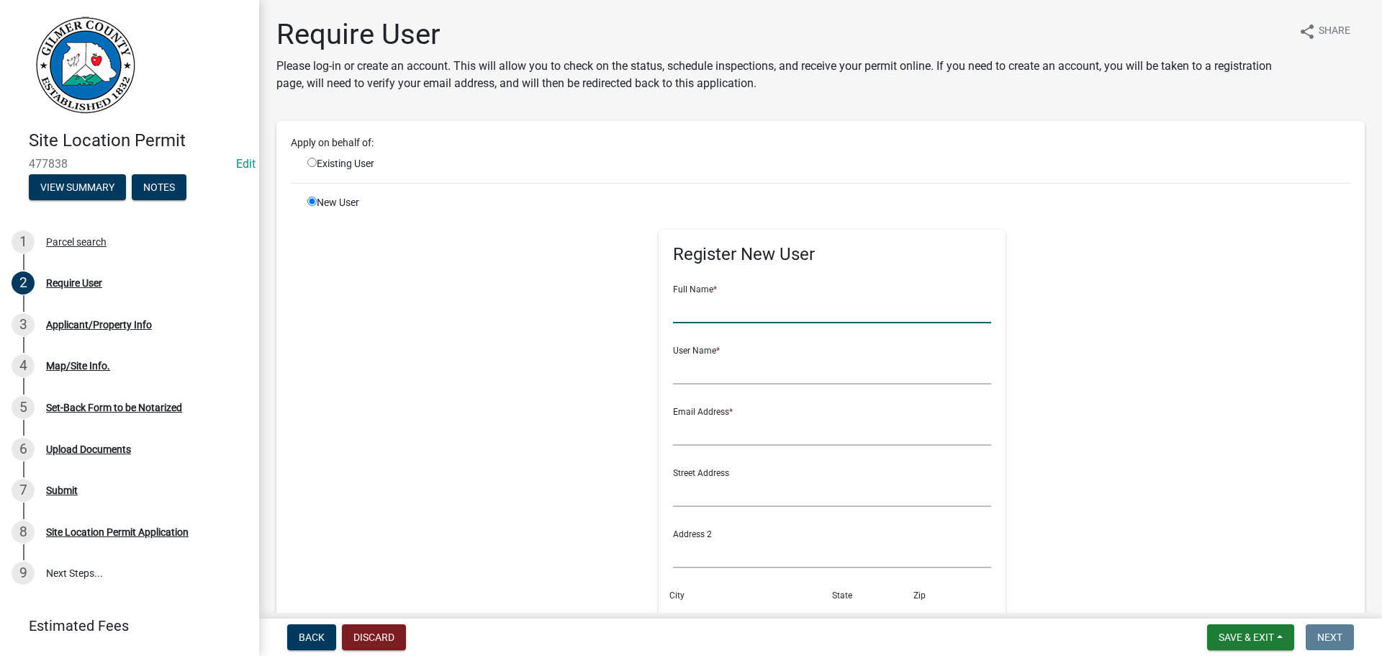
click at [737, 307] on input "text" at bounding box center [832, 309] width 319 height 30
type input "JOSH MILLER"
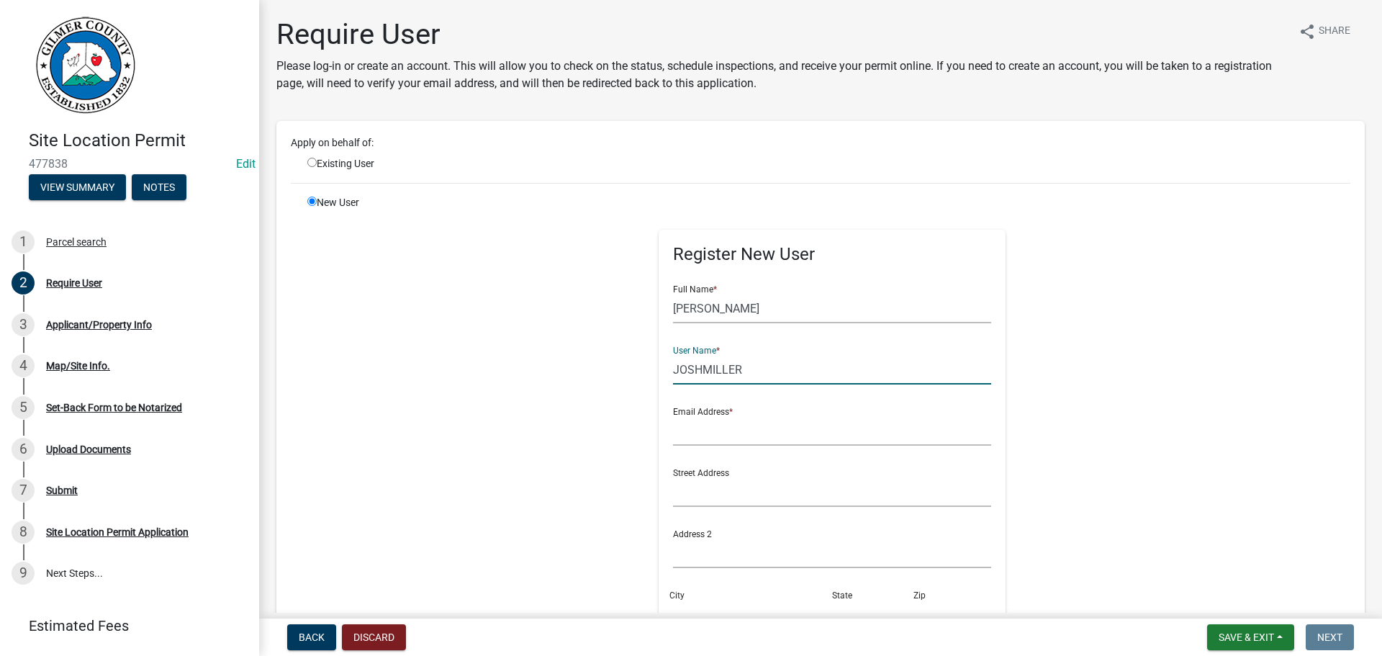
type input "JOSHMILLER"
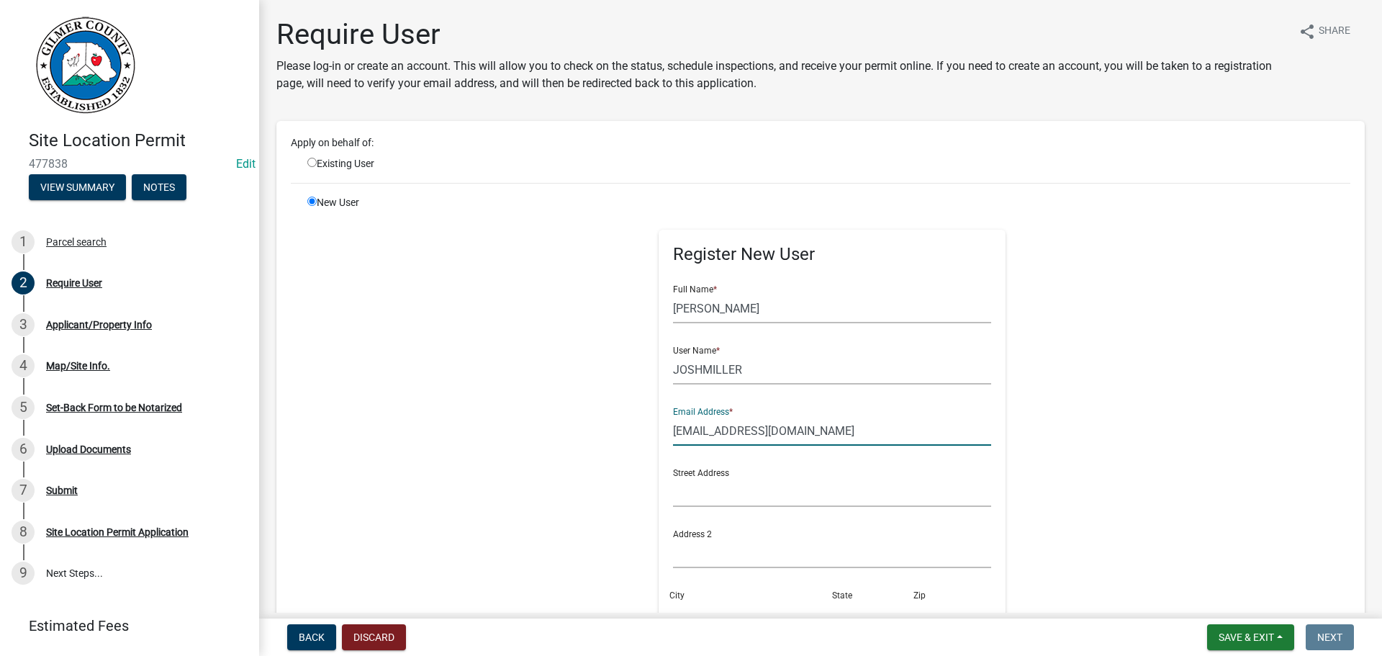
type input "JDMBAM@YAHOO.COM"
click at [764, 378] on input "JOSHMILLER" at bounding box center [832, 370] width 319 height 30
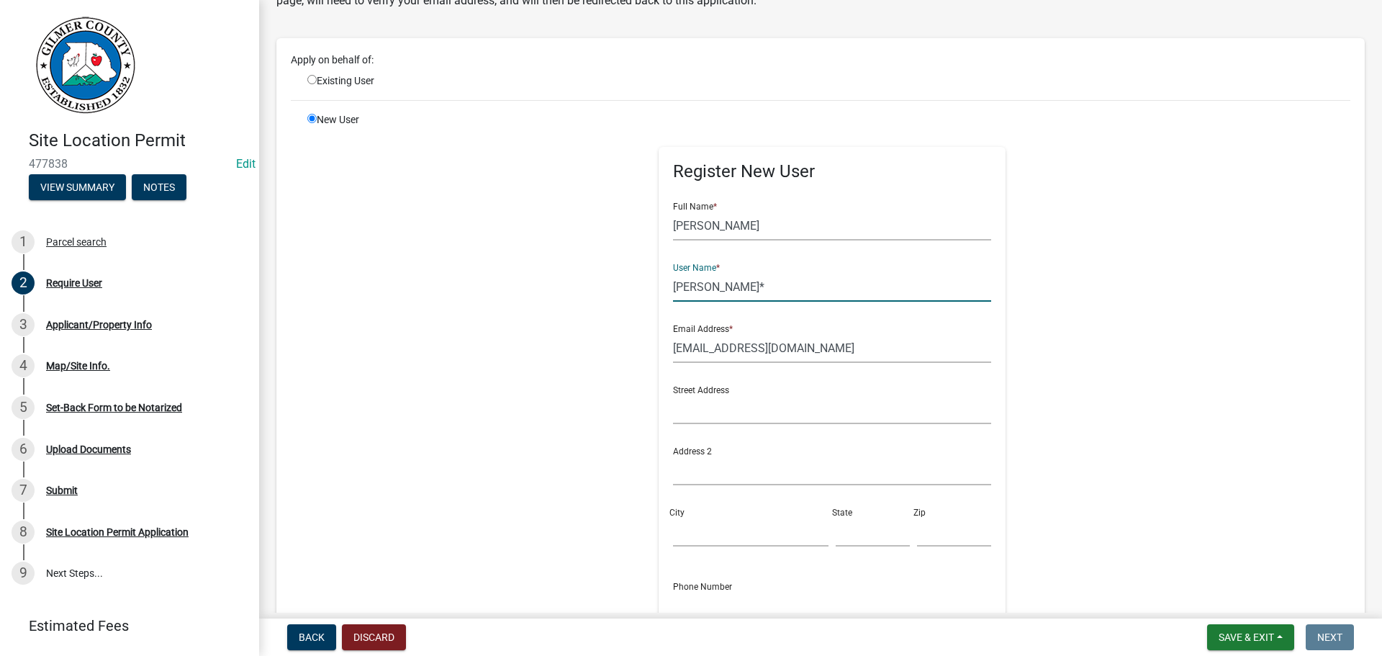
scroll to position [288, 0]
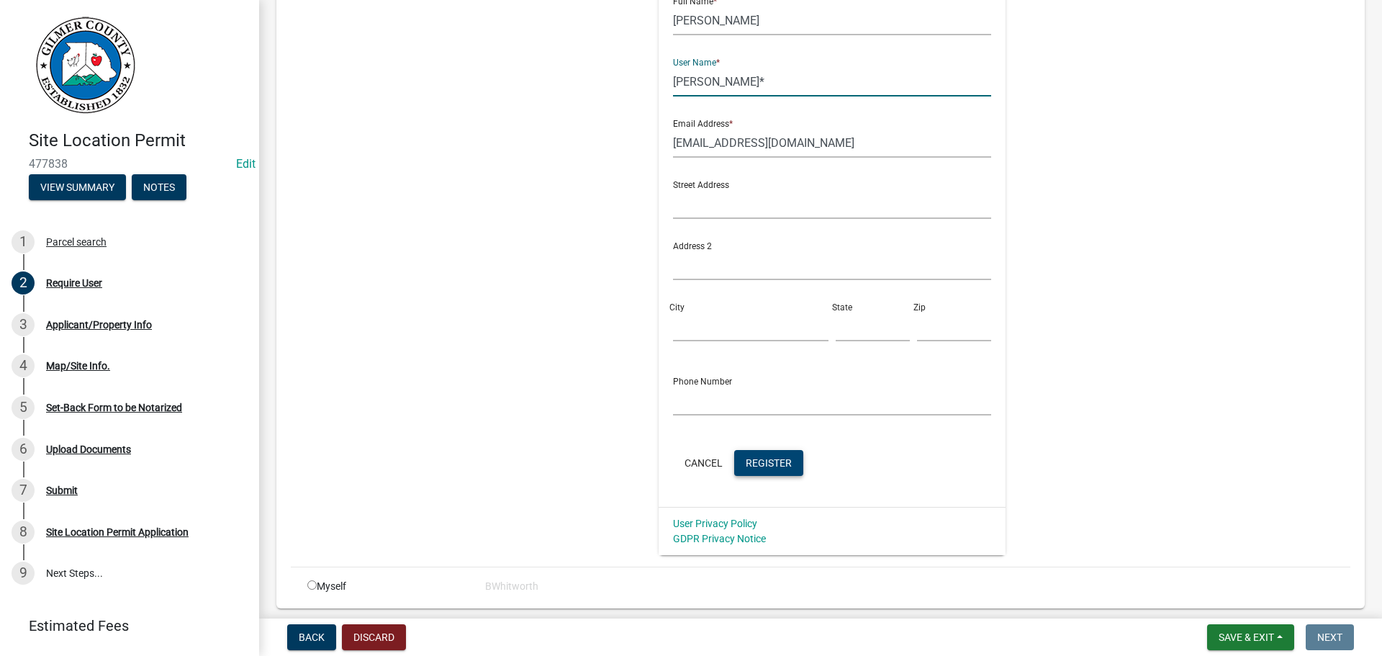
type input "JOSHMILLER*"
click at [774, 464] on span "Register" at bounding box center [769, 462] width 46 height 12
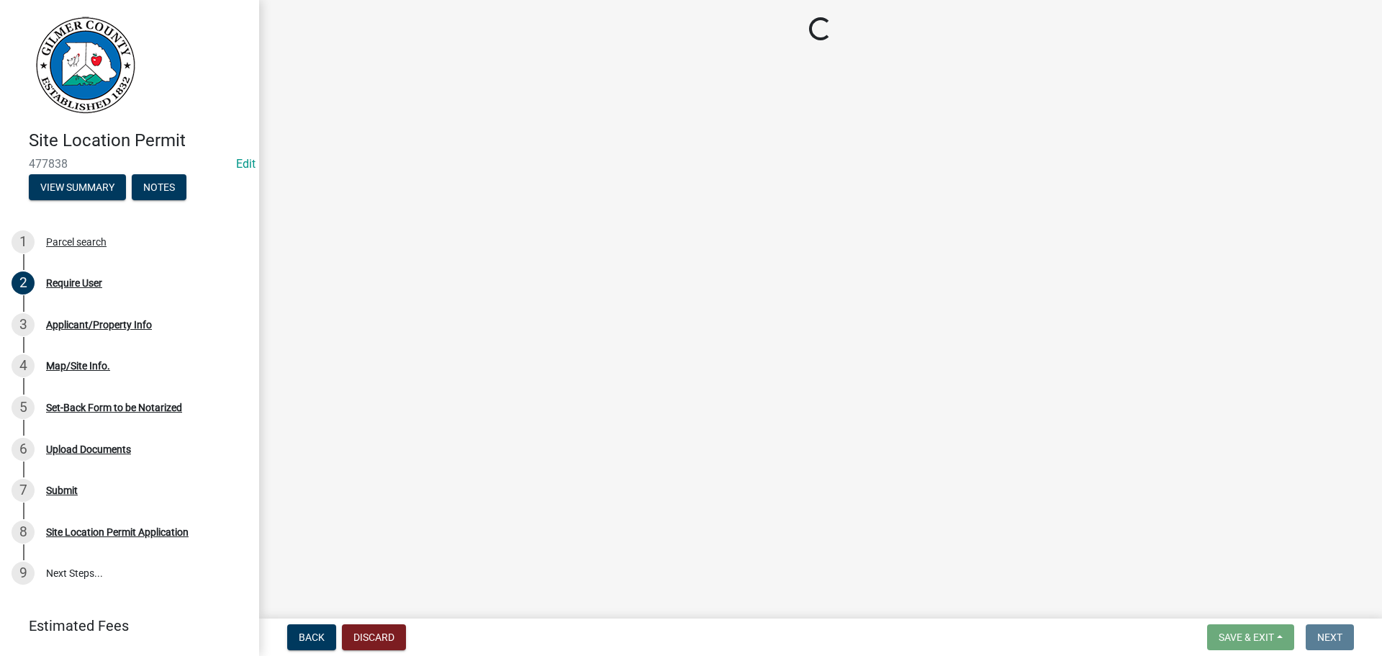
scroll to position [0, 0]
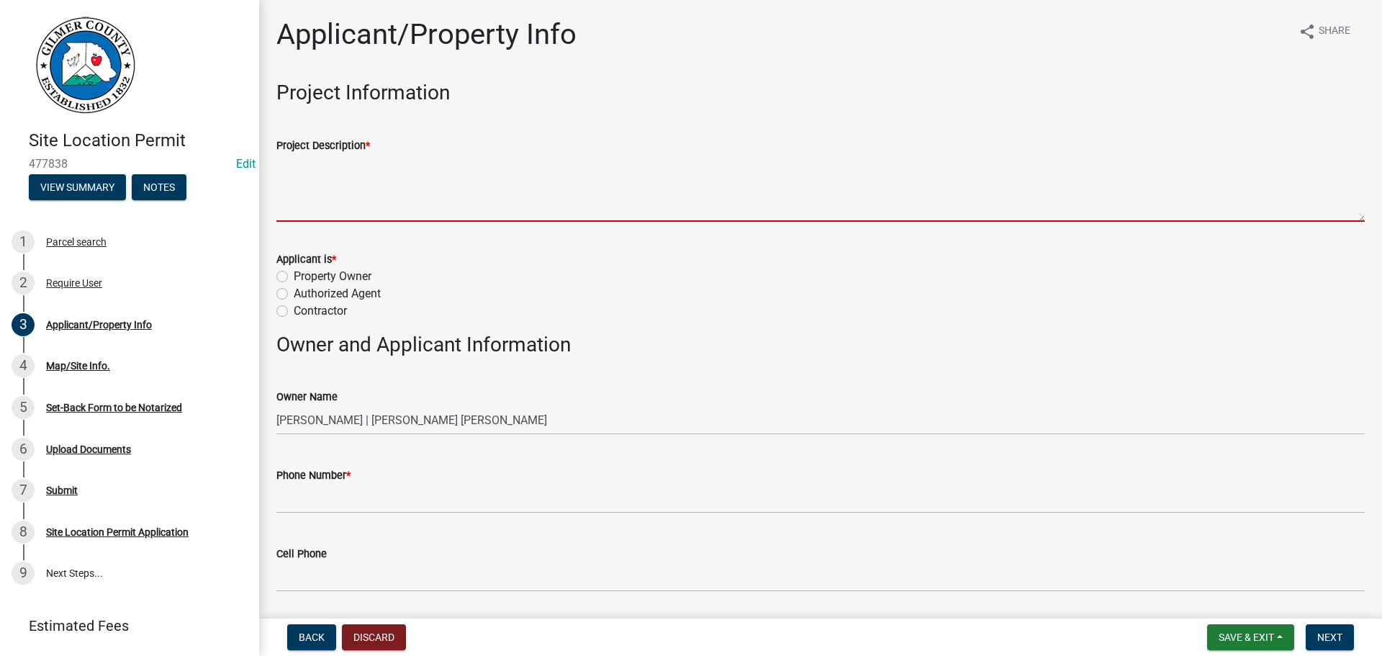
click at [347, 204] on textarea "Project Description *" at bounding box center [820, 188] width 1088 height 68
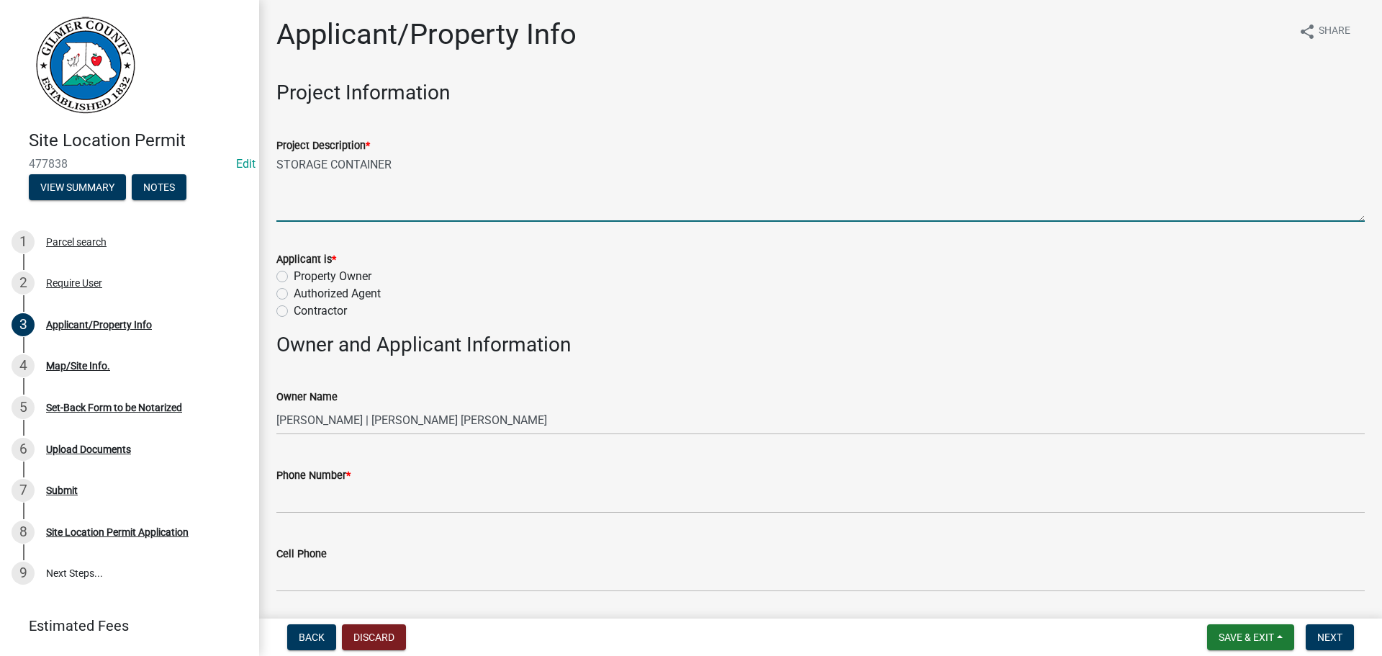
type textarea "STORAGE CONTAINER"
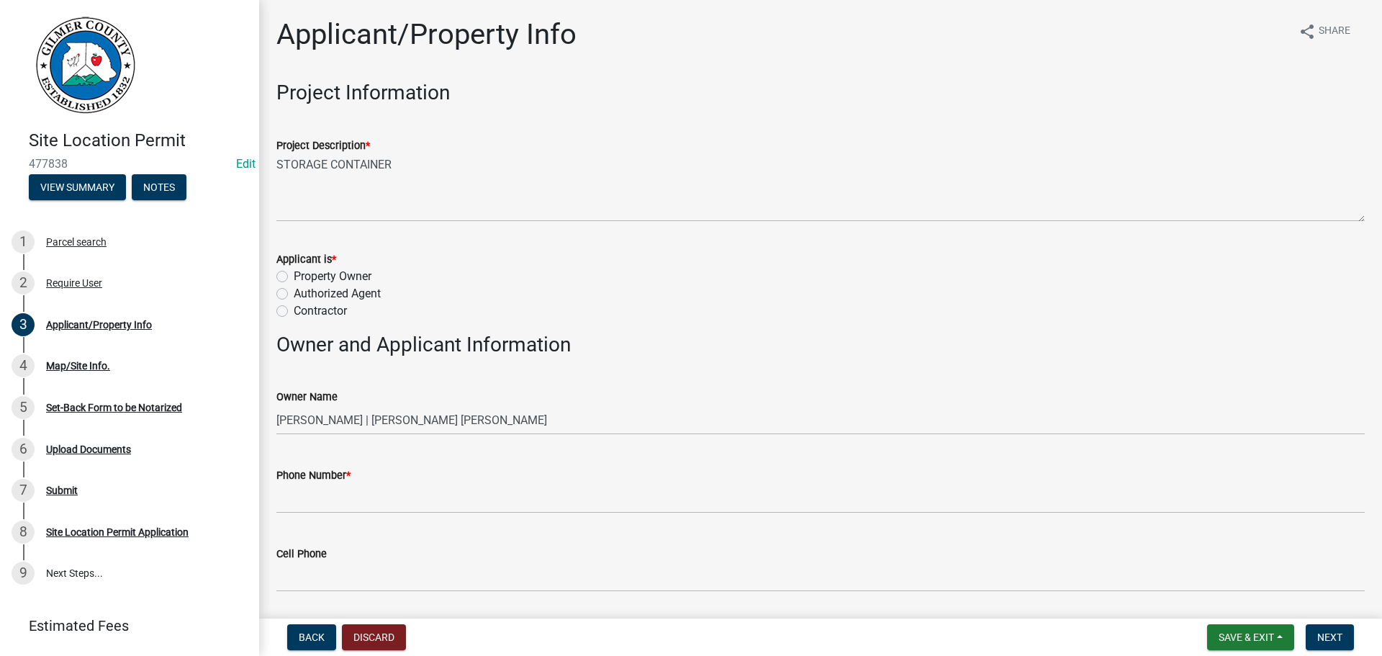
click at [294, 279] on label "Property Owner" at bounding box center [333, 276] width 78 height 17
click at [294, 277] on input "Property Owner" at bounding box center [298, 272] width 9 height 9
radio input "true"
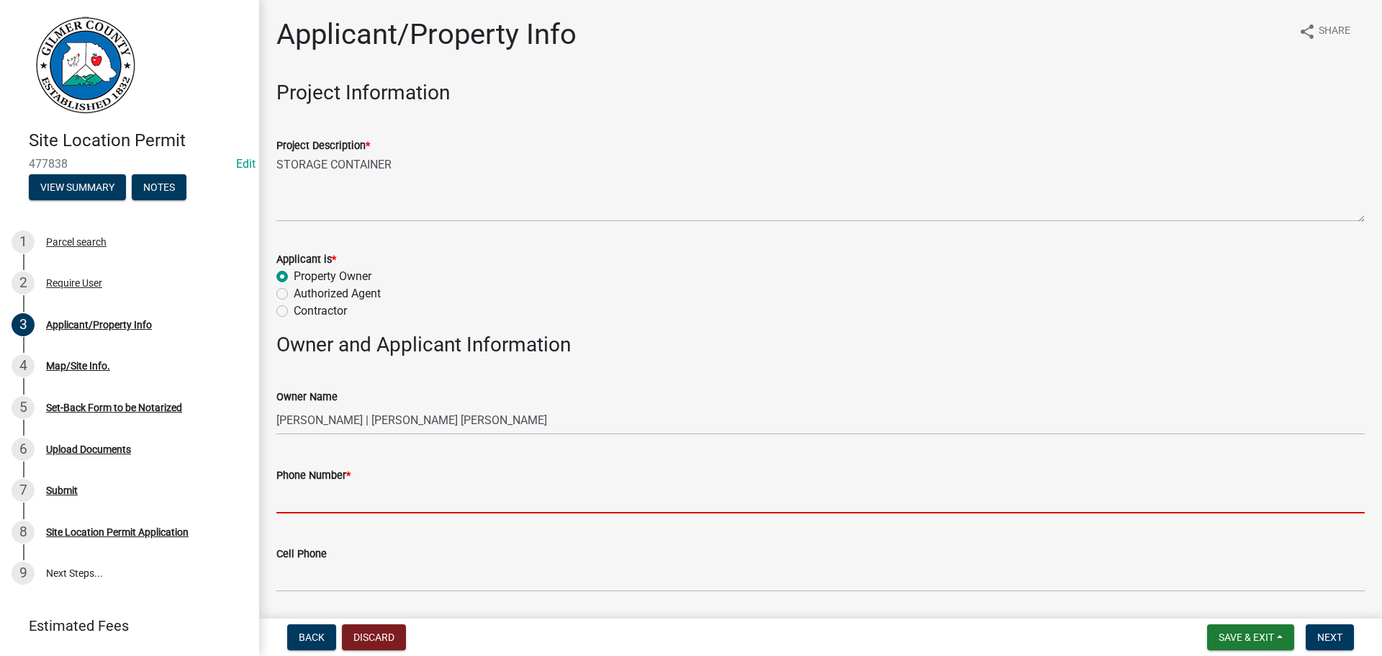
click at [335, 500] on input "Phone Number *" at bounding box center [820, 499] width 1088 height 30
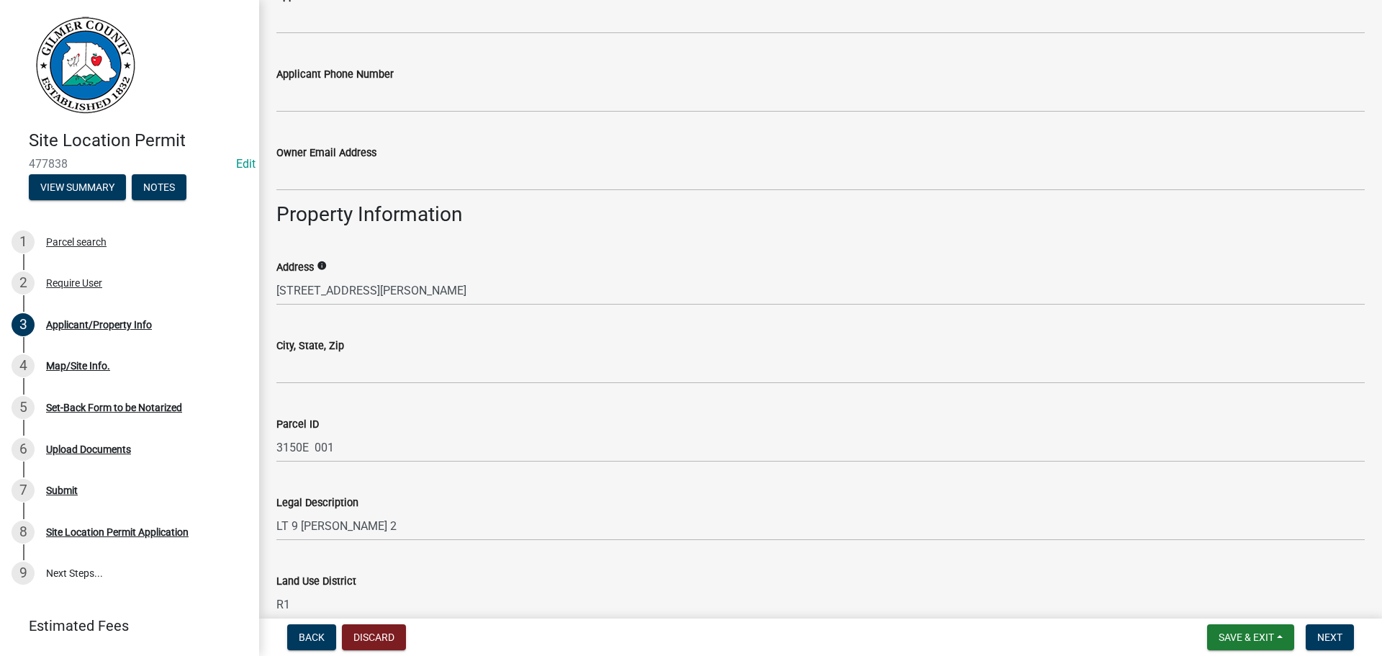
scroll to position [720, 0]
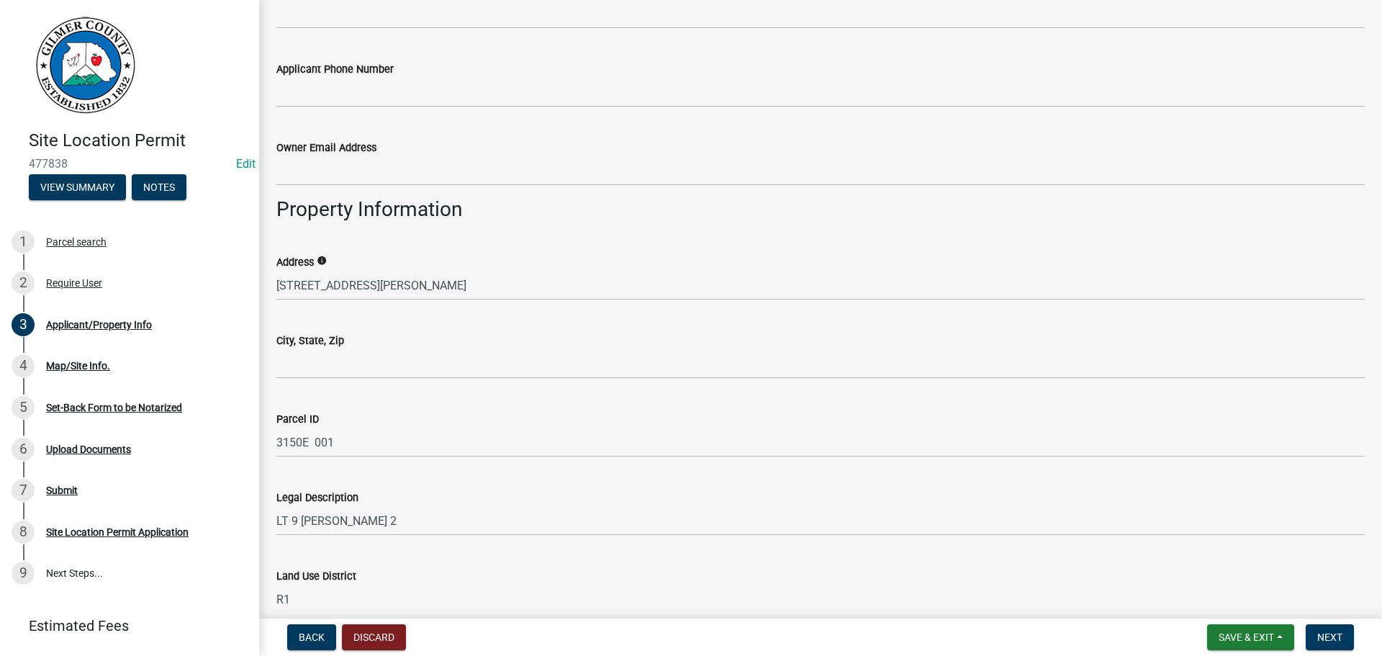
type input "770-557-6853"
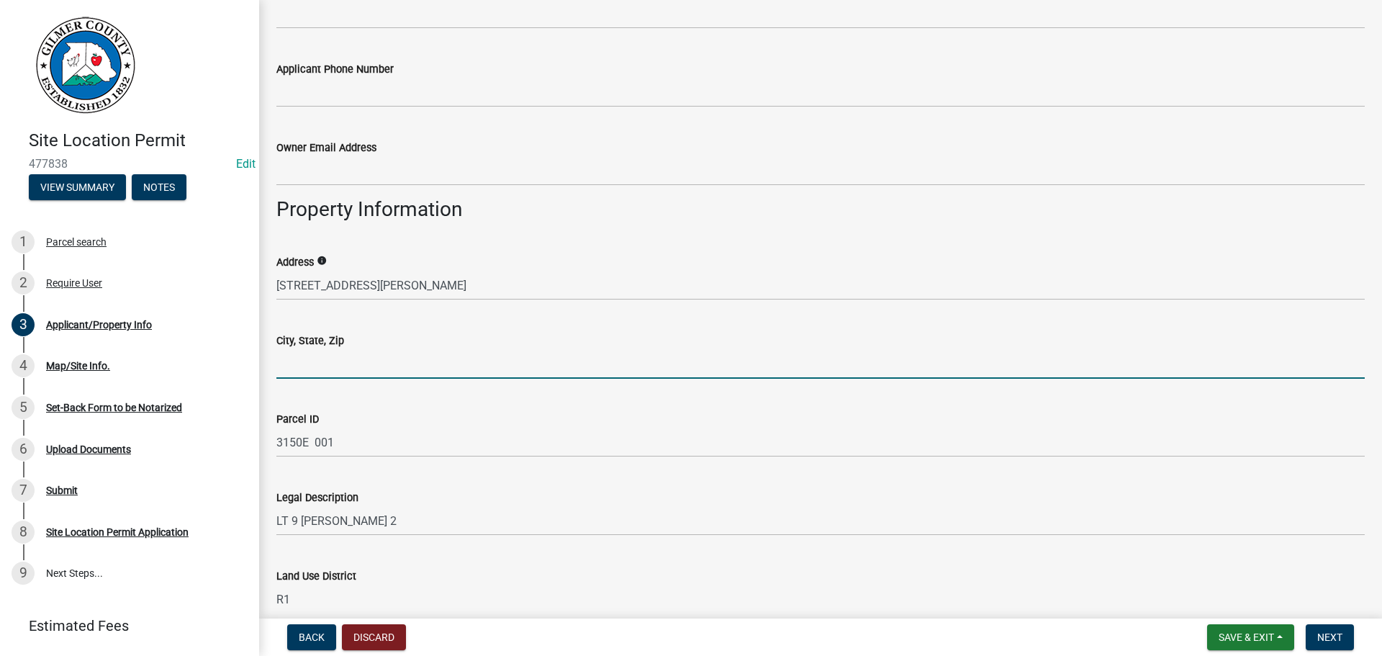
click at [345, 358] on input "City, State, Zip" at bounding box center [820, 364] width 1088 height 30
type input "ELLIJAY GA 30536"
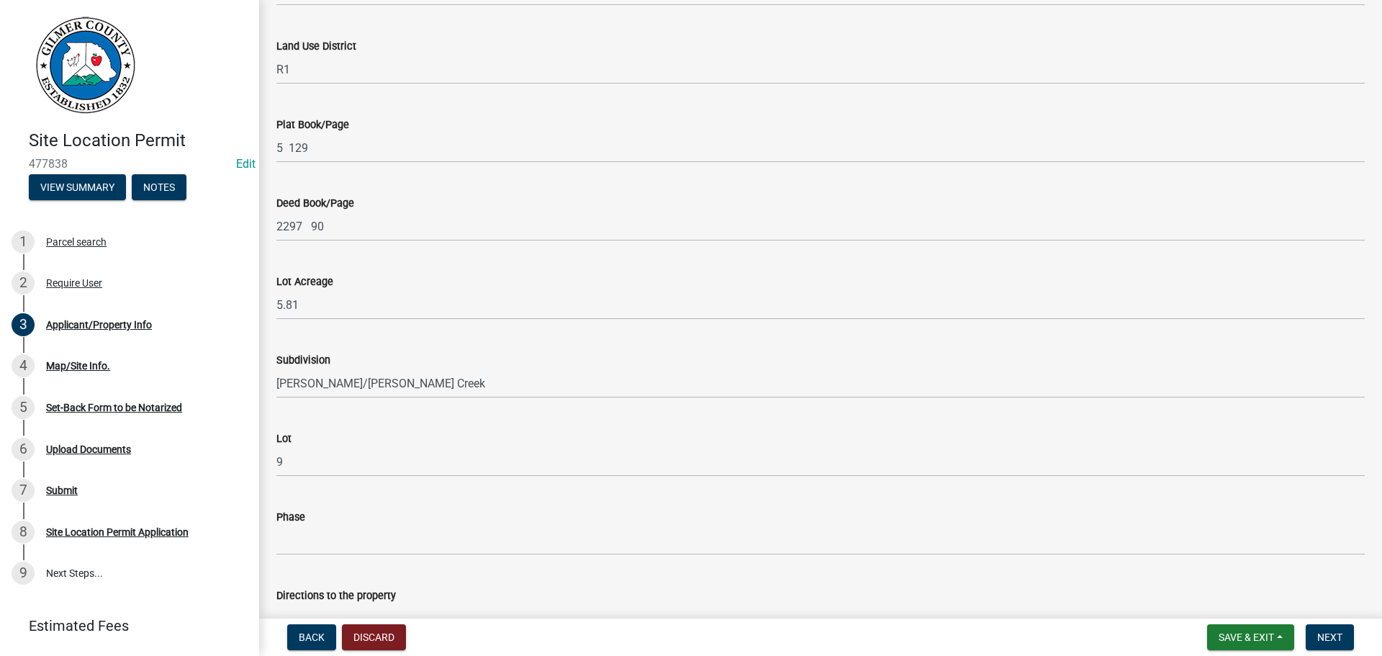
scroll to position [1376, 0]
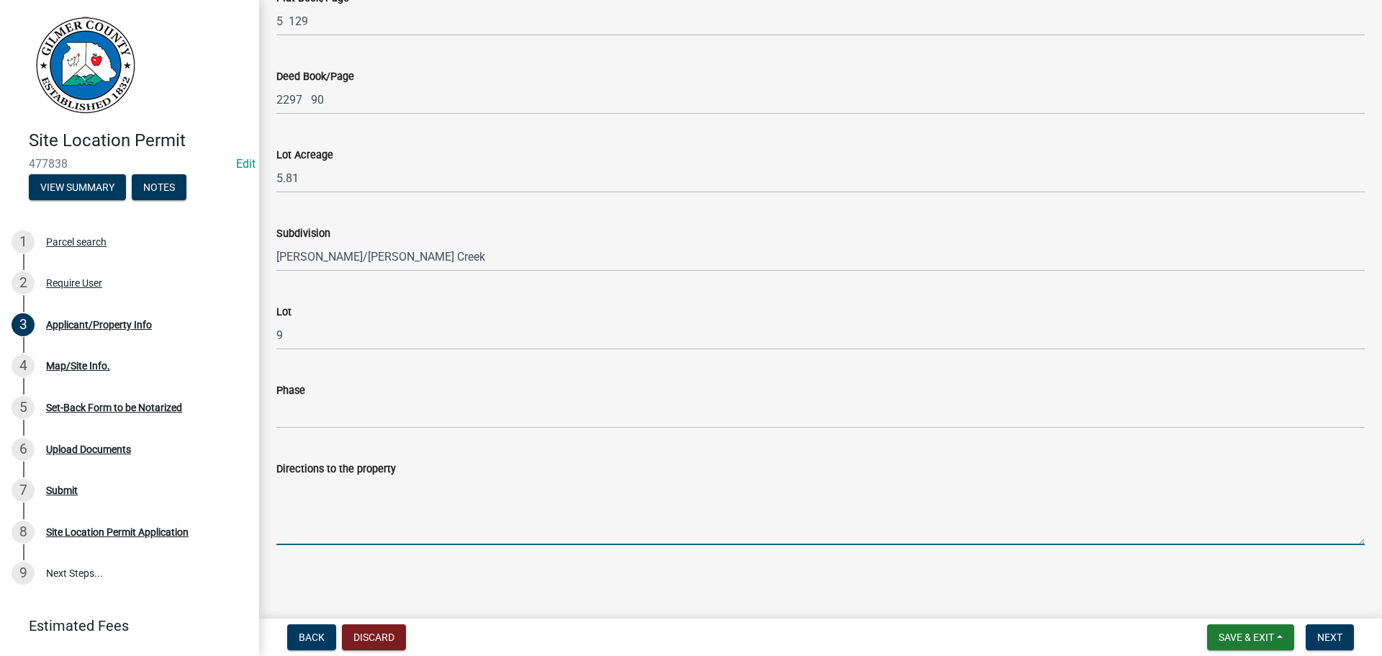
drag, startPoint x: 322, startPoint y: 496, endPoint x: 251, endPoint y: 486, distance: 72.0
click at [322, 494] on textarea "Directions to the property" at bounding box center [820, 511] width 1088 height 68
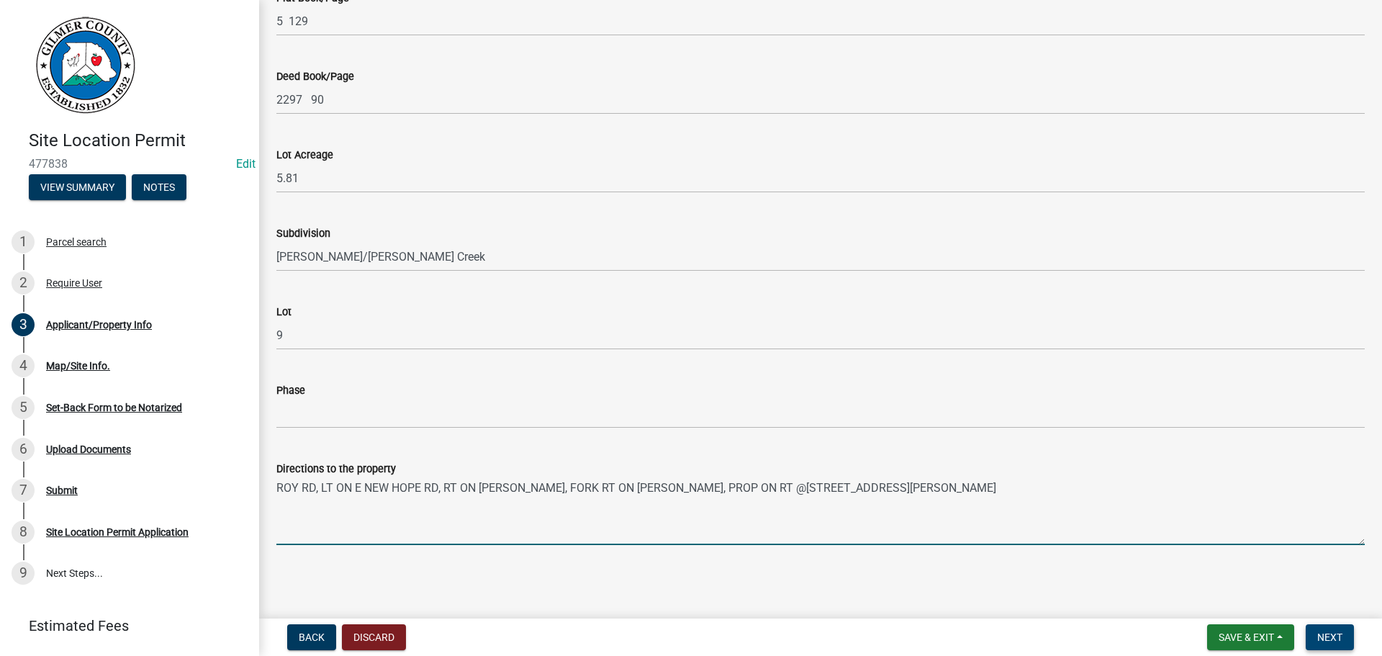
type textarea "ROY RD, LT ON E NEW HOPE RD, RT ON FOWLER, FORK RT ON FOWLER, PROP ON RT @730 F…"
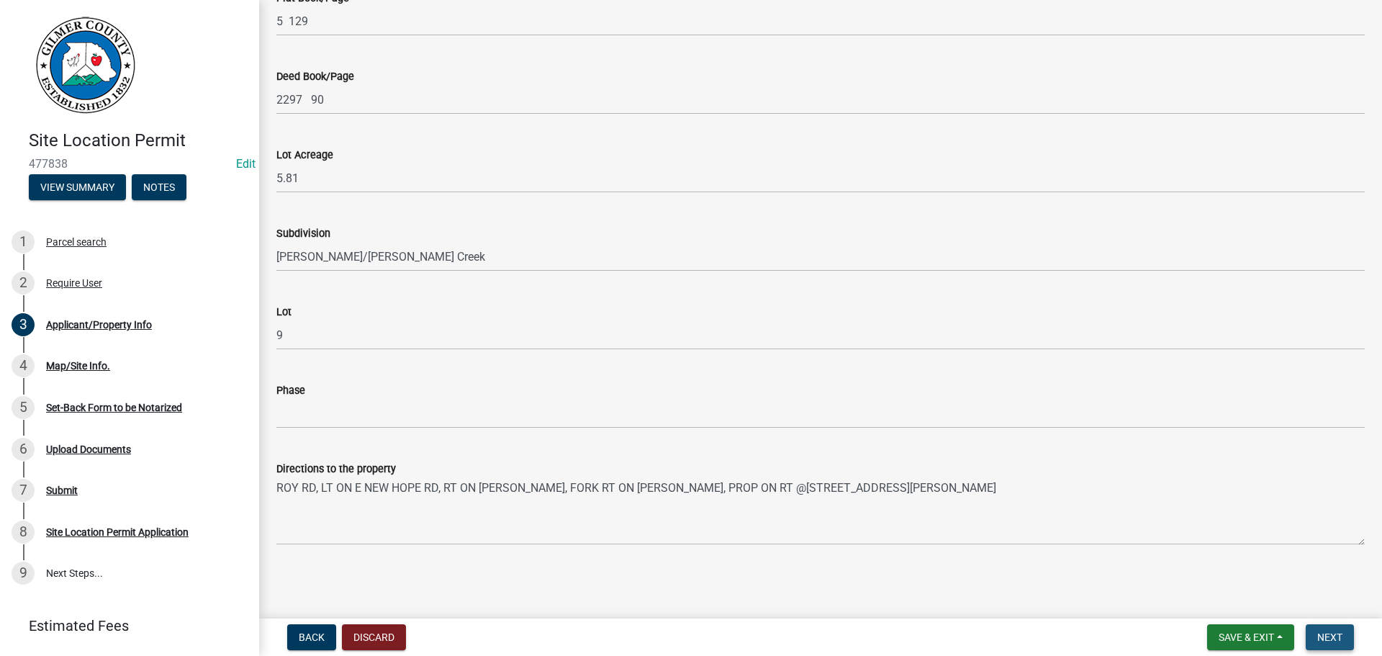
click at [1134, 592] on button "Next" at bounding box center [1330, 637] width 48 height 26
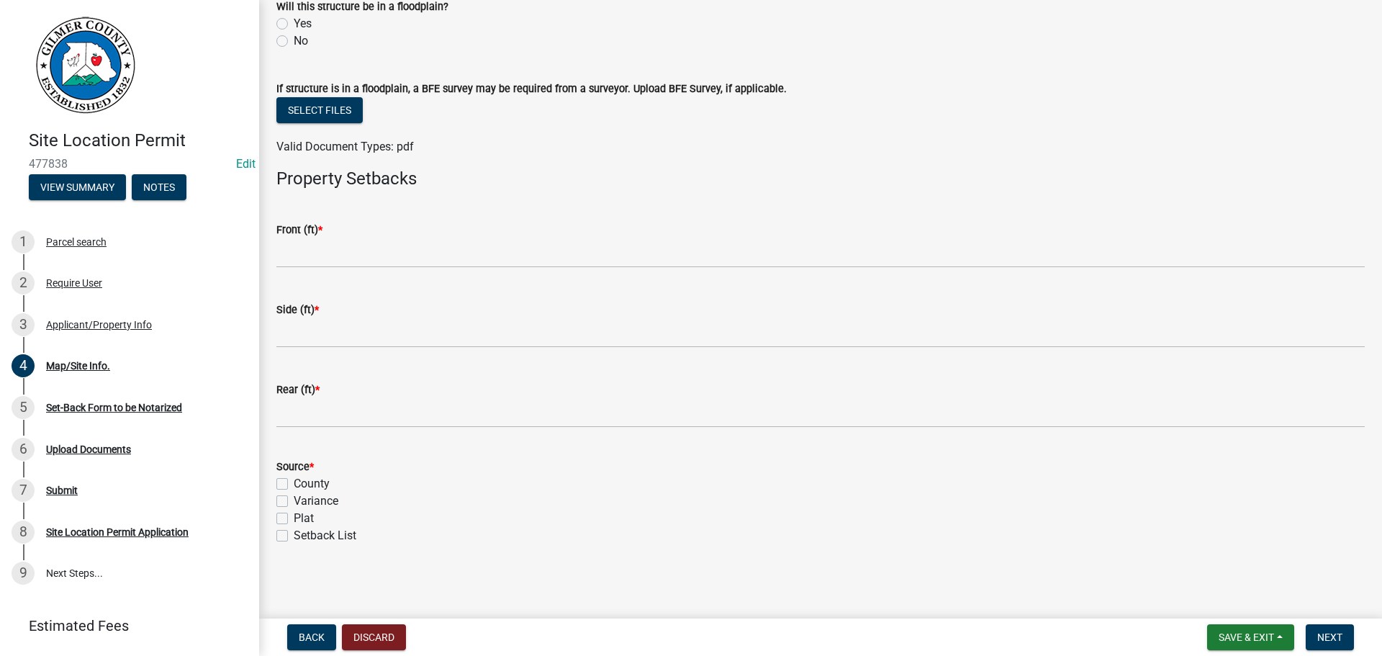
scroll to position [508, 0]
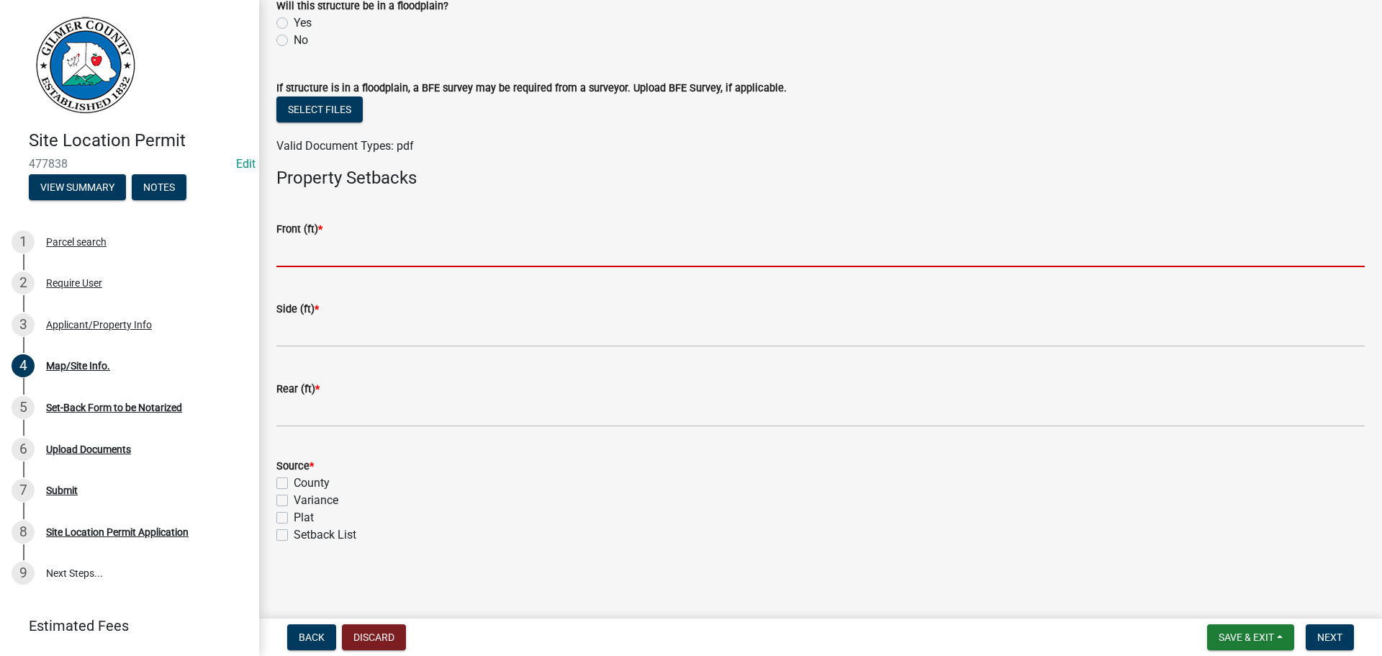
click at [332, 244] on input "text" at bounding box center [820, 253] width 1088 height 30
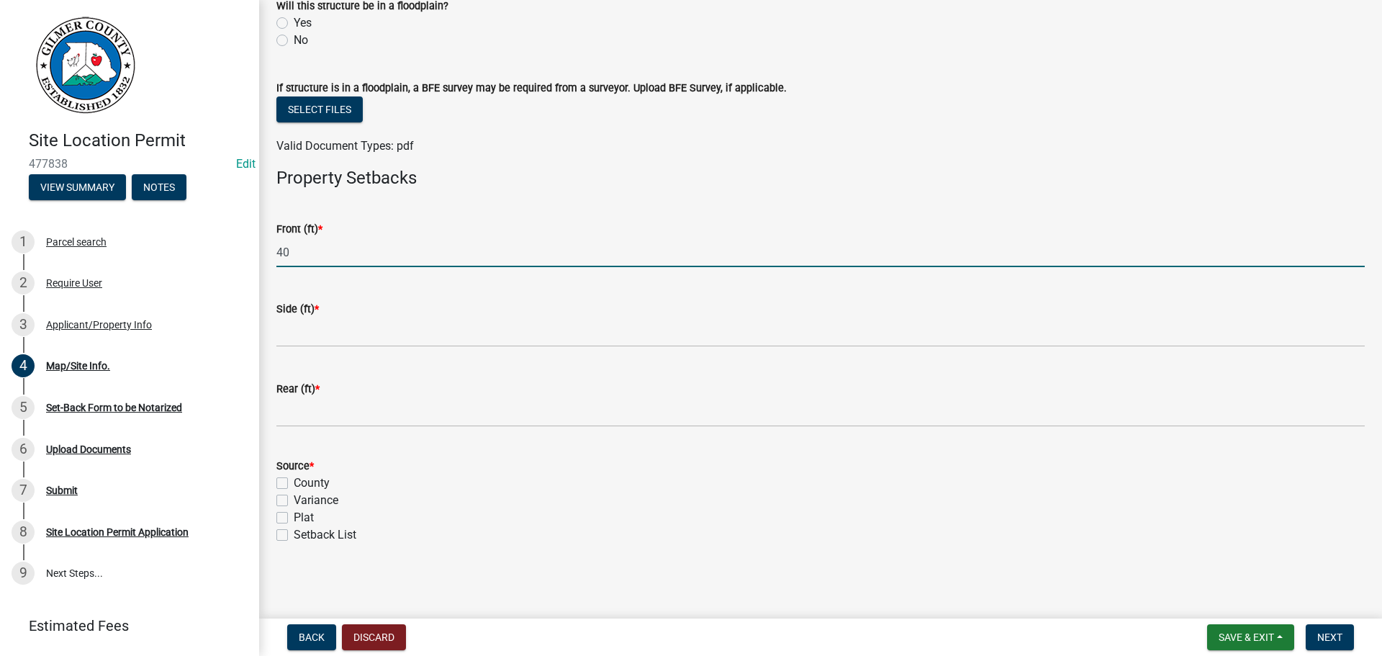
type input "40"
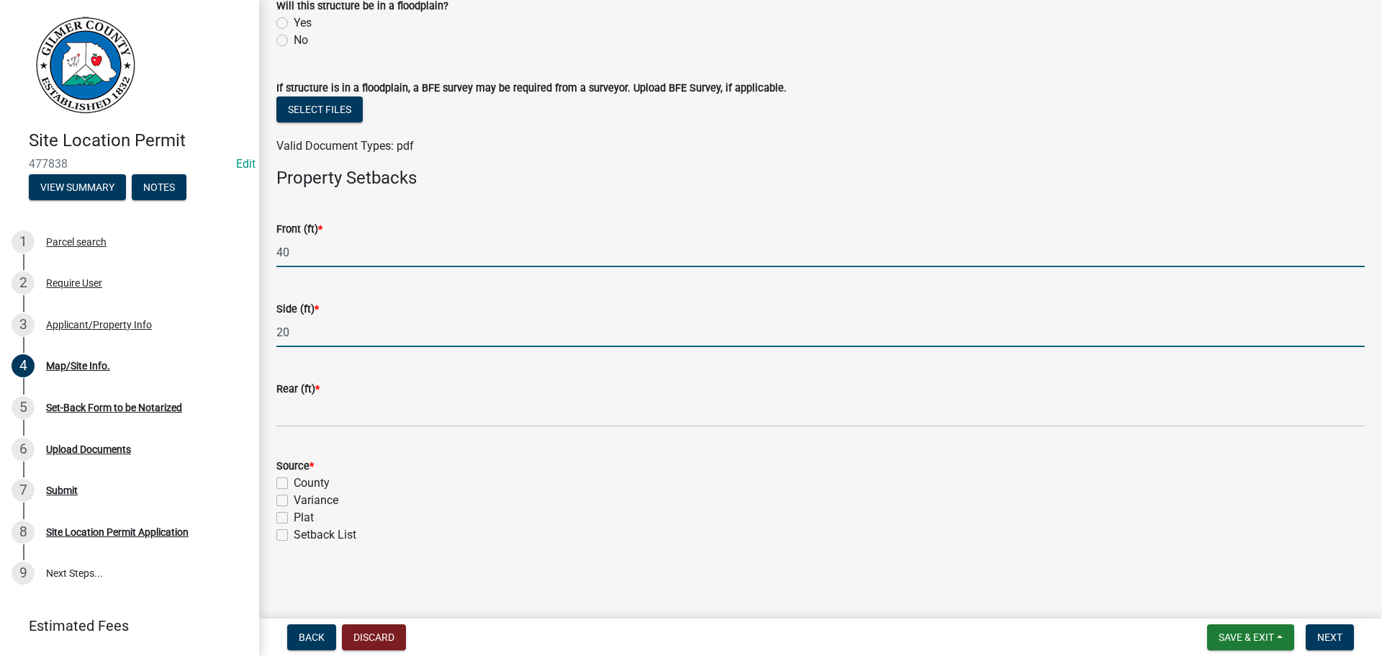
type input "20"
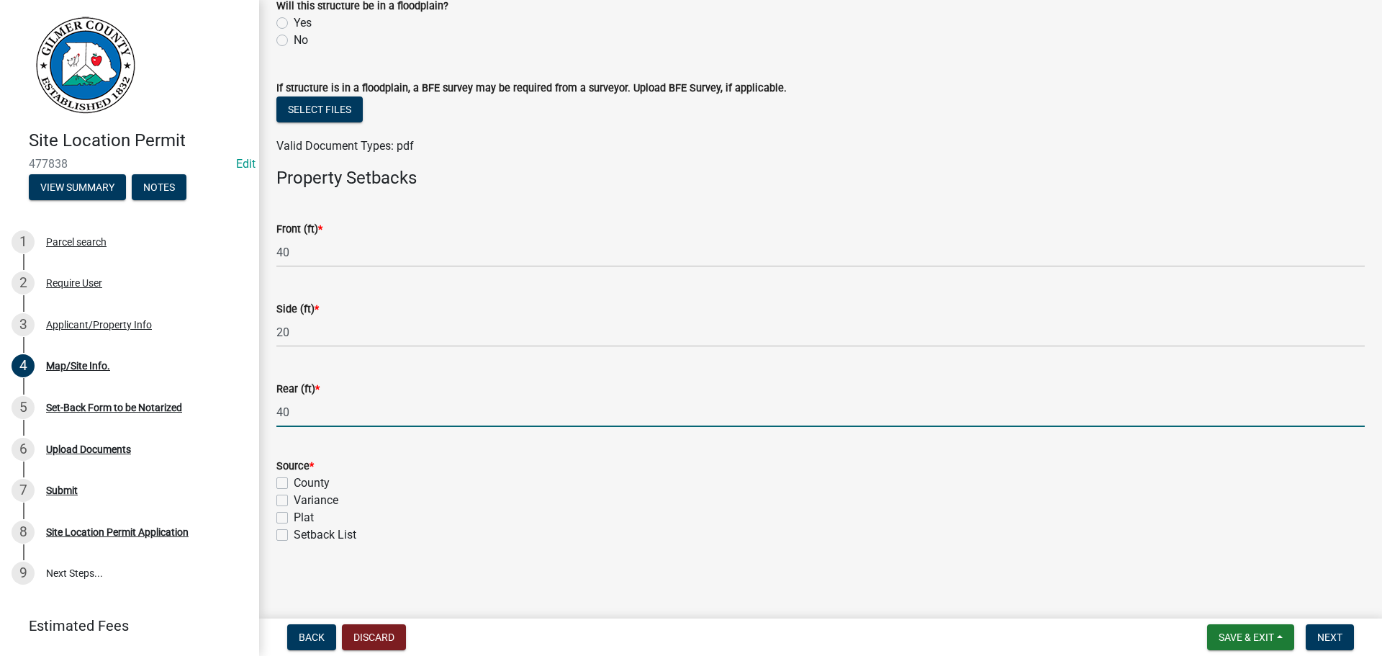
type input "40"
click at [294, 482] on label "County" at bounding box center [312, 482] width 36 height 17
click at [294, 482] on input "County" at bounding box center [298, 478] width 9 height 9
checkbox input "true"
checkbox input "false"
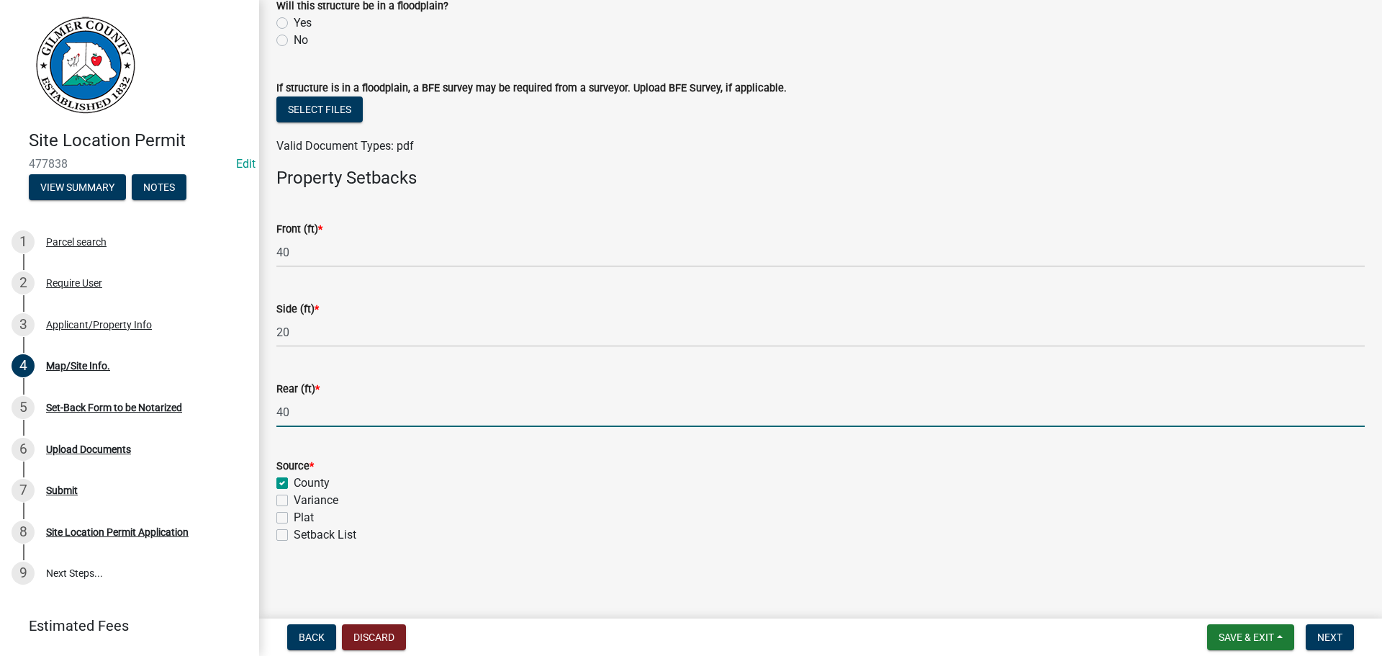
checkbox input "false"
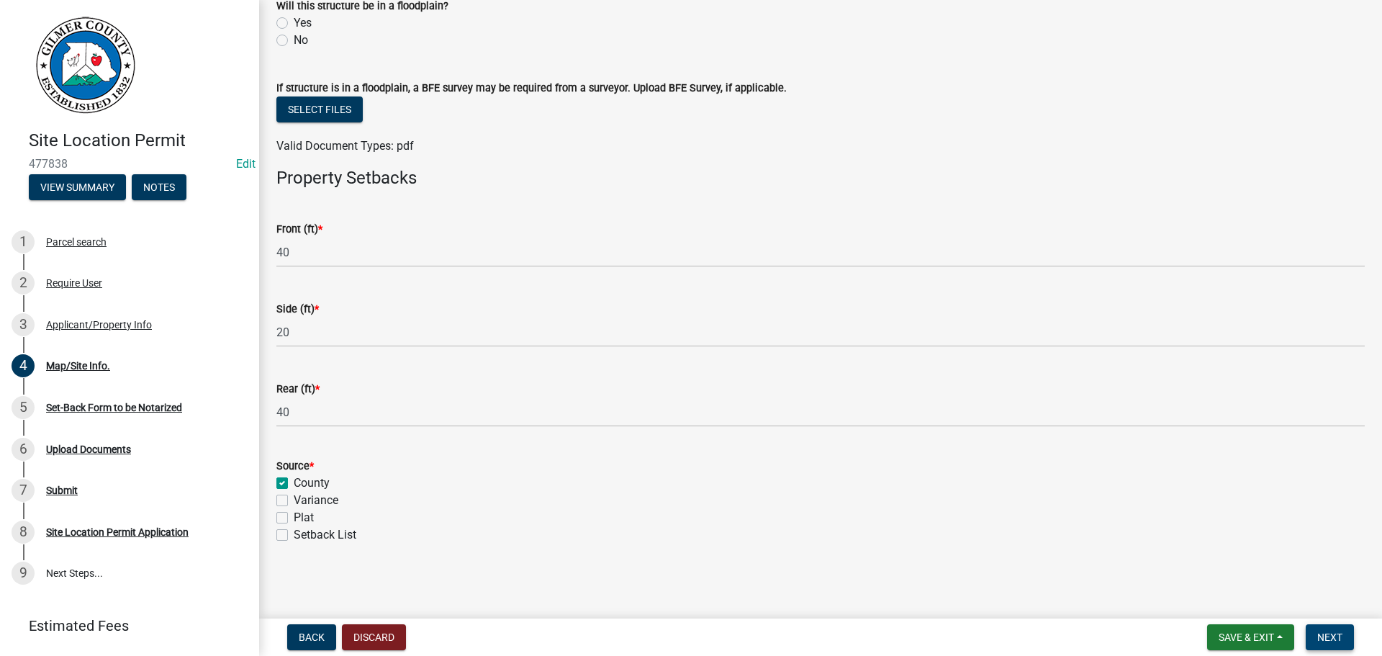
click at [1134, 592] on span "Next" at bounding box center [1329, 637] width 25 height 12
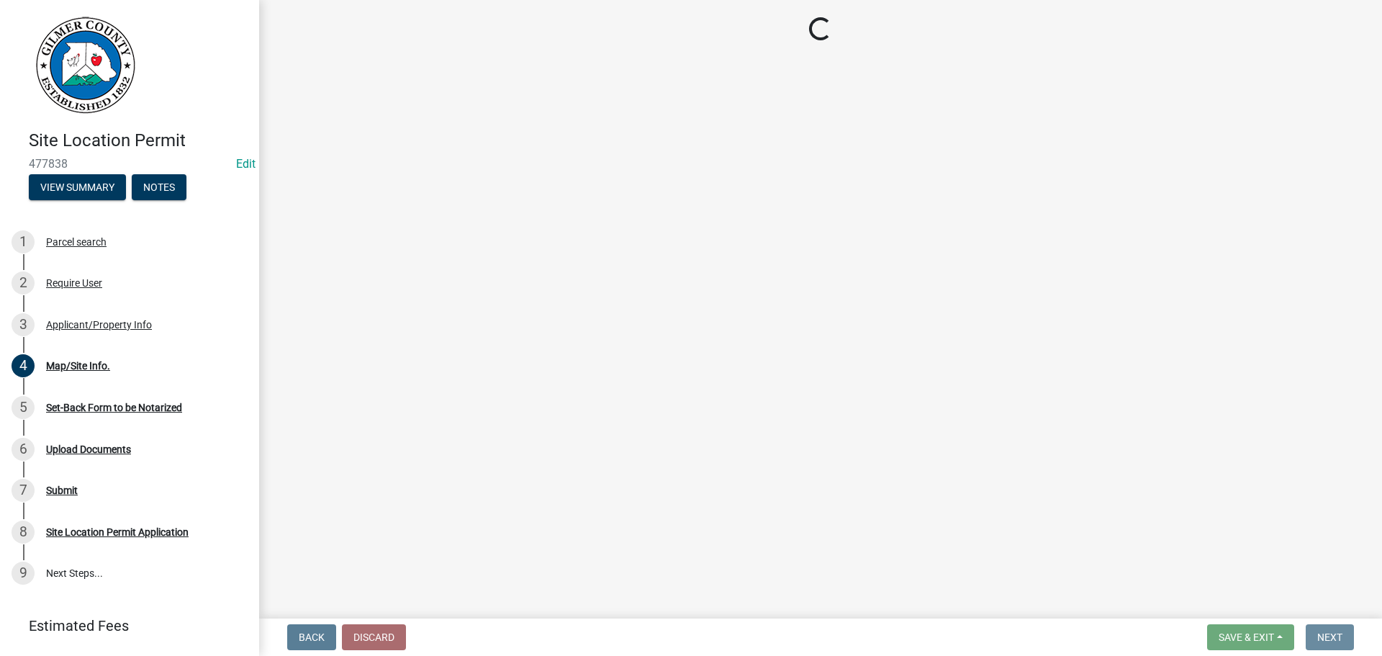
scroll to position [0, 0]
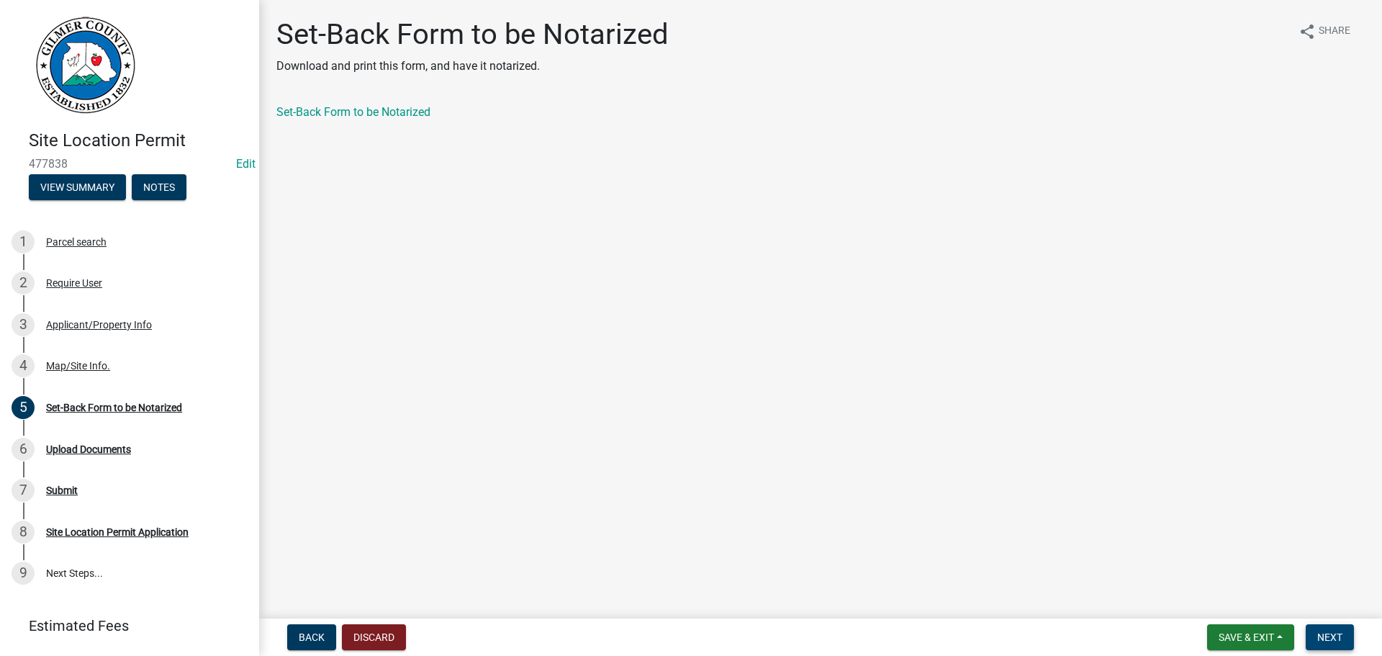
click at [1134, 592] on span "Next" at bounding box center [1329, 637] width 25 height 12
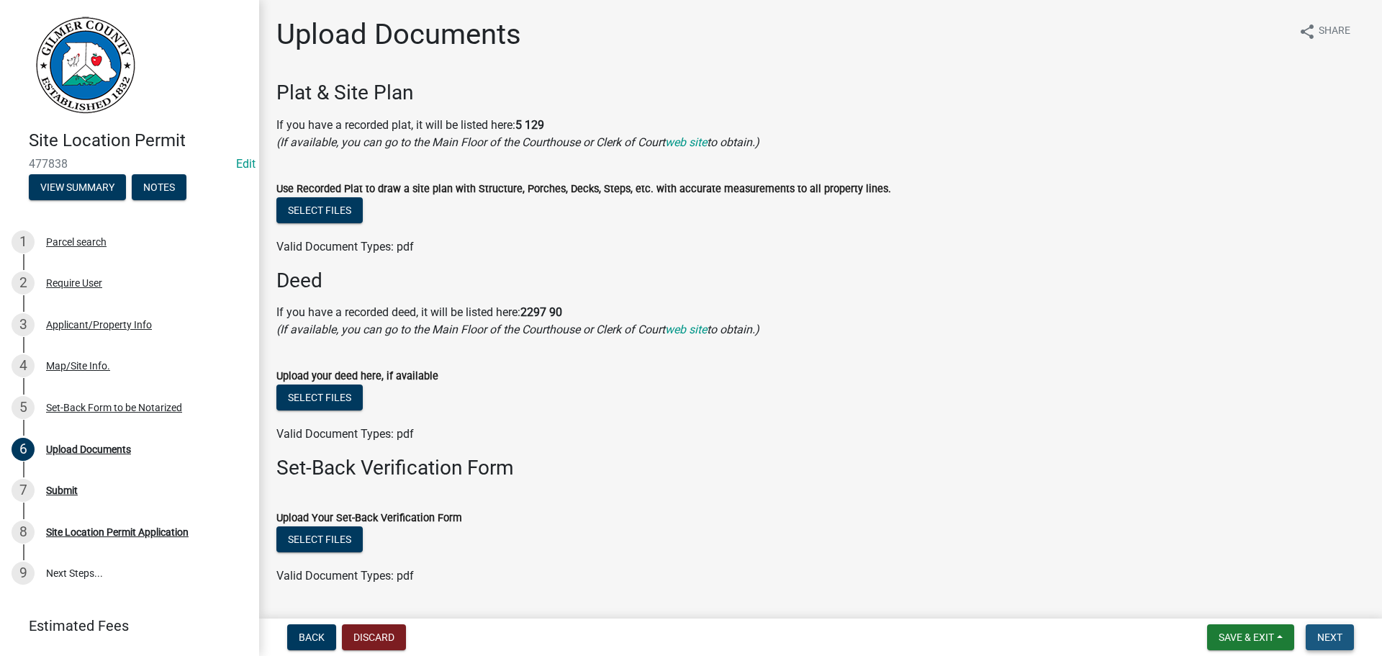
click at [1134, 592] on button "Next" at bounding box center [1330, 637] width 48 height 26
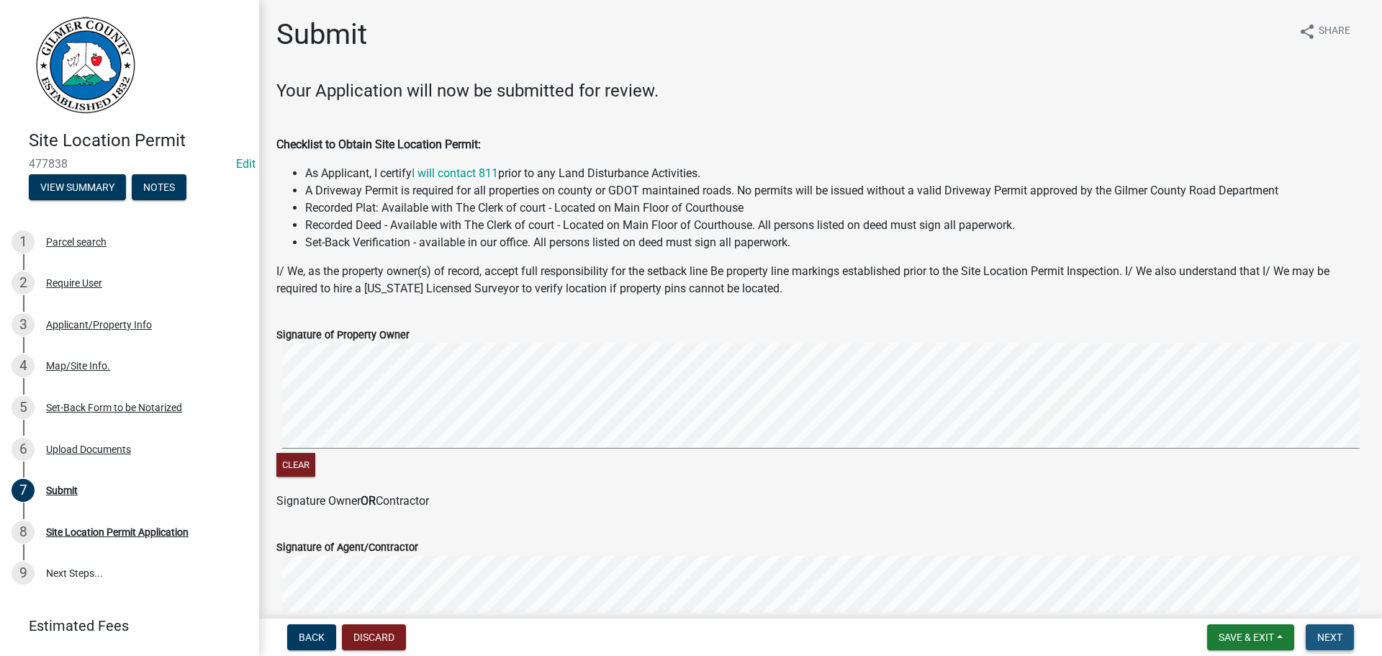
click at [1134, 592] on button "Next" at bounding box center [1330, 637] width 48 height 26
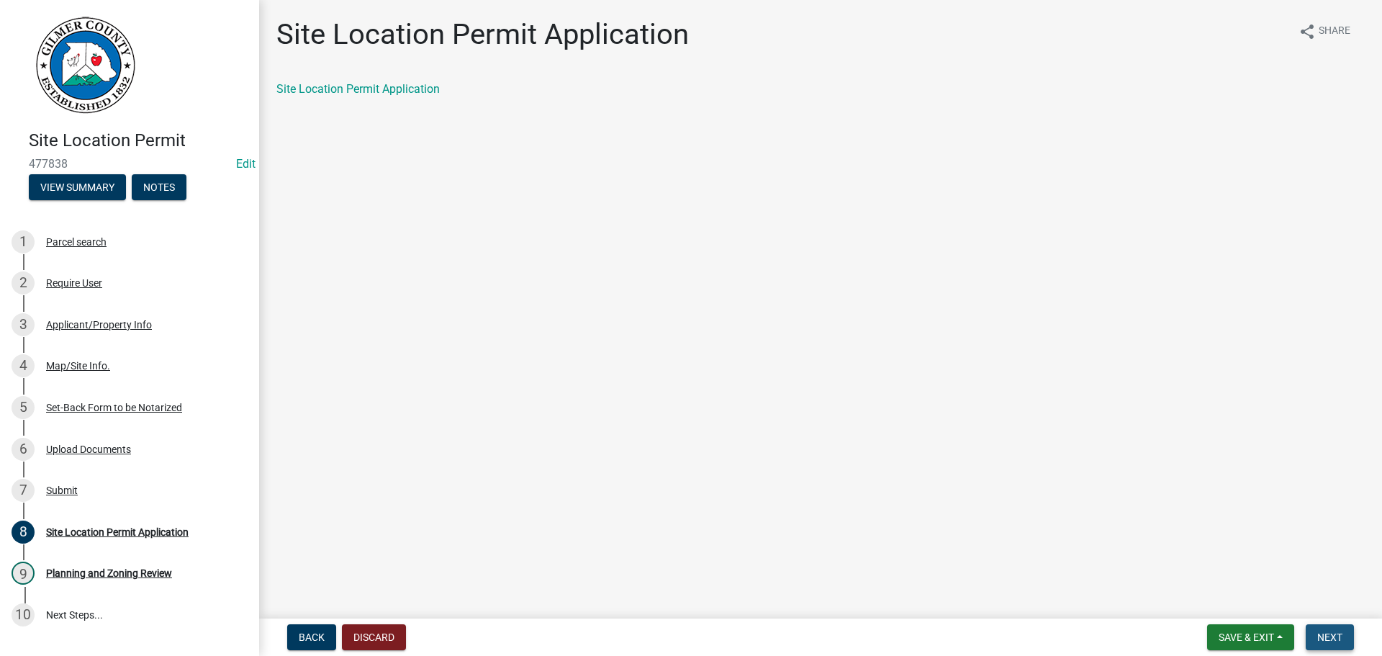
click at [1134, 592] on button "Next" at bounding box center [1330, 637] width 48 height 26
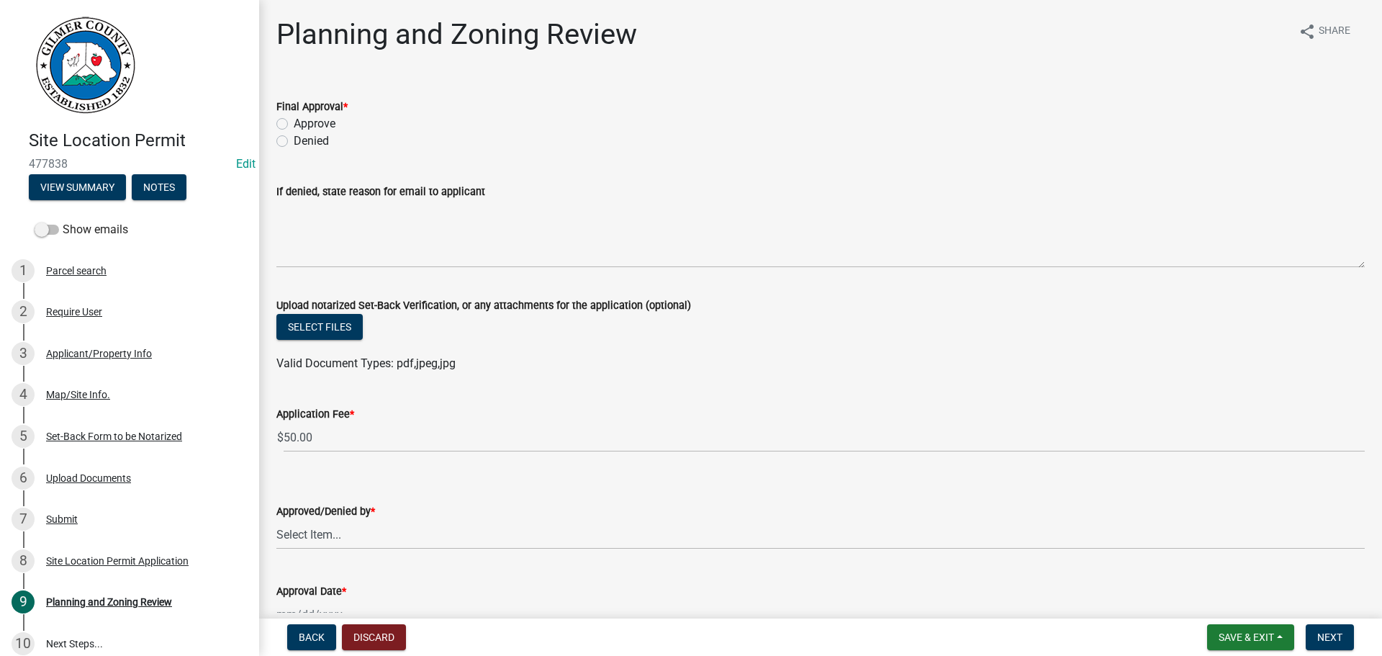
click at [294, 122] on label "Approve" at bounding box center [315, 123] width 42 height 17
click at [294, 122] on input "Approve" at bounding box center [298, 119] width 9 height 9
radio input "true"
click at [322, 537] on select "Select Item... [PERSON_NAME] [PERSON_NAME] [PERSON_NAME] [PERSON_NAME] [PERSON_…" at bounding box center [820, 535] width 1088 height 30
click at [276, 520] on select "Select Item... [PERSON_NAME] [PERSON_NAME] [PERSON_NAME] [PERSON_NAME] [PERSON_…" at bounding box center [820, 535] width 1088 height 30
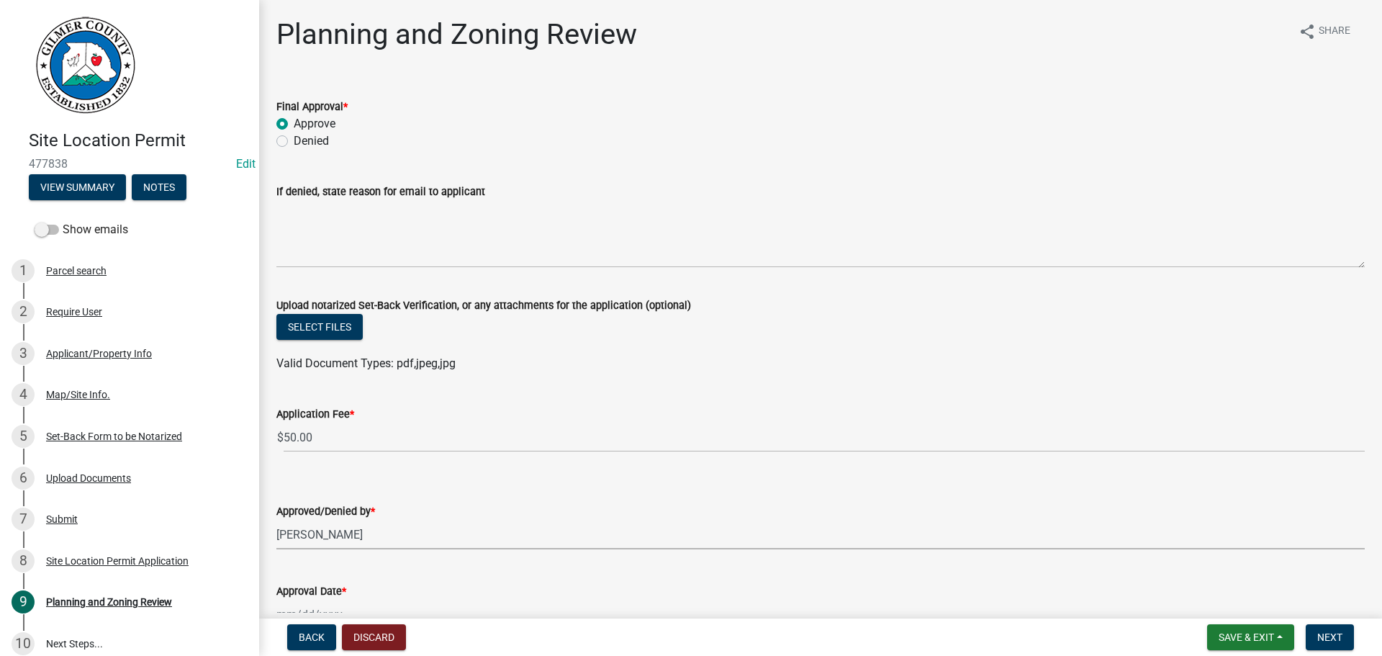
select select "f66b4cef-93c9-440c-84d8-a2c8d35cb7c1"
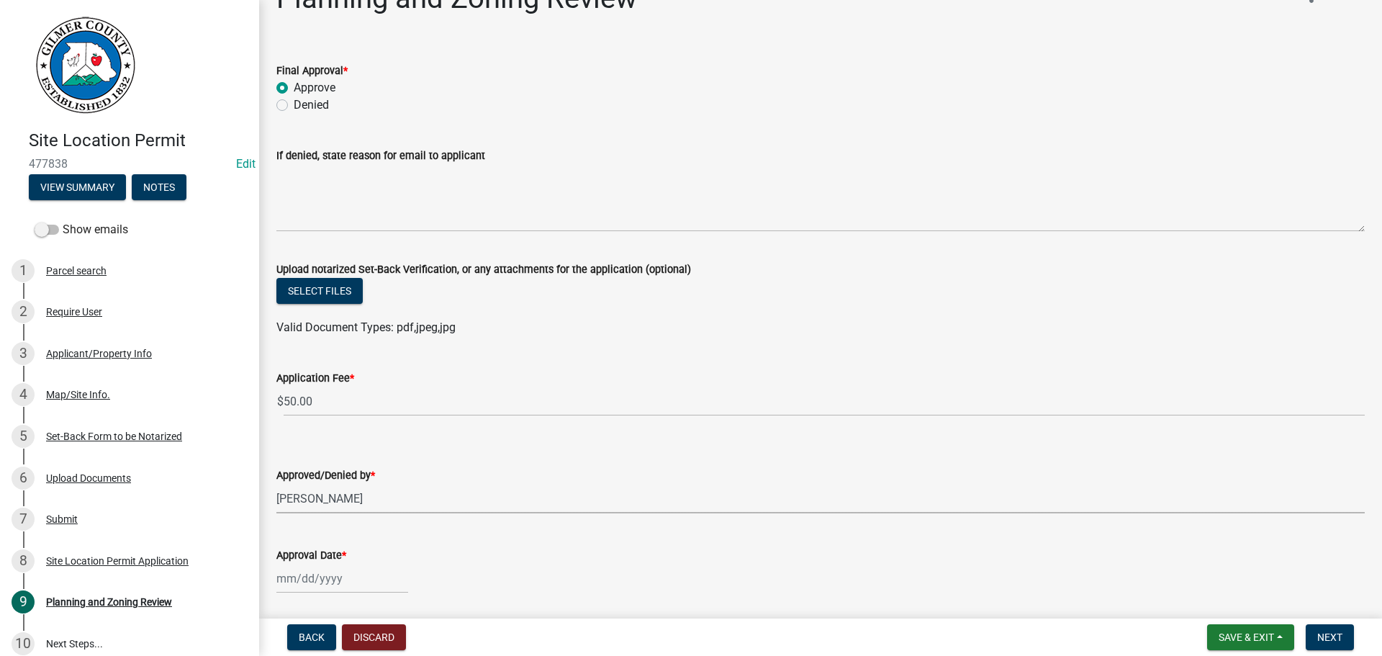
scroll to position [86, 0]
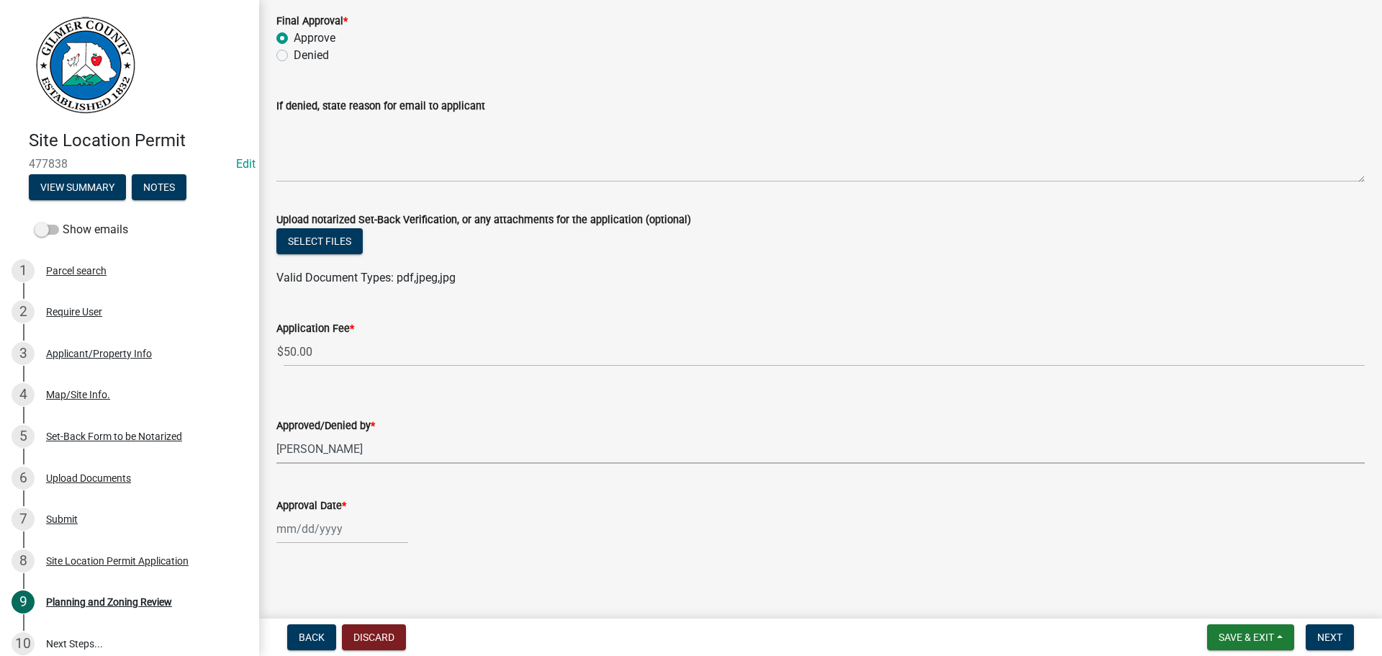
select select "9"
select select "2025"
click at [310, 532] on div "[PERSON_NAME] Feb Mar Apr [PERSON_NAME][DATE] Oct Nov [DATE] 1526 1527 1528 152…" at bounding box center [342, 529] width 132 height 30
click at [383, 401] on div "12" at bounding box center [382, 405] width 23 height 23
type input "[DATE]"
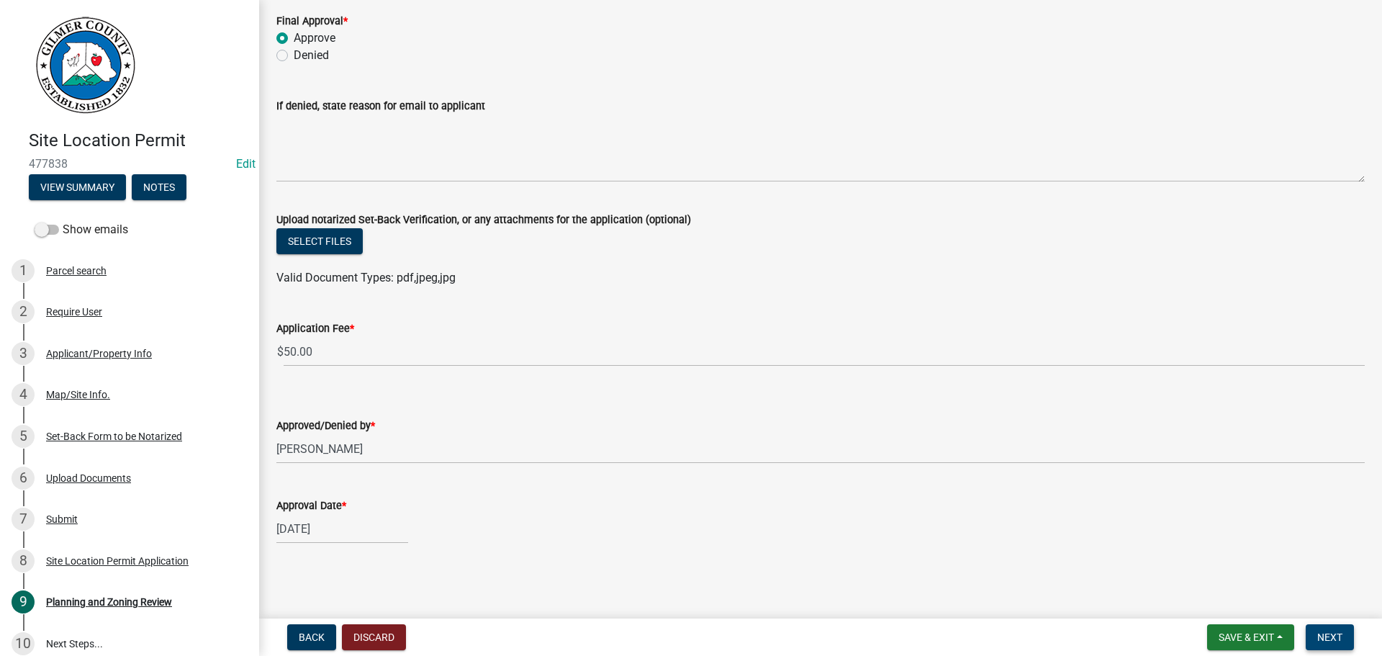
click at [1134, 592] on span "Next" at bounding box center [1329, 637] width 25 height 12
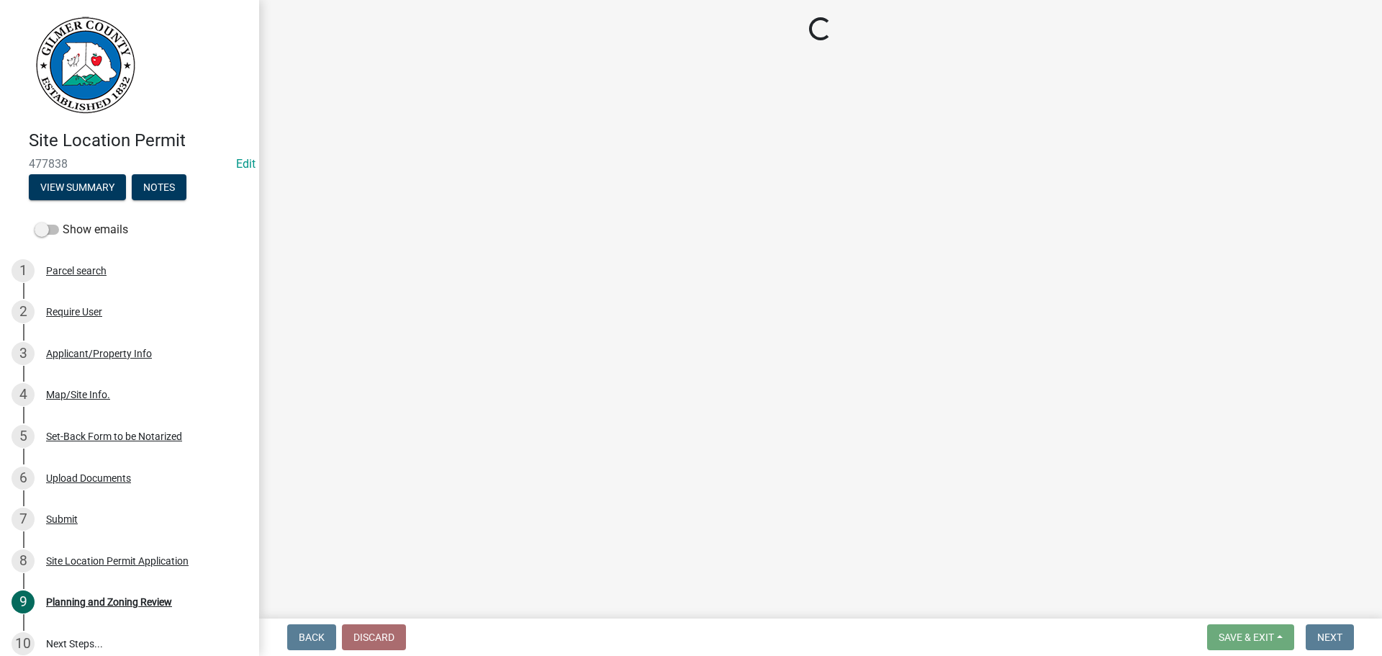
select select "2: 1"
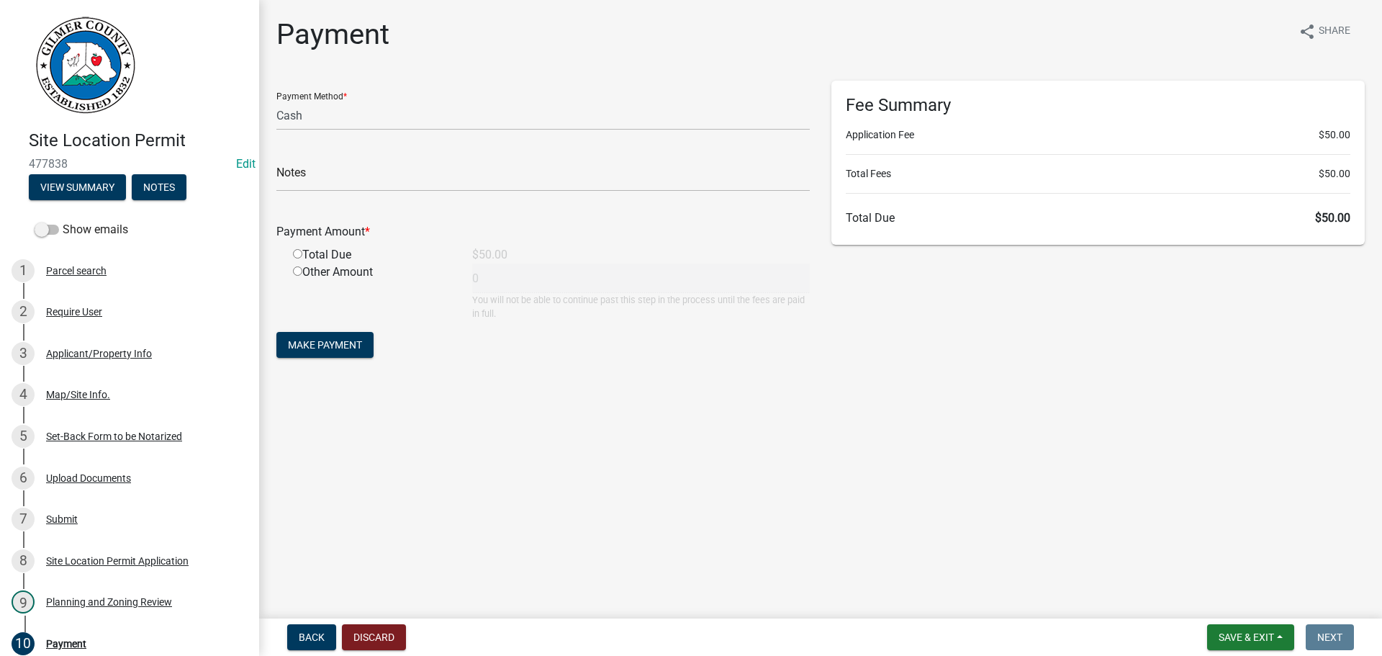
click at [299, 252] on input "radio" at bounding box center [297, 253] width 9 height 9
radio input "true"
type input "50"
click at [329, 343] on span "Make Payment" at bounding box center [325, 345] width 74 height 12
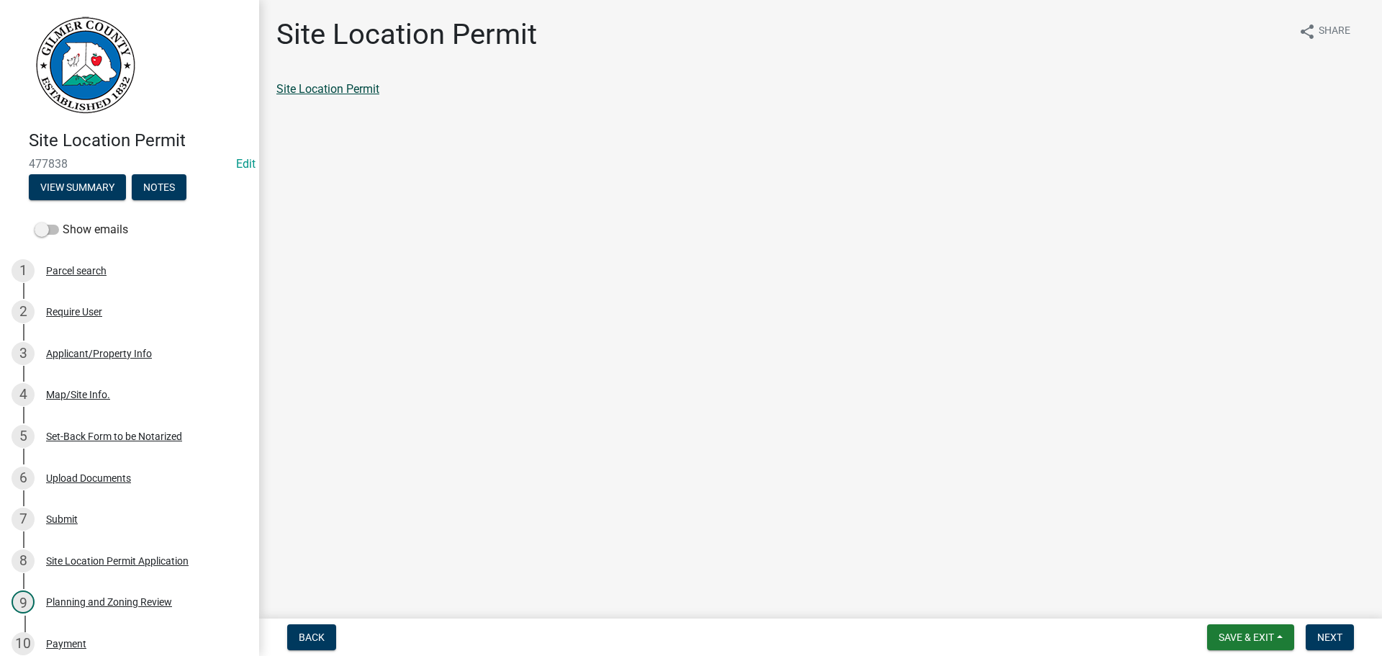
click at [370, 86] on link "Site Location Permit" at bounding box center [327, 89] width 103 height 14
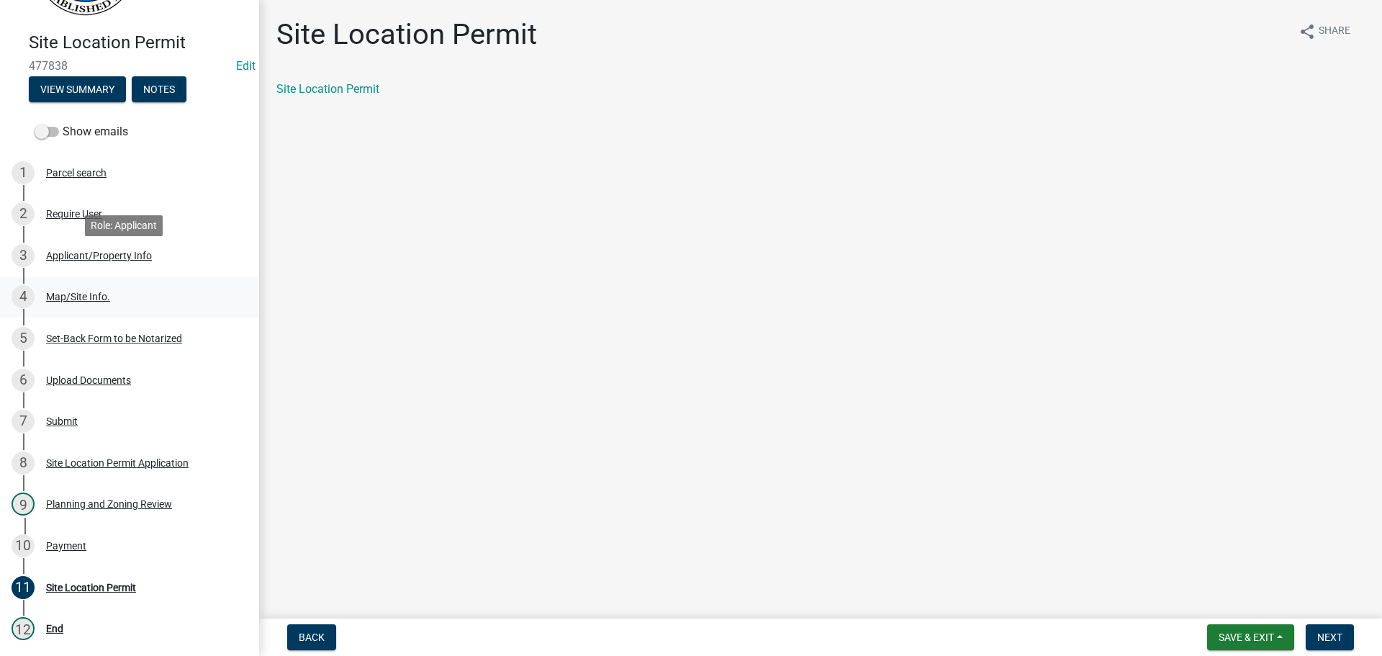
scroll to position [225, 0]
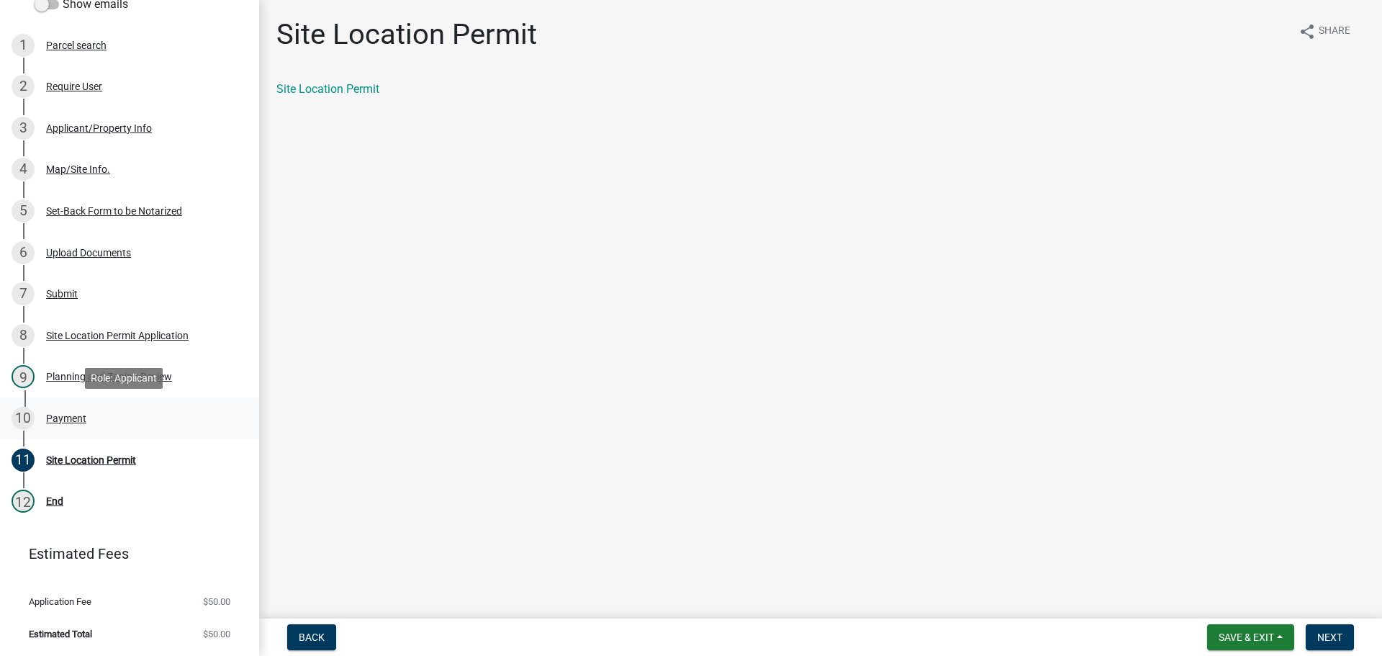
click at [58, 411] on div "10 Payment" at bounding box center [124, 418] width 225 height 23
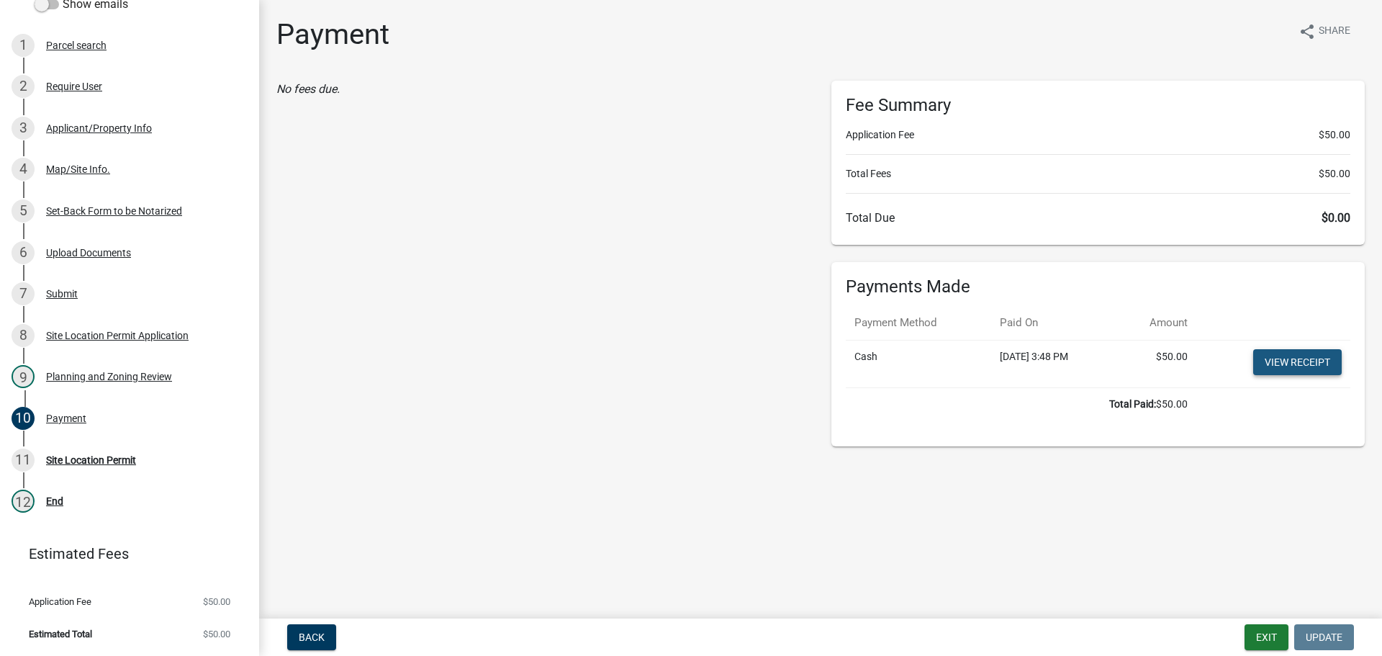
click at [1134, 356] on link "View receipt" at bounding box center [1297, 362] width 89 height 26
click at [71, 458] on div "Site Location Permit" at bounding box center [91, 460] width 90 height 10
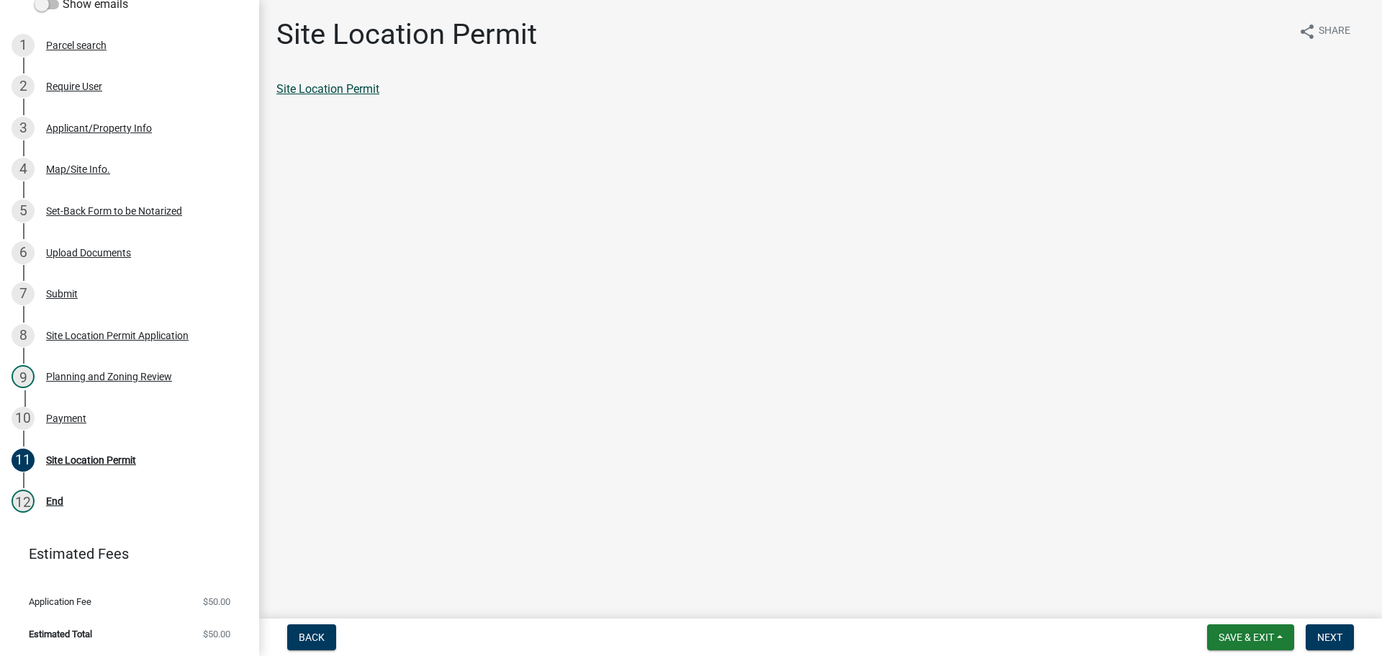
click at [335, 91] on link "Site Location Permit" at bounding box center [327, 89] width 103 height 14
click at [71, 459] on div "Site Location Permit" at bounding box center [91, 460] width 90 height 10
click at [345, 89] on link "Site Location Permit" at bounding box center [327, 89] width 103 height 14
